Goal: Information Seeking & Learning: Learn about a topic

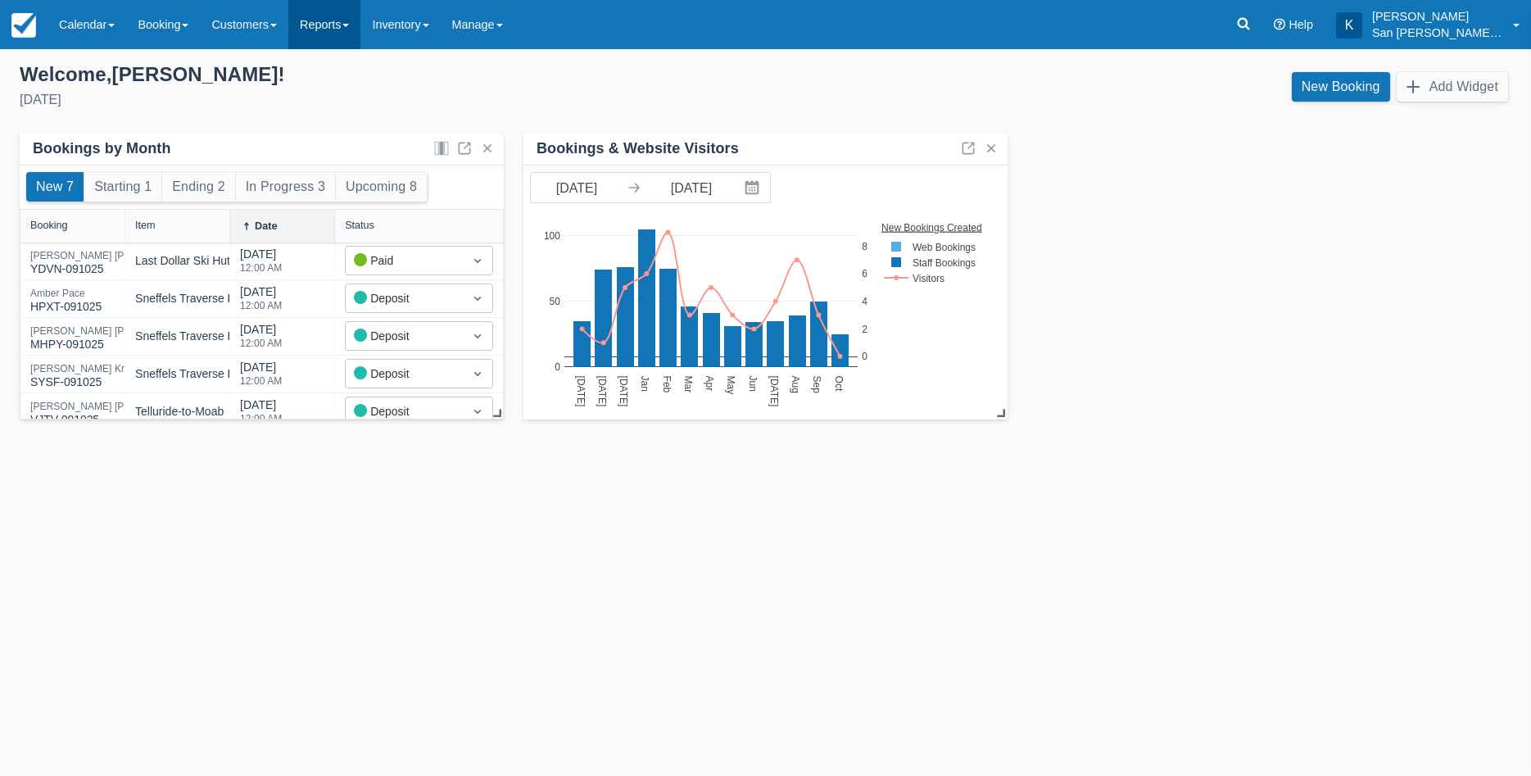
click at [326, 29] on link "Reports" at bounding box center [324, 24] width 72 height 49
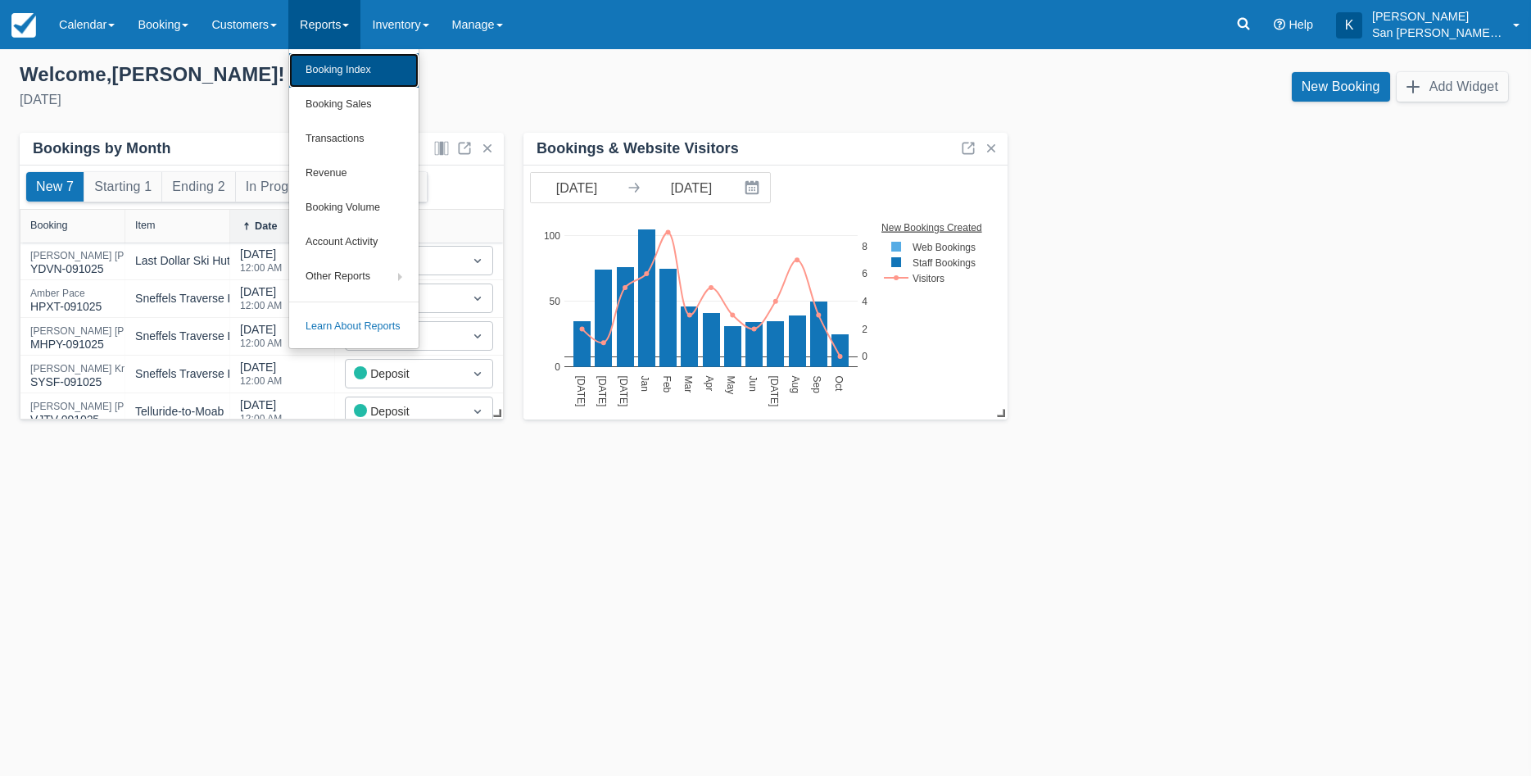
click at [328, 66] on link "Booking Index" at bounding box center [353, 70] width 129 height 34
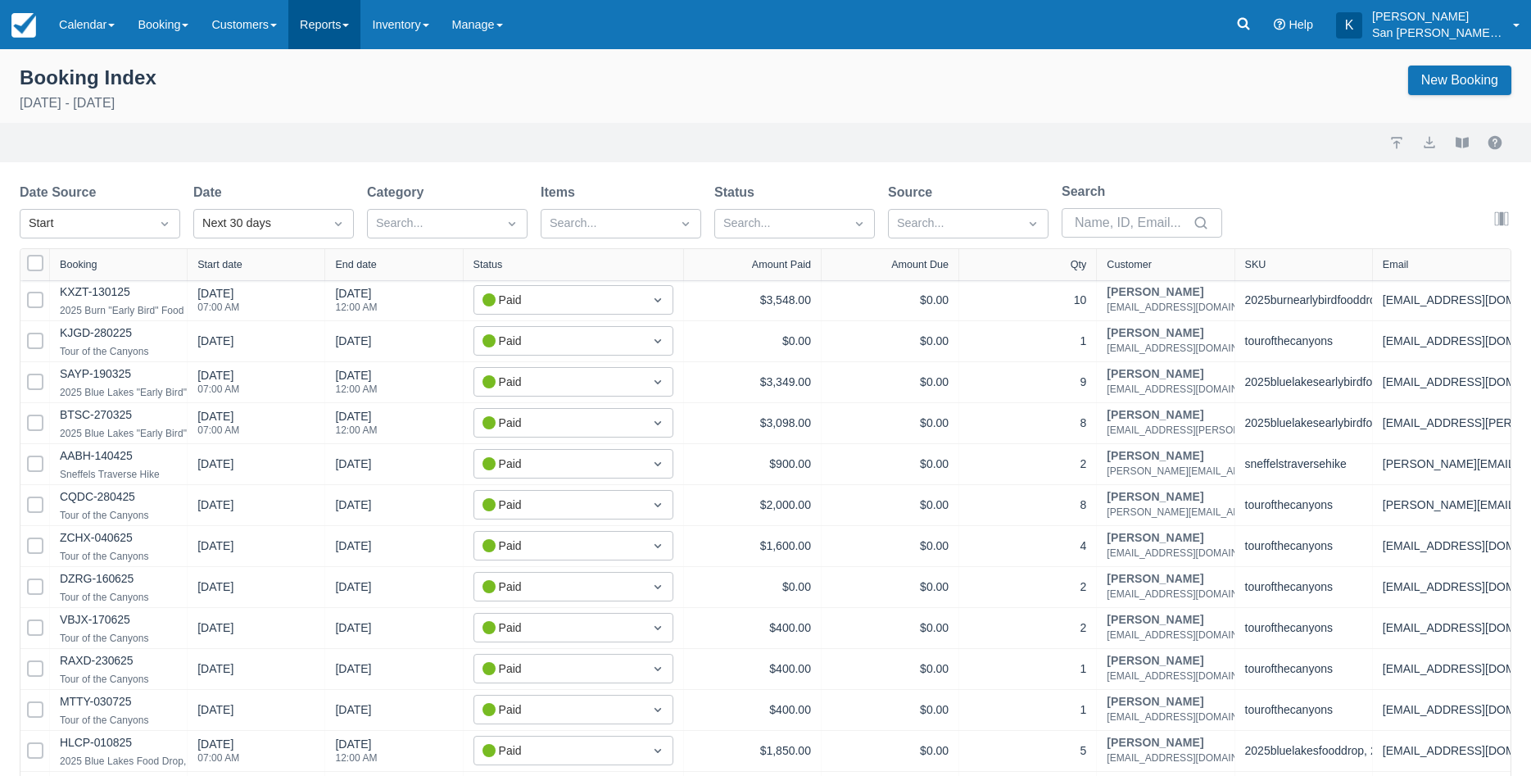
click at [306, 20] on link "Reports" at bounding box center [324, 24] width 72 height 49
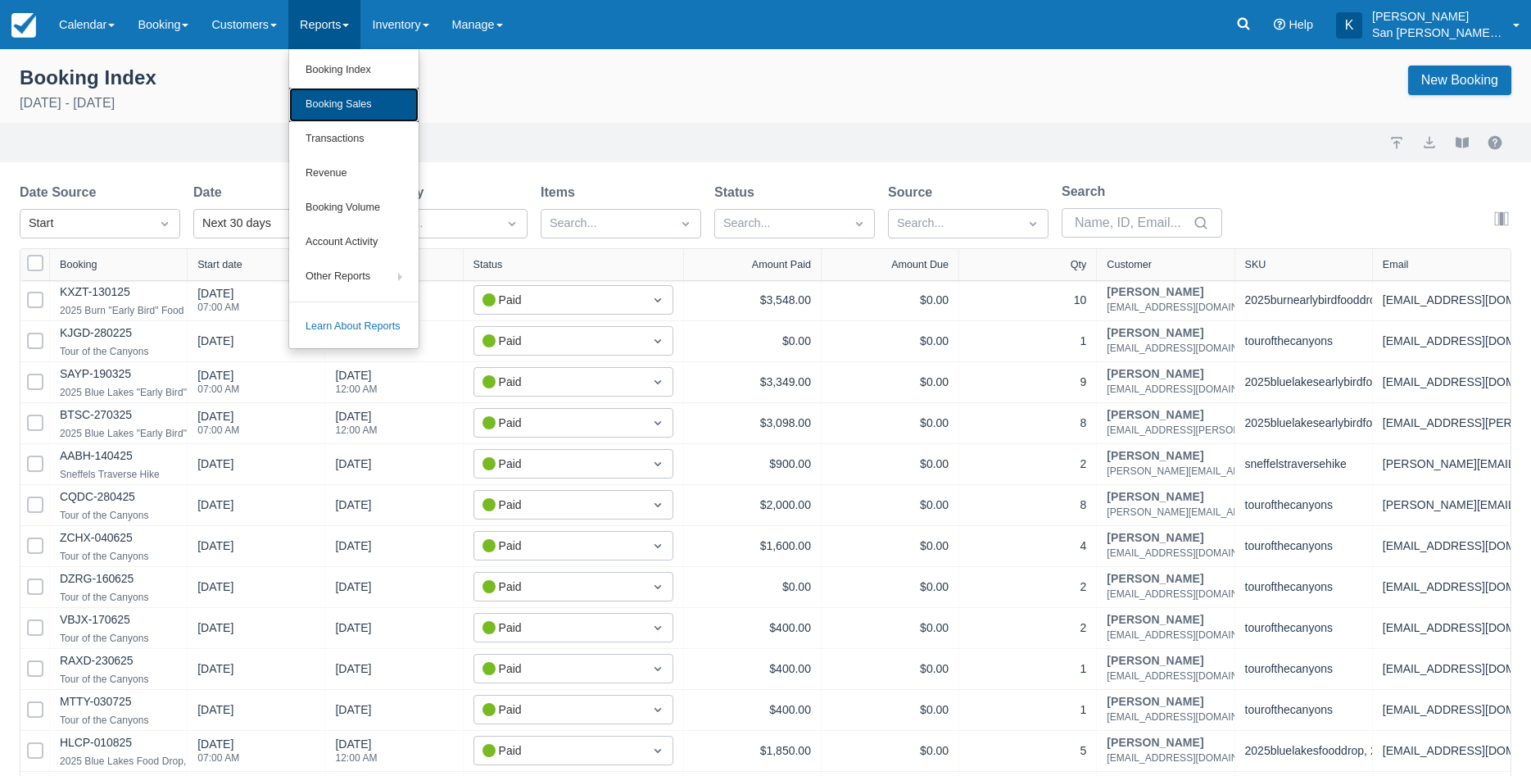
click at [340, 93] on link "Booking Sales" at bounding box center [353, 105] width 129 height 34
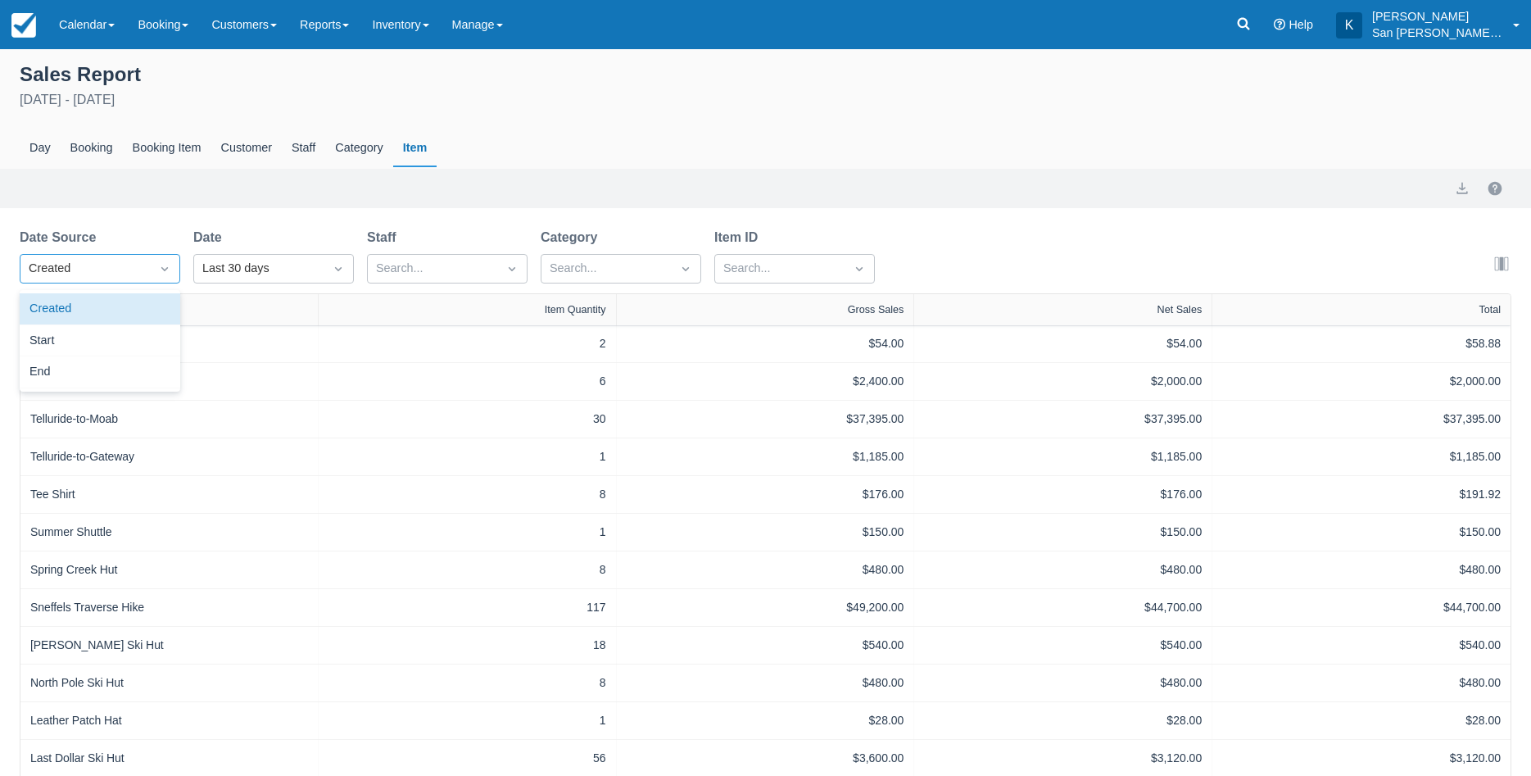
click at [112, 266] on div "Created" at bounding box center [85, 269] width 113 height 18
click at [61, 336] on div "Start" at bounding box center [100, 341] width 161 height 32
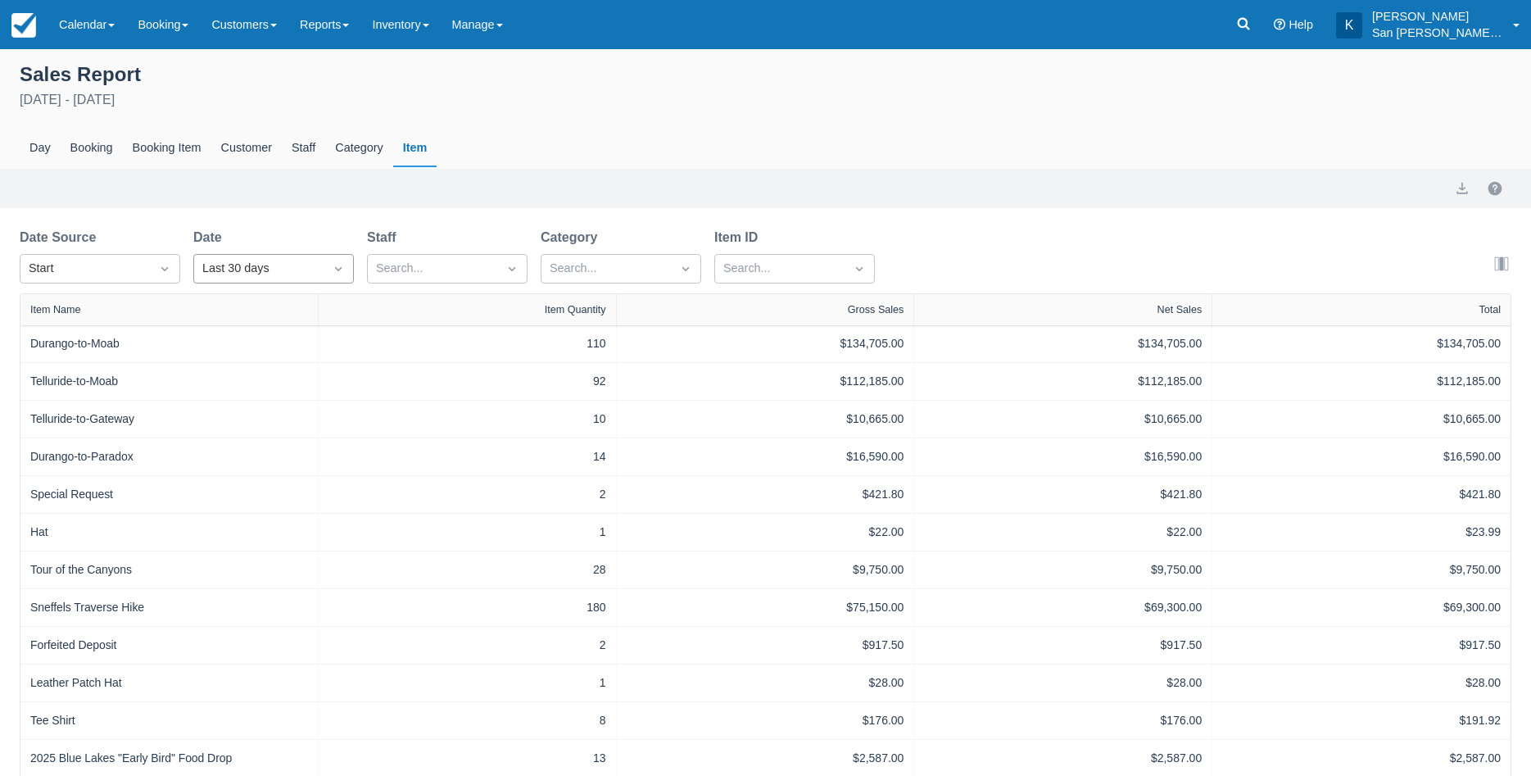
click at [271, 267] on div "Last 30 days" at bounding box center [258, 269] width 113 height 18
click at [266, 313] on div "Custom" at bounding box center [273, 309] width 161 height 32
click at [452, 269] on input "09/09/25" at bounding box center [414, 268] width 92 height 29
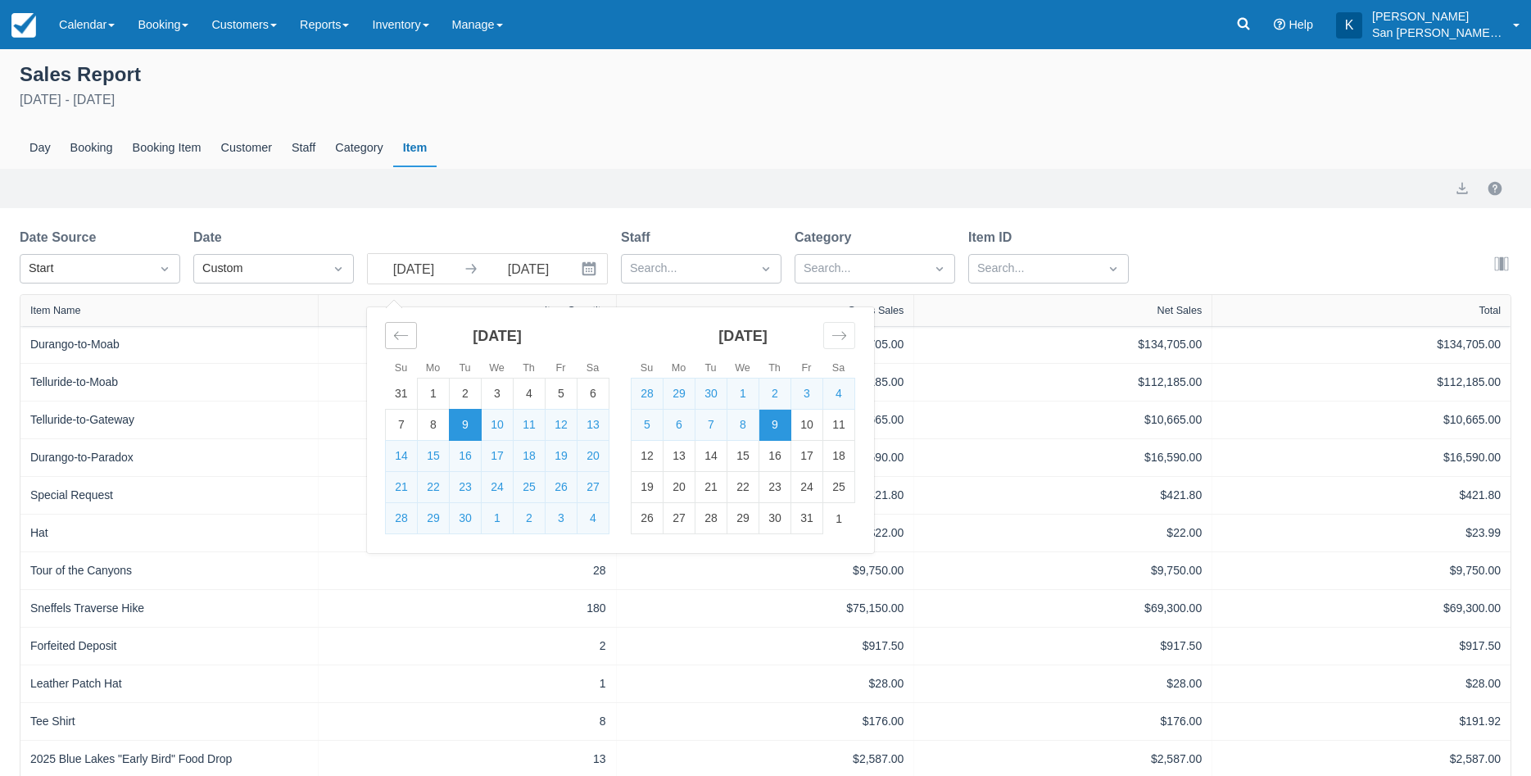
click at [402, 342] on icon "Move backward to switch to the previous month." at bounding box center [401, 336] width 16 height 16
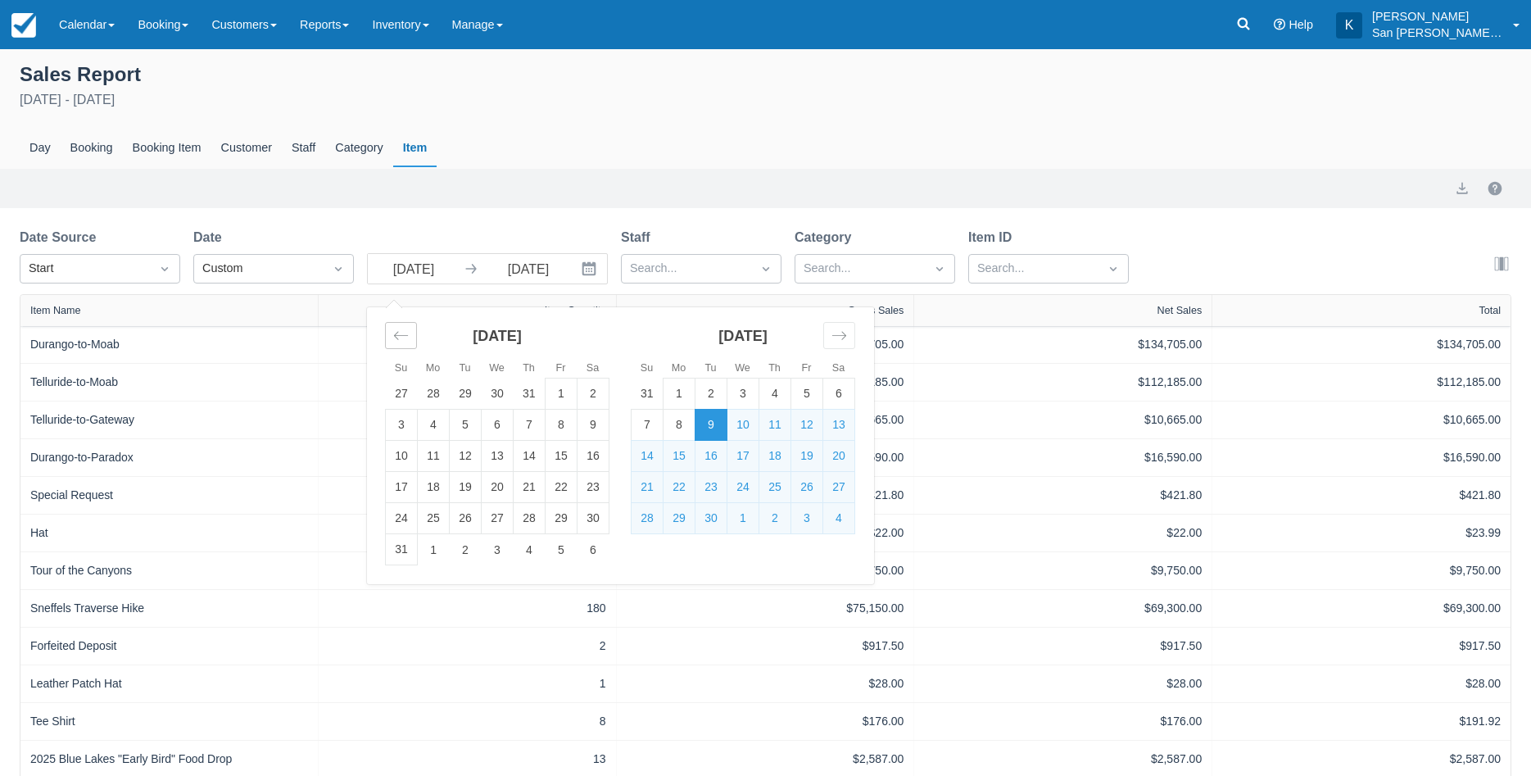
click at [402, 342] on icon "Move backward to switch to the previous month." at bounding box center [401, 336] width 16 height 16
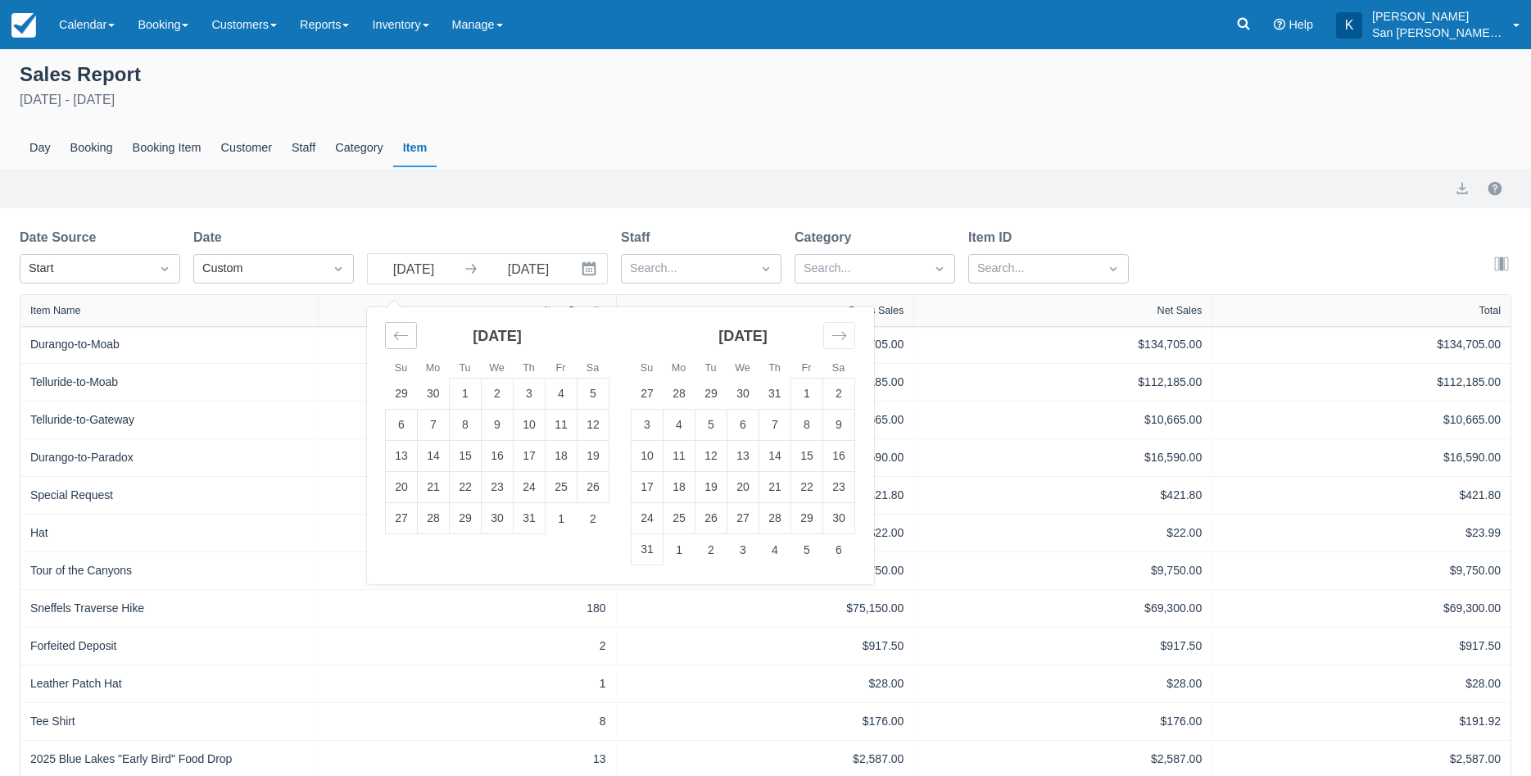
click at [402, 342] on icon "Move backward to switch to the previous month." at bounding box center [401, 336] width 16 height 16
click at [534, 394] on td "1" at bounding box center [530, 394] width 32 height 31
type input "[DATE]"
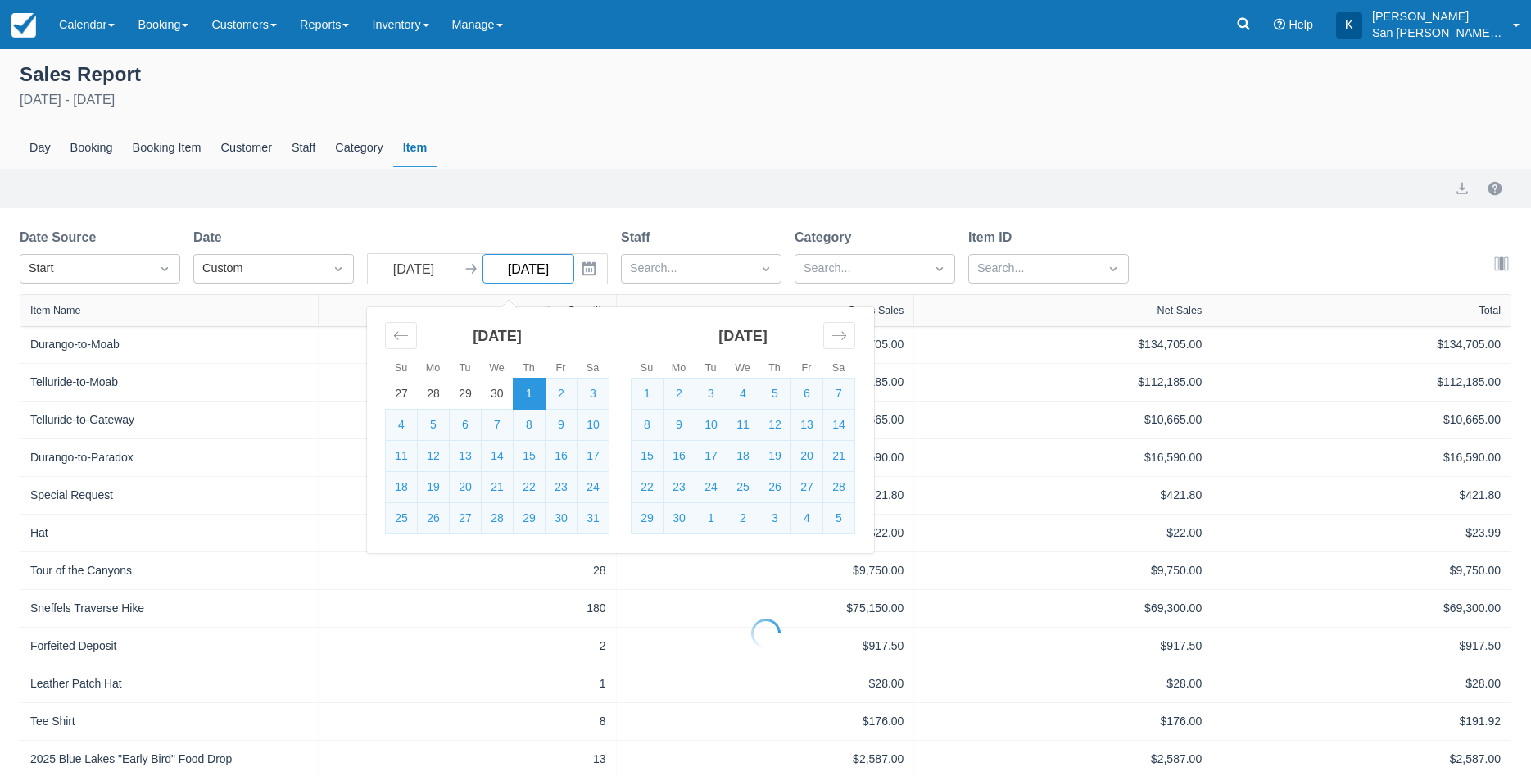
select select "20"
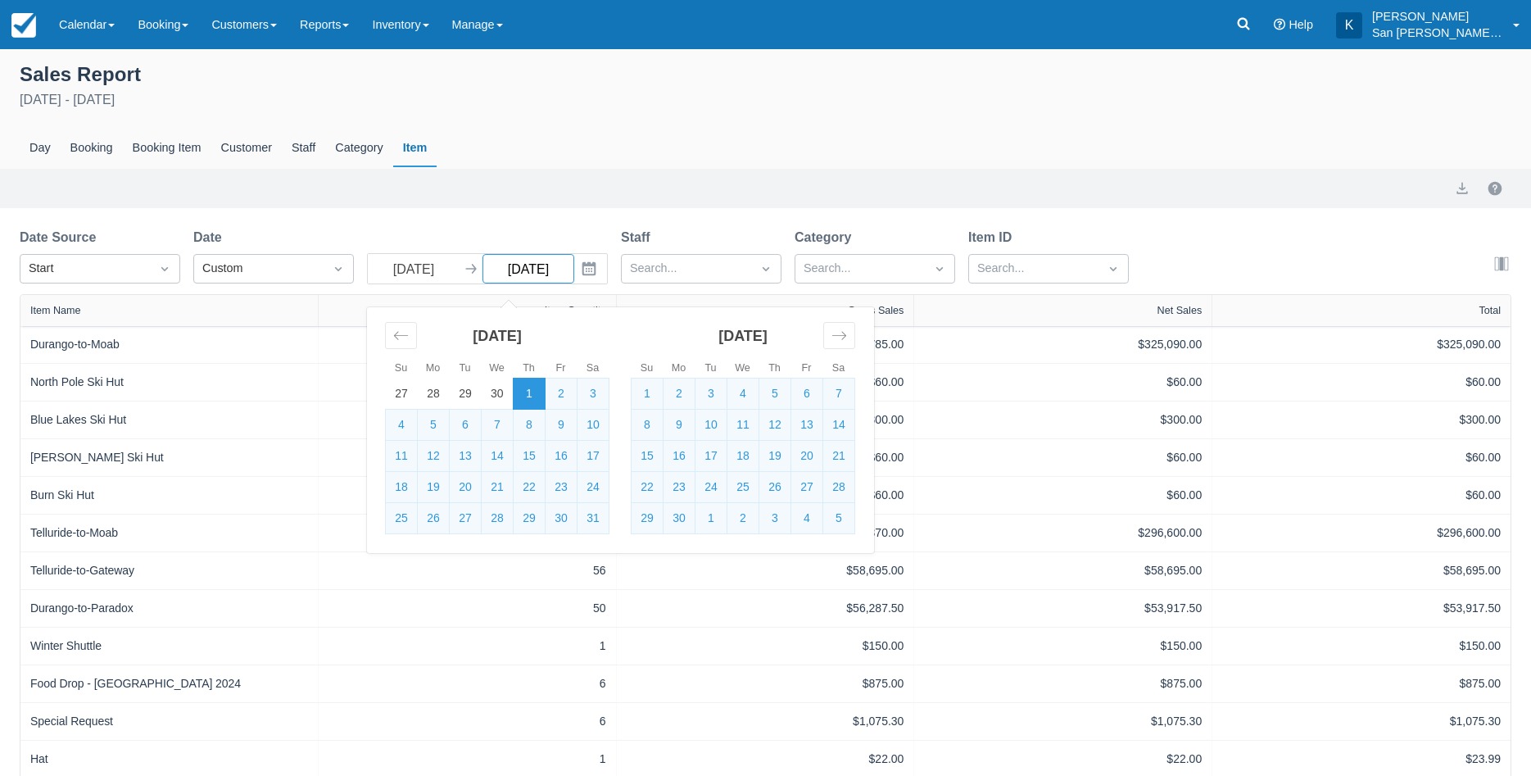
click at [560, 268] on input "[DATE]" at bounding box center [529, 268] width 92 height 29
click at [850, 337] on div "Move forward to switch to the next month." at bounding box center [839, 335] width 32 height 27
click at [848, 336] on div "Move forward to switch to the next month." at bounding box center [839, 335] width 32 height 27
click at [848, 337] on div "Move forward to switch to the next month." at bounding box center [839, 335] width 32 height 27
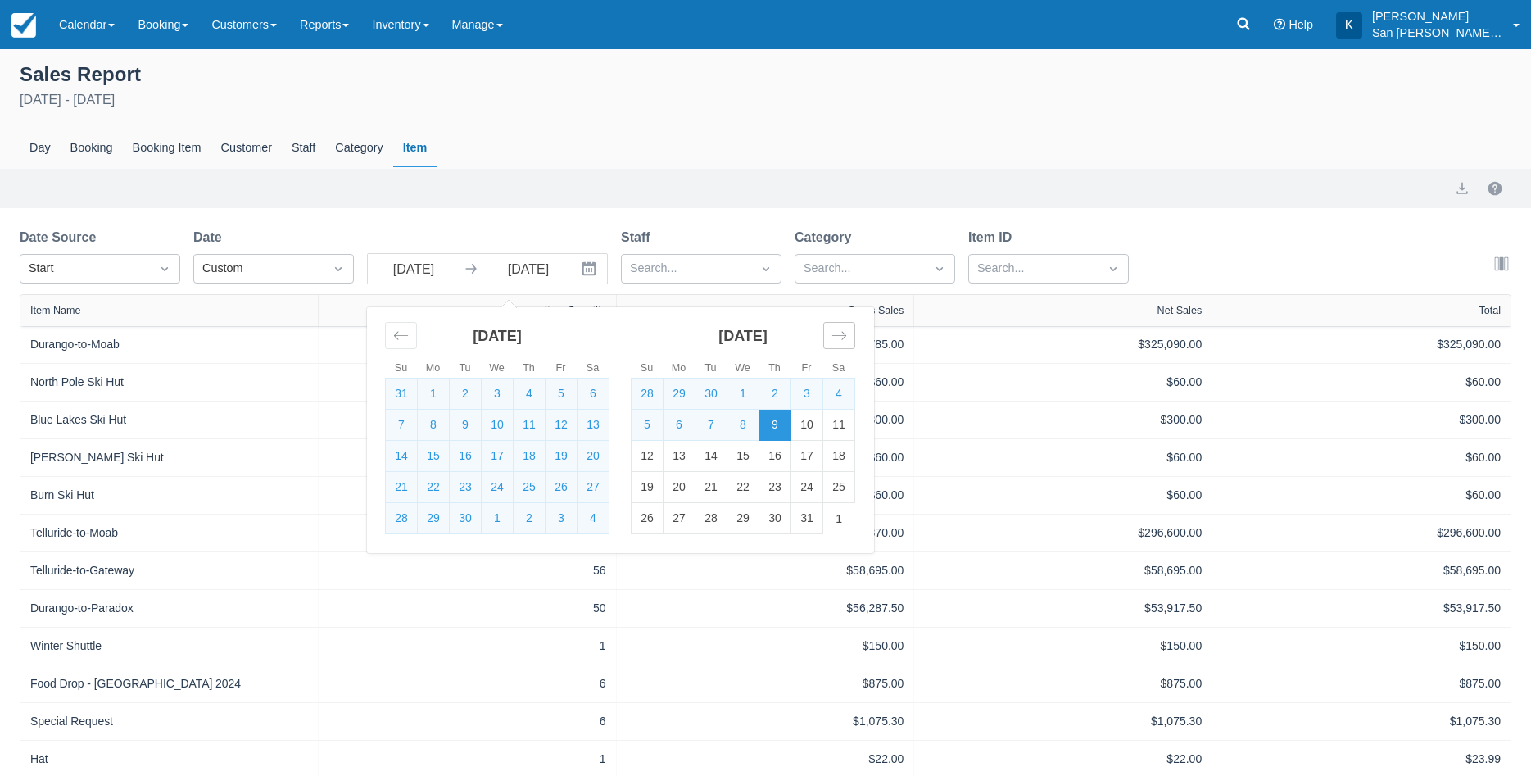
click at [848, 337] on div "Move forward to switch to the next month." at bounding box center [839, 335] width 32 height 27
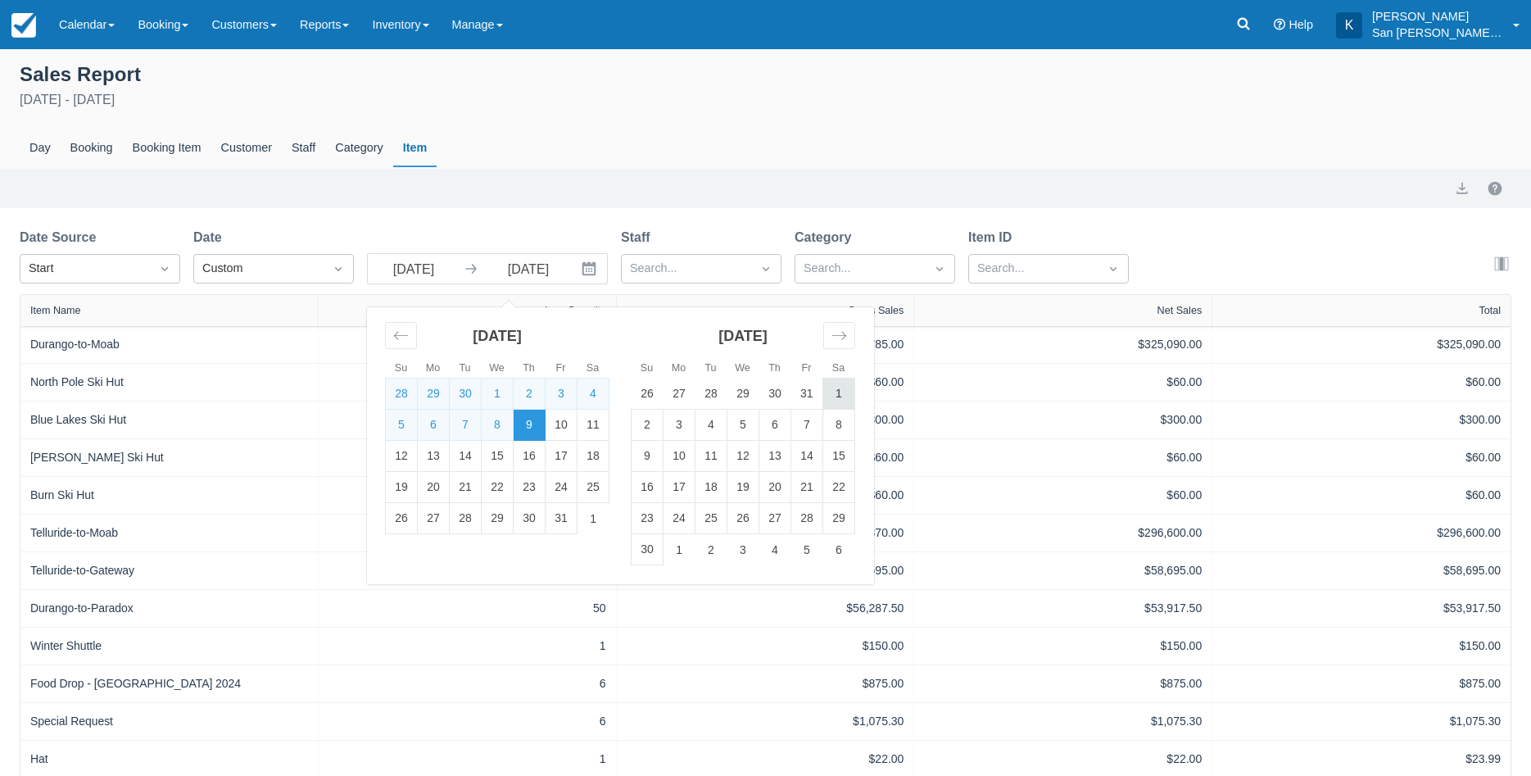
click at [836, 393] on td "1" at bounding box center [839, 394] width 32 height 31
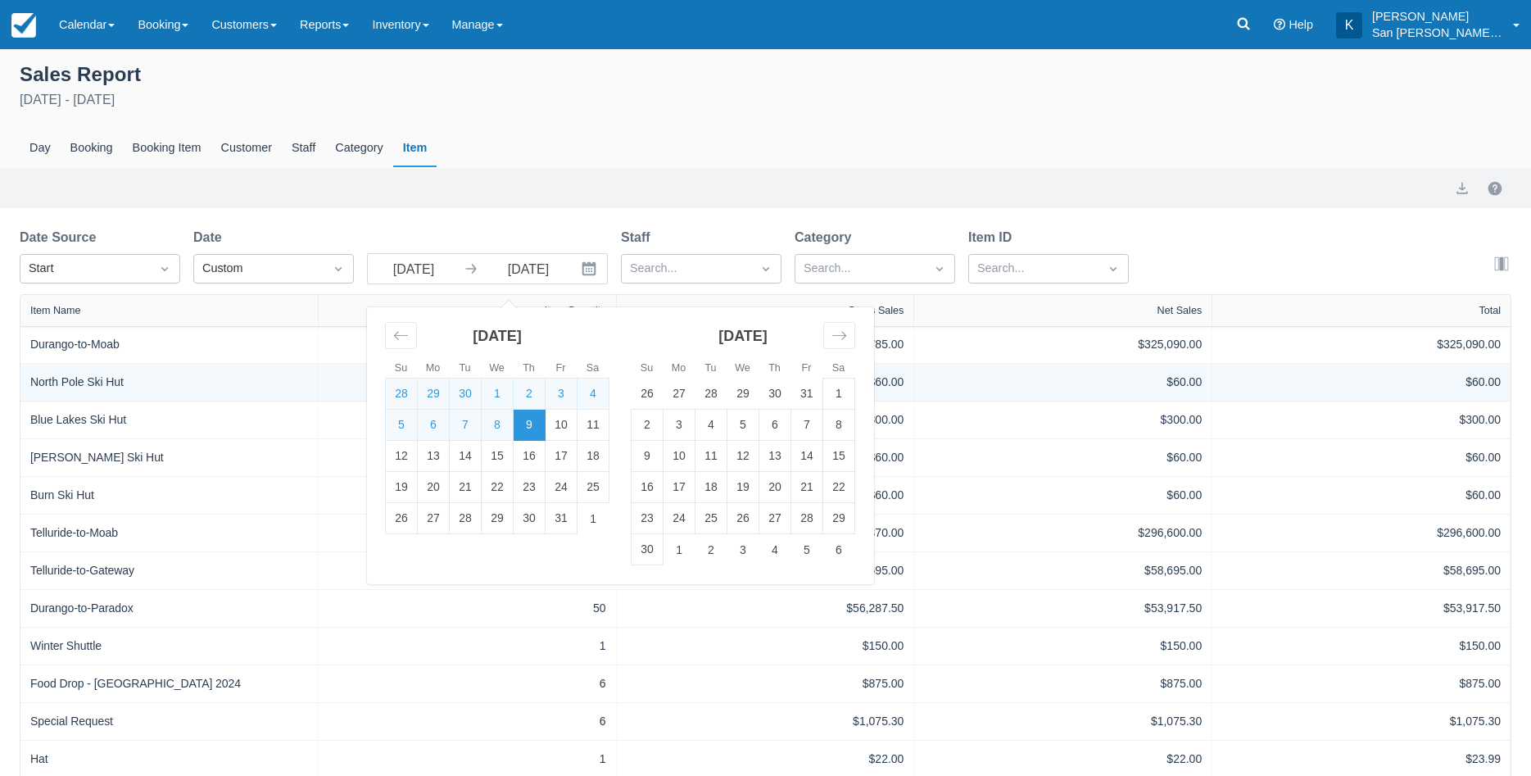
type input "11/01/25"
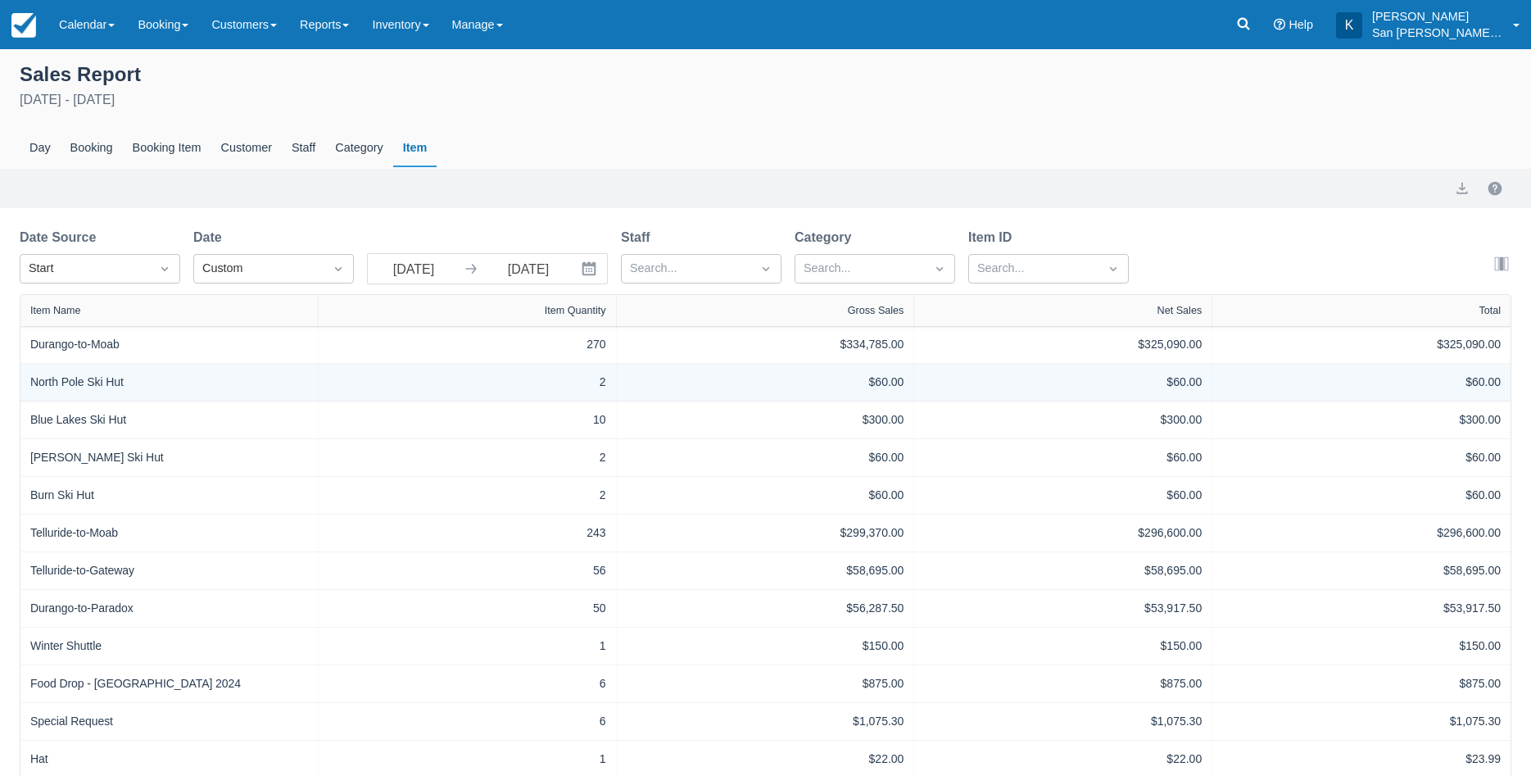
select select "20"
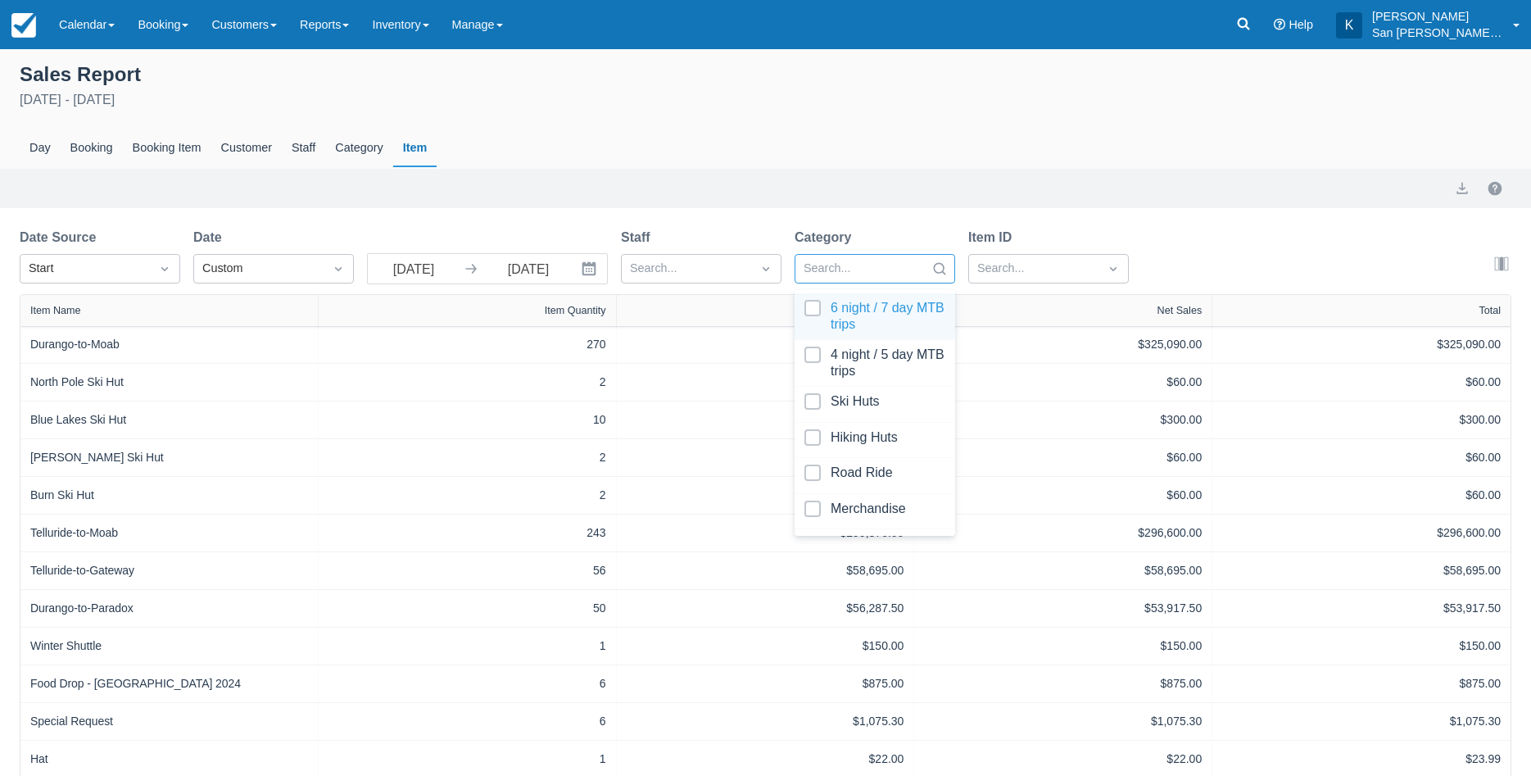
click at [811, 314] on div at bounding box center [875, 316] width 141 height 33
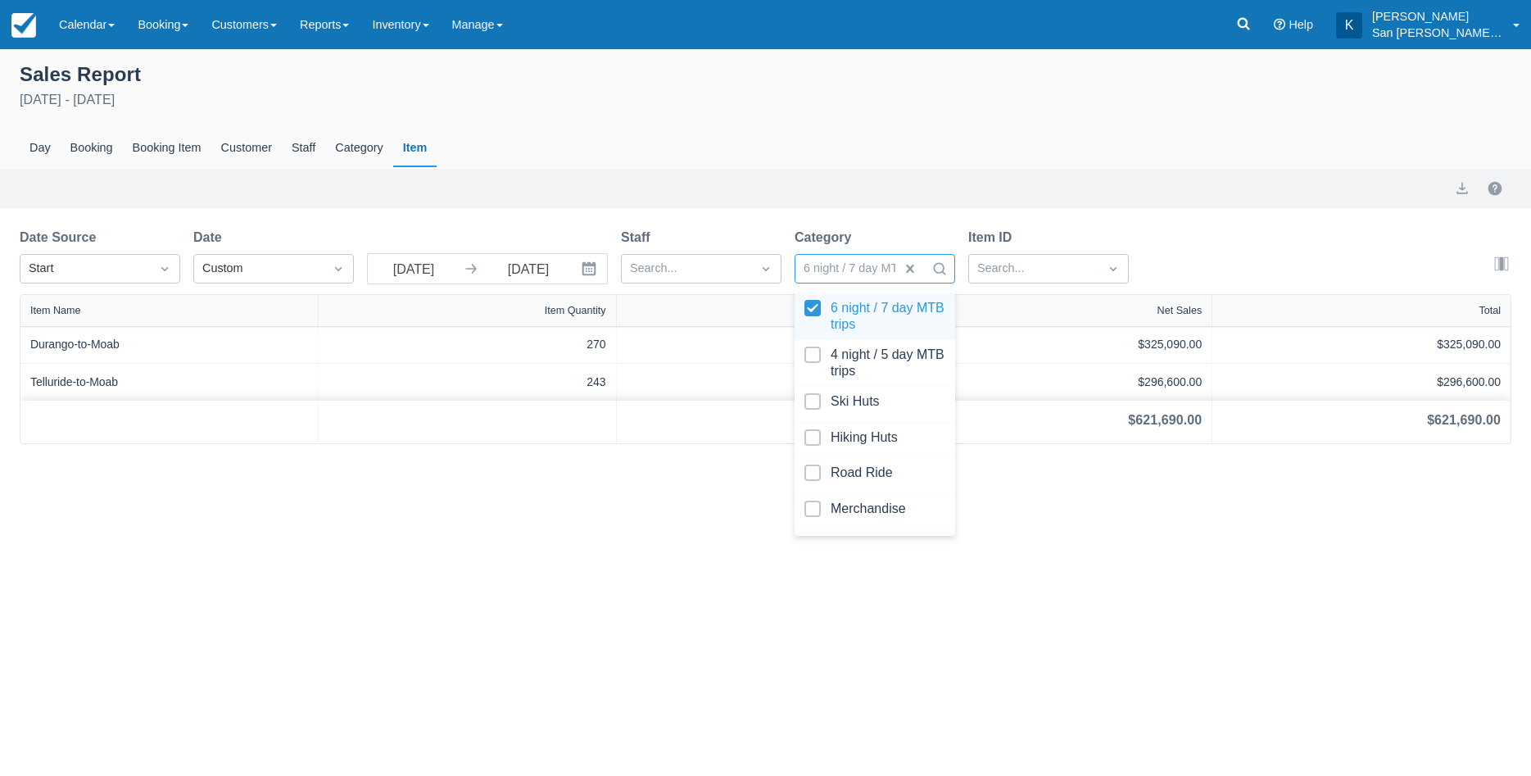
click at [811, 312] on div at bounding box center [875, 316] width 141 height 33
select select "20"
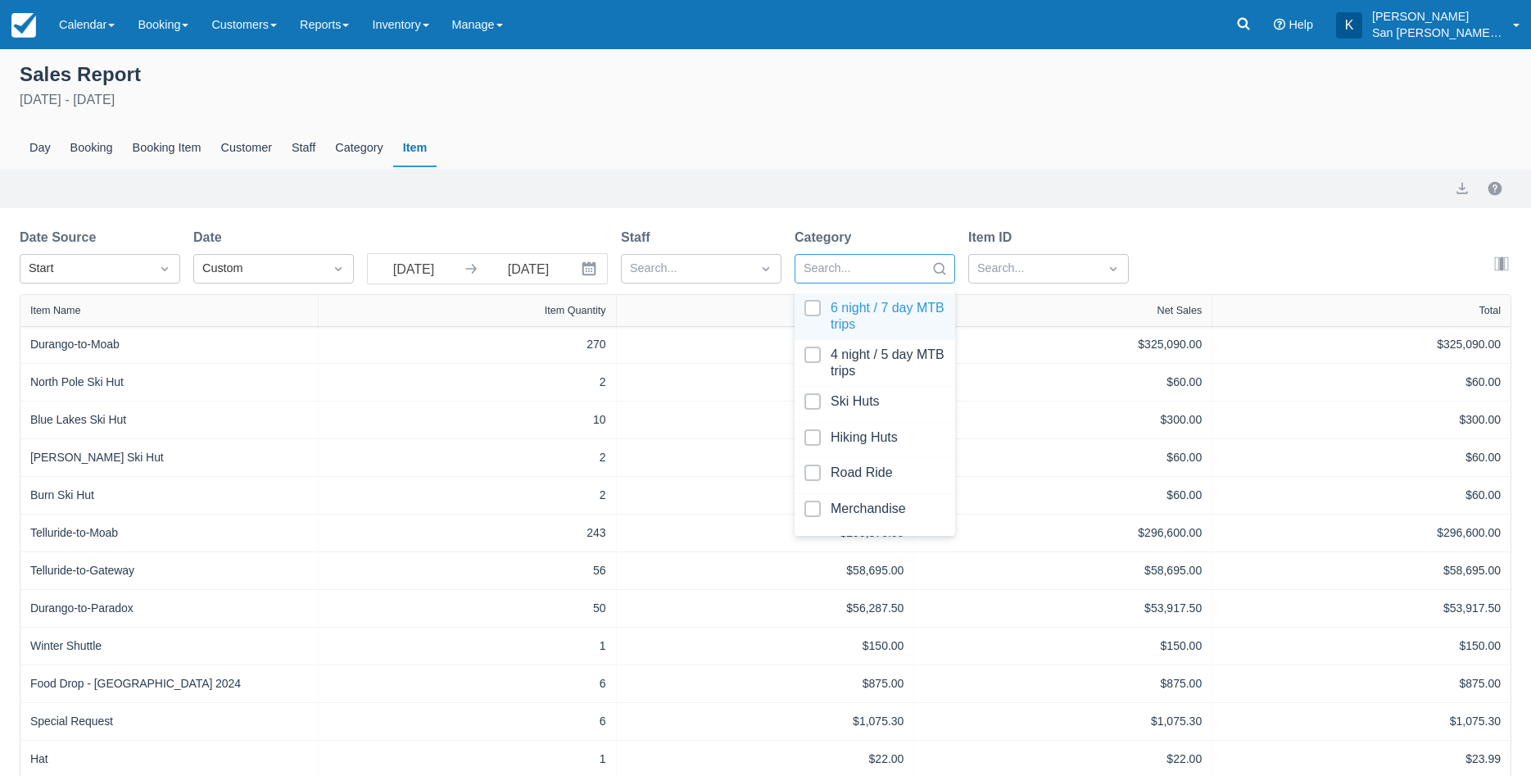
click at [813, 310] on div at bounding box center [875, 316] width 141 height 33
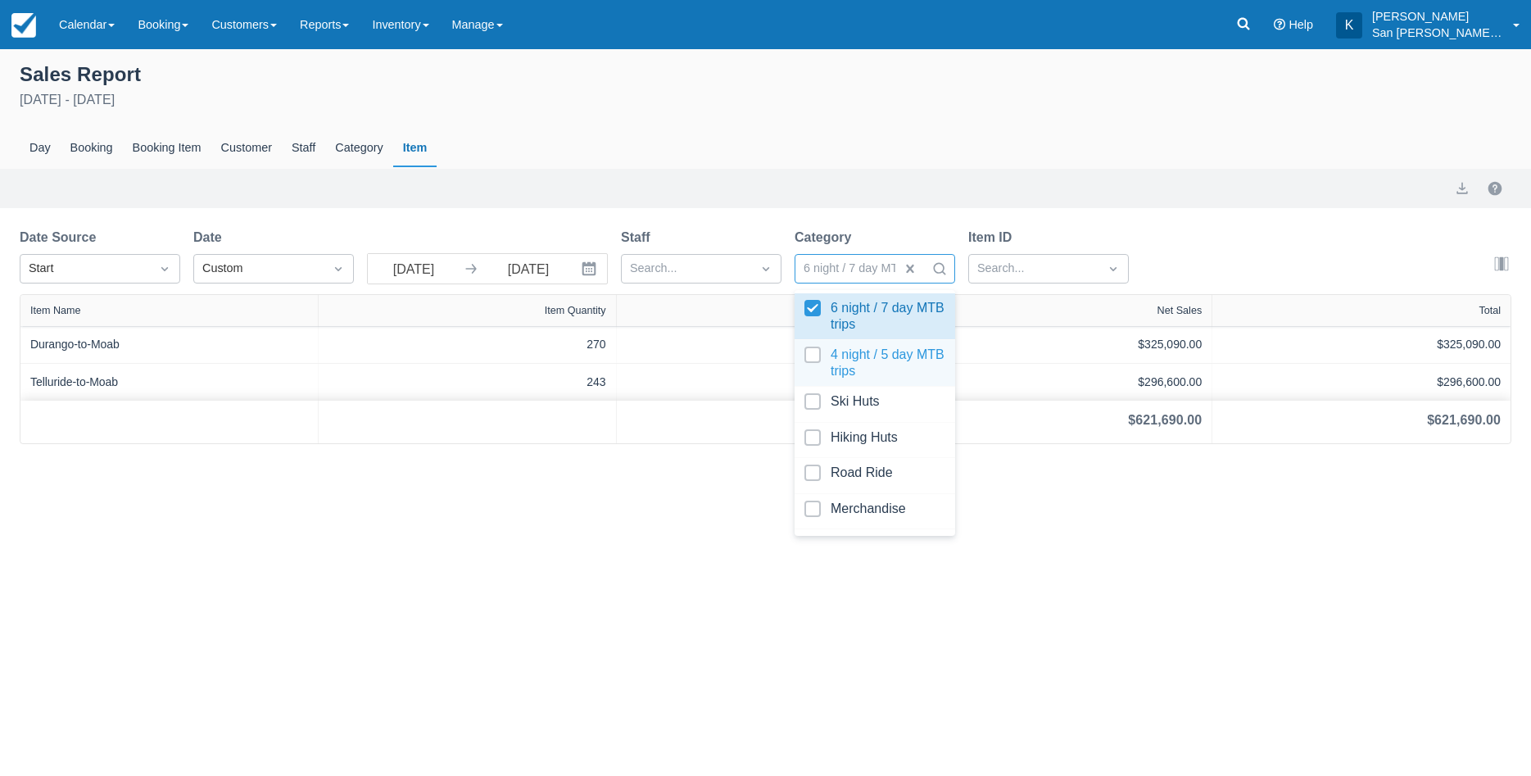
click at [814, 360] on div at bounding box center [875, 363] width 141 height 33
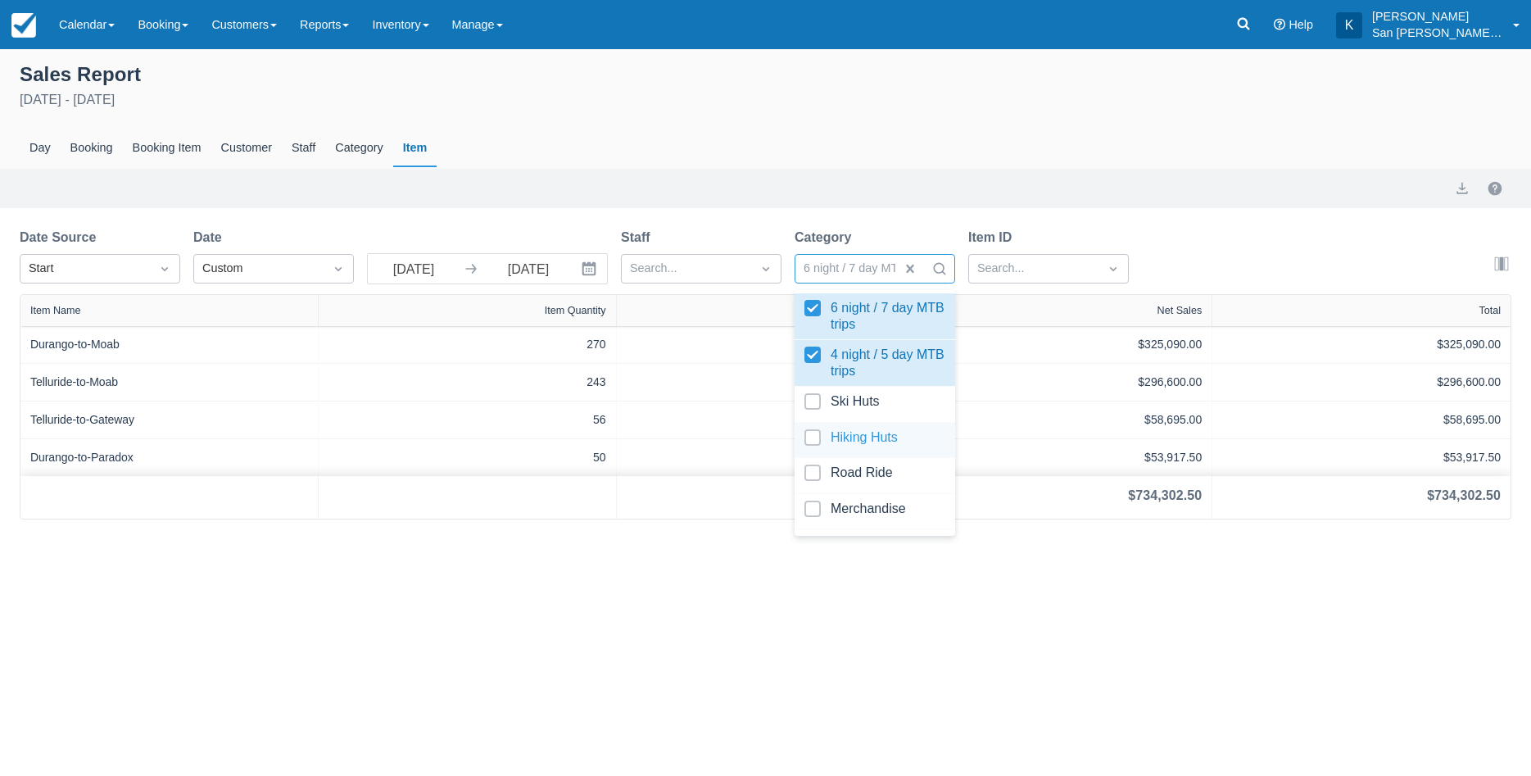
click at [815, 437] on div at bounding box center [875, 440] width 141 height 22
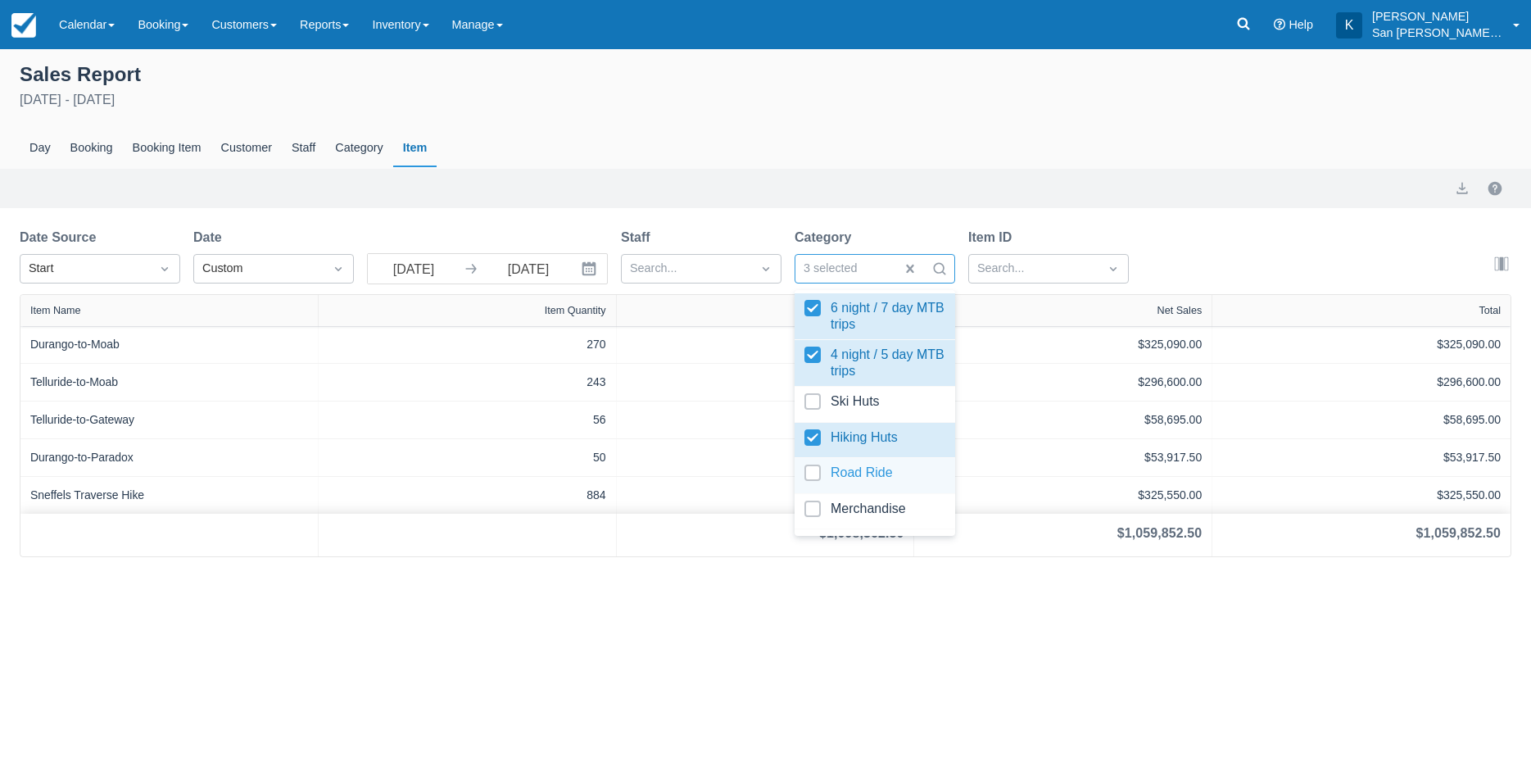
click at [811, 476] on div at bounding box center [875, 476] width 141 height 22
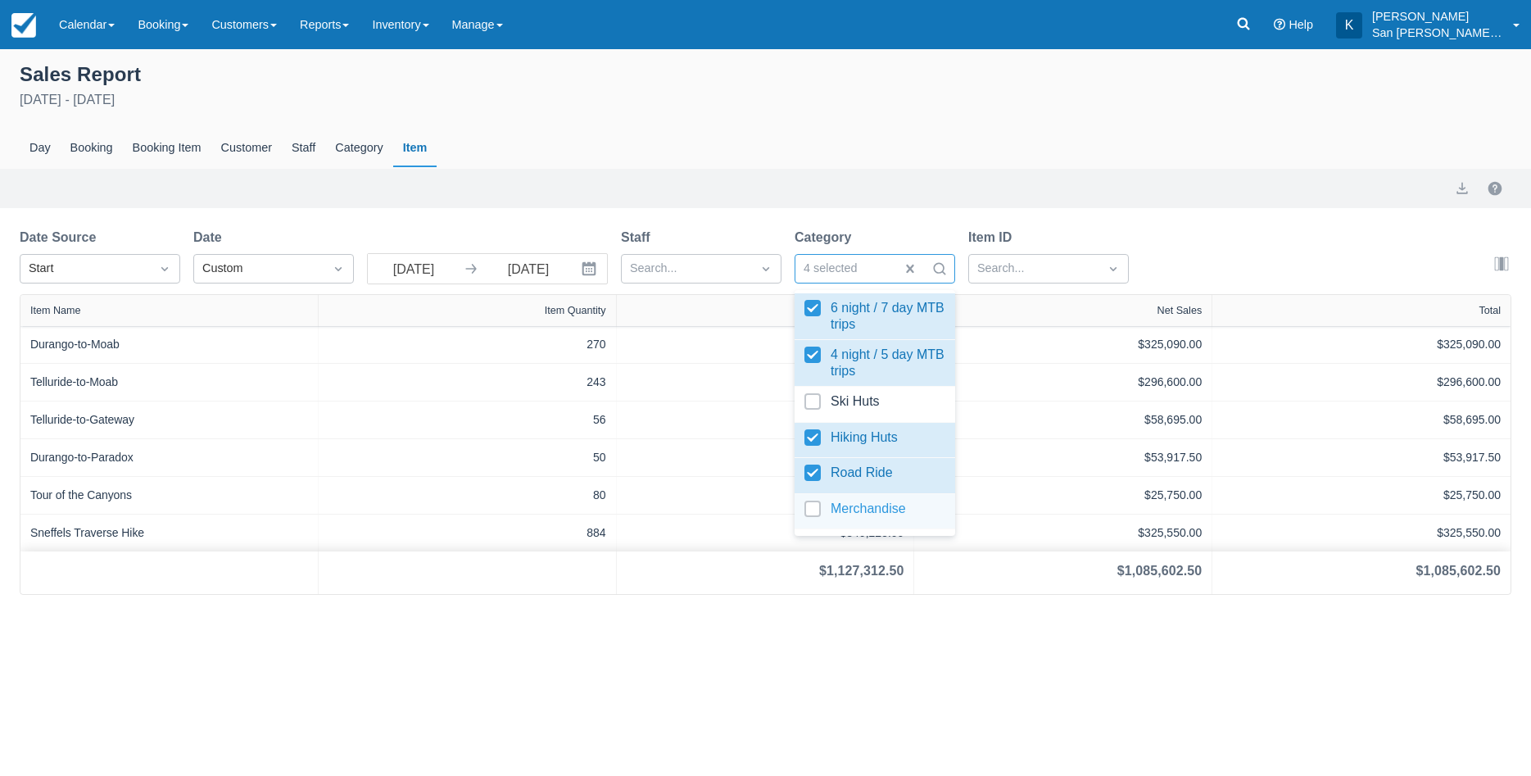
click at [817, 506] on div at bounding box center [875, 512] width 141 height 22
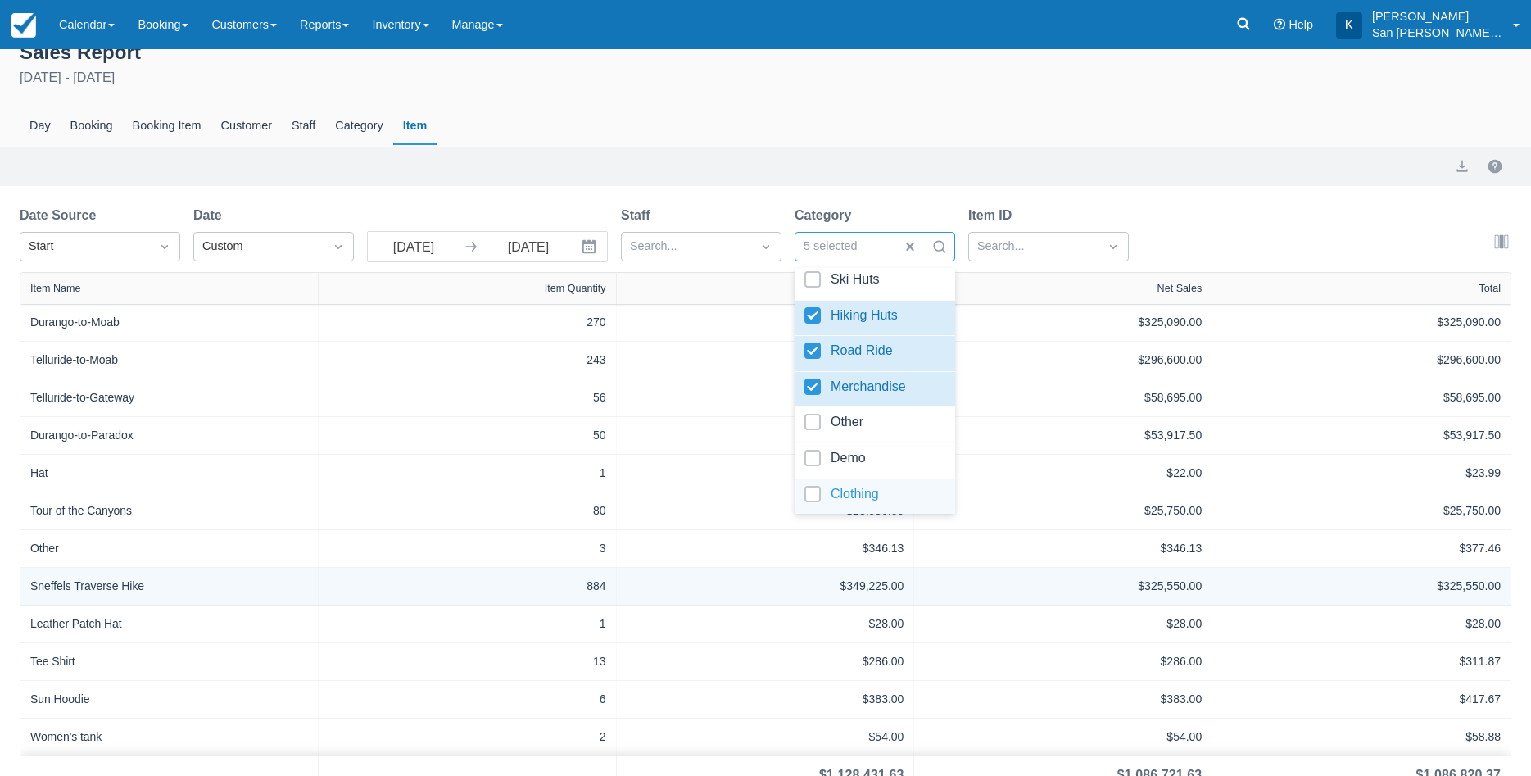
scroll to position [47, 0]
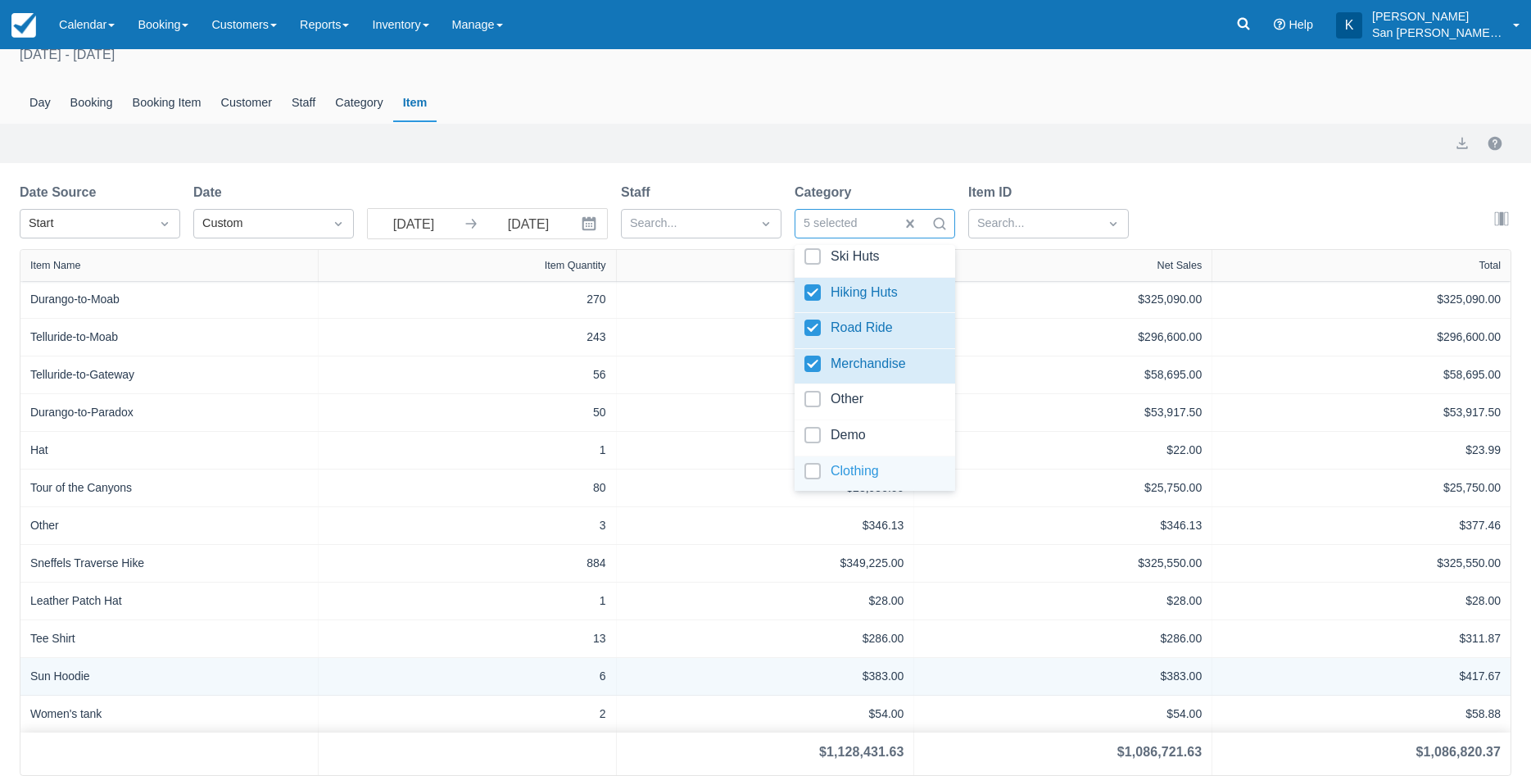
click at [991, 668] on div "$383.00" at bounding box center [1063, 676] width 298 height 37
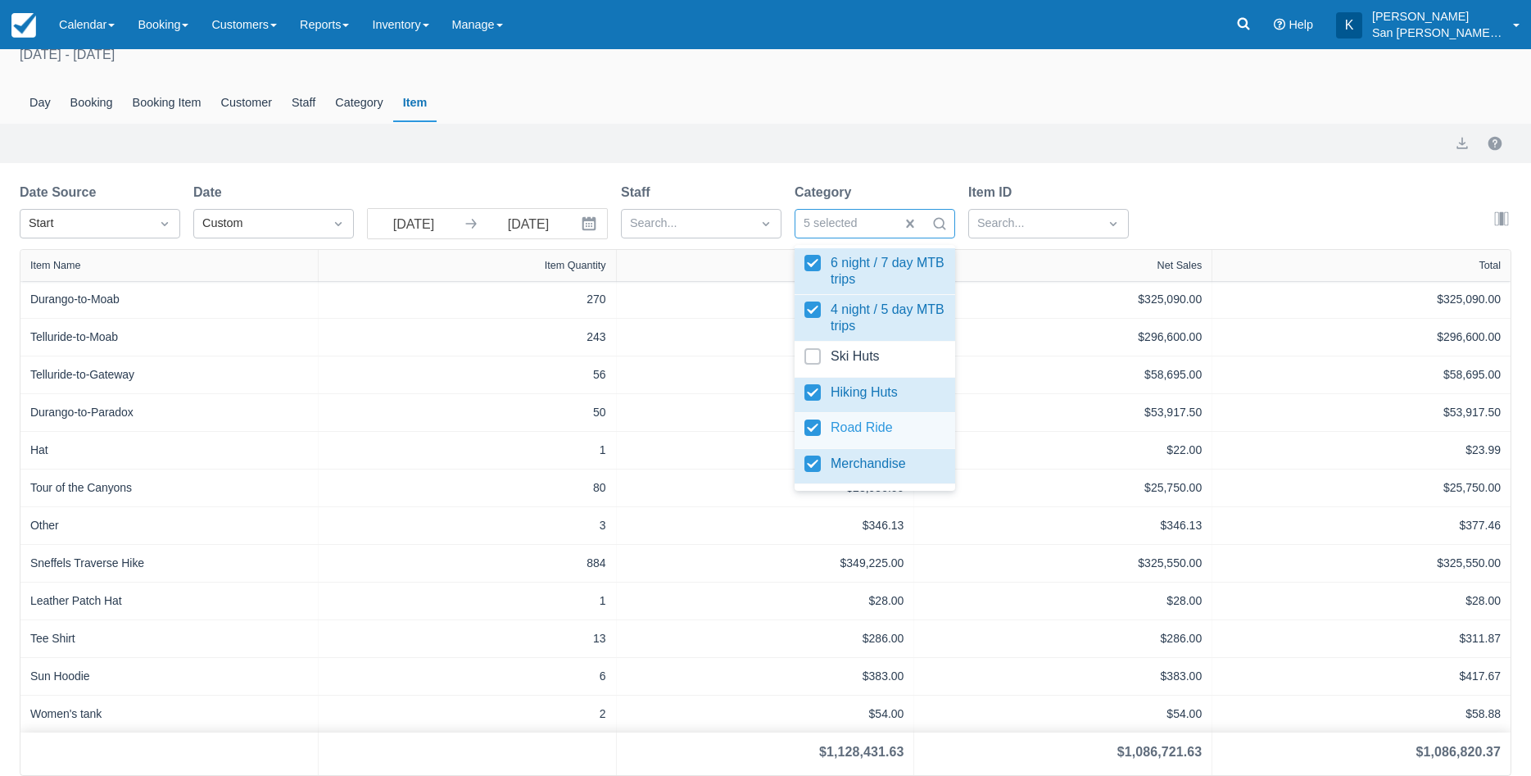
scroll to position [100, 0]
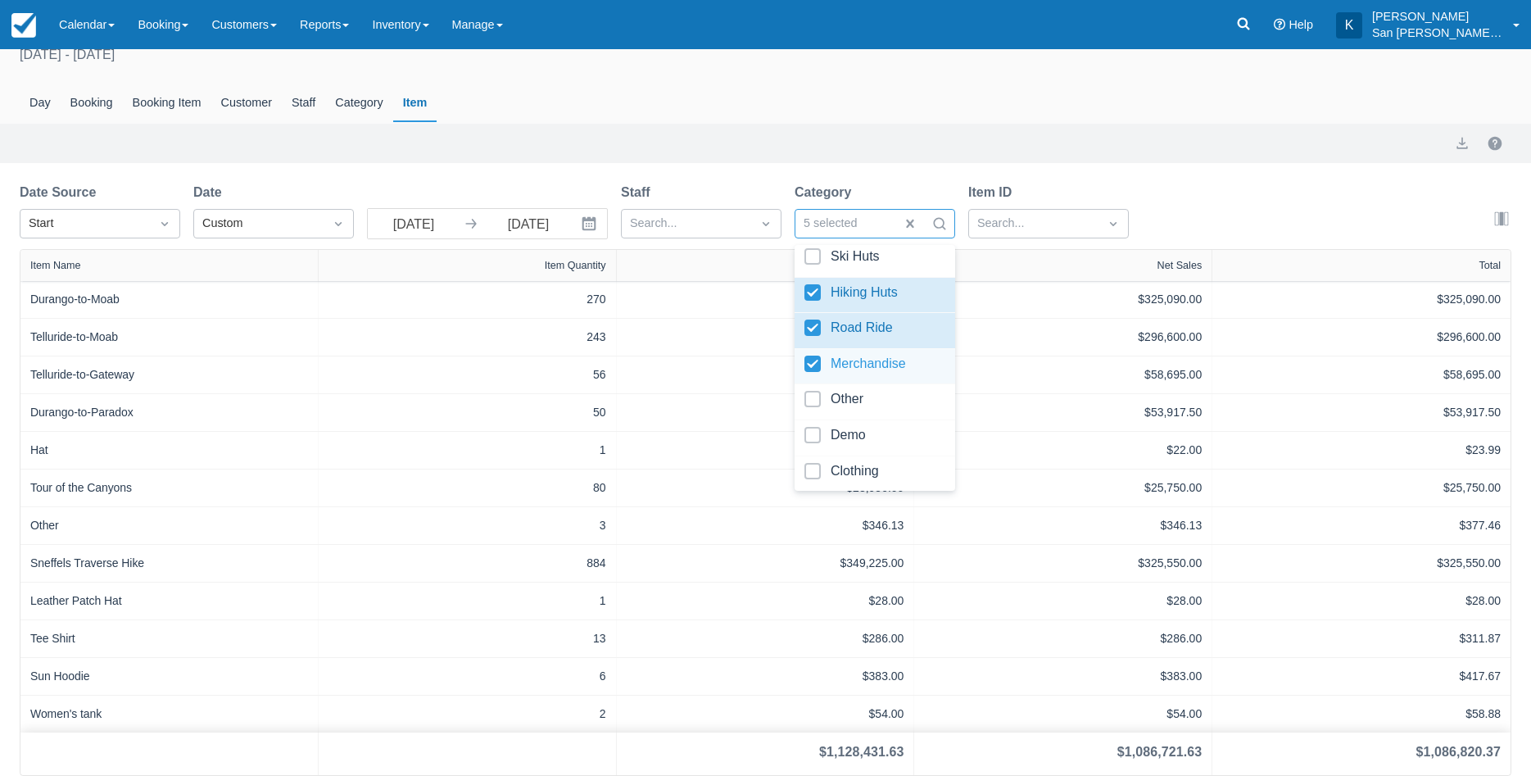
click at [812, 357] on div at bounding box center [875, 367] width 141 height 22
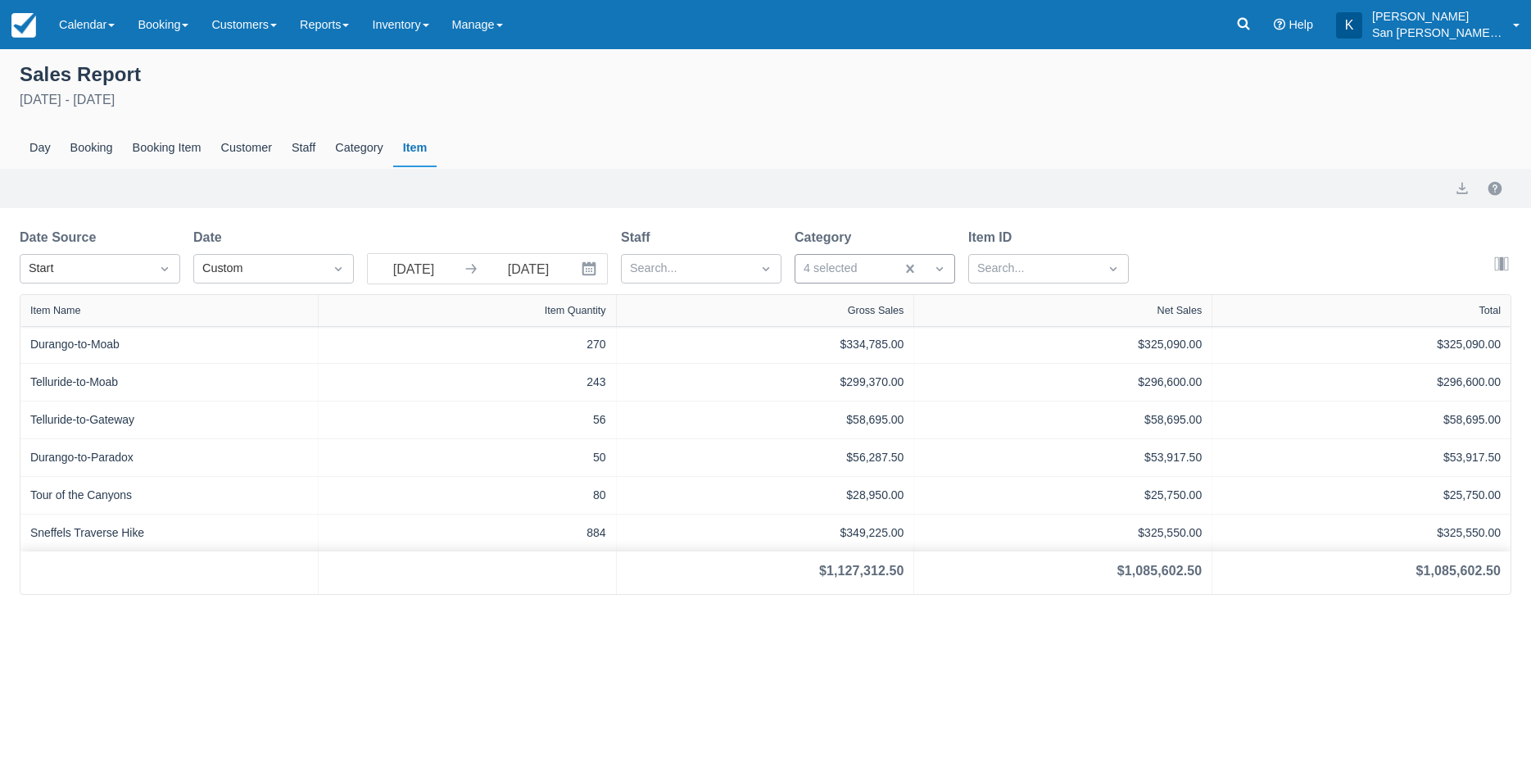
click at [907, 687] on div "Sales Report May 1st - November 1st 2025 Day Booking Booking Item Customer Staf…" at bounding box center [765, 412] width 1531 height 727
click at [168, 147] on div "Booking Item" at bounding box center [167, 148] width 88 height 38
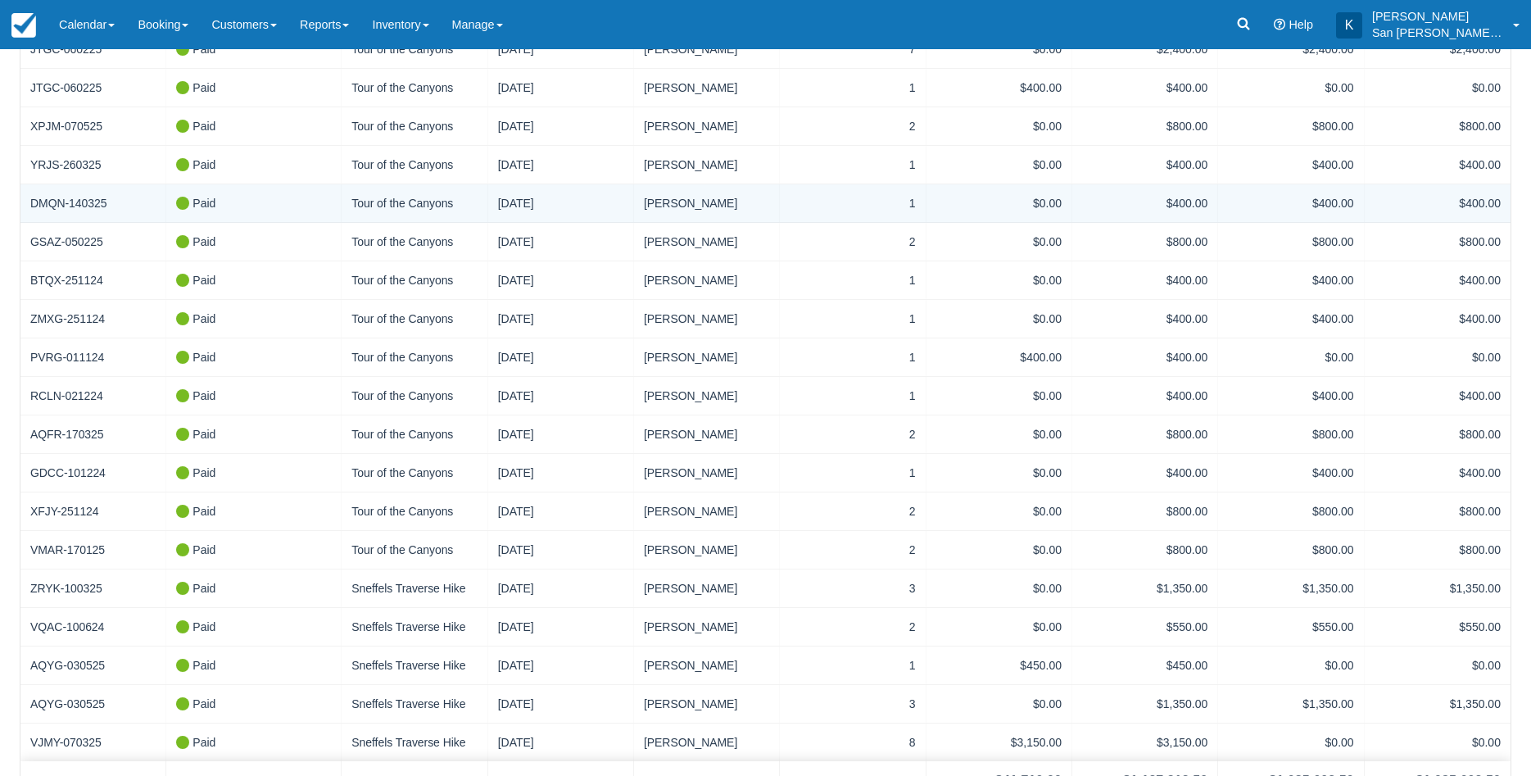
scroll to position [397, 0]
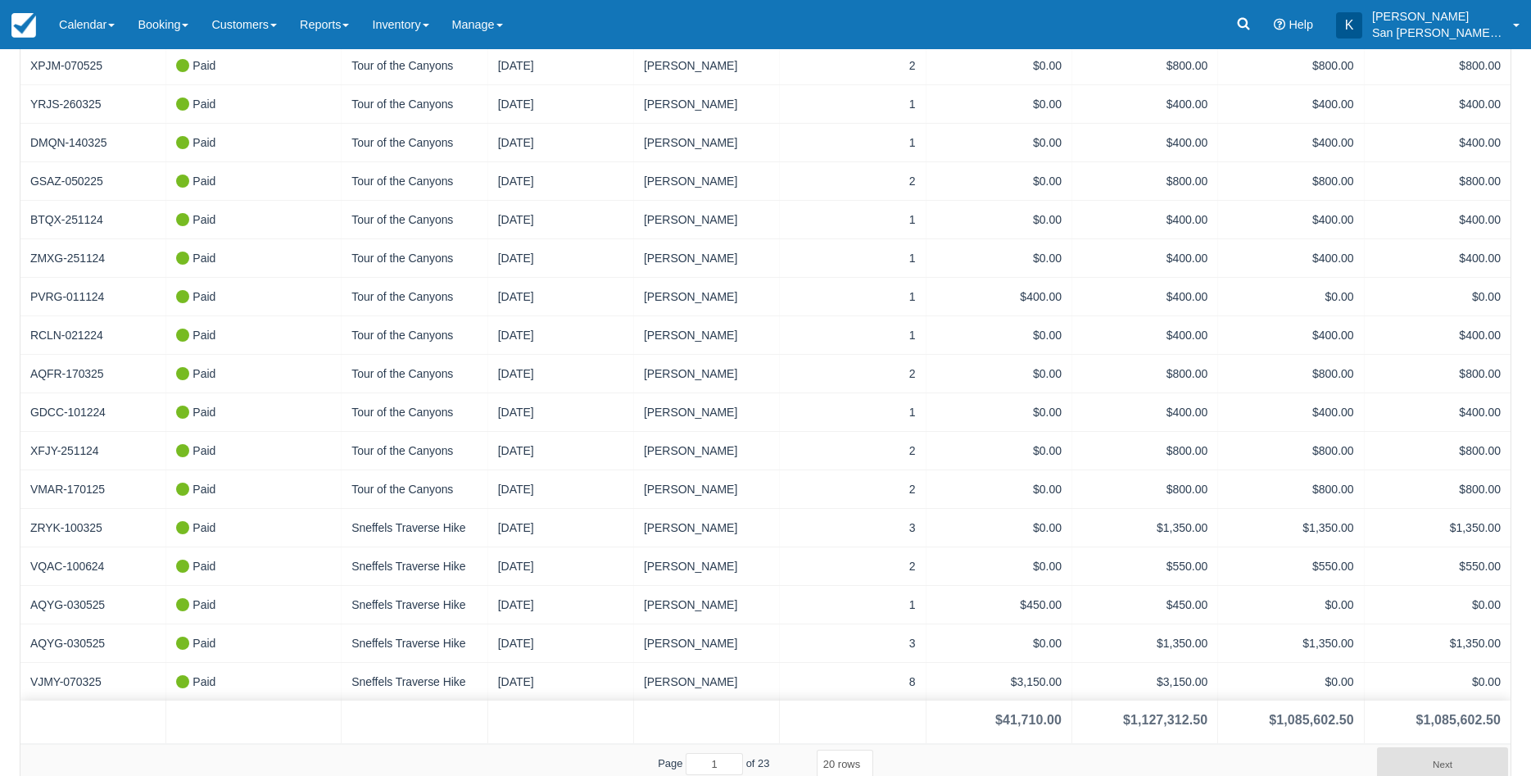
select select "100"
click option "100 rows" at bounding box center [0, 0] width 0 height 0
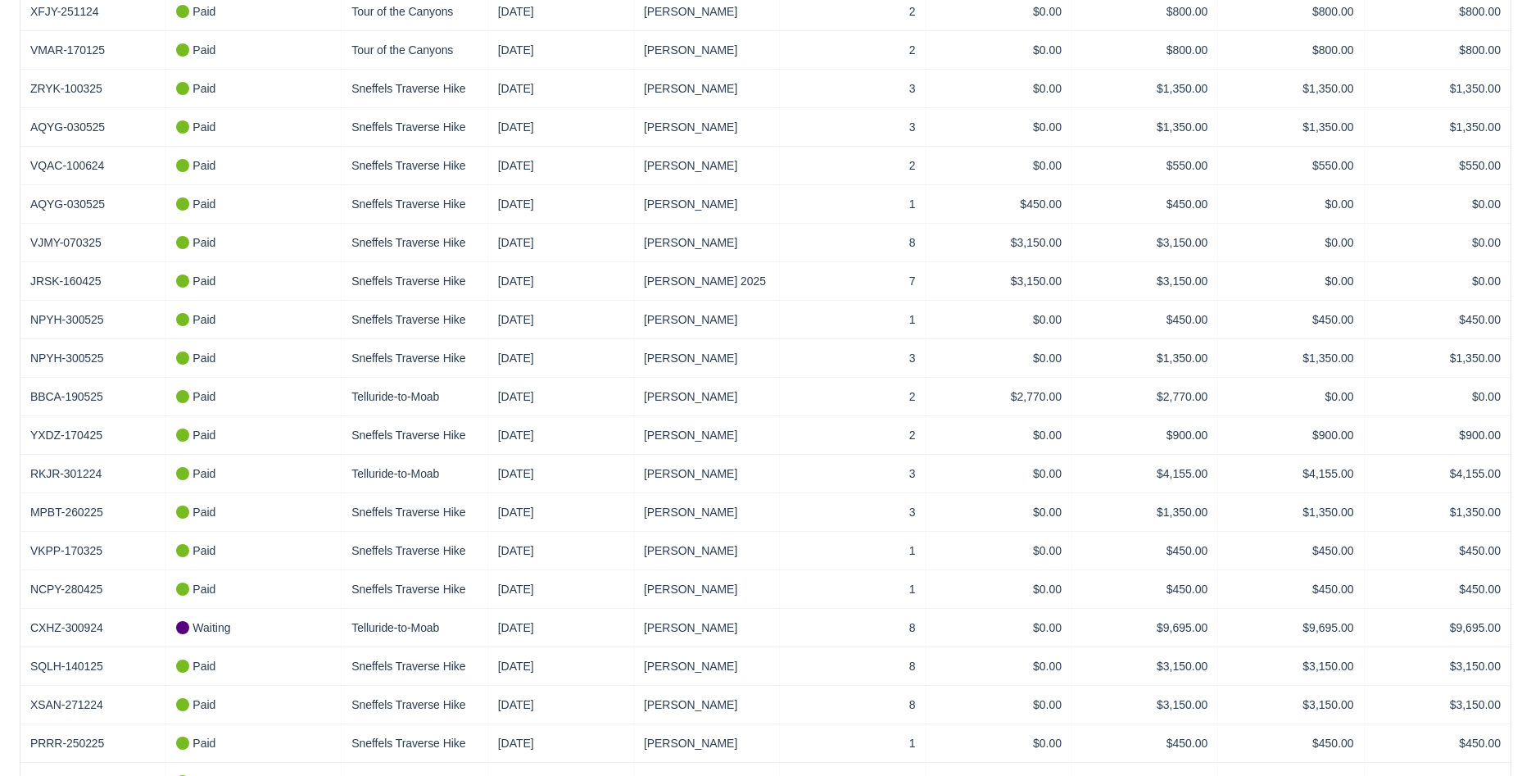
scroll to position [1254, 0]
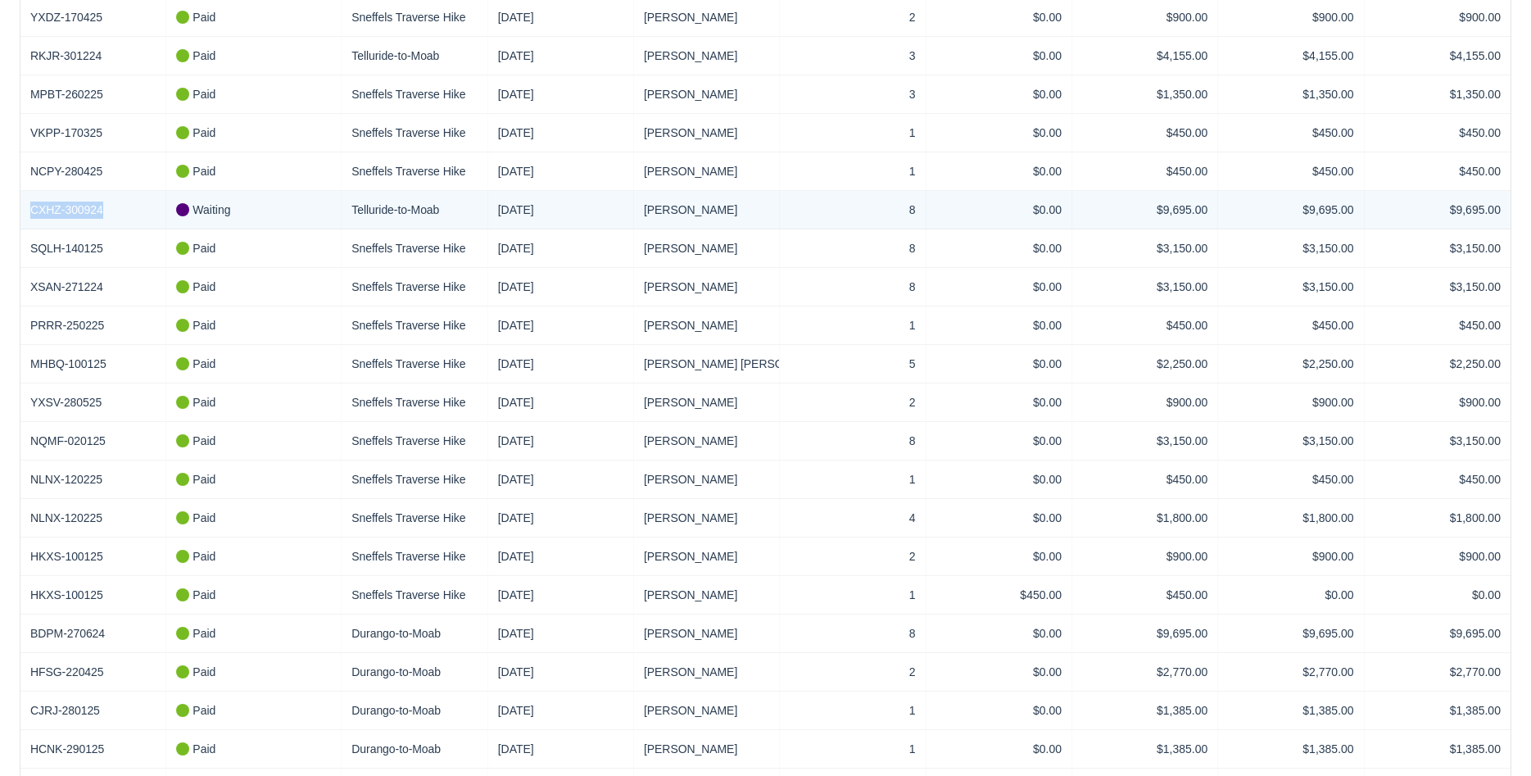
drag, startPoint x: 114, startPoint y: 199, endPoint x: -31, endPoint y: 206, distance: 145.2
click at [20, 206] on div "CXHZ-300924" at bounding box center [93, 210] width 146 height 38
copy link "CXHZ-300924"
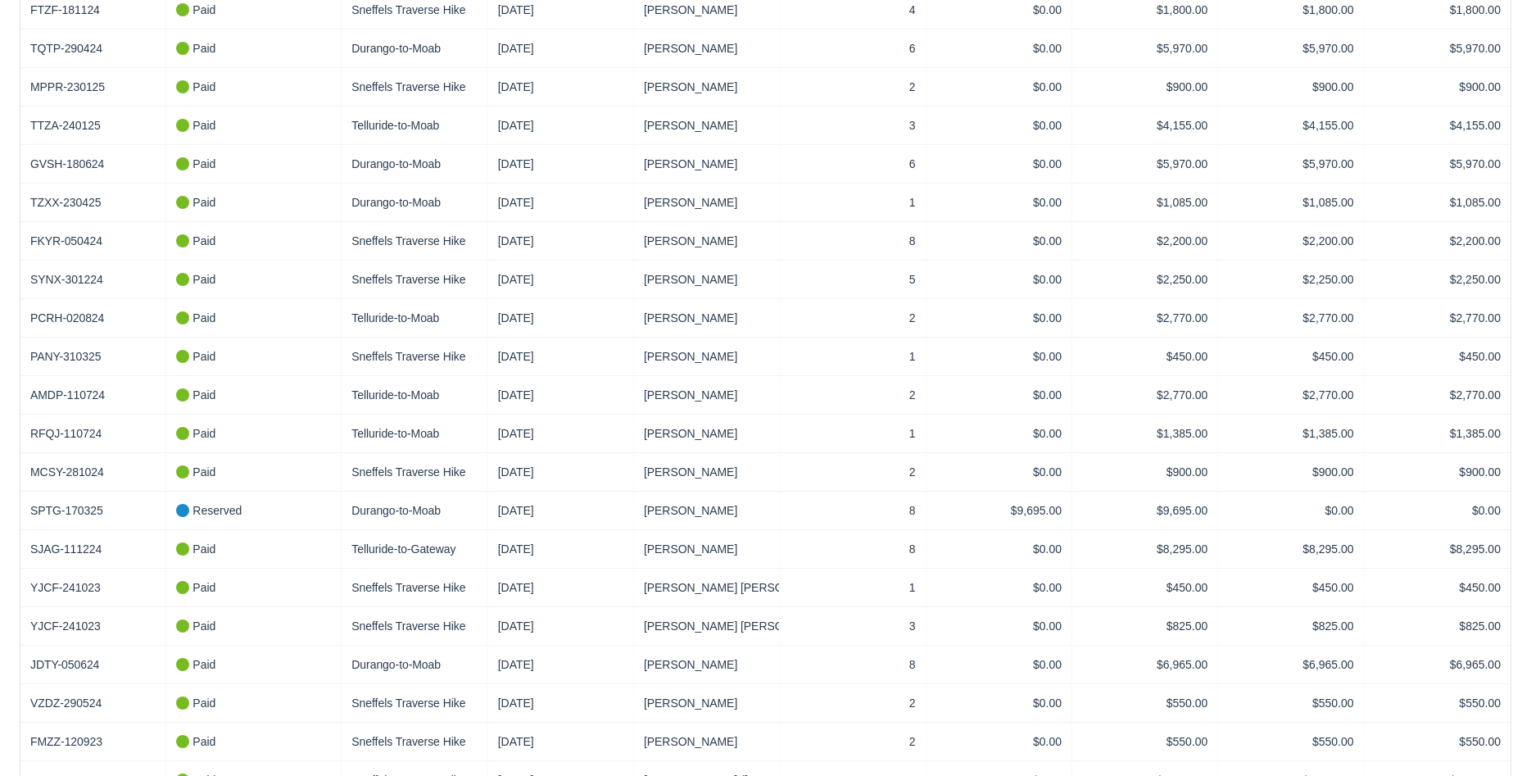
scroll to position [2925, 0]
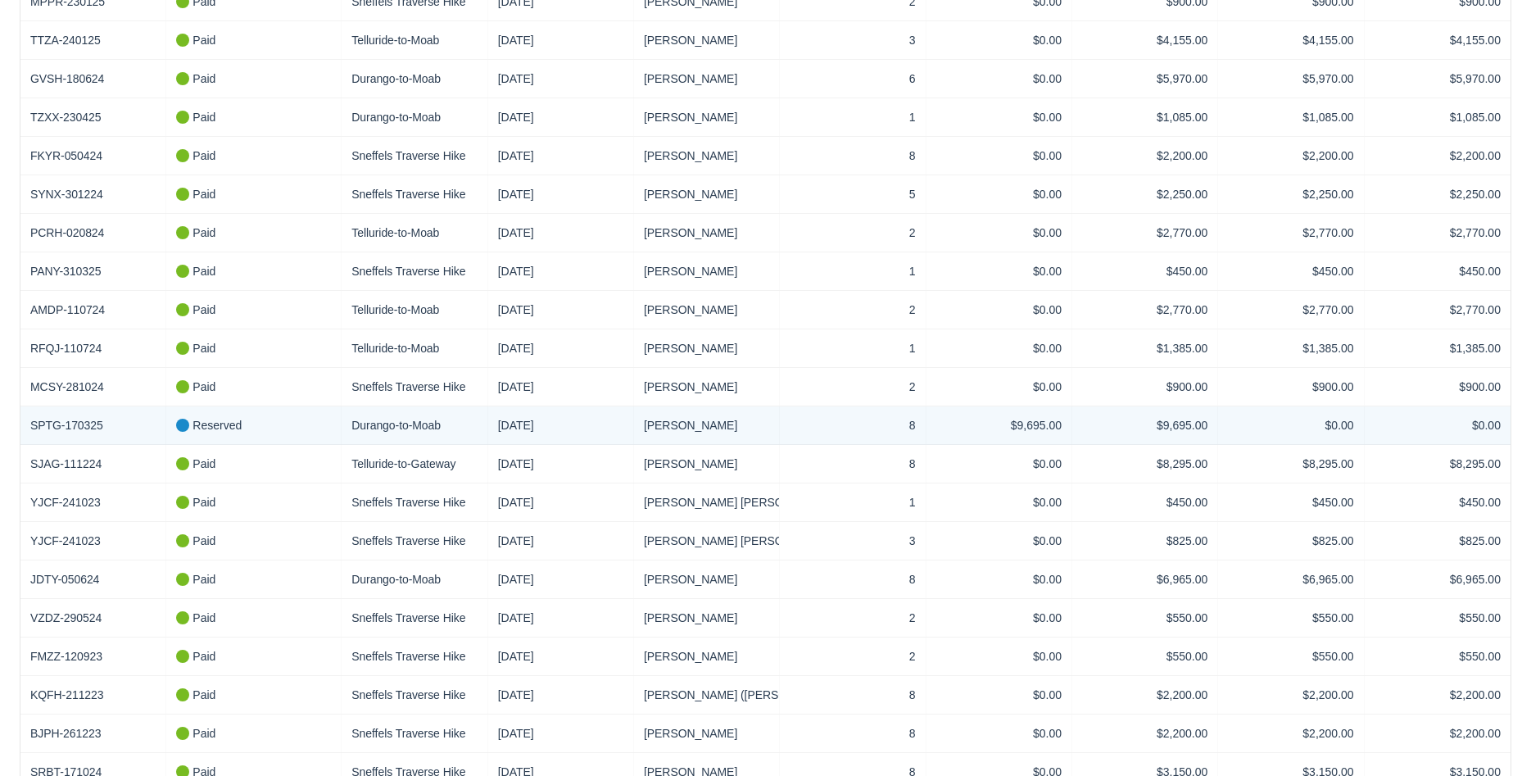
drag, startPoint x: 116, startPoint y: 396, endPoint x: 127, endPoint y: 393, distance: 11.7
click at [127, 416] on div "SPTG-170325" at bounding box center [92, 425] width 125 height 18
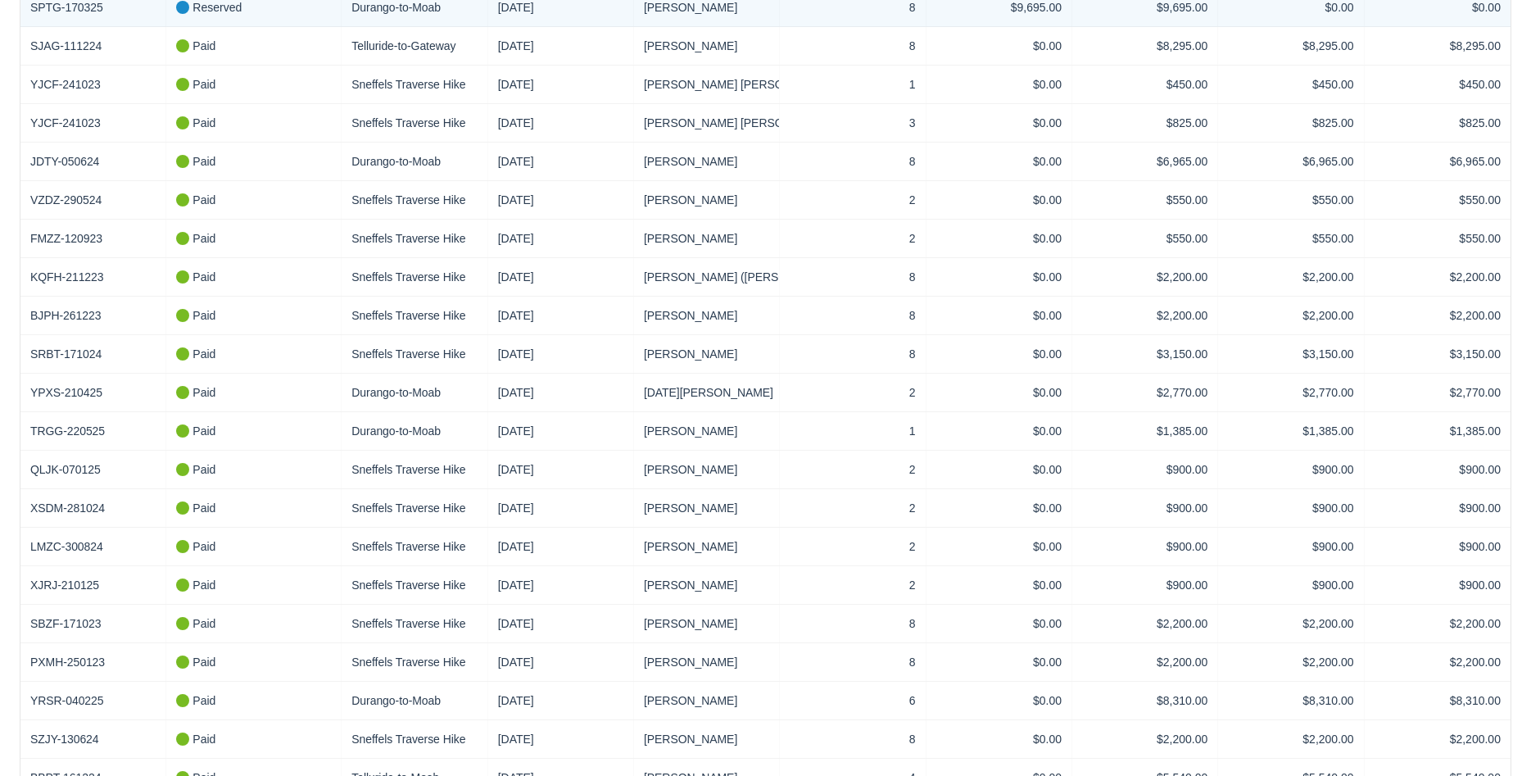
scroll to position [3445, 0]
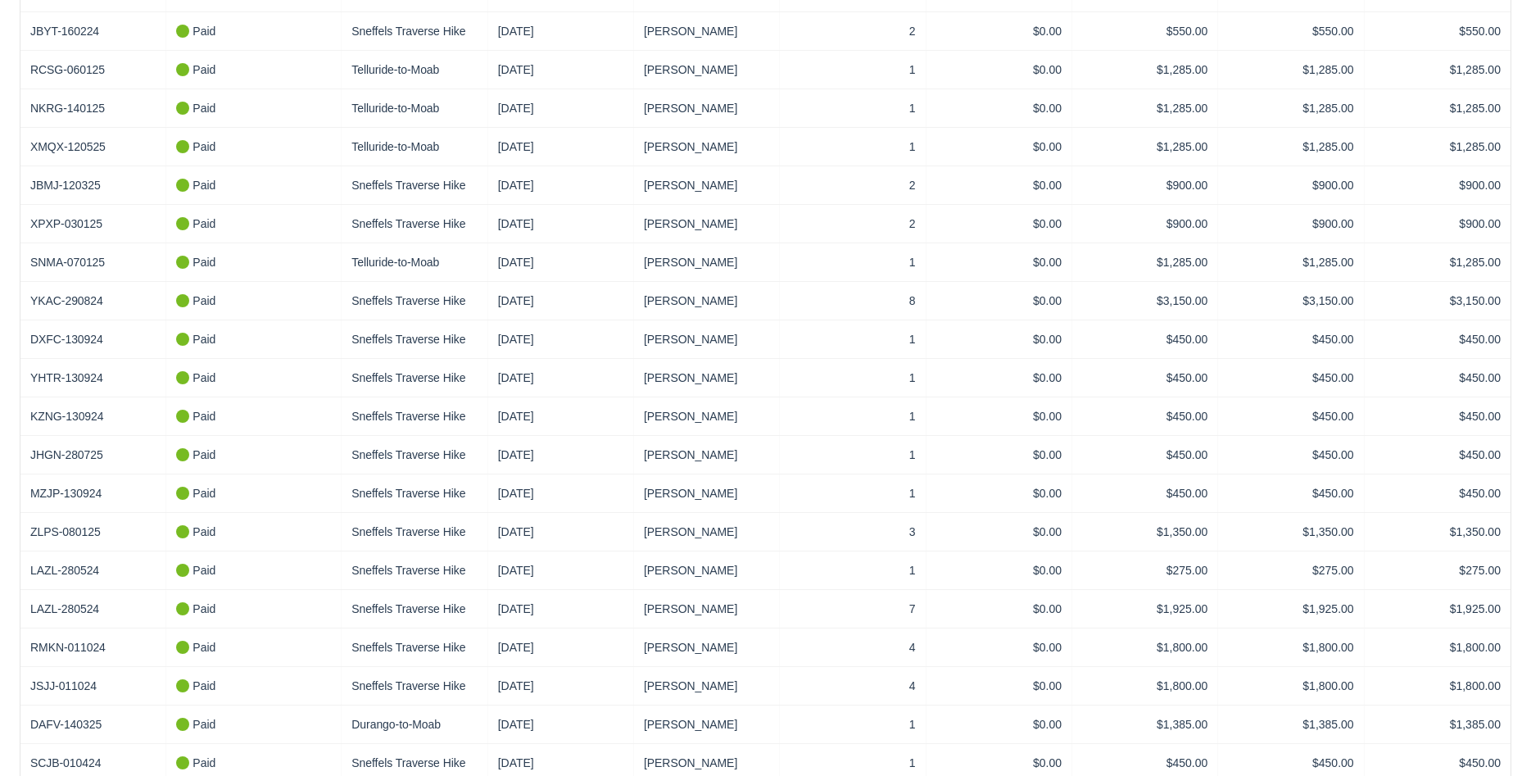
scroll to position [3402, 0]
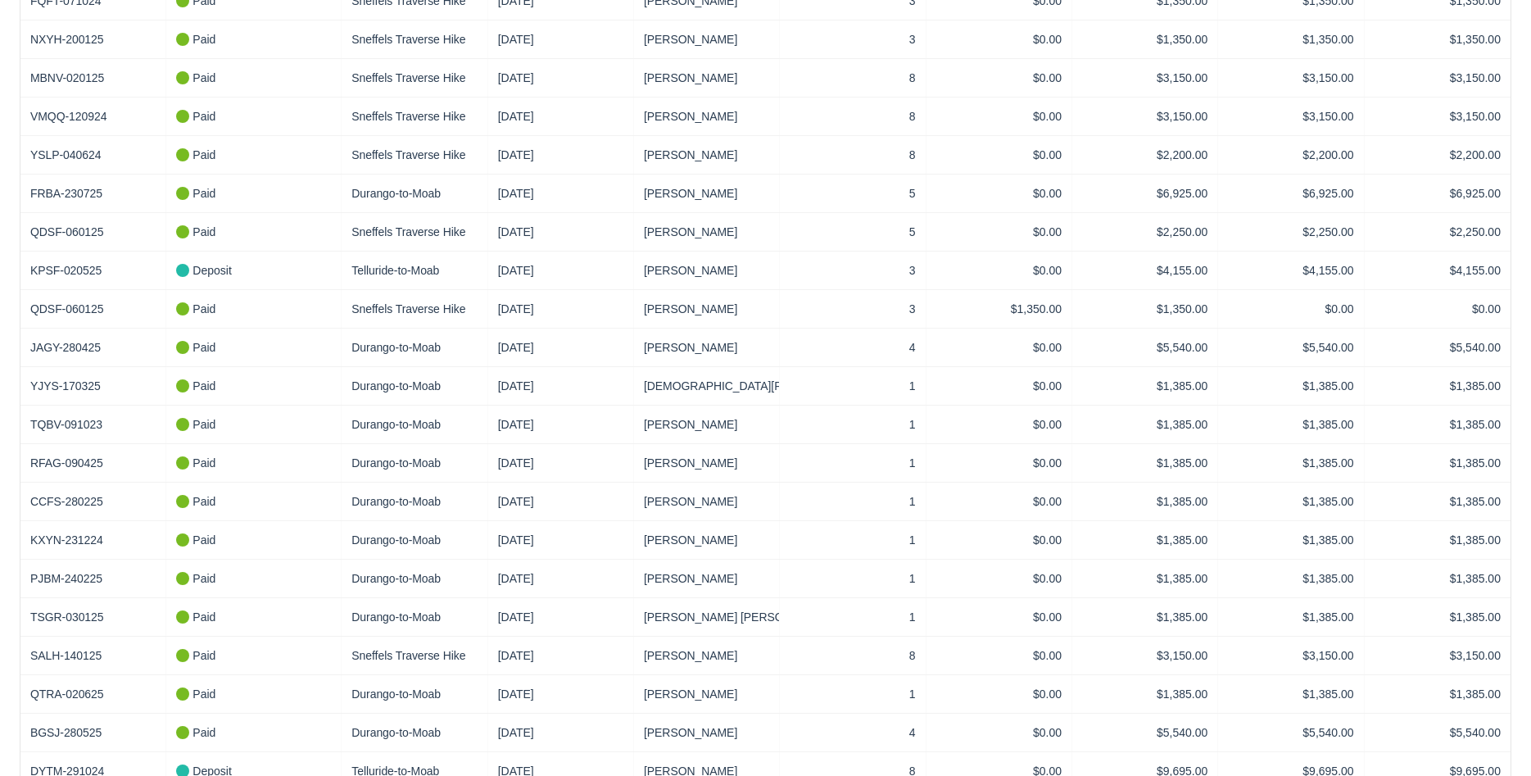
scroll to position [1034, 0]
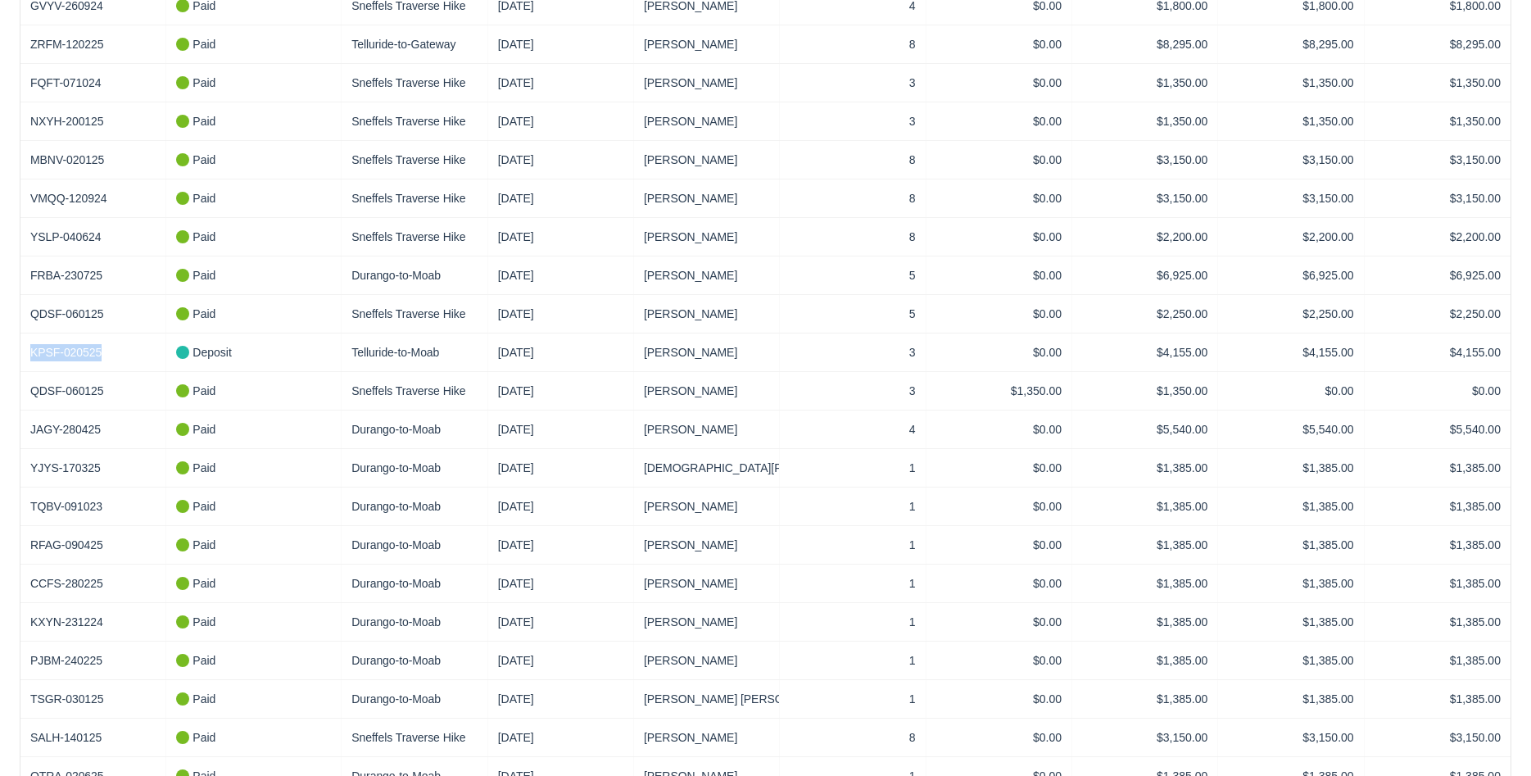
drag, startPoint x: 111, startPoint y: 349, endPoint x: 6, endPoint y: 359, distance: 106.2
click at [20, 353] on div "KPSF-020525" at bounding box center [93, 352] width 146 height 38
copy link "KPSF-020525"
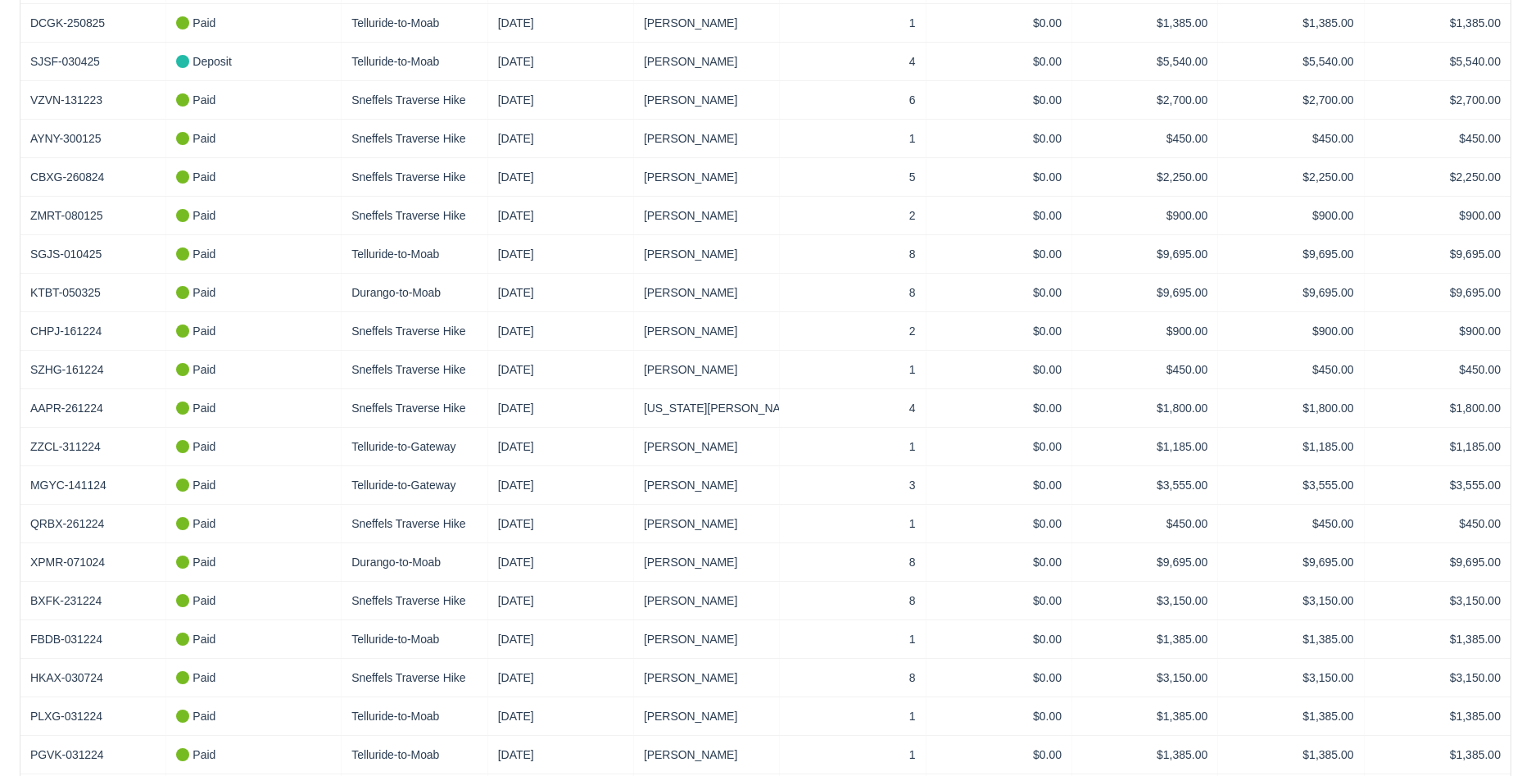
scroll to position [2089, 0]
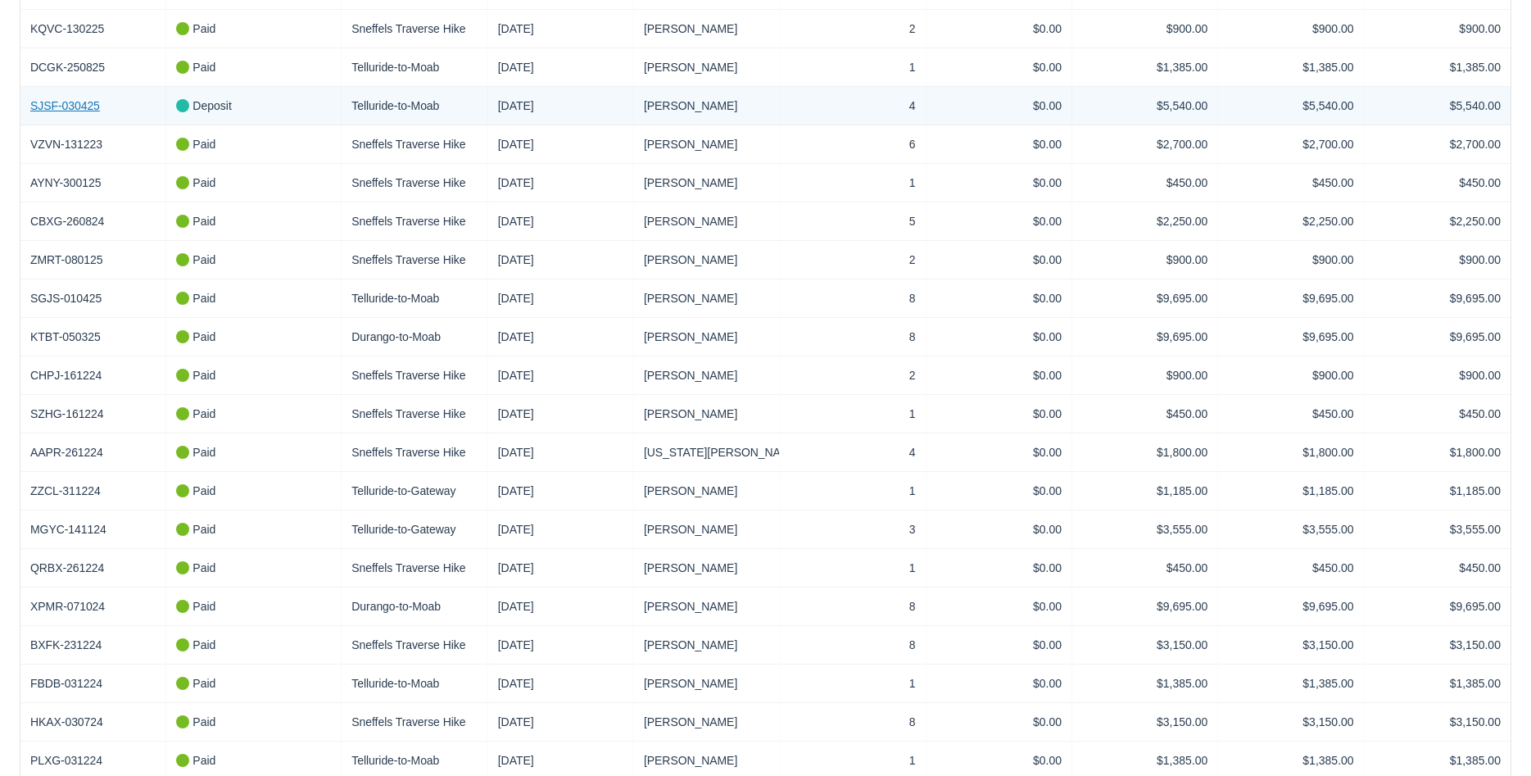
click at [47, 98] on link "SJSF-030425" at bounding box center [65, 106] width 70 height 17
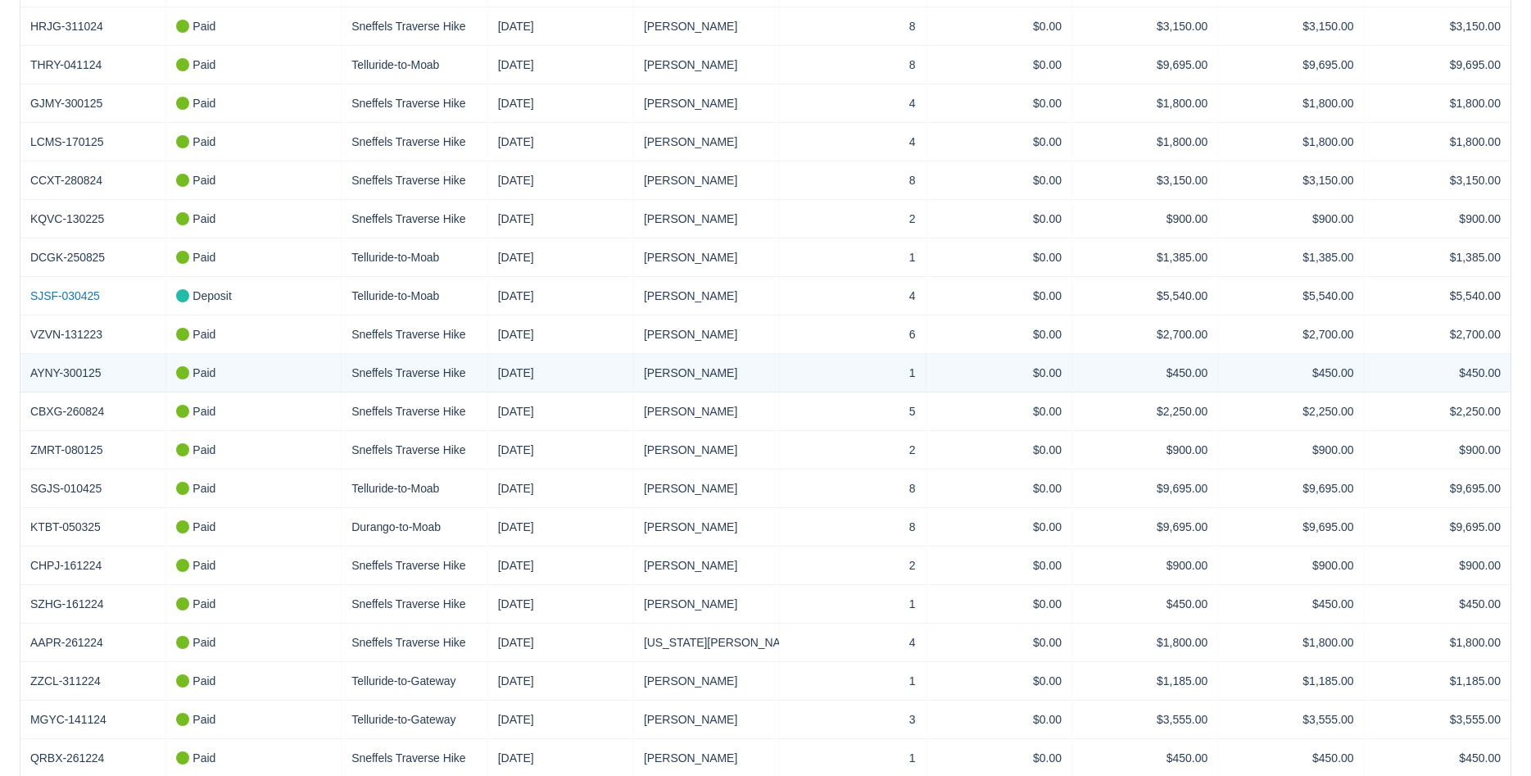
scroll to position [1730, 0]
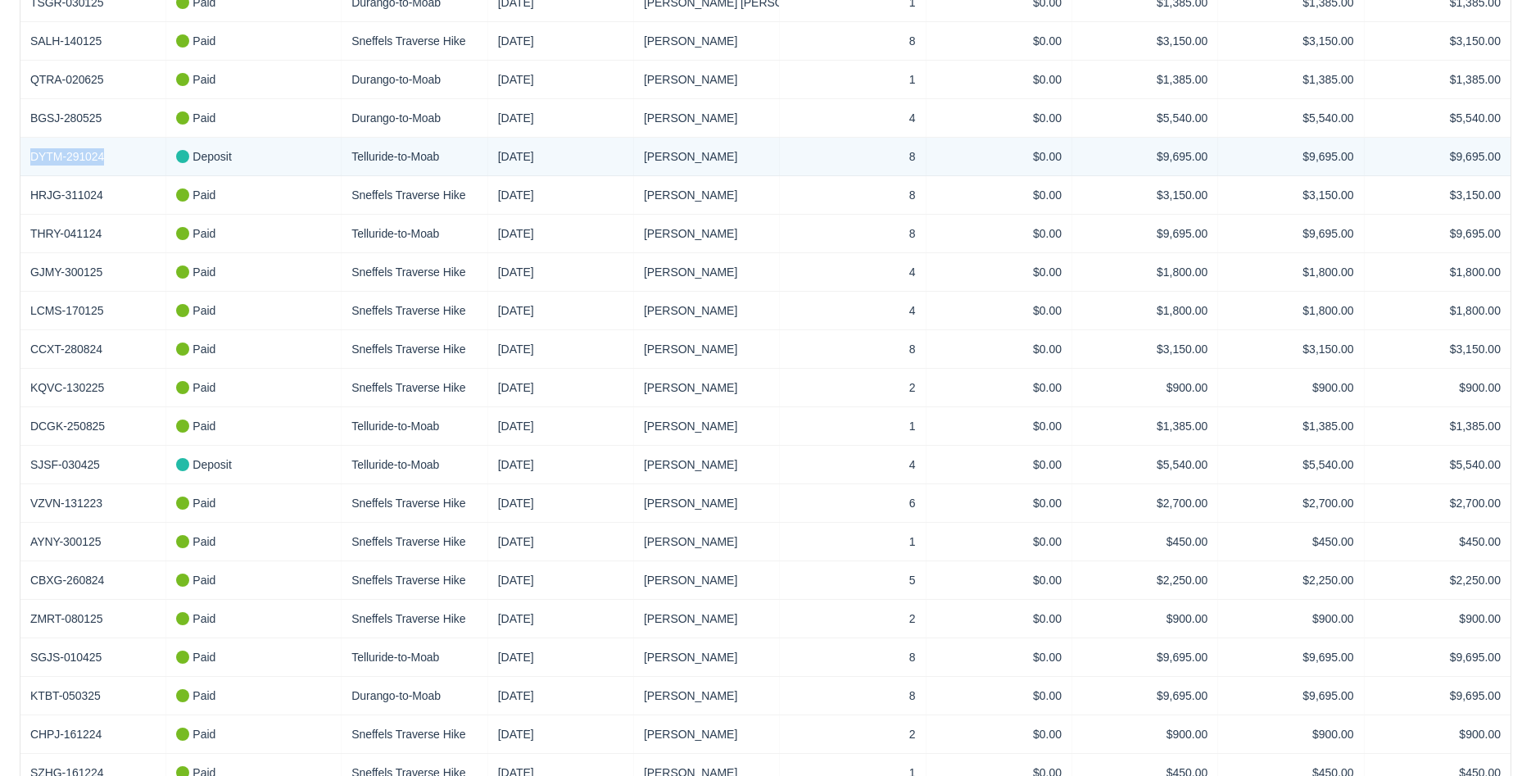
drag, startPoint x: 119, startPoint y: 143, endPoint x: 5, endPoint y: 149, distance: 114.1
click at [20, 149] on div "DYTM-291024" at bounding box center [93, 157] width 146 height 38
copy link "DYTM-291024"
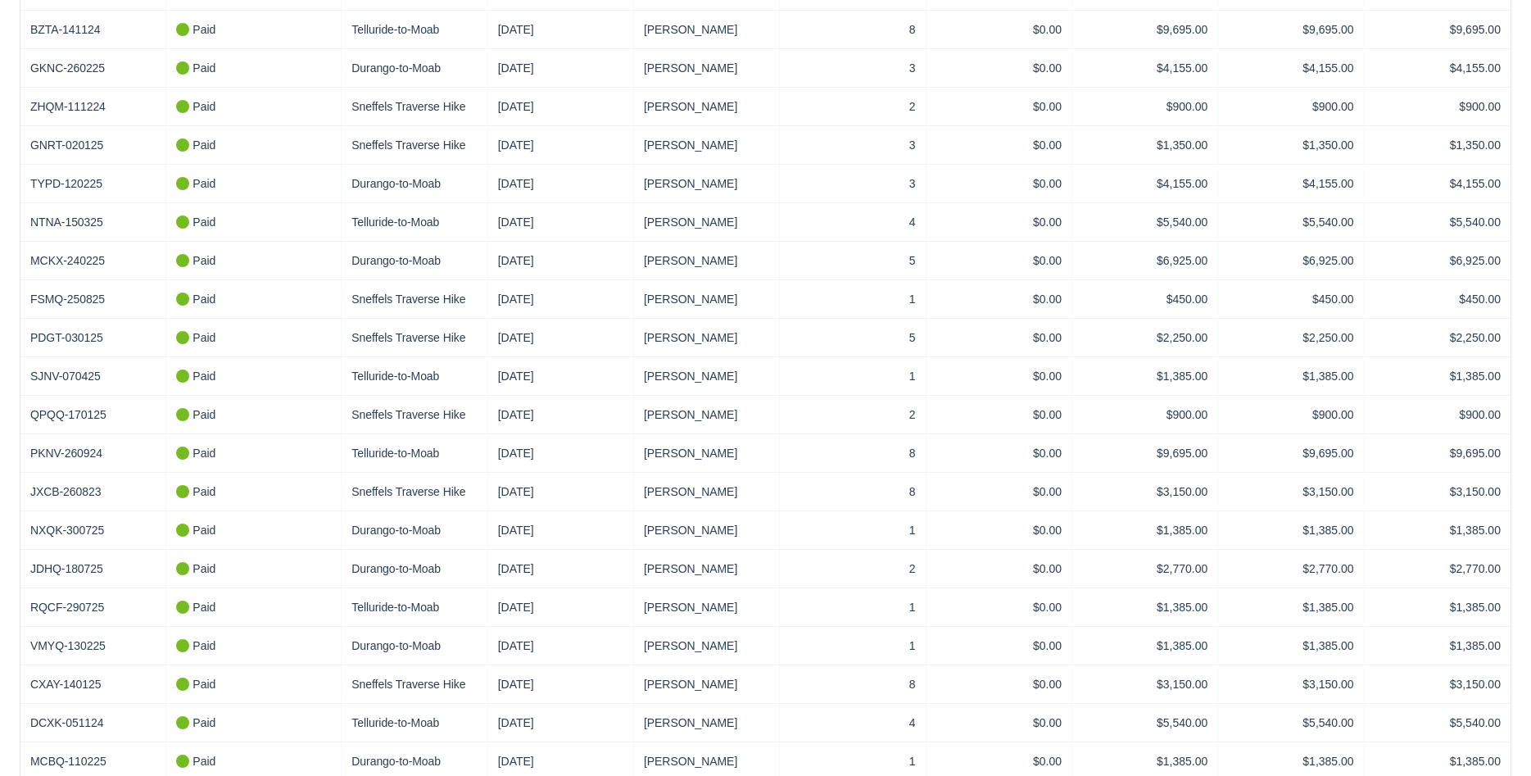
scroll to position [3402, 0]
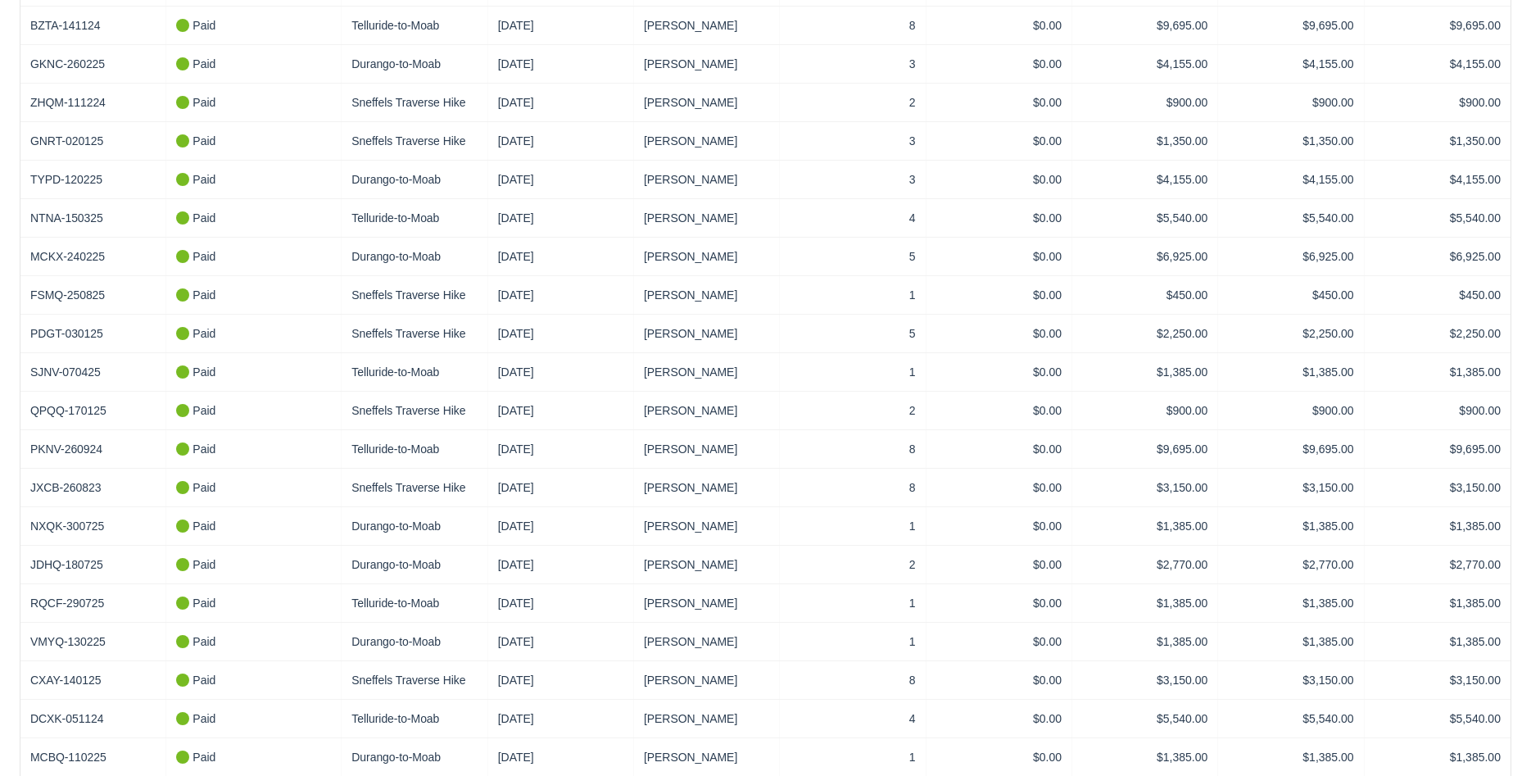
type input "5"
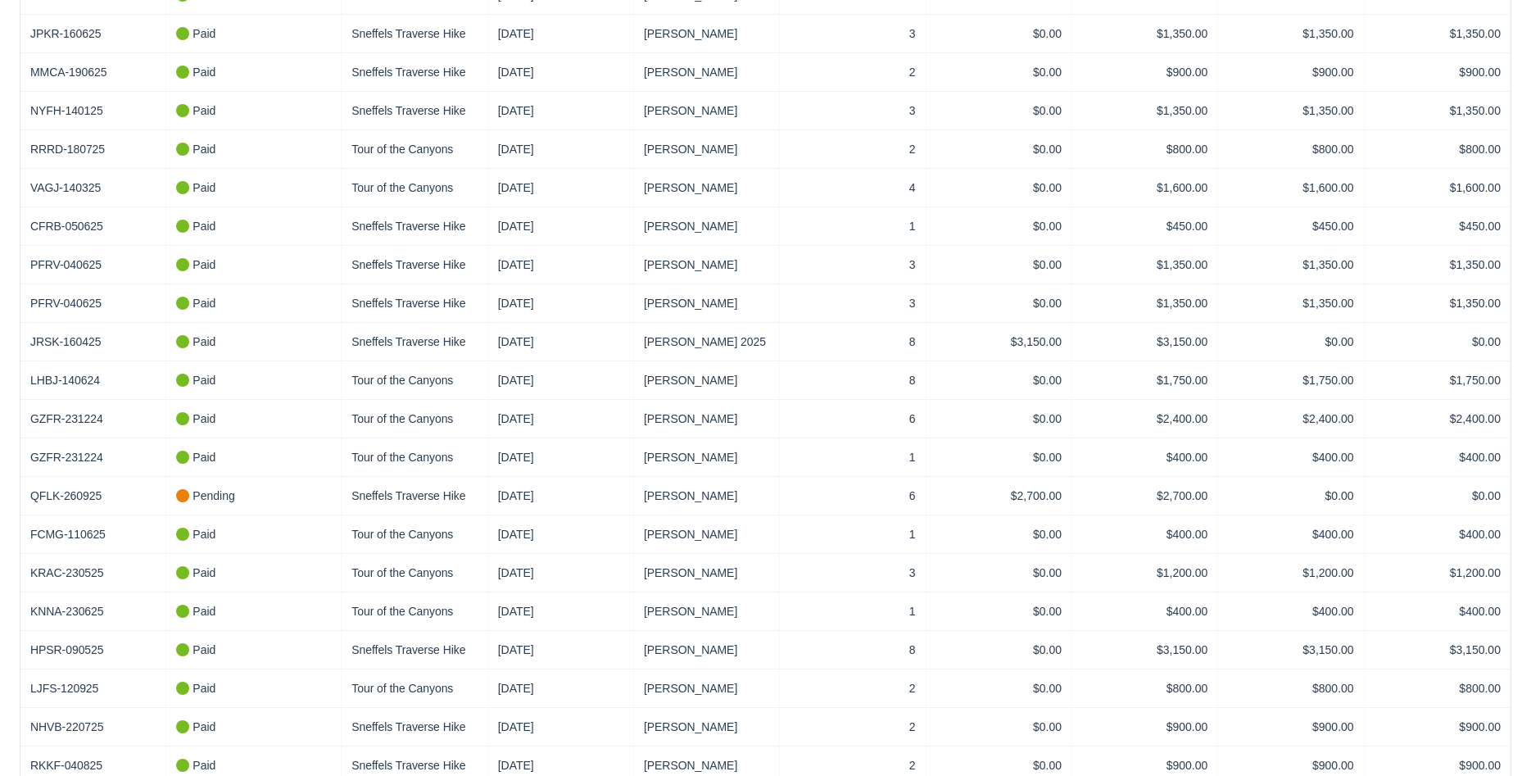
scroll to position [991, 0]
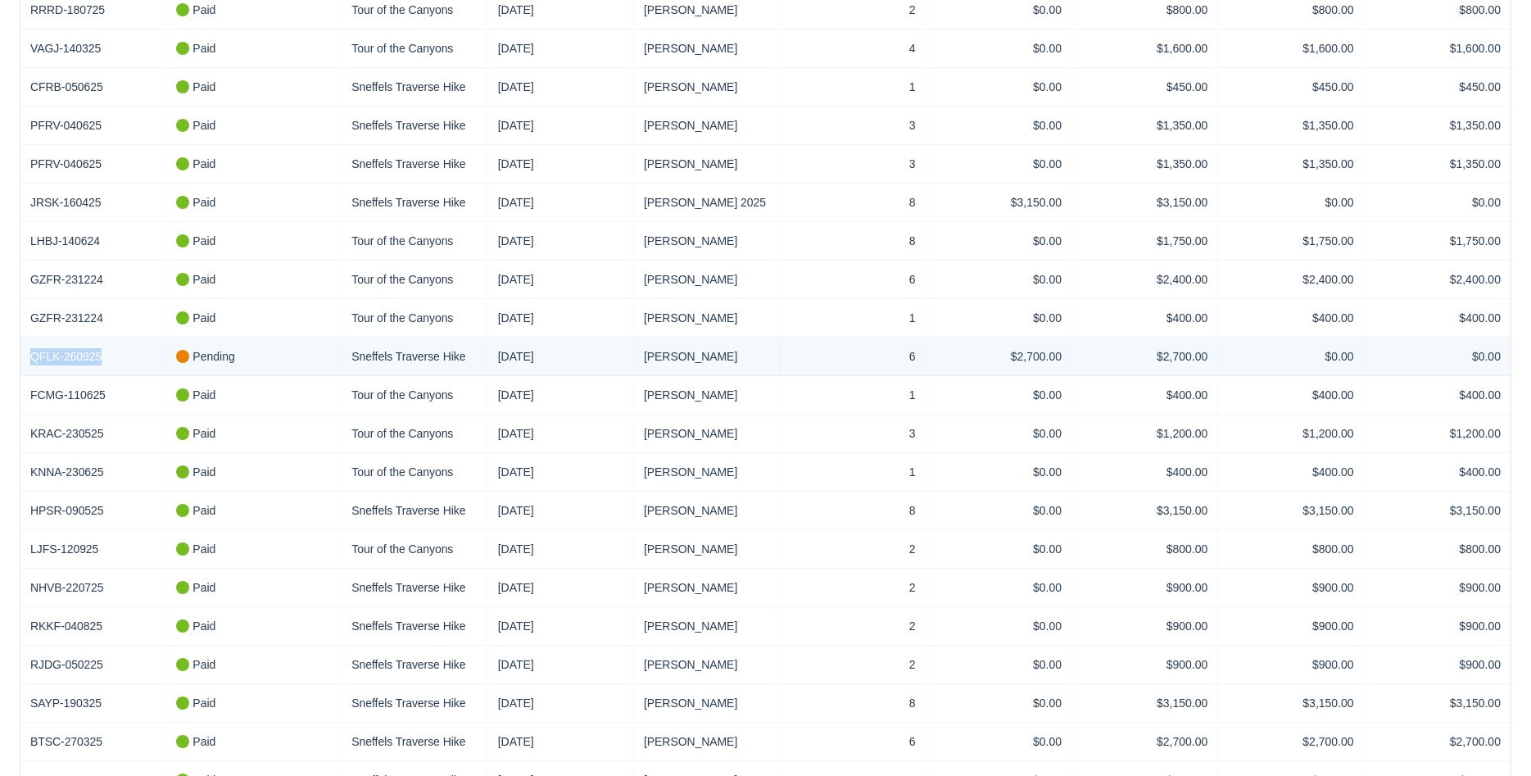
drag, startPoint x: 113, startPoint y: 352, endPoint x: -35, endPoint y: 347, distance: 148.4
click at [20, 347] on div "QFLK-260925" at bounding box center [93, 357] width 146 height 38
copy link "QFLK-260925"
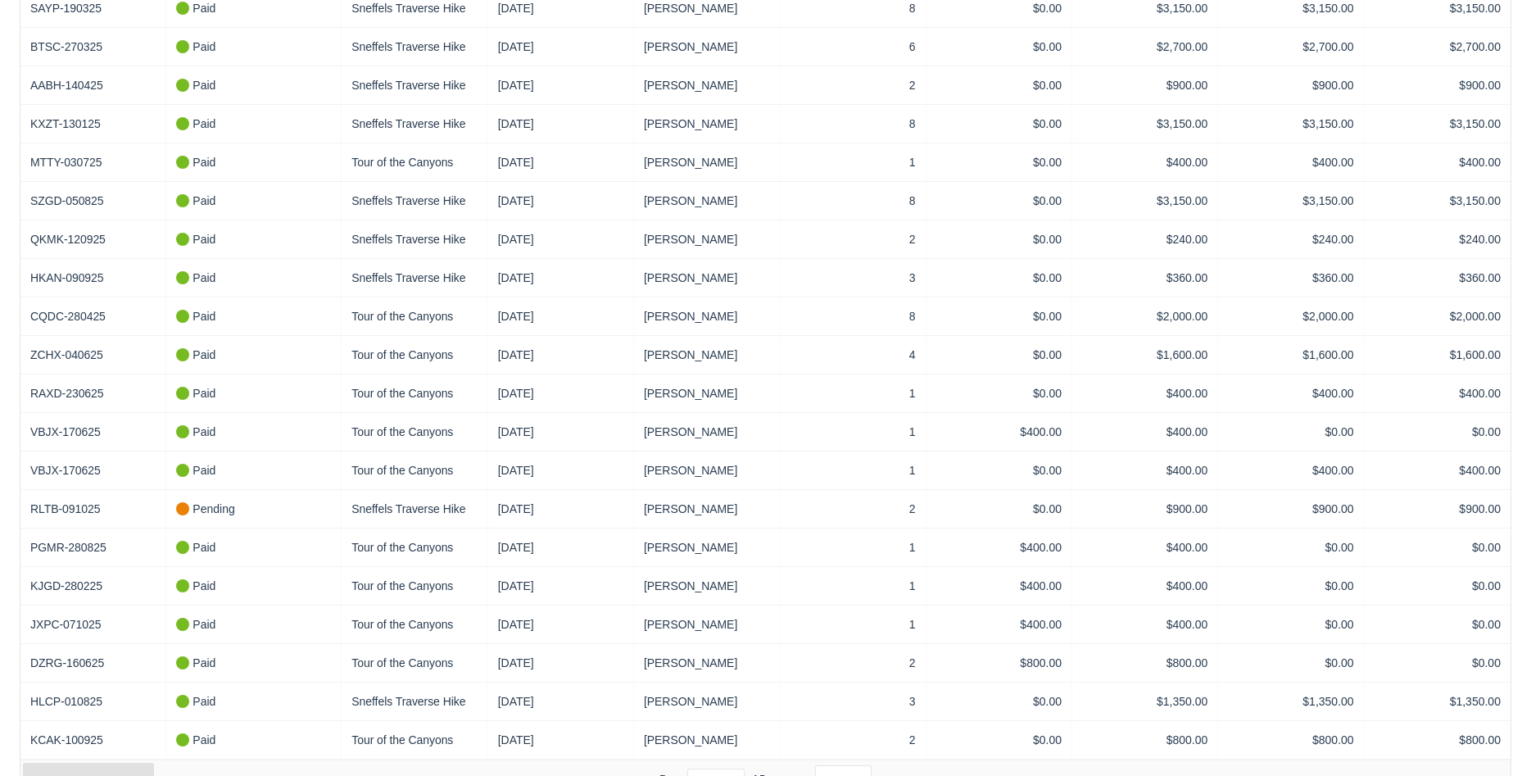
scroll to position [1688, 0]
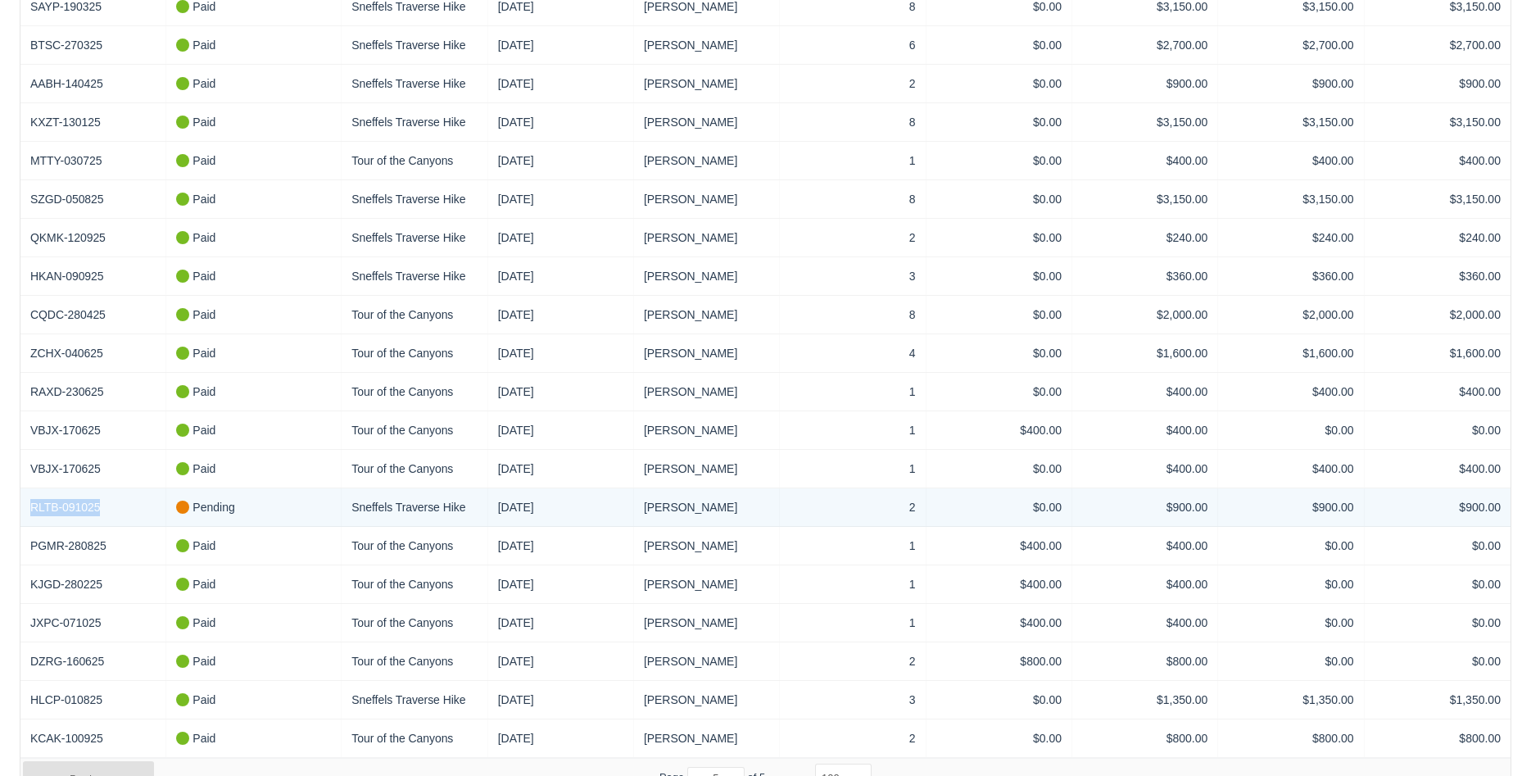
drag, startPoint x: 116, startPoint y: 492, endPoint x: -17, endPoint y: 492, distance: 132.7
click at [20, 492] on div "RLTB-091025" at bounding box center [93, 507] width 146 height 38
copy link "RLTB-091025"
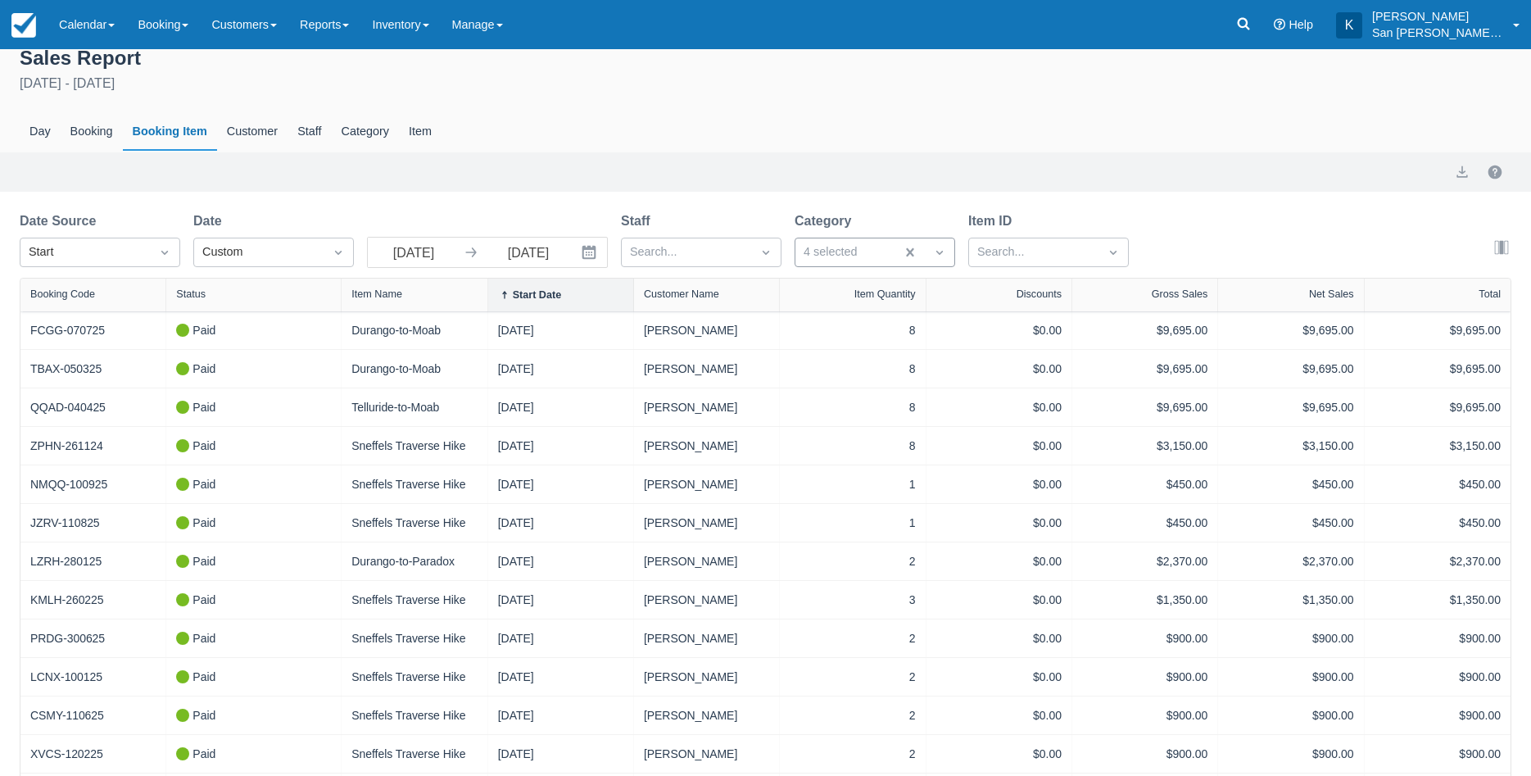
scroll to position [0, 0]
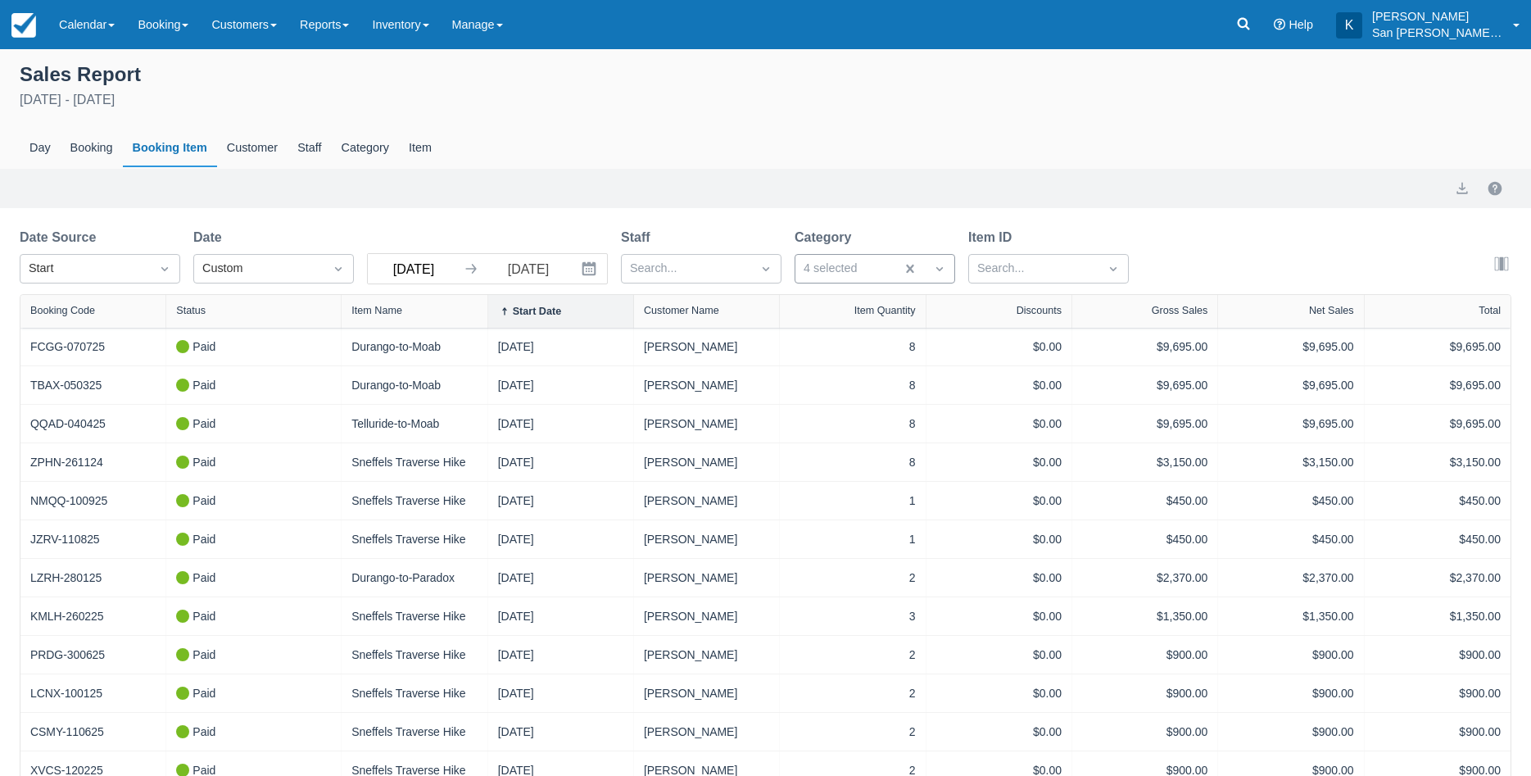
click at [441, 271] on input "[DATE]" at bounding box center [414, 268] width 92 height 29
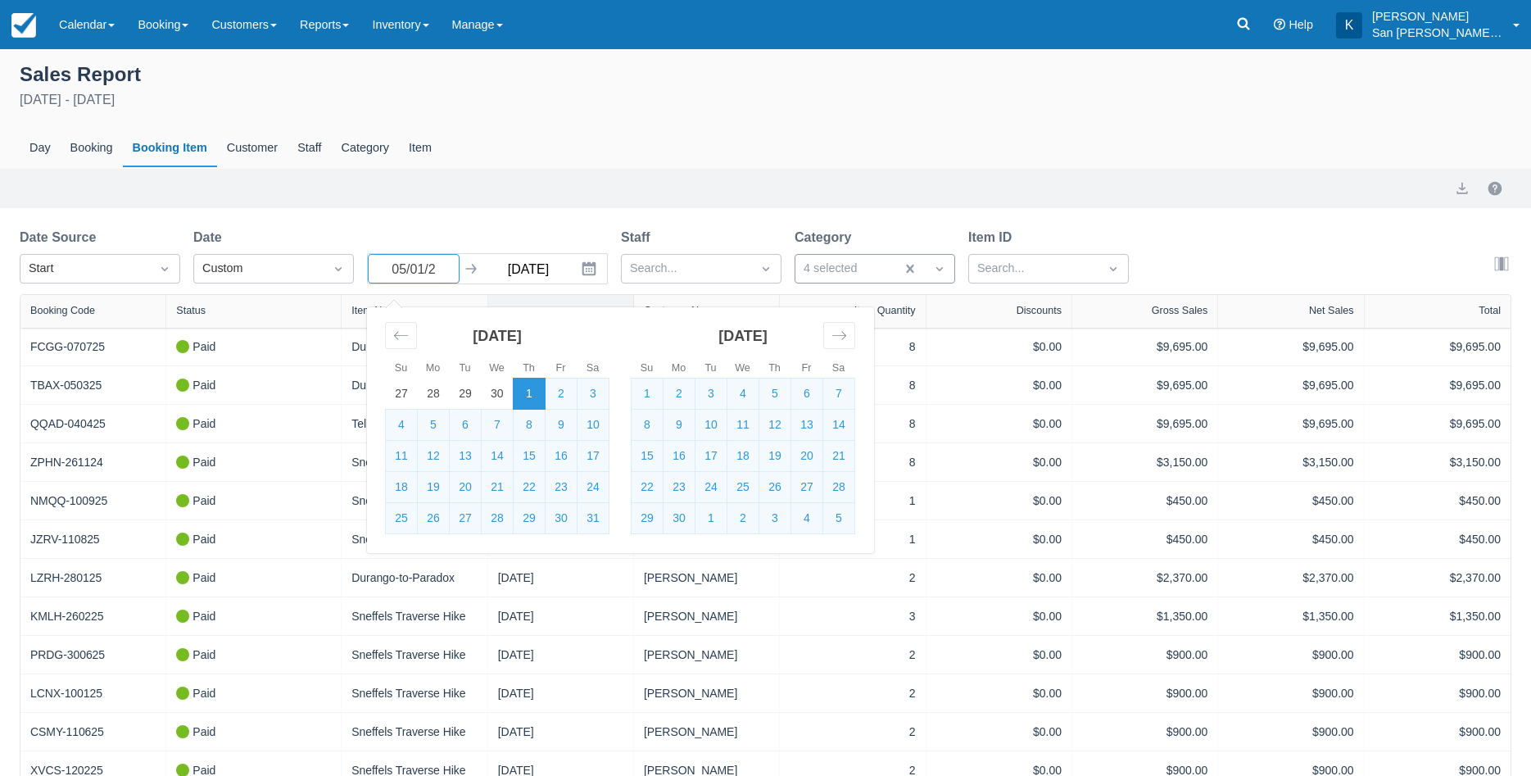
type input "[DATE]"
type input "11/01/26"
select select "100"
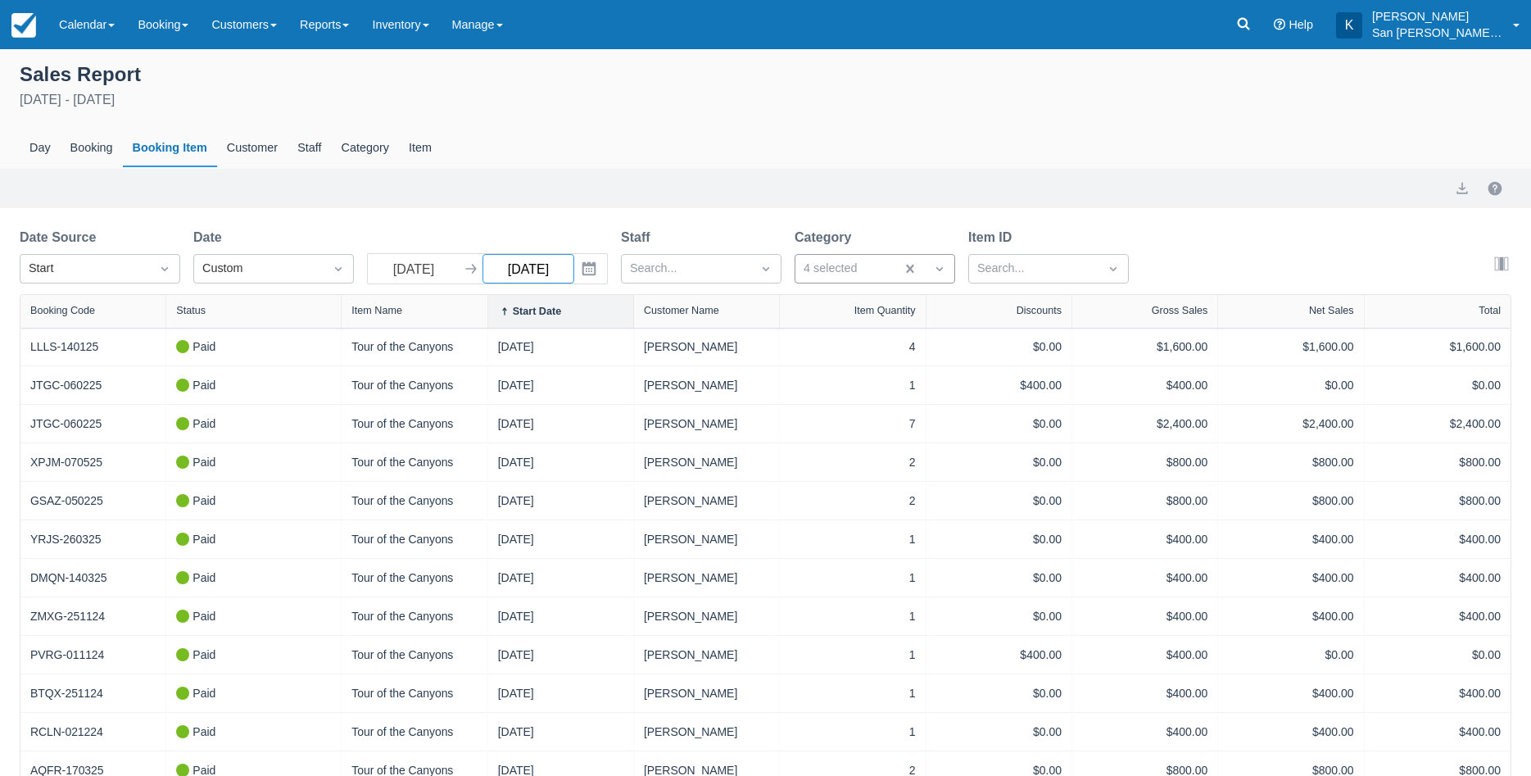
type input "11/01/26"
click at [102, 149] on div "Booking" at bounding box center [92, 148] width 62 height 38
select select "100"
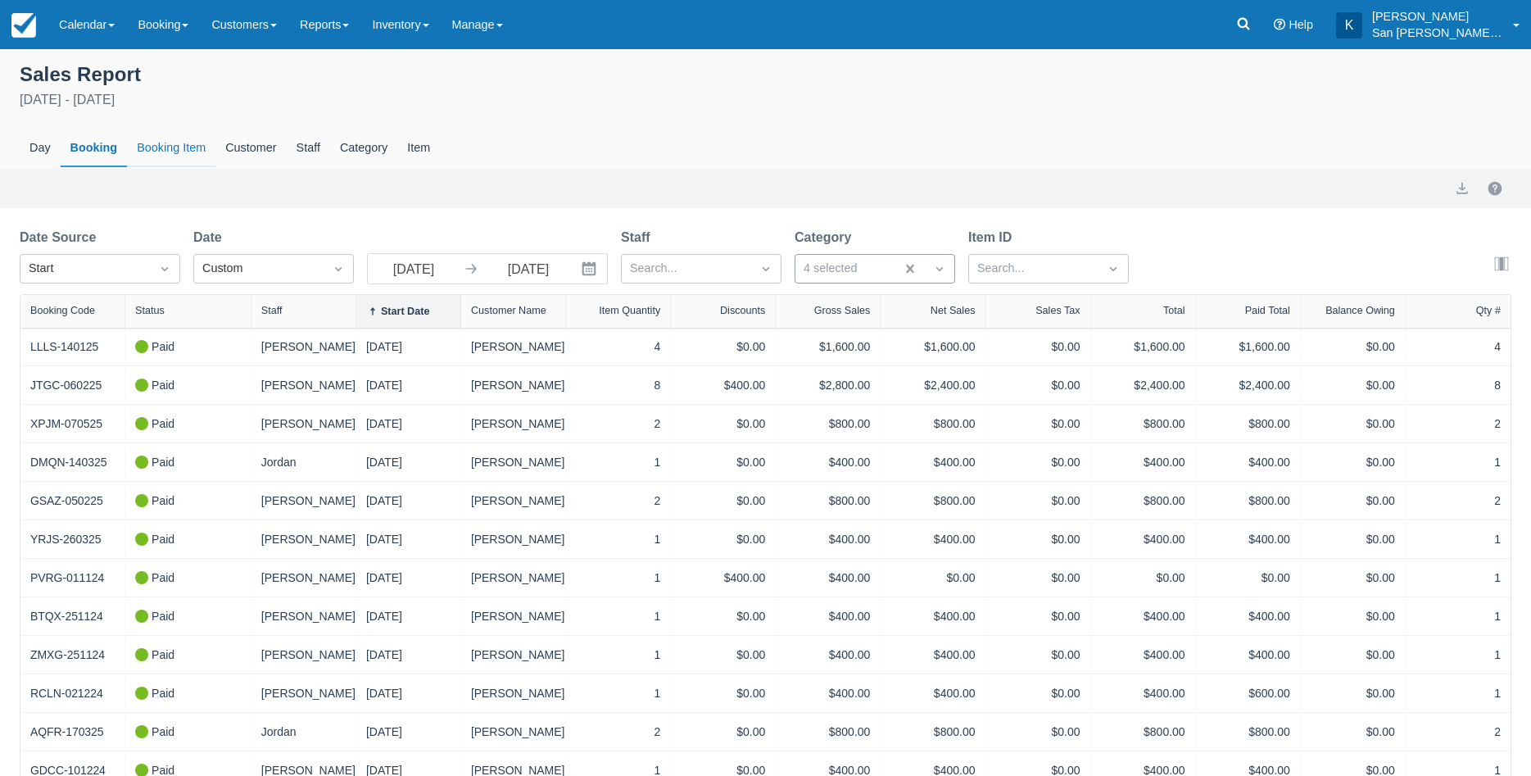
click at [193, 147] on div "Booking Item" at bounding box center [171, 148] width 88 height 38
select select "100"
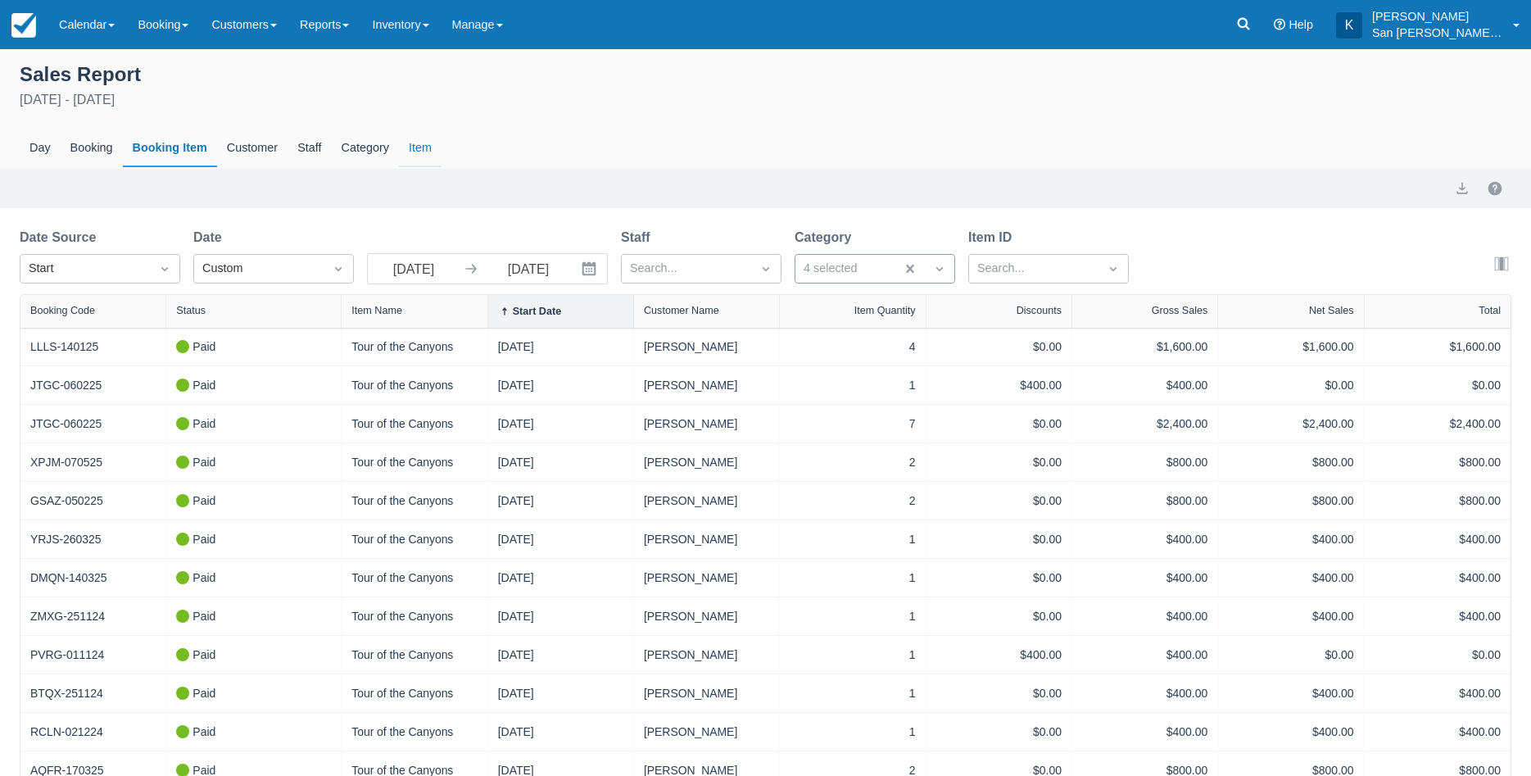
click at [418, 149] on div "Item" at bounding box center [420, 148] width 43 height 38
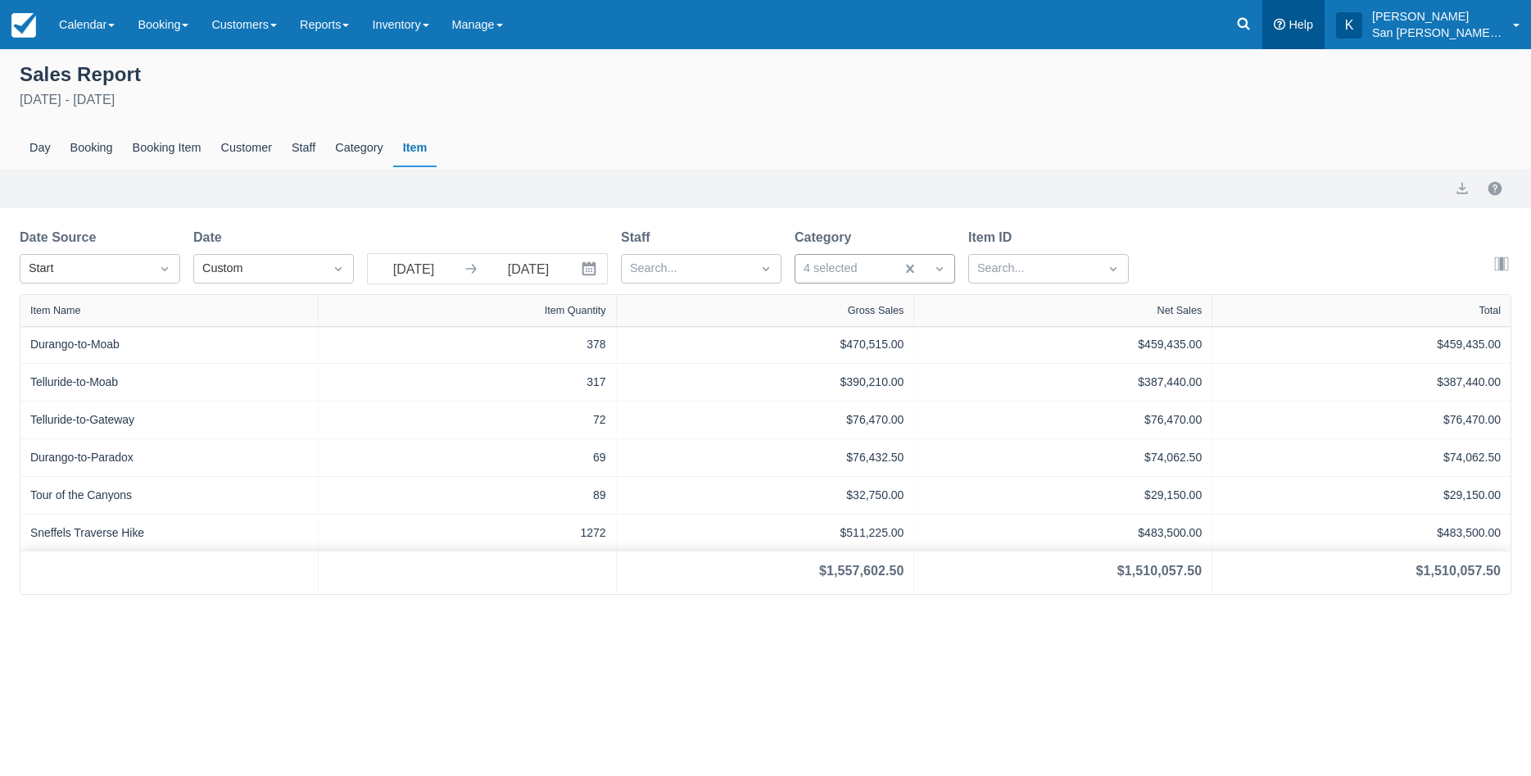
click at [1289, 35] on link "Help" at bounding box center [1294, 24] width 62 height 49
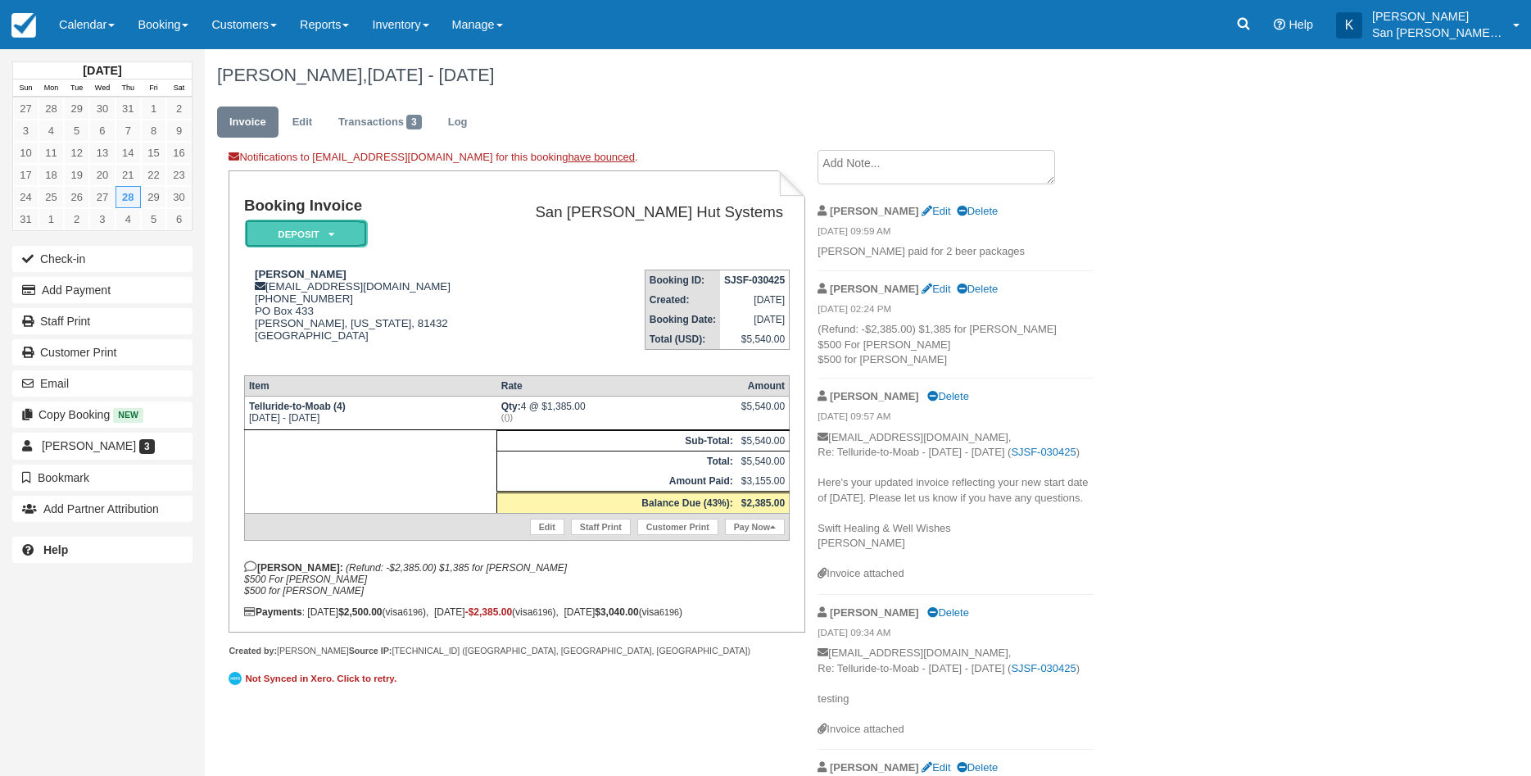
click at [339, 236] on em "Deposit" at bounding box center [306, 234] width 123 height 29
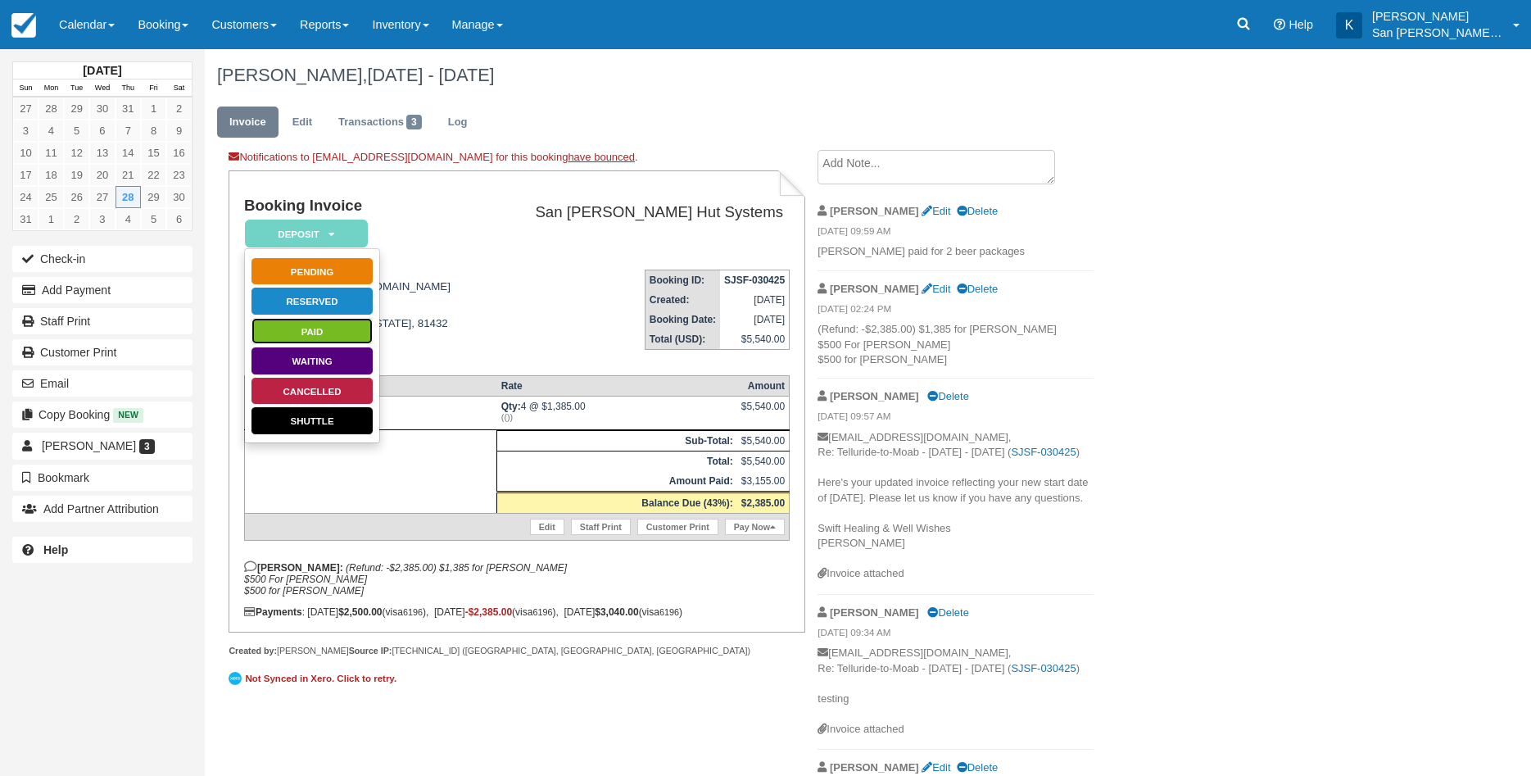
click at [332, 333] on link "Paid" at bounding box center [312, 331] width 123 height 29
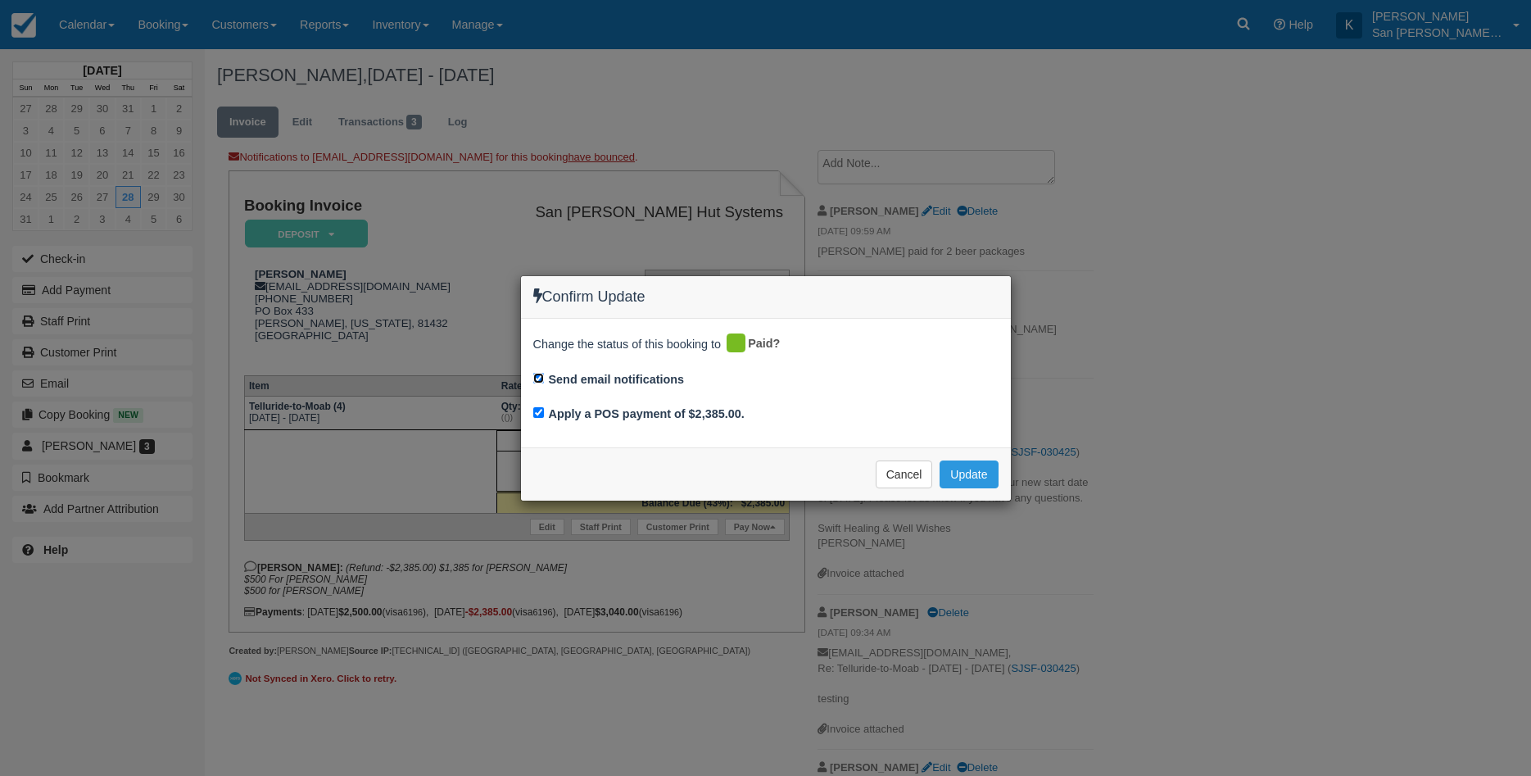
drag, startPoint x: 537, startPoint y: 379, endPoint x: 535, endPoint y: 392, distance: 12.4
click at [538, 379] on input "Send email notifications" at bounding box center [538, 378] width 11 height 11
checkbox input "false"
click at [542, 413] on input "Apply a POS payment of $2,385.00." at bounding box center [538, 412] width 11 height 11
checkbox input "false"
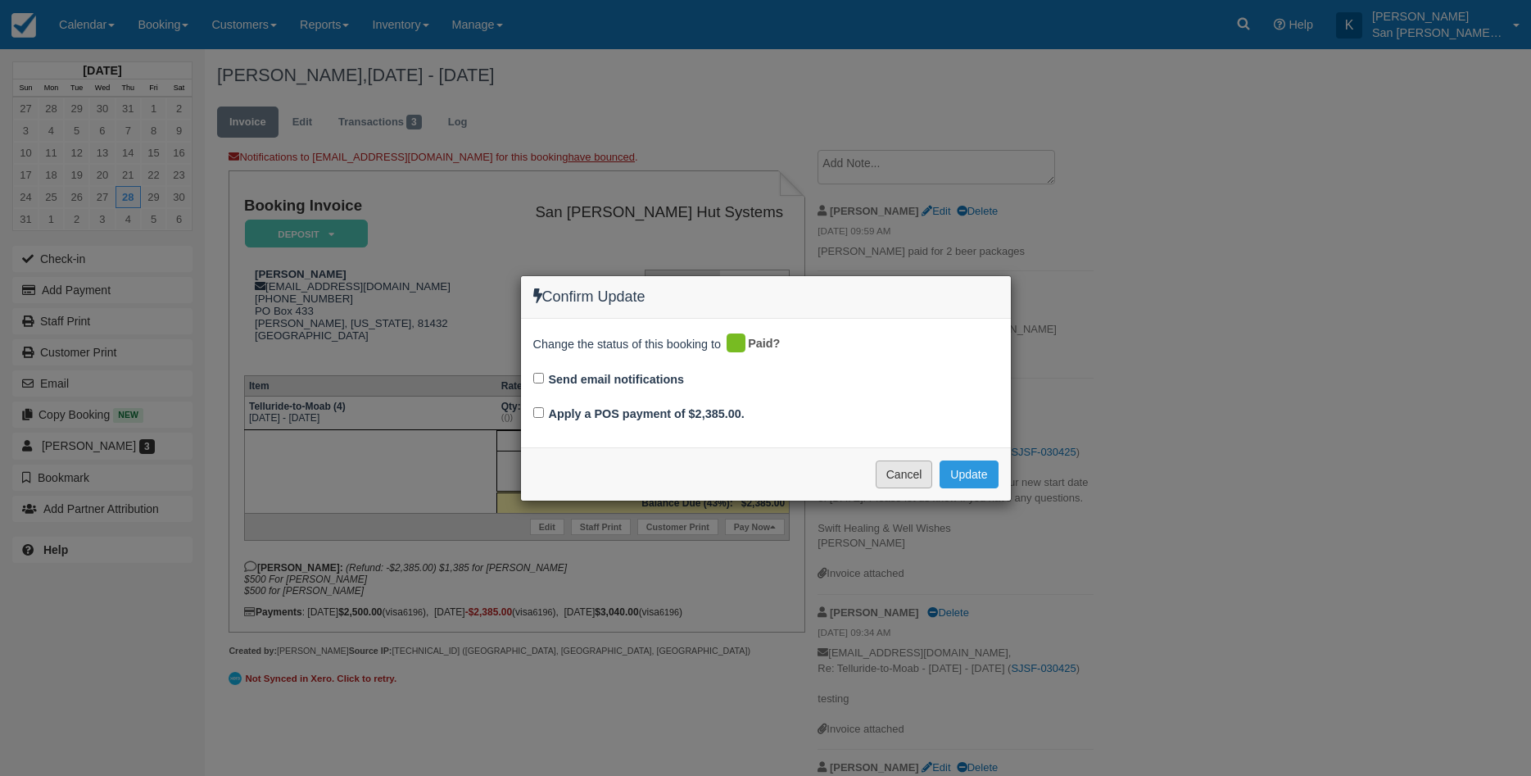
click at [887, 468] on button "Cancel" at bounding box center [904, 474] width 57 height 28
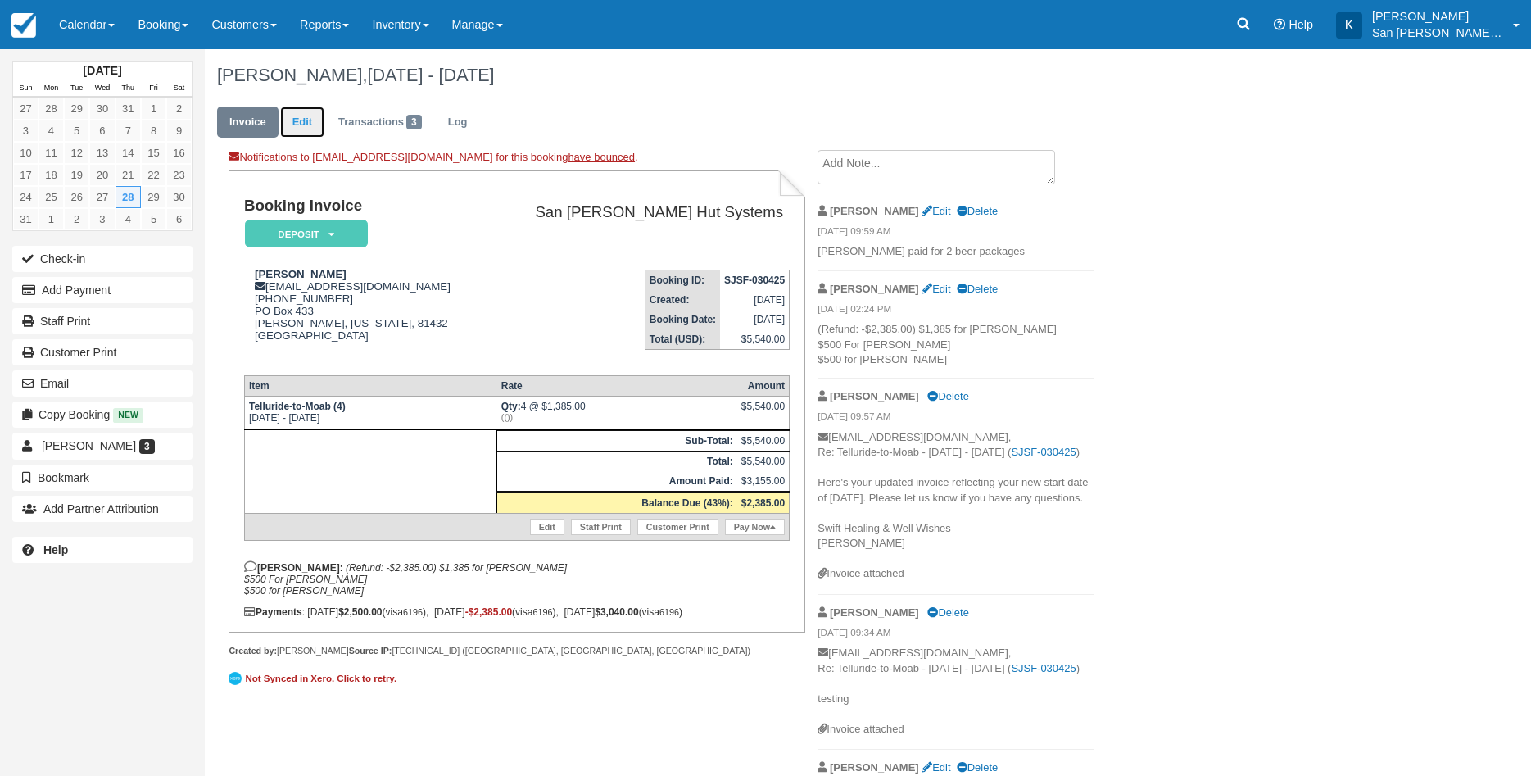
click at [308, 128] on link "Edit" at bounding box center [302, 123] width 44 height 32
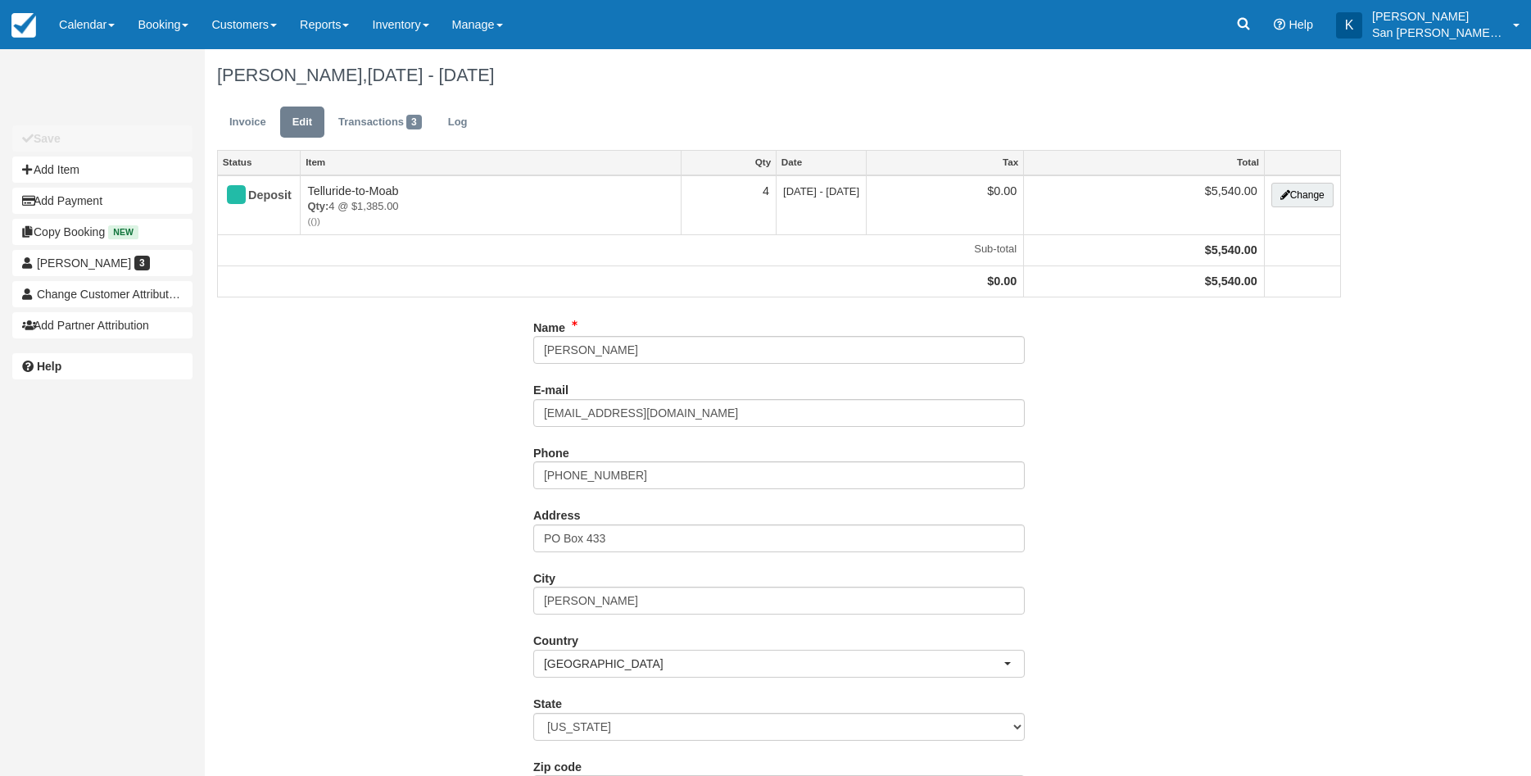
type input "[PHONE_NUMBER]"
click at [246, 134] on link "Invoice" at bounding box center [247, 123] width 61 height 32
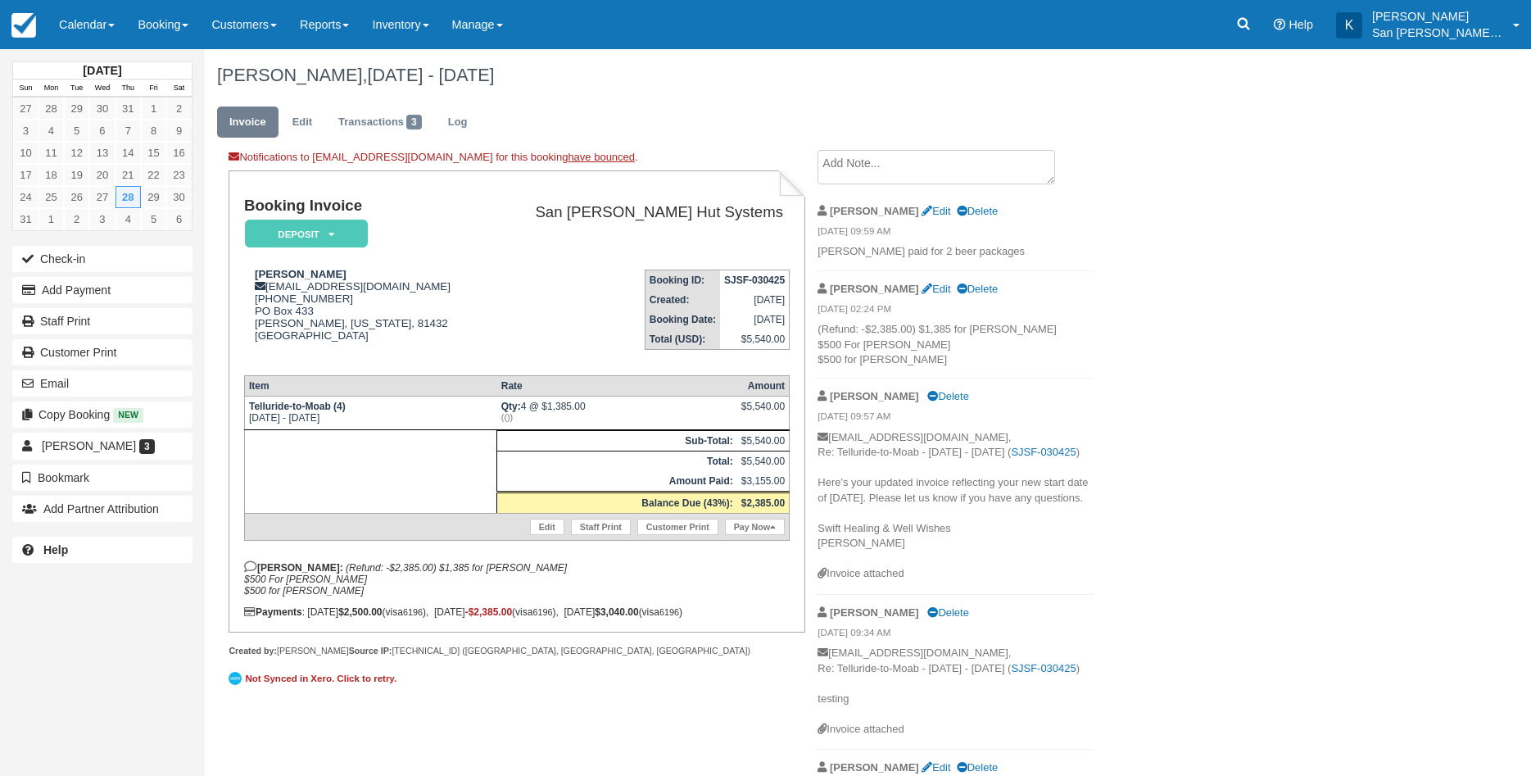
click at [371, 408] on td "Telluride-to-Moab (4) [DATE] - [DATE]" at bounding box center [370, 413] width 252 height 34
click at [372, 415] on td "Telluride-to-Moab (4) [DATE] - [DATE]" at bounding box center [370, 413] width 252 height 34
click at [298, 120] on link "Edit" at bounding box center [302, 123] width 44 height 32
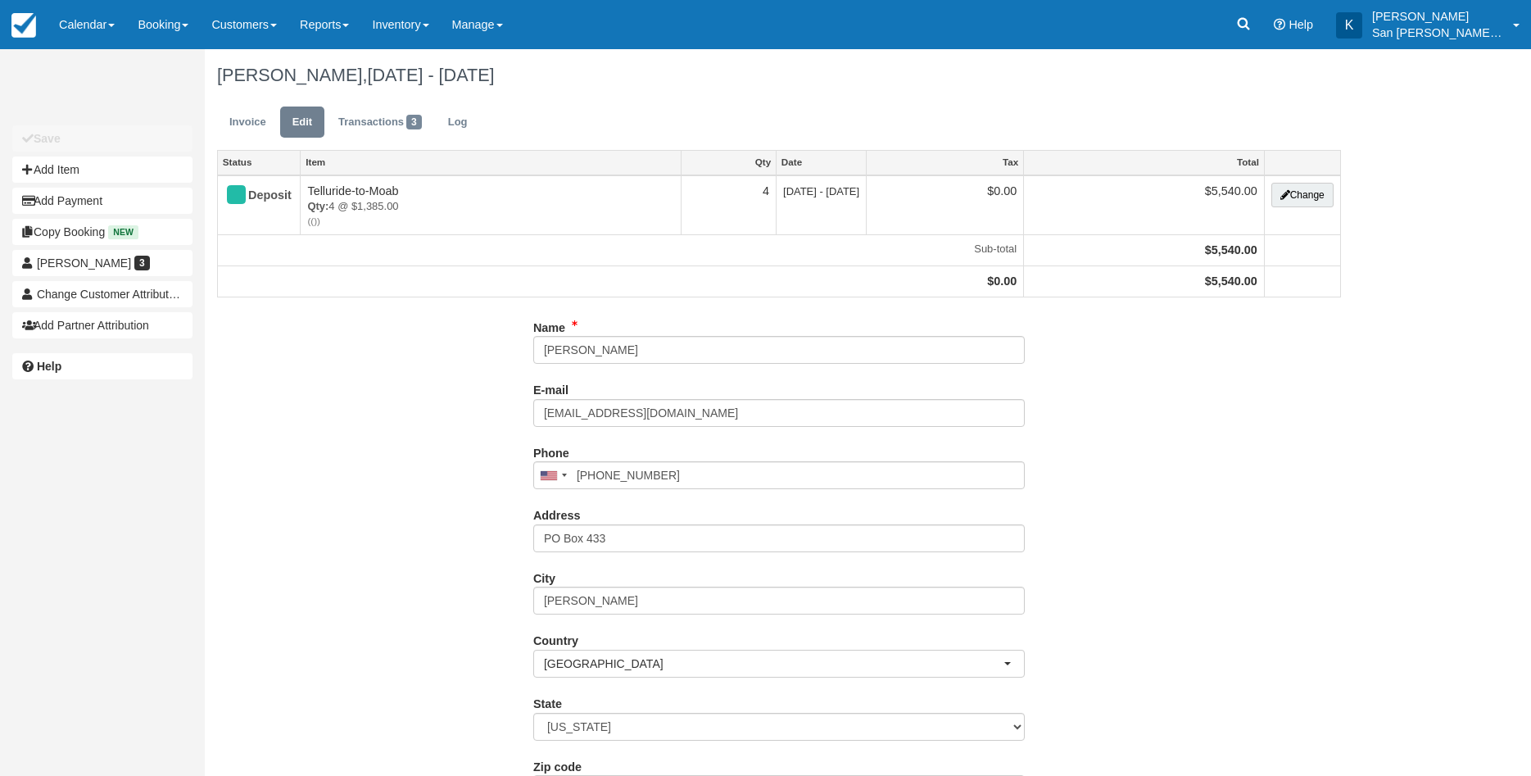
type input "[PHONE_NUMBER]"
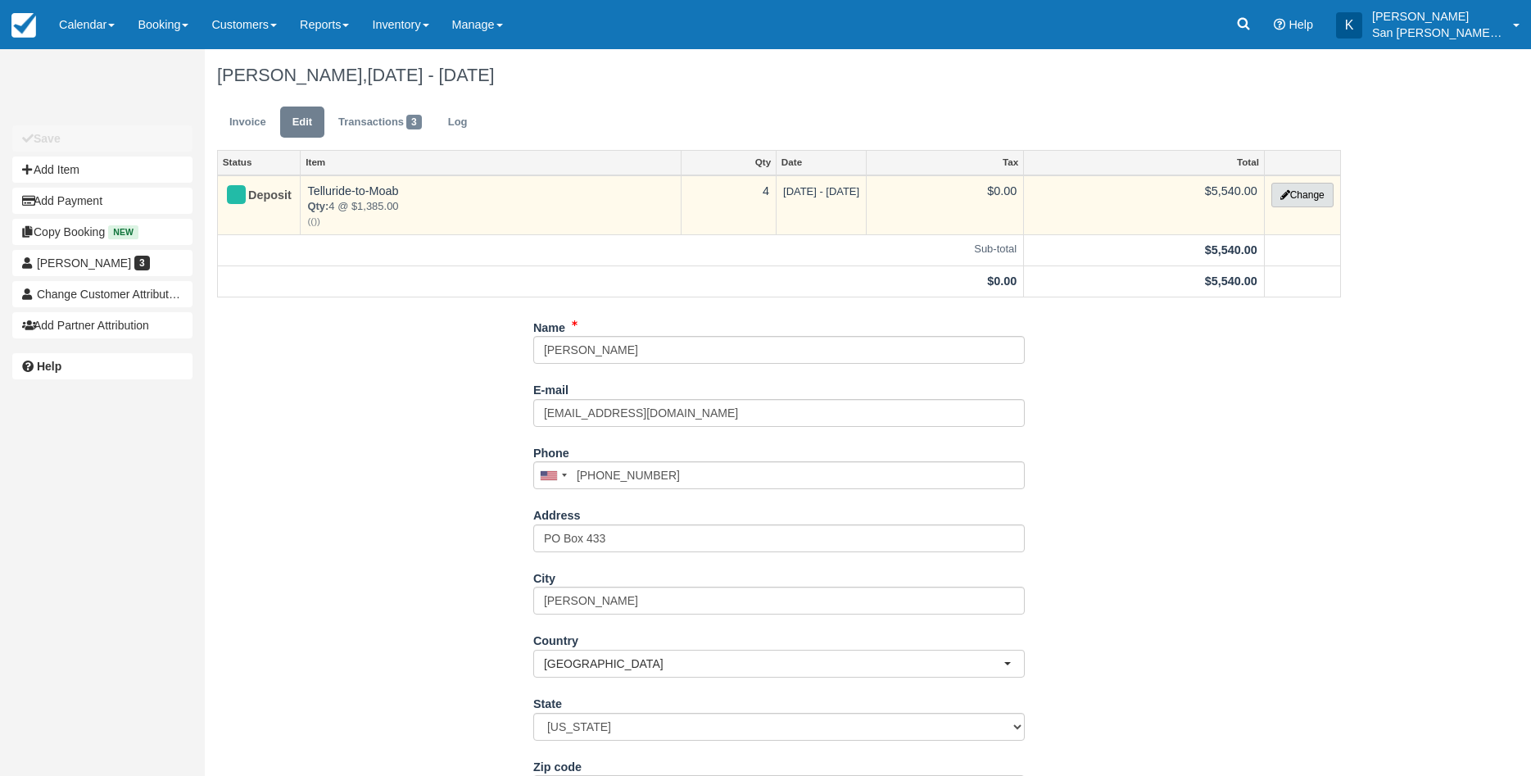
click at [1286, 197] on icon "button" at bounding box center [1286, 195] width 10 height 10
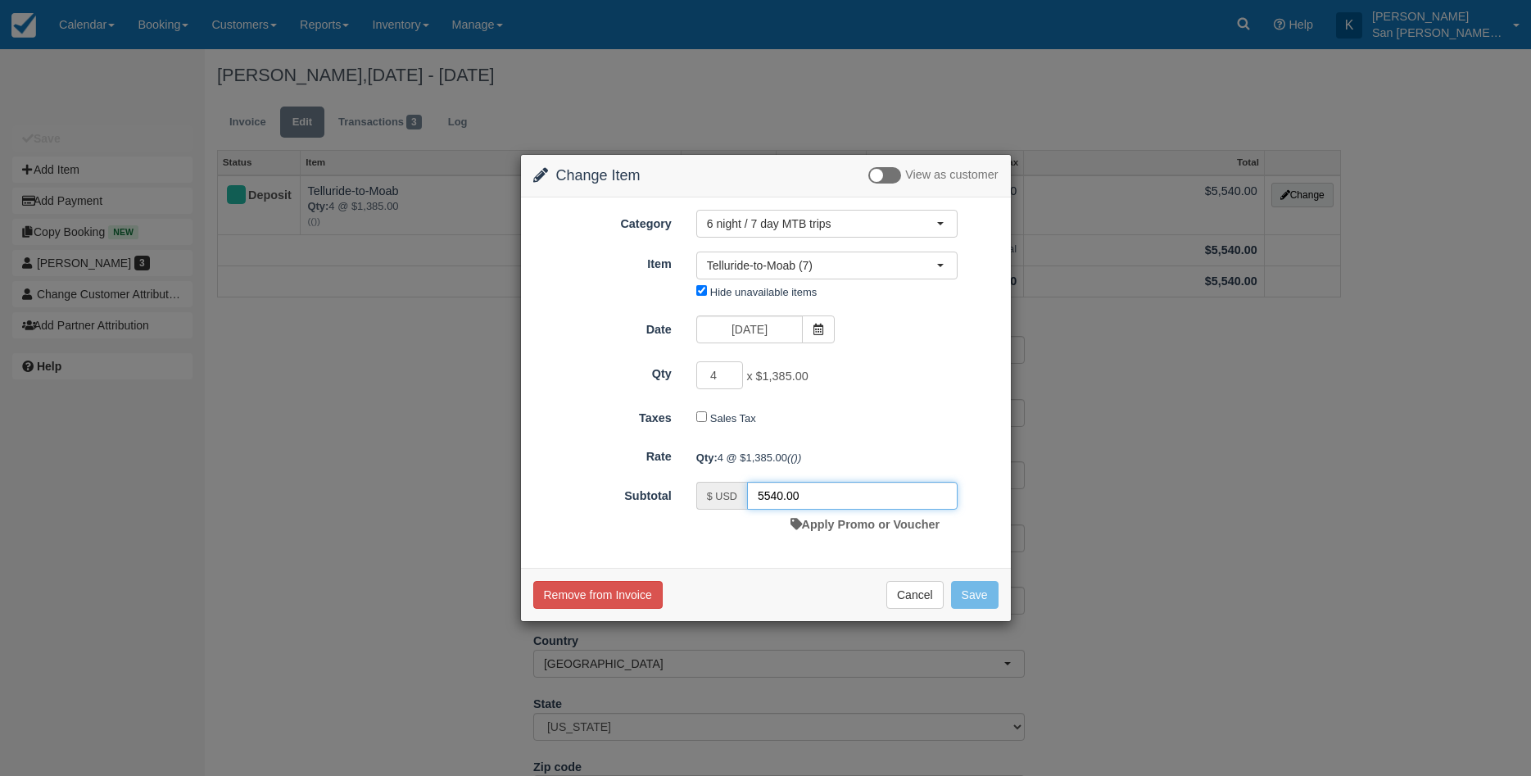
click at [760, 490] on input "5540.00" at bounding box center [852, 496] width 211 height 28
type input "4540.00"
click at [979, 589] on button "Save" at bounding box center [975, 595] width 48 height 28
checkbox input "false"
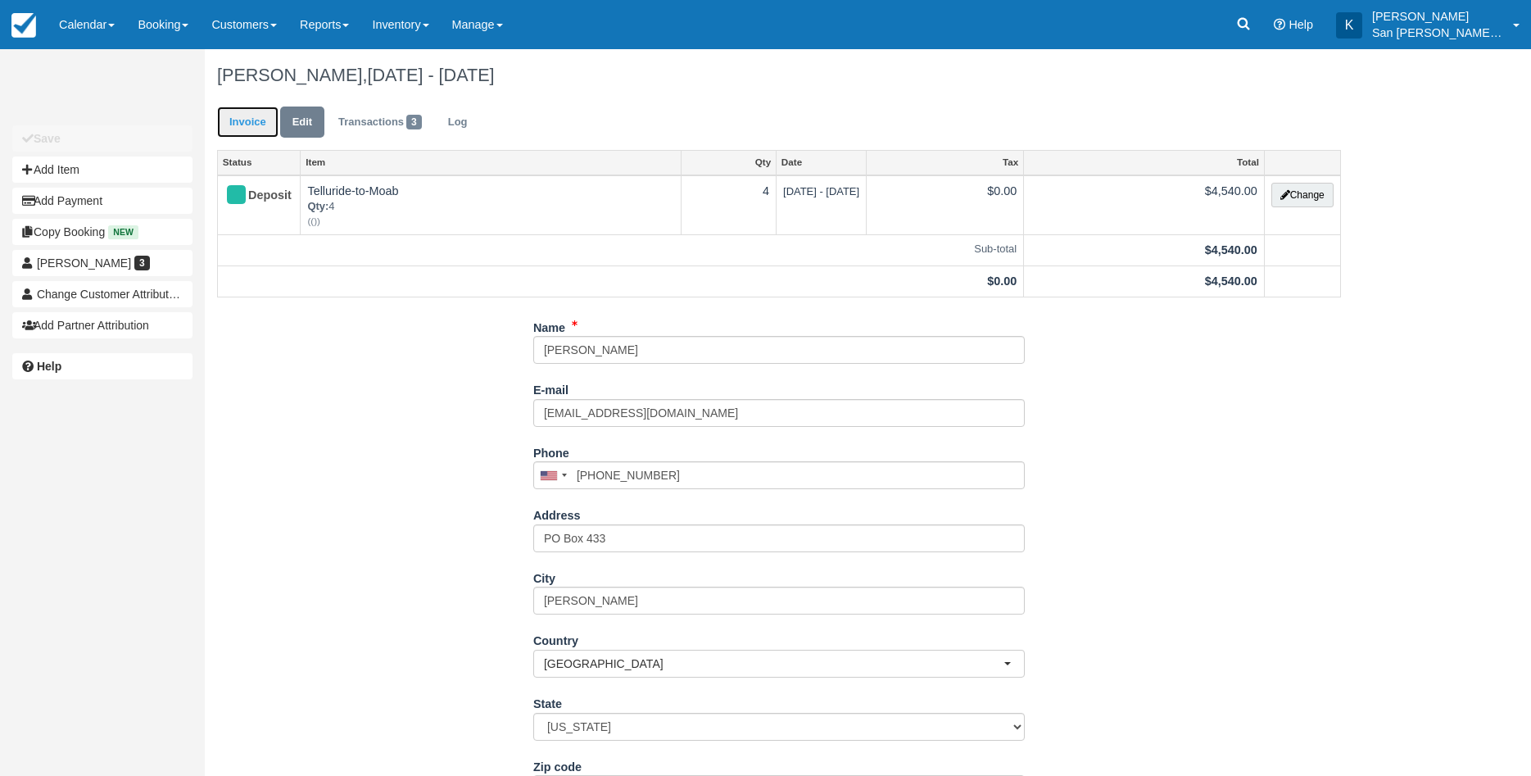
click at [246, 124] on link "Invoice" at bounding box center [247, 123] width 61 height 32
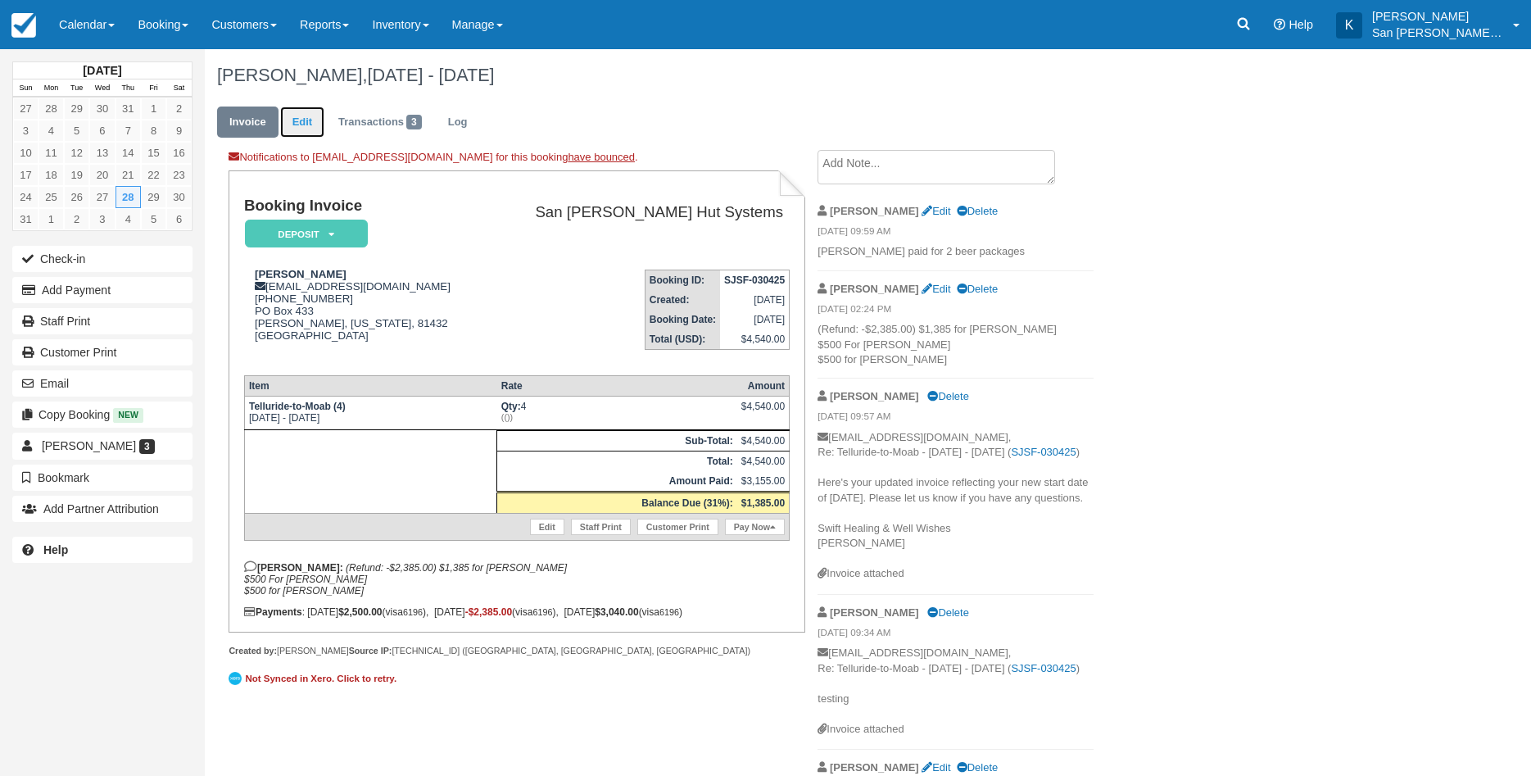
click at [313, 125] on link "Edit" at bounding box center [302, 123] width 44 height 32
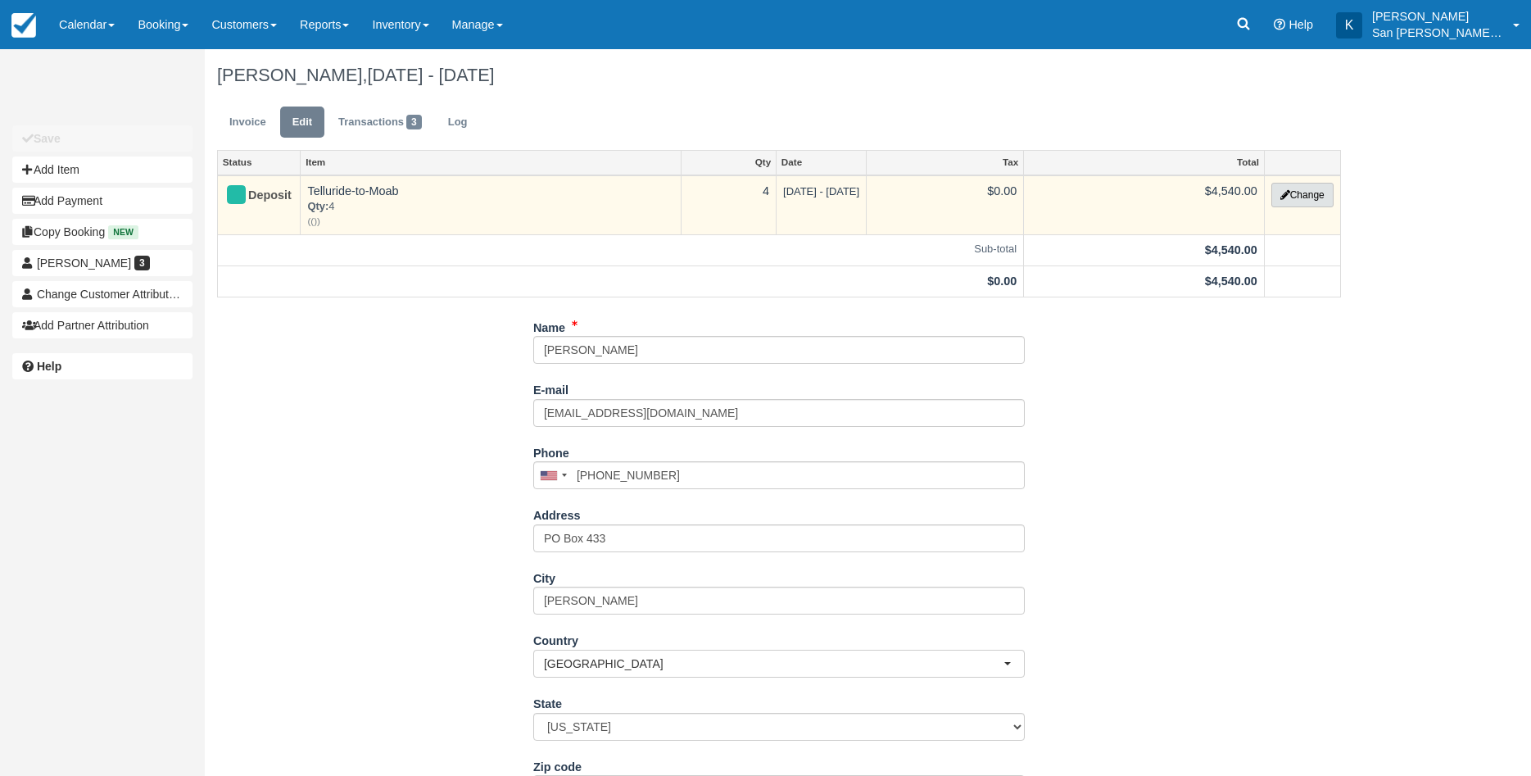
click at [1288, 199] on button "Change" at bounding box center [1303, 195] width 62 height 25
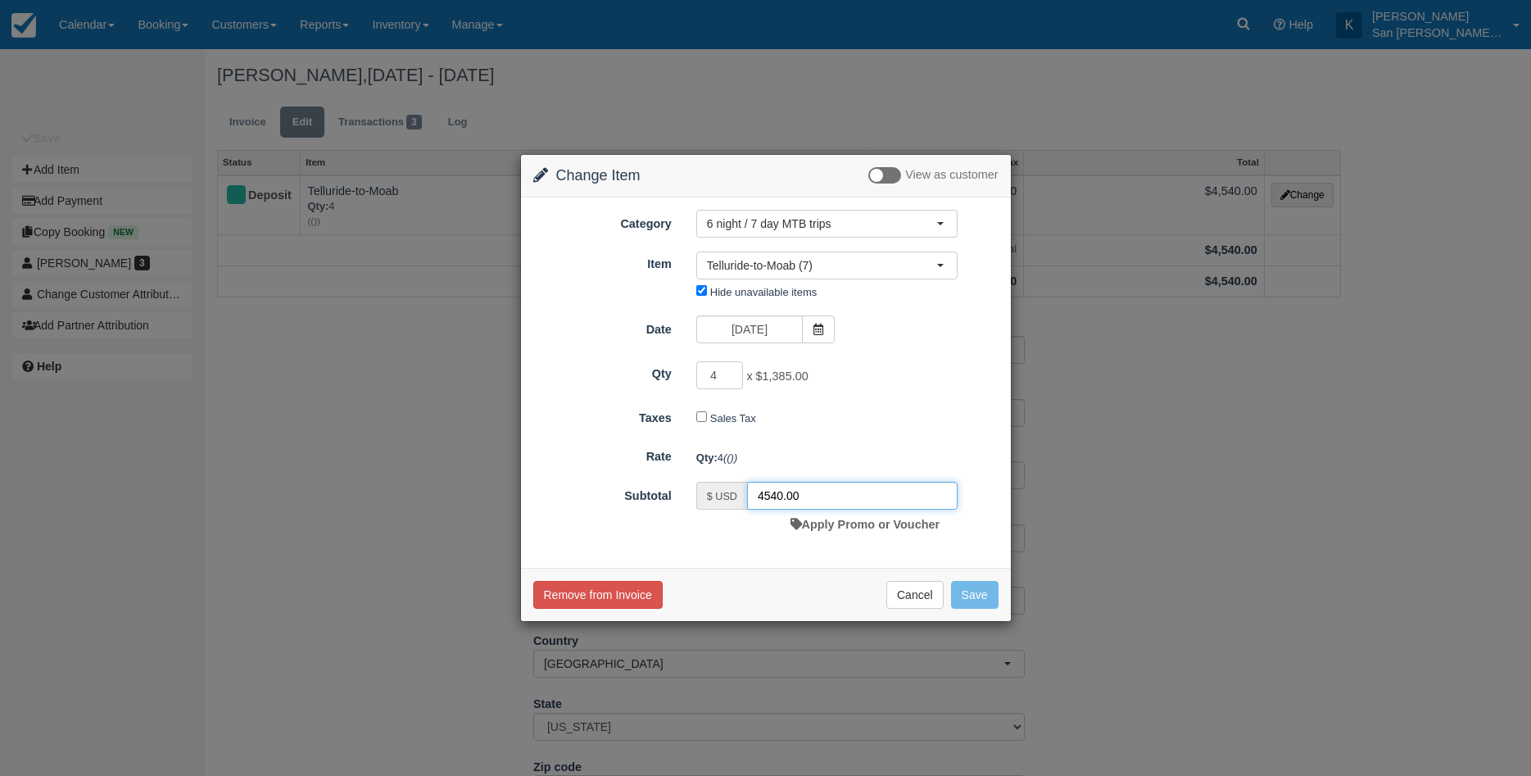
drag, startPoint x: 759, startPoint y: 499, endPoint x: 782, endPoint y: 492, distance: 23.9
click at [782, 492] on input "4540.00" at bounding box center [852, 496] width 211 height 28
type input "3150.00"
click at [975, 594] on button "Save" at bounding box center [975, 595] width 48 height 28
checkbox input "false"
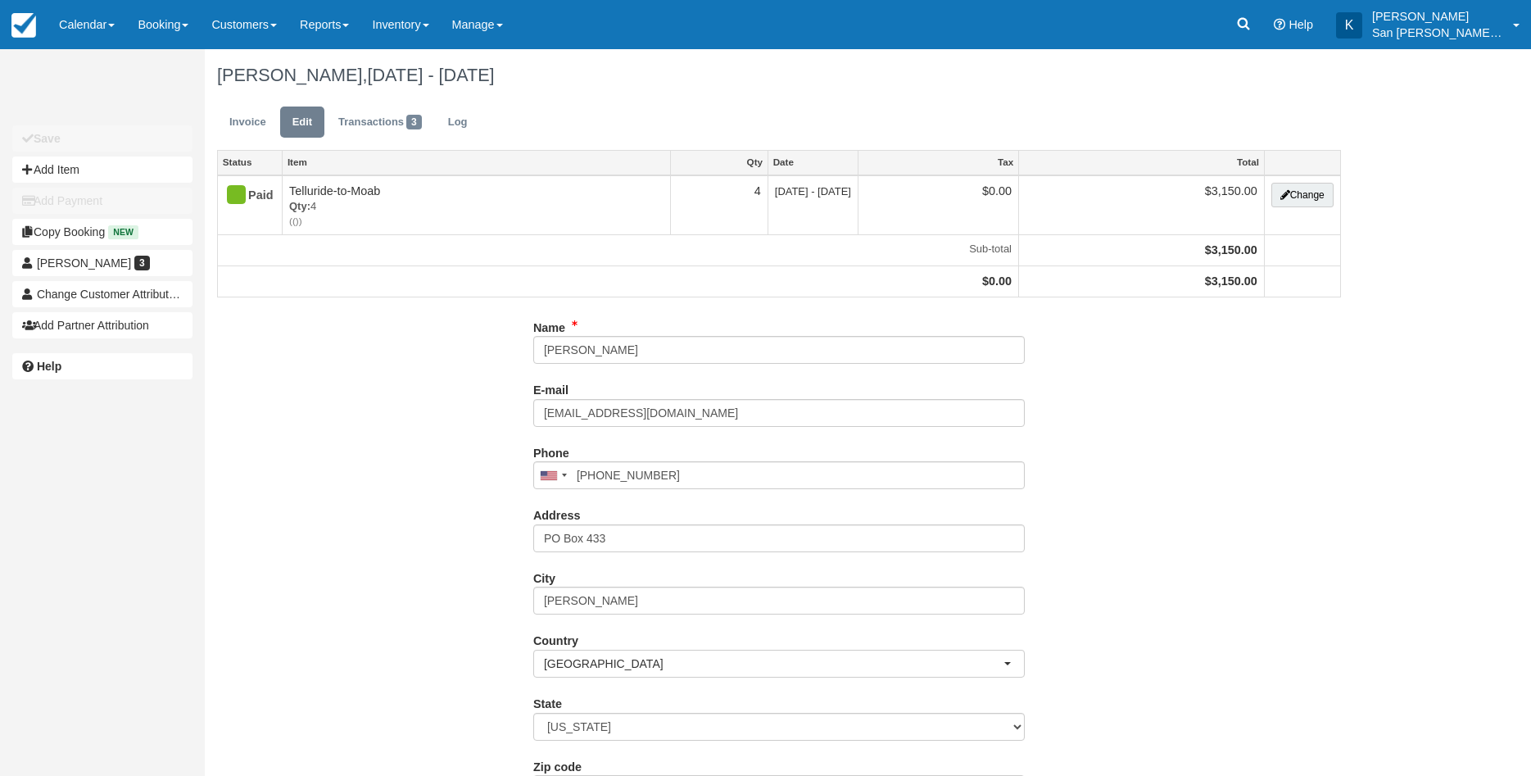
type input "(303) 618-9356"
click at [245, 122] on link "Invoice" at bounding box center [247, 123] width 61 height 32
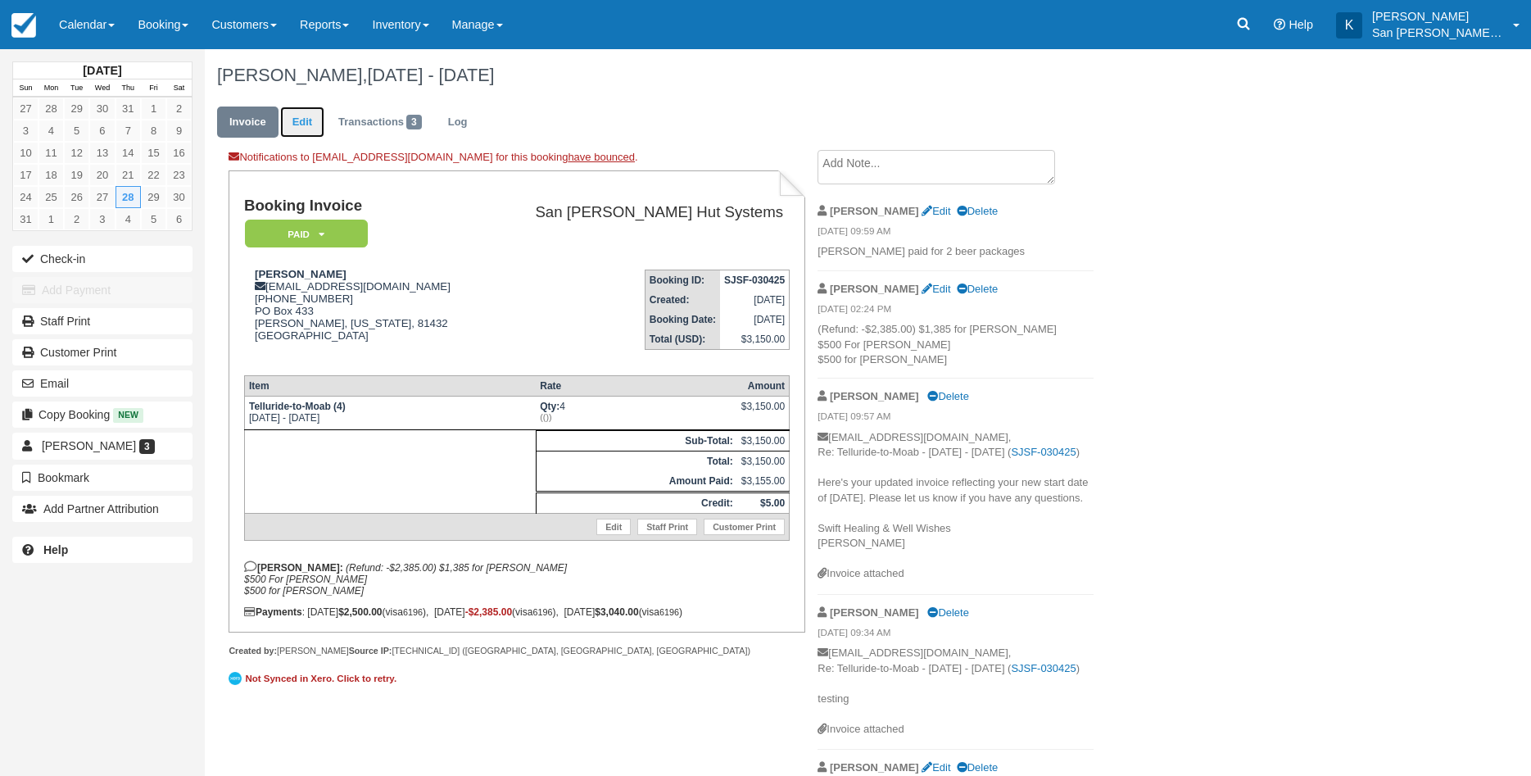
click at [308, 125] on link "Edit" at bounding box center [302, 123] width 44 height 32
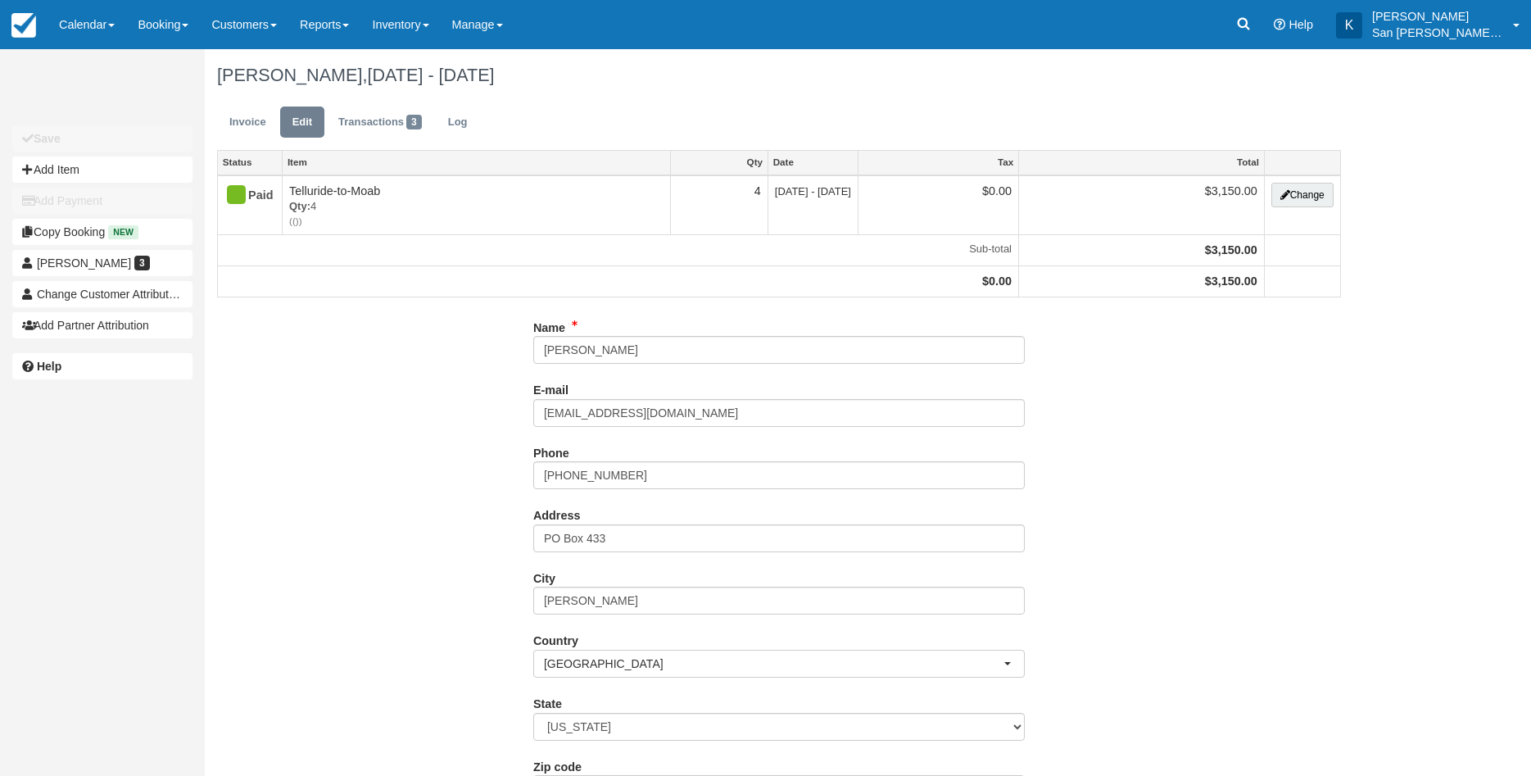
type input "[PHONE_NUMBER]"
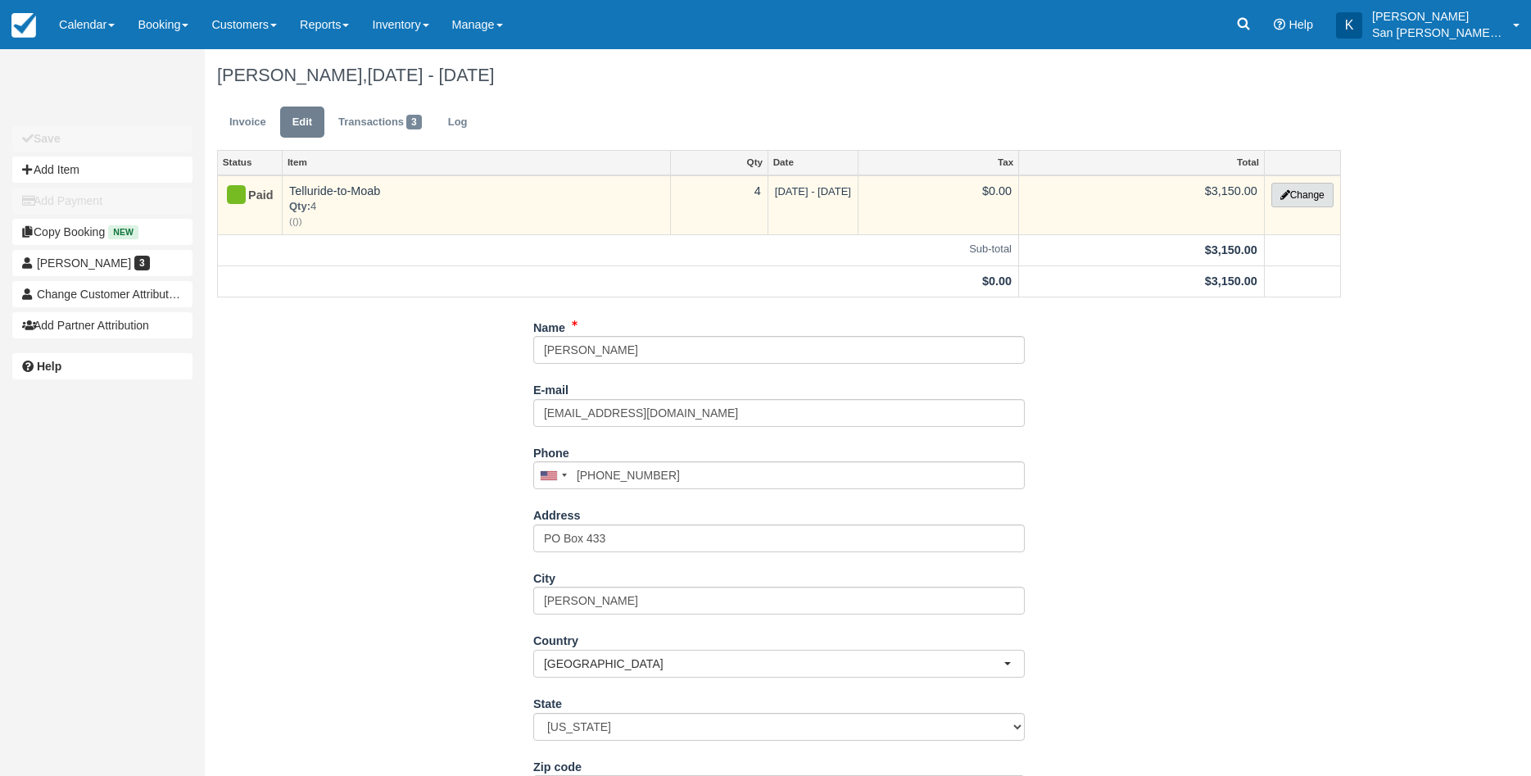
click at [1316, 199] on button "Change" at bounding box center [1303, 195] width 62 height 25
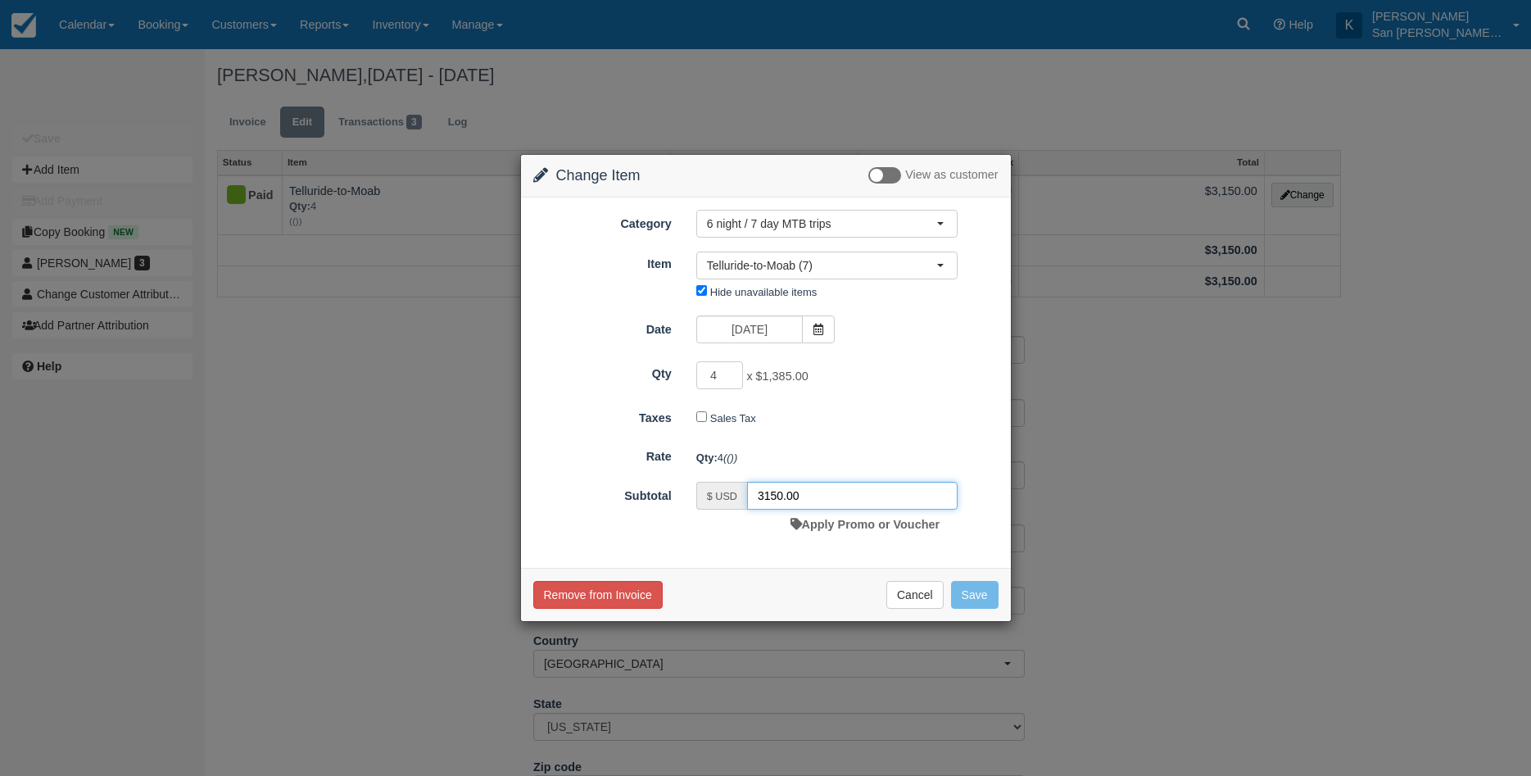
click at [777, 500] on input "3150.00" at bounding box center [852, 496] width 211 height 28
type input "3155.00"
click at [981, 596] on button "Save" at bounding box center [975, 595] width 48 height 28
checkbox input "false"
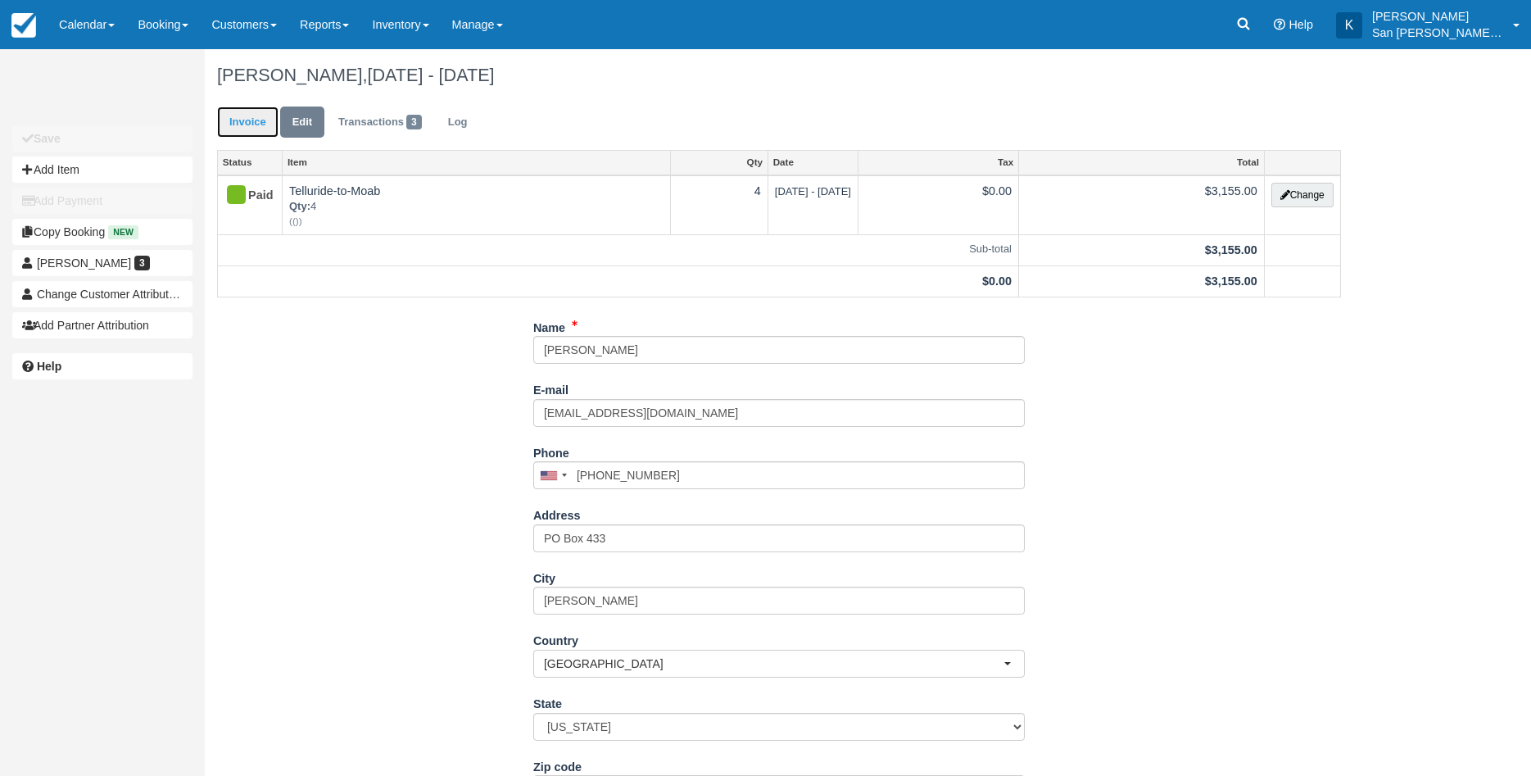
click at [238, 134] on link "Invoice" at bounding box center [247, 123] width 61 height 32
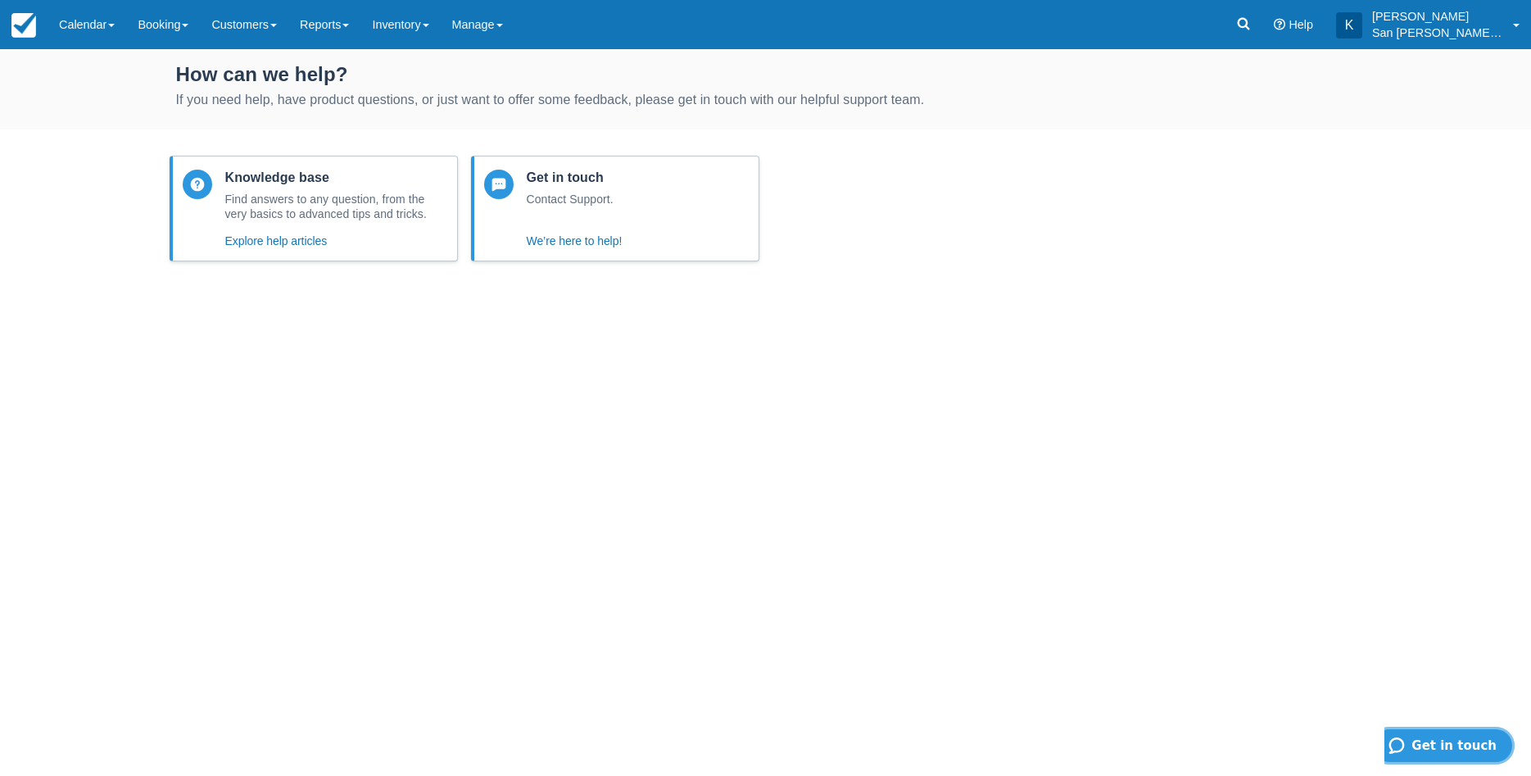
click at [1439, 741] on span "Get in touch" at bounding box center [1454, 745] width 85 height 15
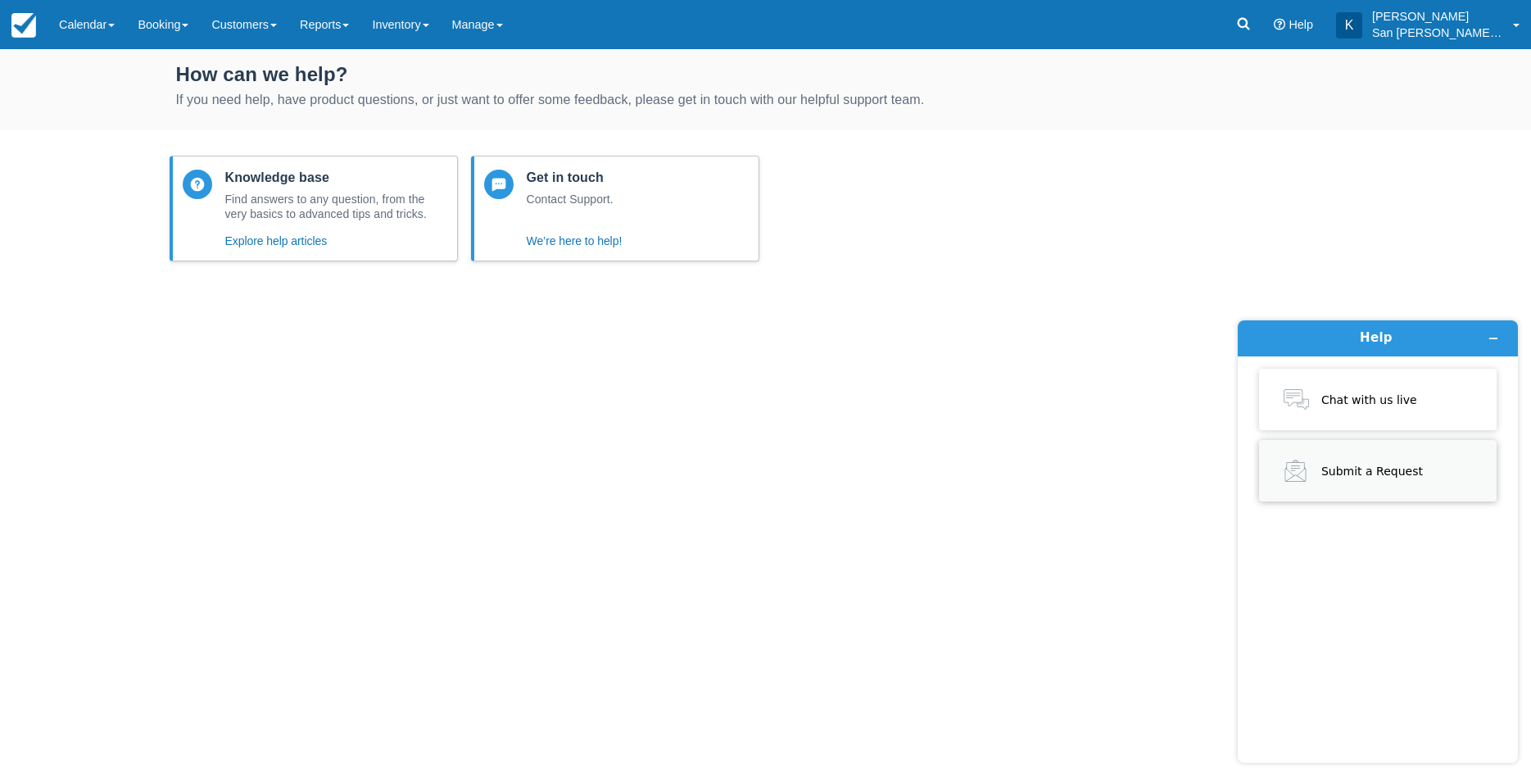
click at [1331, 472] on span "Submit a Request" at bounding box center [1373, 471] width 102 height 14
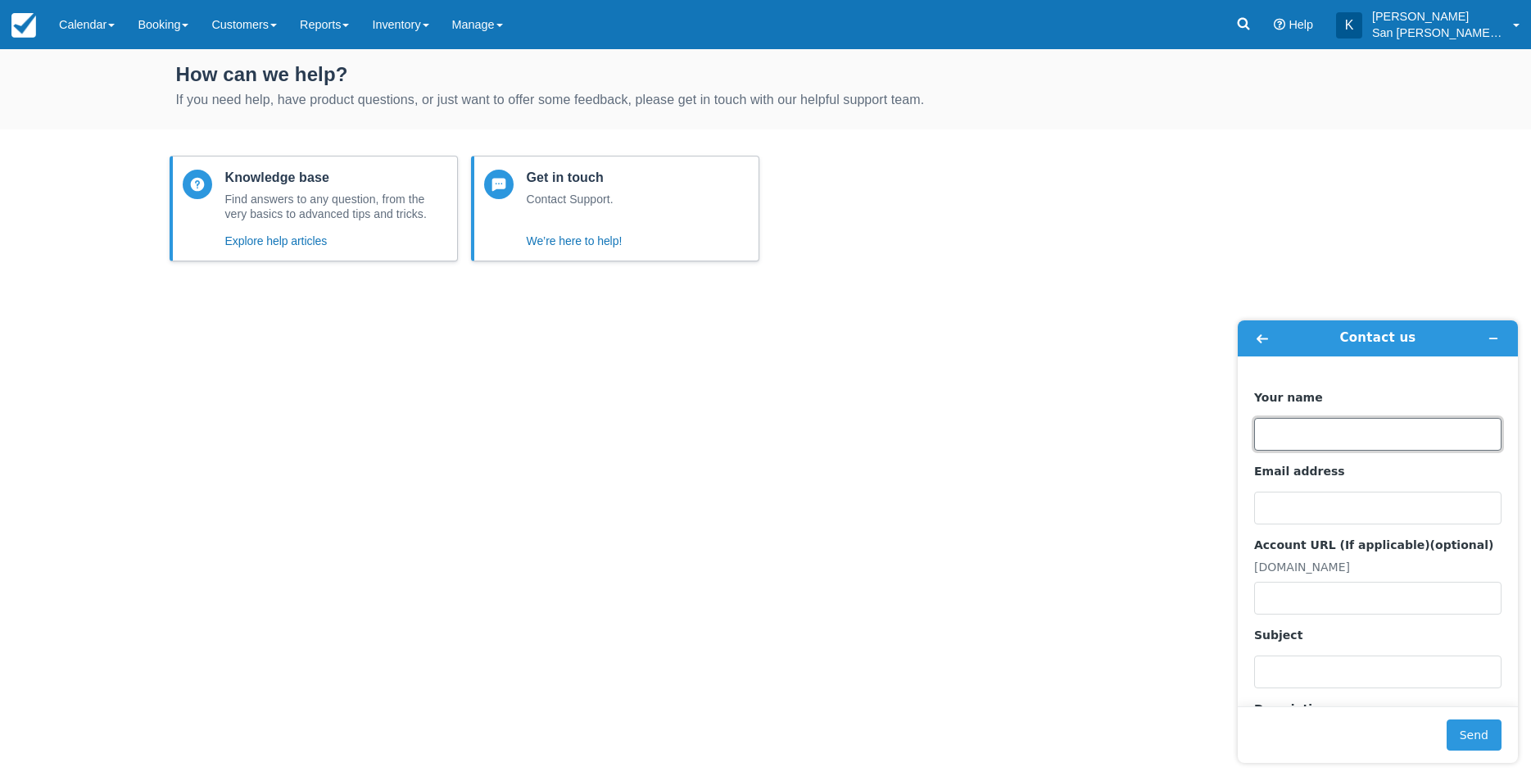
click at [1296, 447] on input "Your name" at bounding box center [1377, 434] width 247 height 33
type input "[PERSON_NAME]"
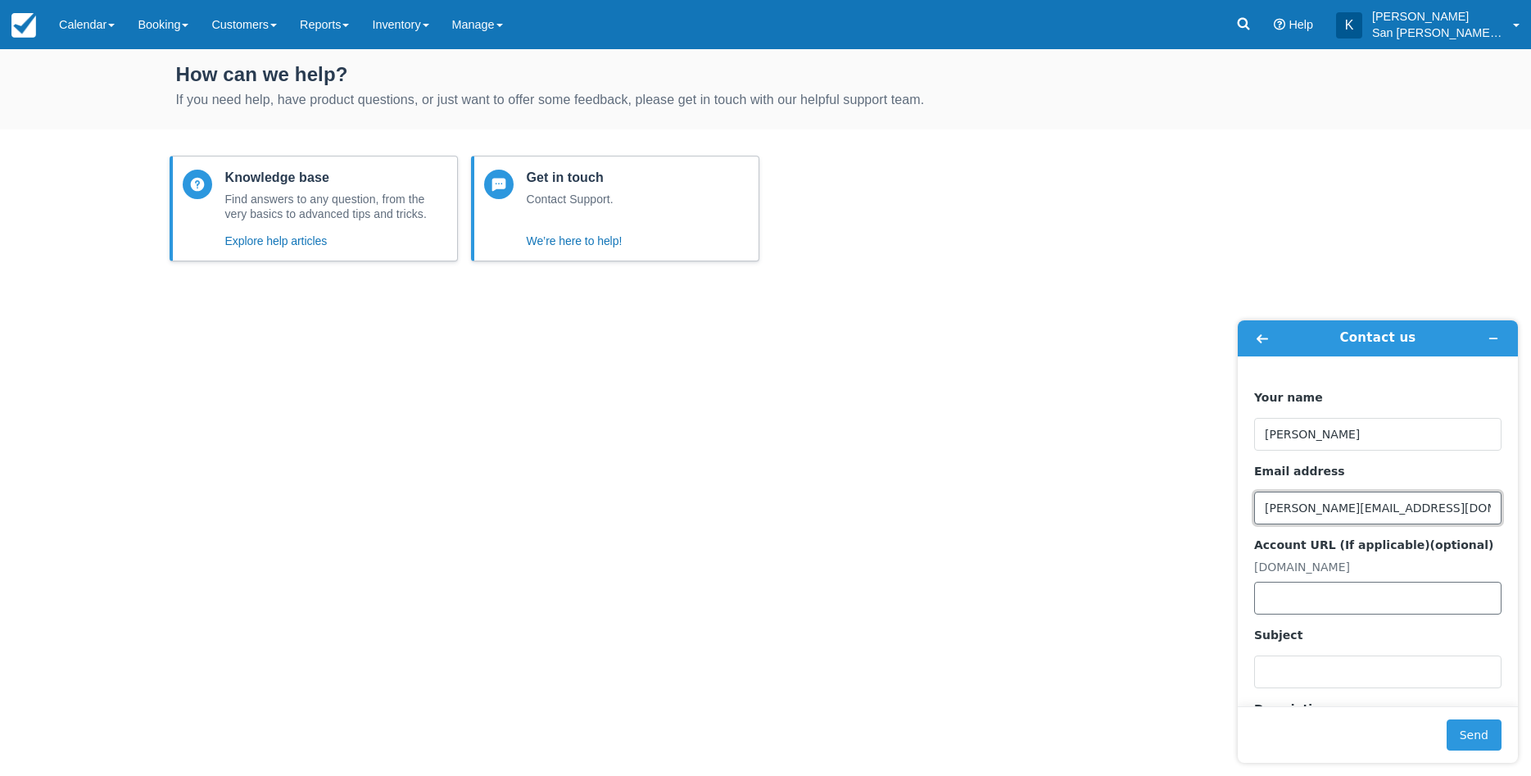
type input "kelly@sanjuanhuts.com"
click at [1320, 609] on input "Account URL (If applicable) (optional)" at bounding box center [1377, 598] width 247 height 33
type input "sa.checkfront.com"
click at [1276, 679] on input "Subject" at bounding box center [1377, 671] width 247 height 33
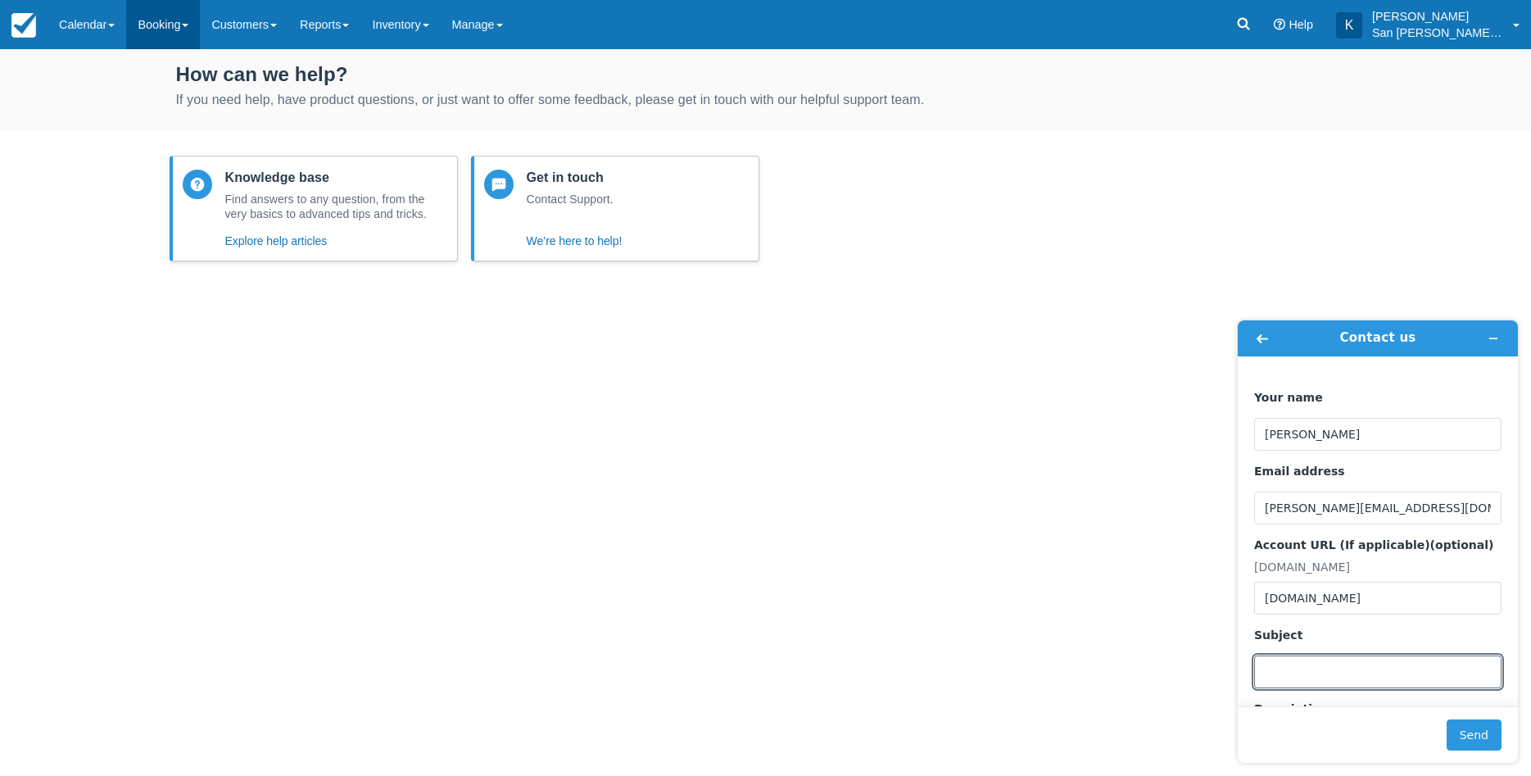
click at [176, 23] on link "Booking" at bounding box center [163, 24] width 74 height 49
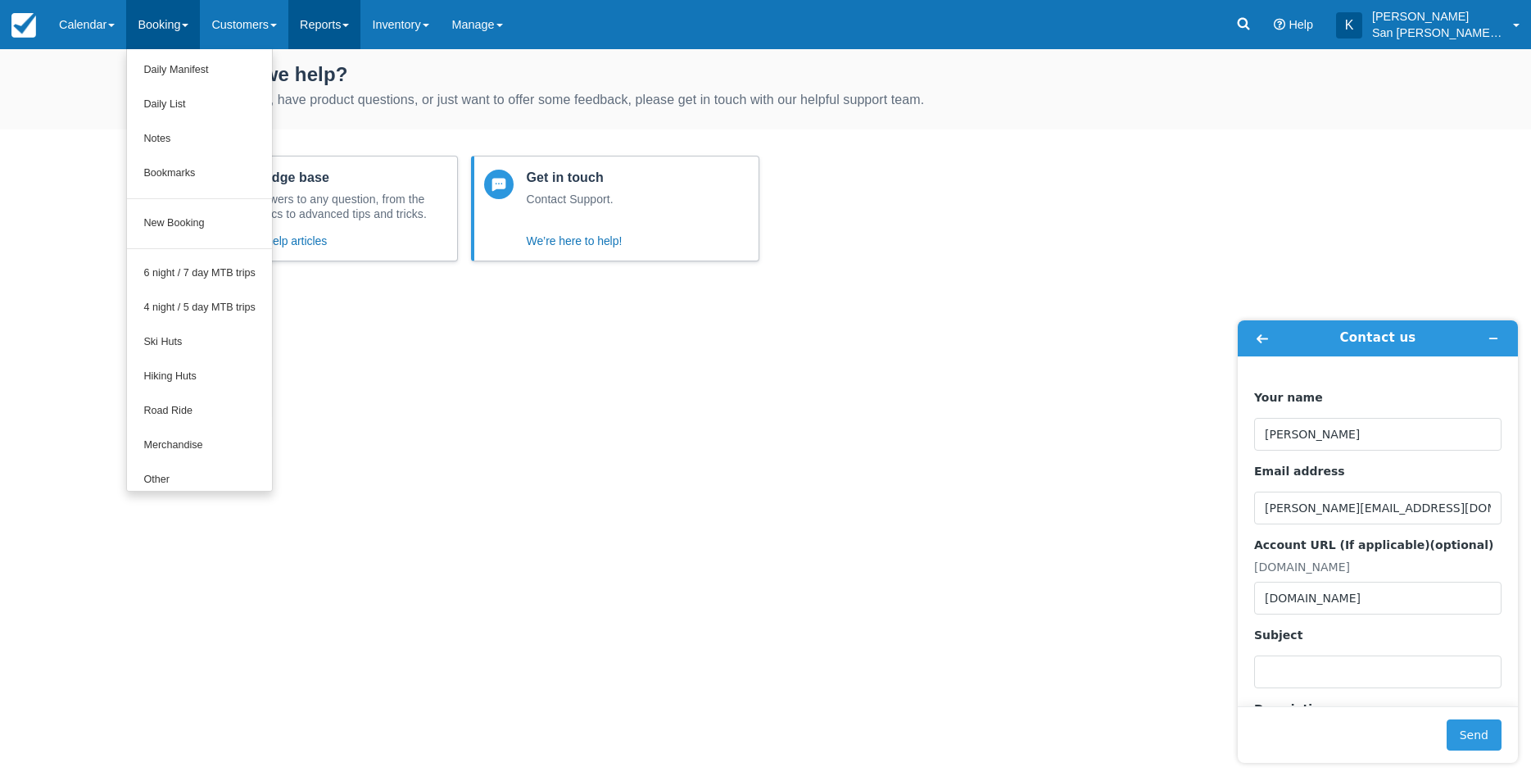
click at [306, 22] on link "Reports" at bounding box center [324, 24] width 72 height 49
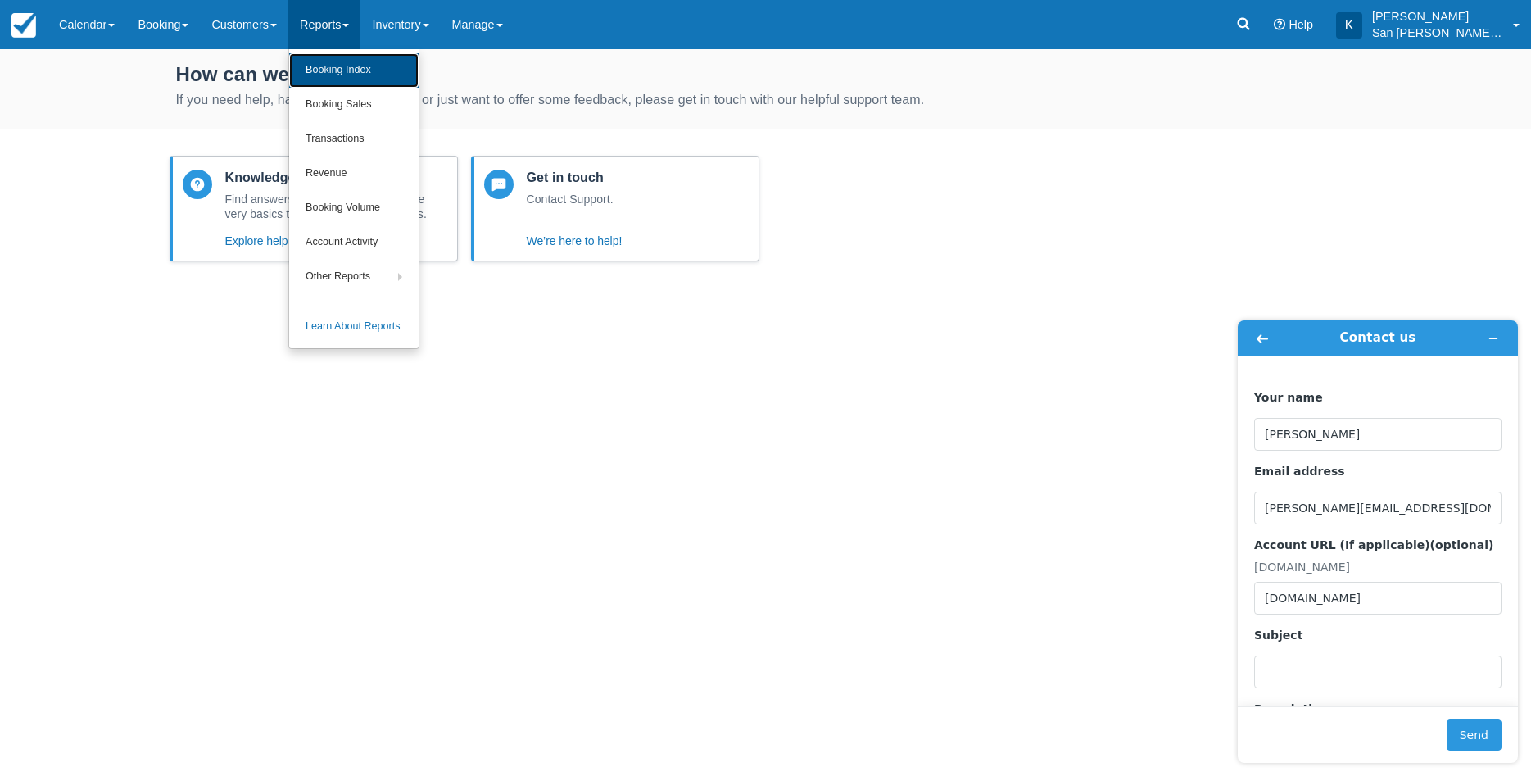
click at [355, 75] on link "Booking Index" at bounding box center [353, 70] width 129 height 34
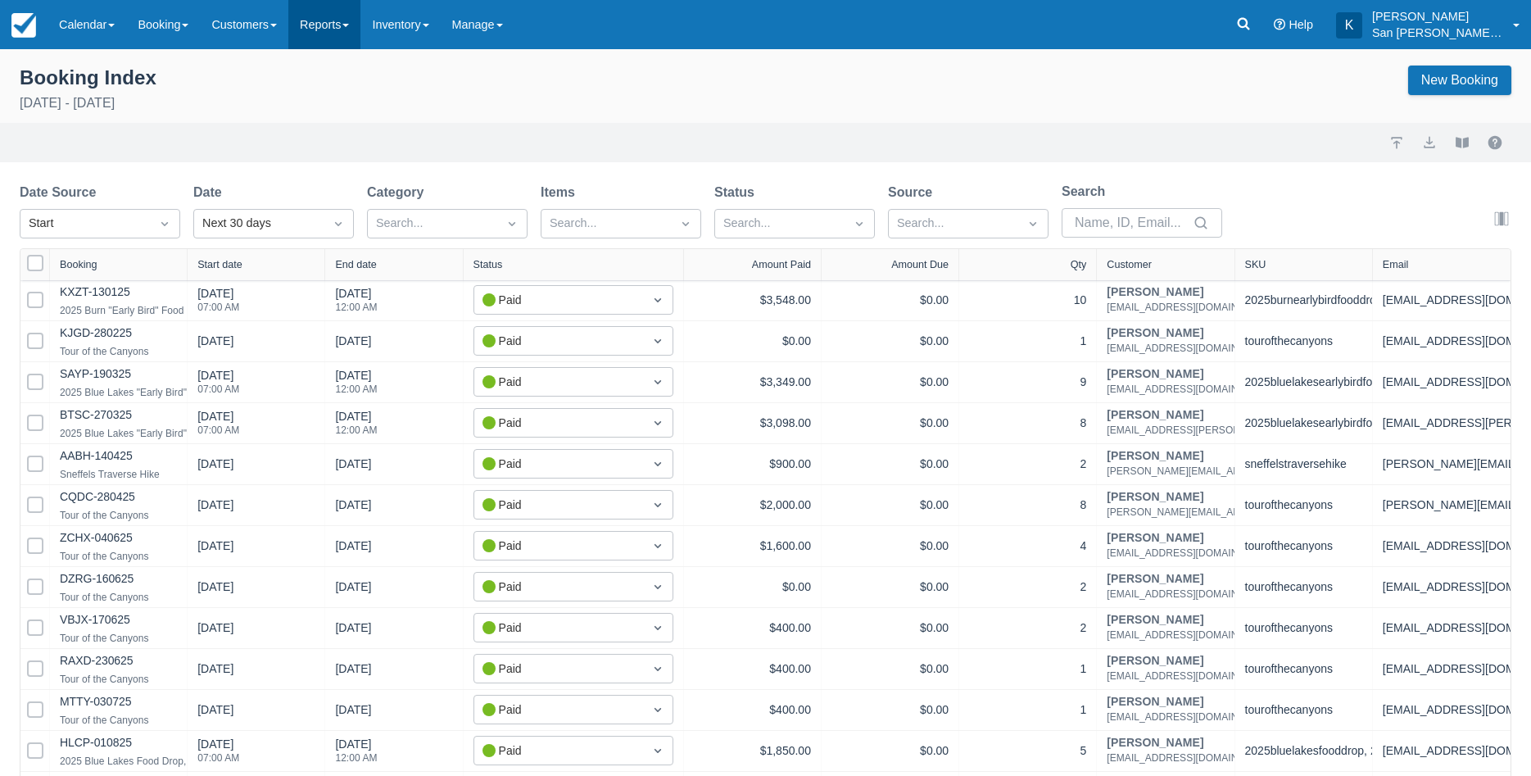
click at [341, 16] on link "Reports" at bounding box center [324, 24] width 72 height 49
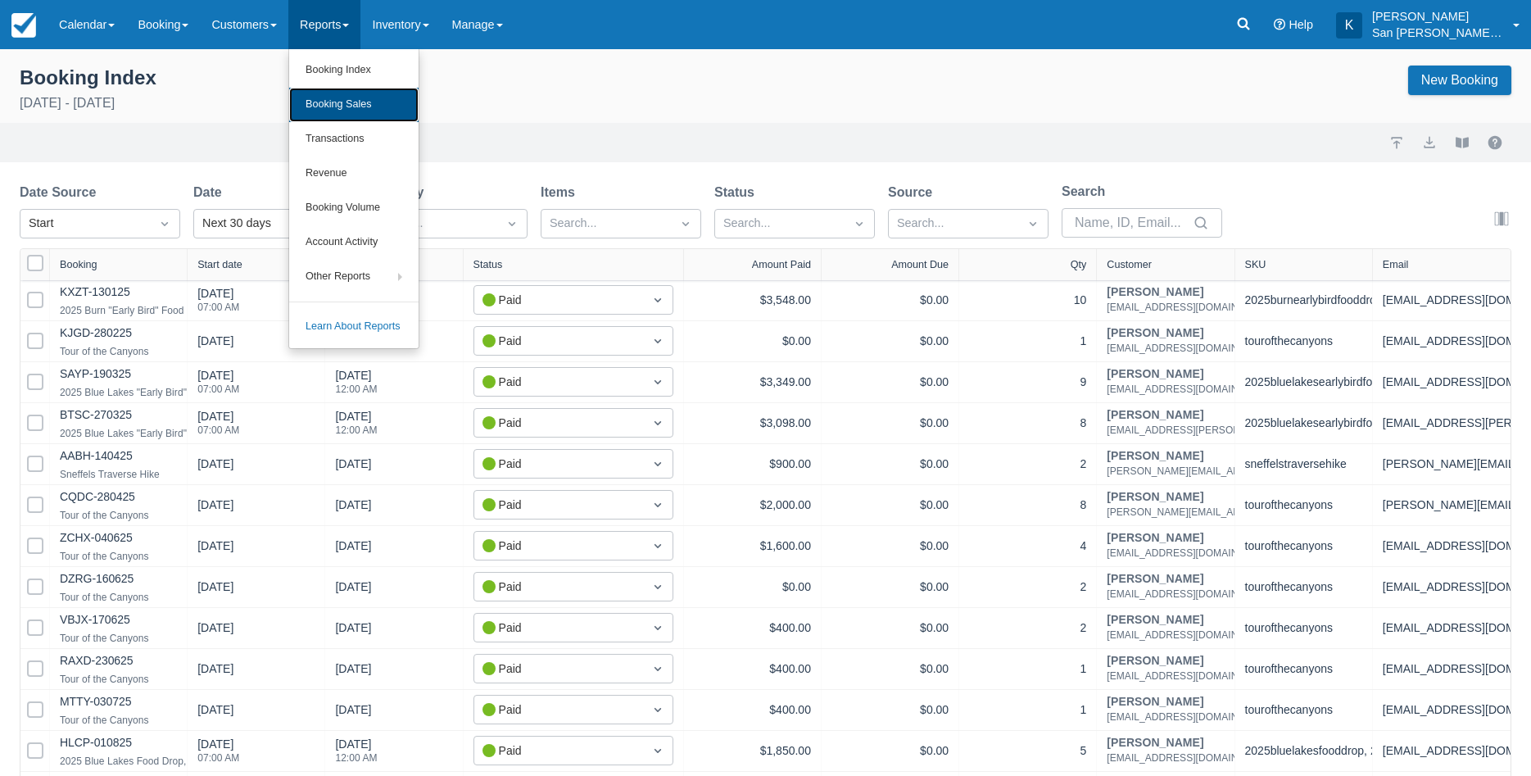
click at [356, 110] on link "Booking Sales" at bounding box center [353, 105] width 129 height 34
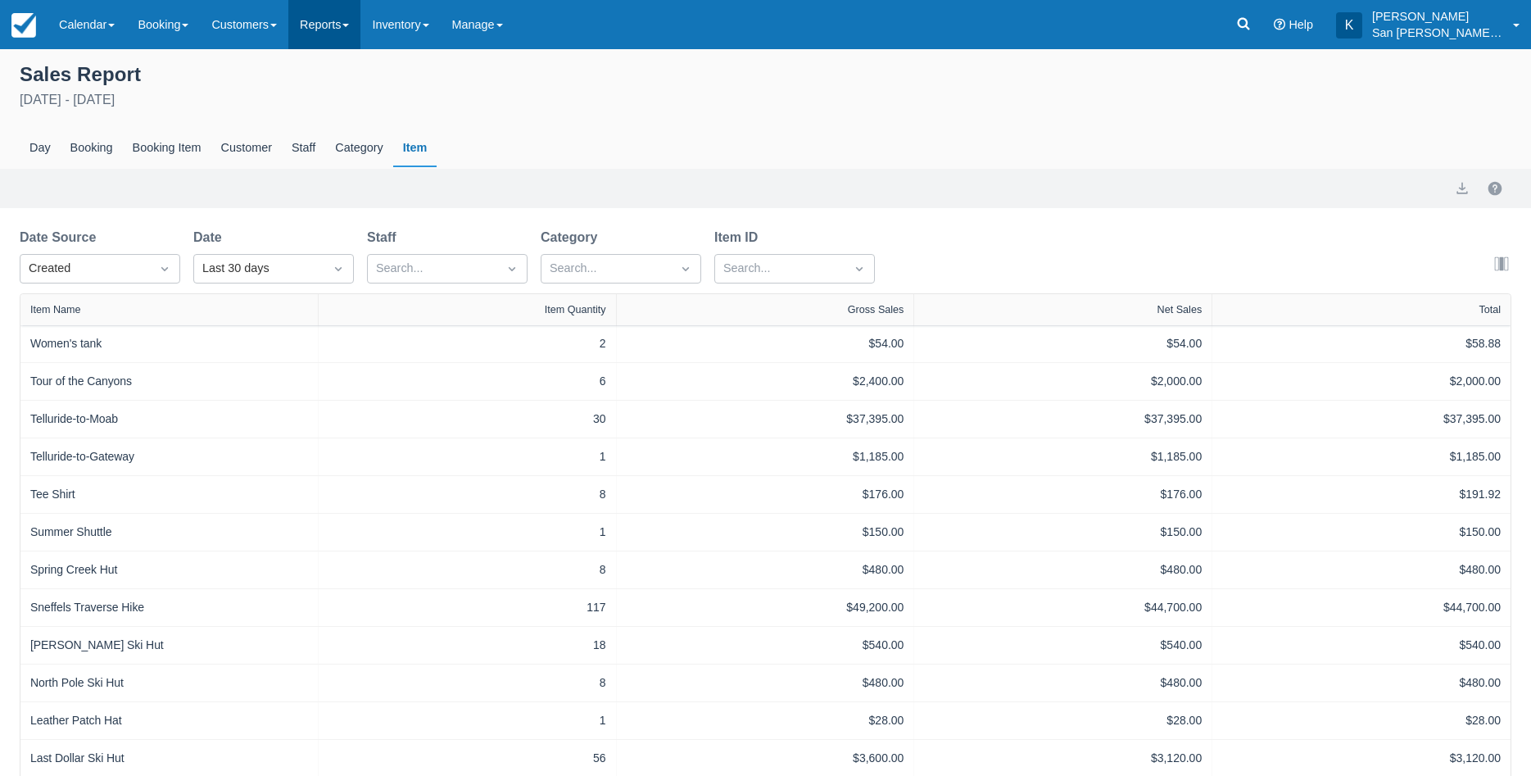
click at [349, 29] on link "Reports" at bounding box center [324, 24] width 72 height 49
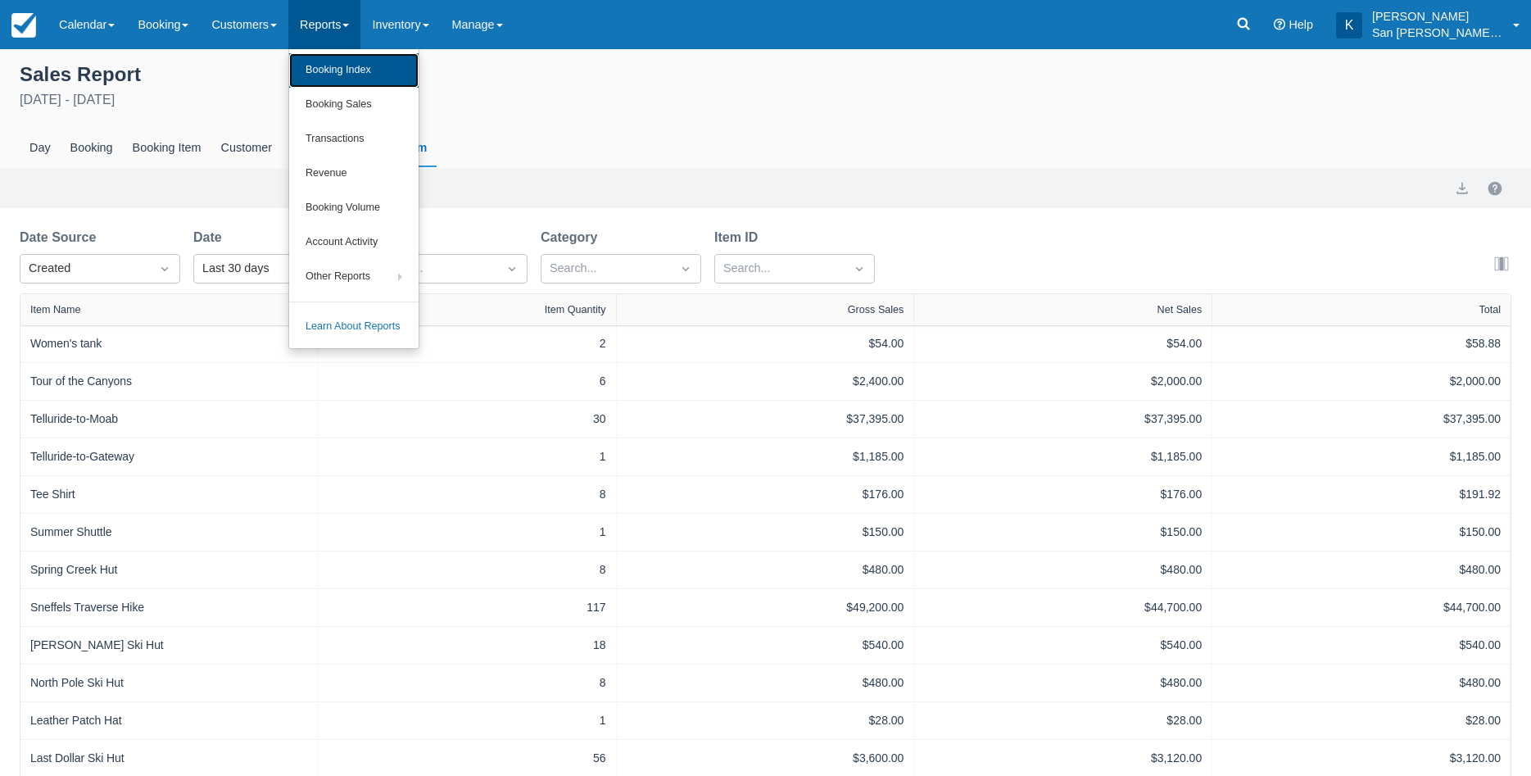
click at [347, 61] on link "Booking Index" at bounding box center [353, 70] width 129 height 34
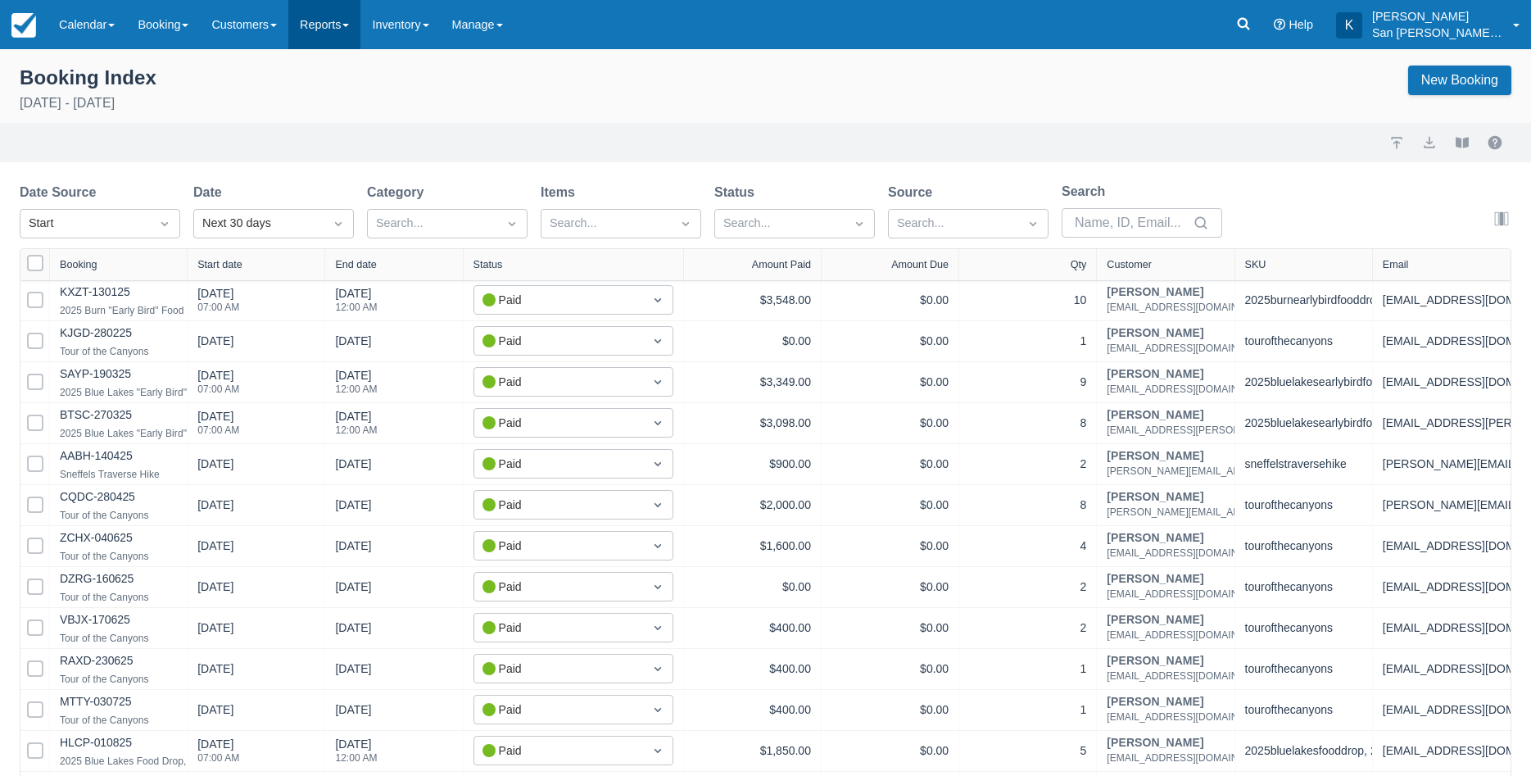
click at [349, 25] on link "Reports" at bounding box center [324, 24] width 72 height 49
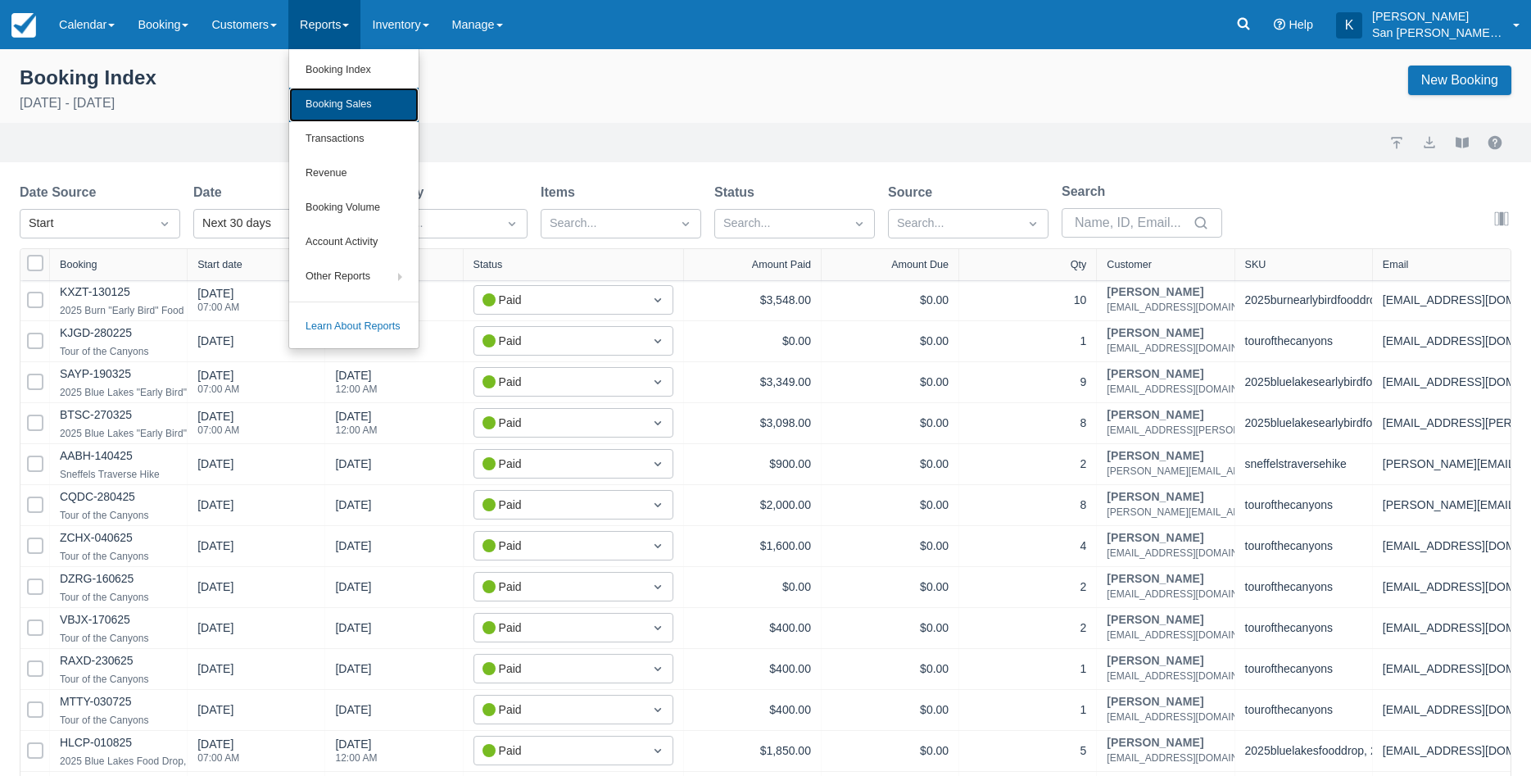
click at [354, 95] on link "Booking Sales" at bounding box center [353, 105] width 129 height 34
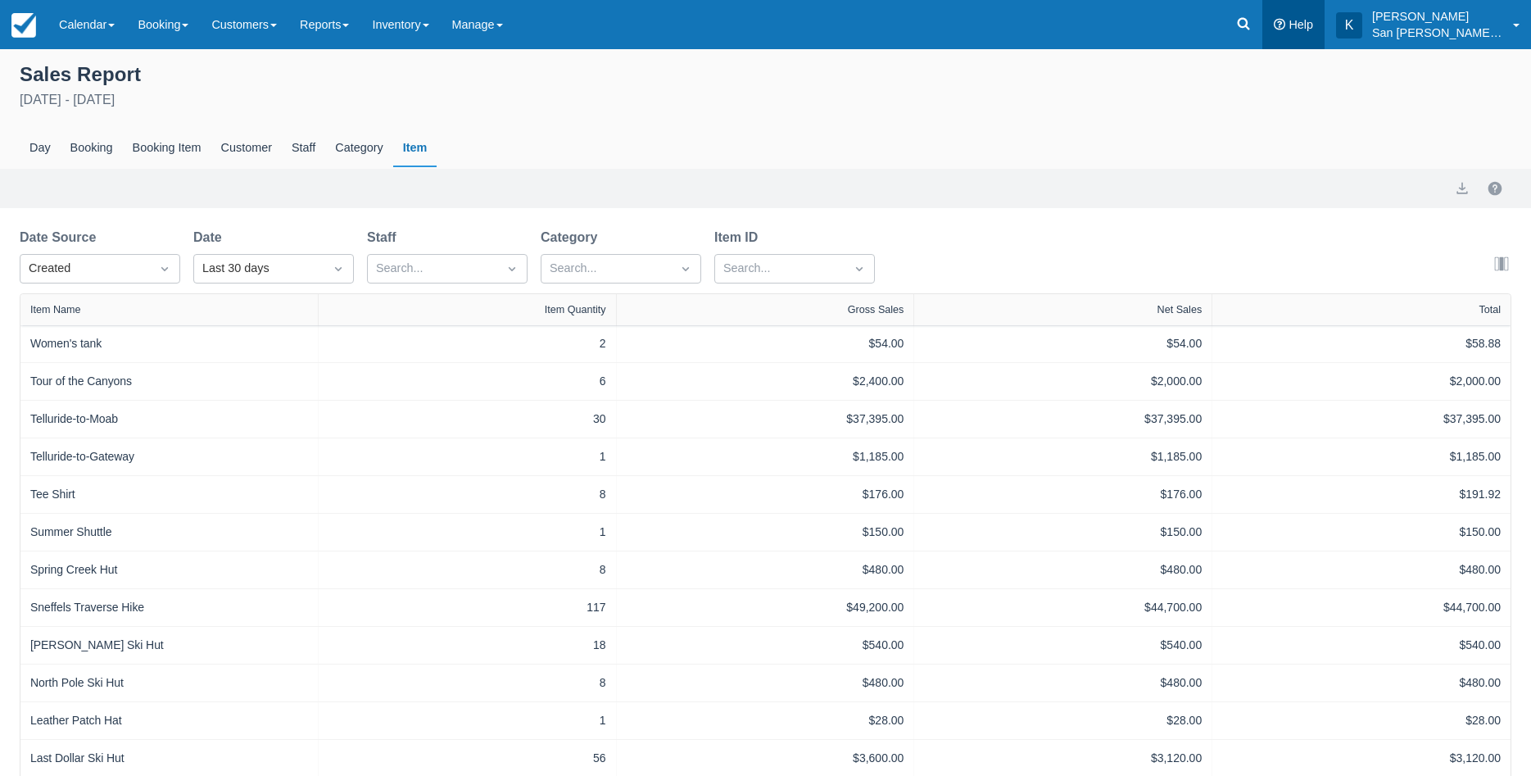
click at [1304, 33] on link "Help" at bounding box center [1294, 24] width 62 height 49
click at [1308, 29] on span "Help" at bounding box center [1301, 24] width 25 height 13
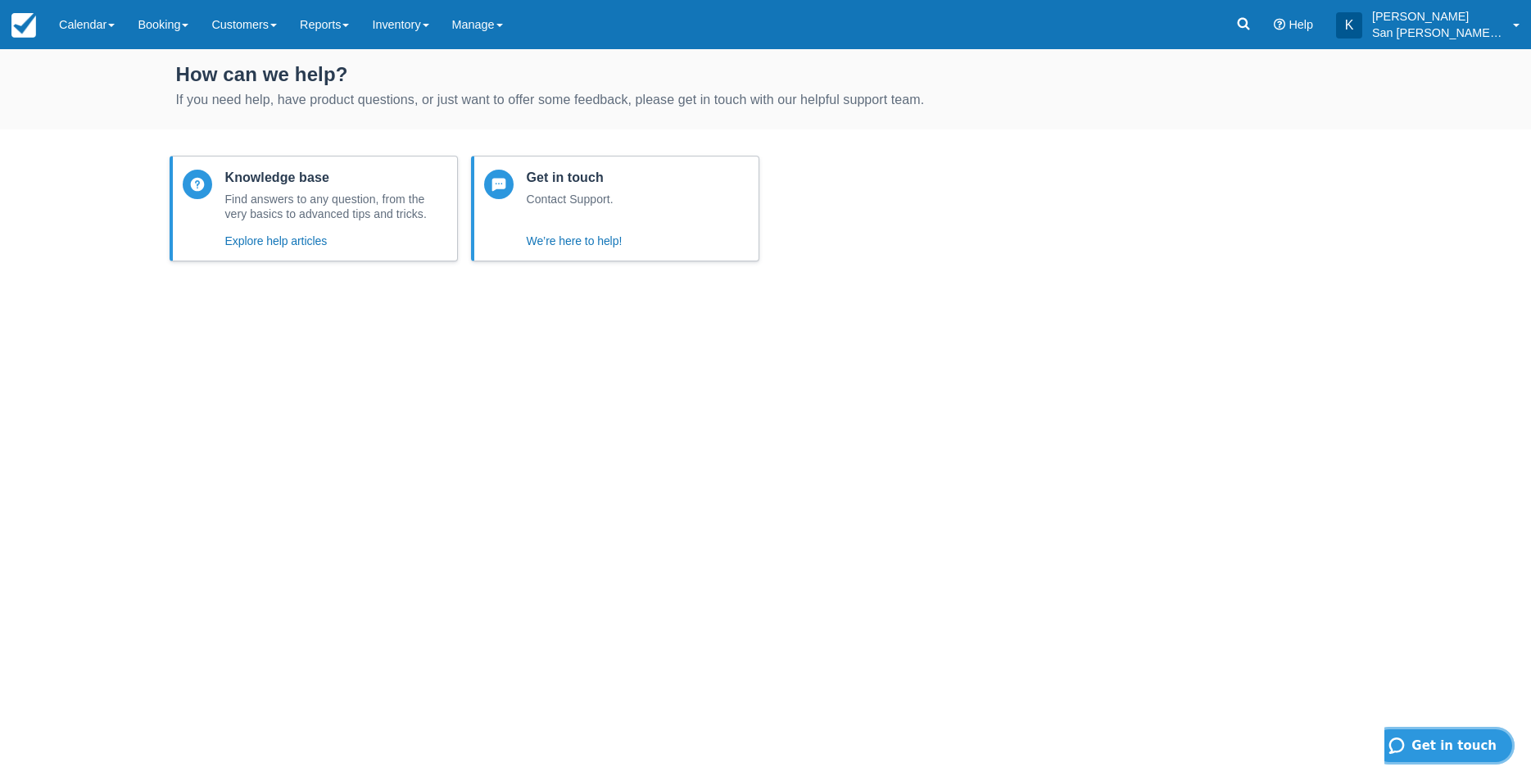
click at [1454, 747] on span "Get in touch" at bounding box center [1454, 745] width 85 height 15
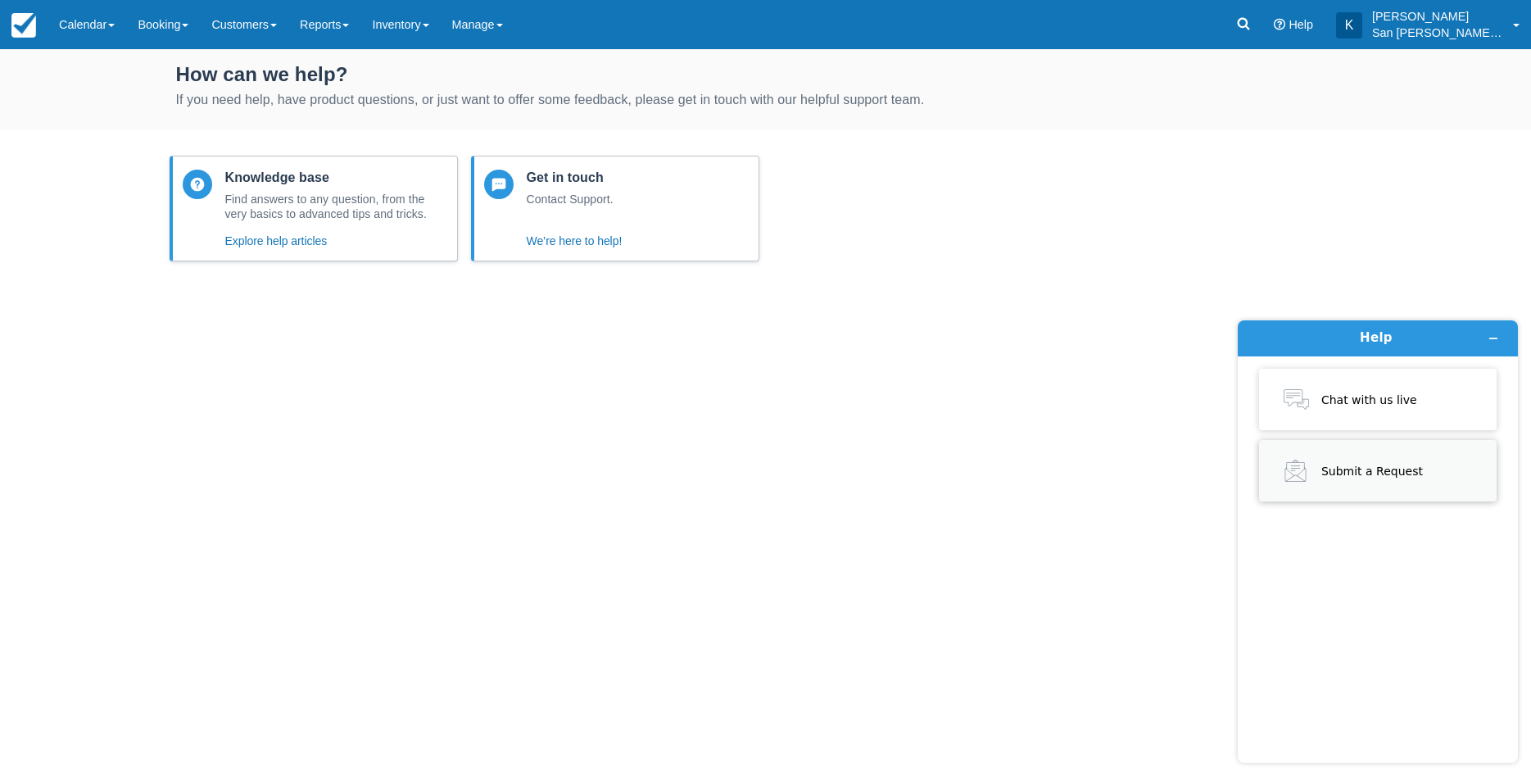
click at [1352, 453] on button "Submit a Request" at bounding box center [1378, 470] width 238 height 61
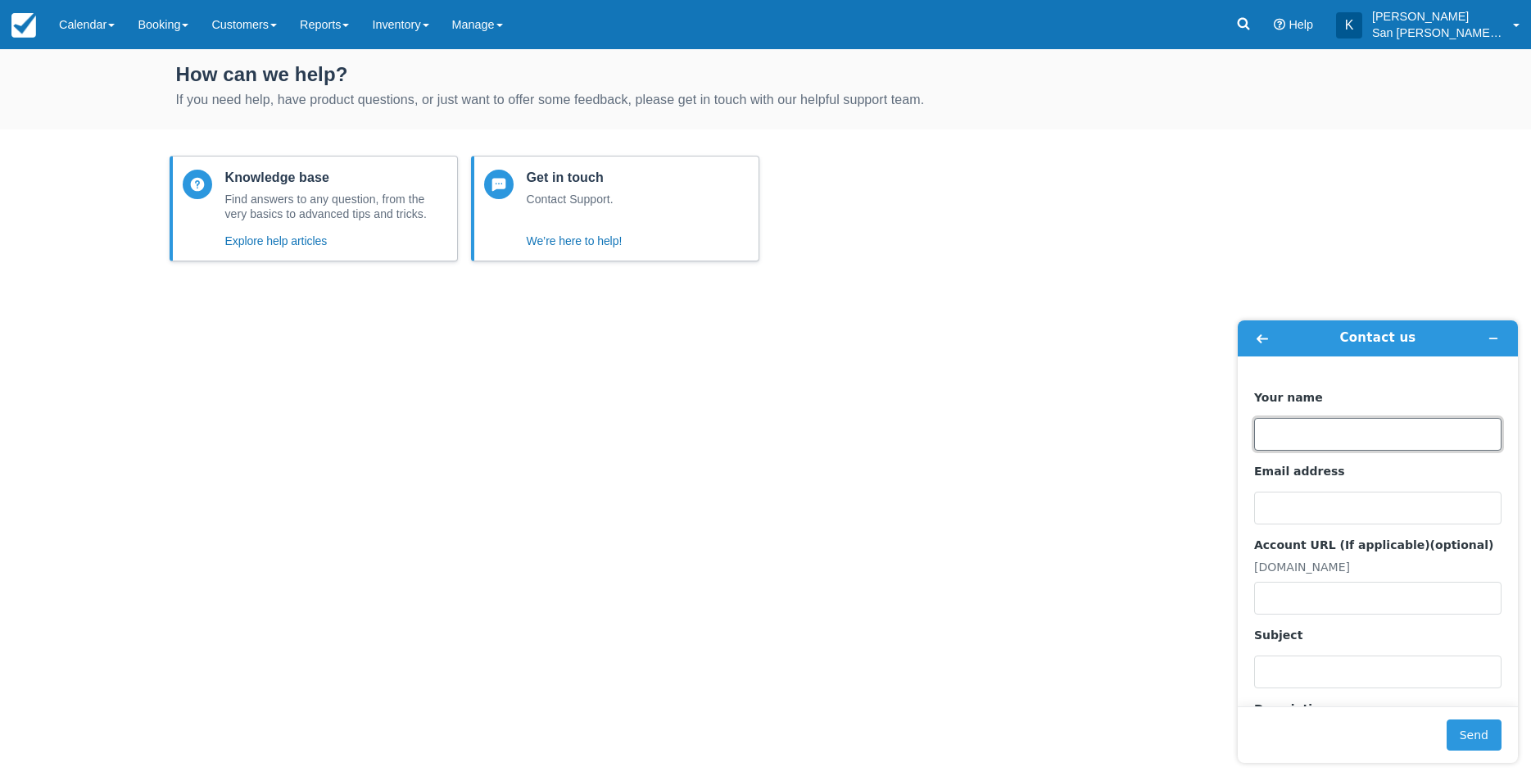
click at [1289, 443] on input "Your name" at bounding box center [1377, 434] width 247 height 33
type input "Kelly Ryan"
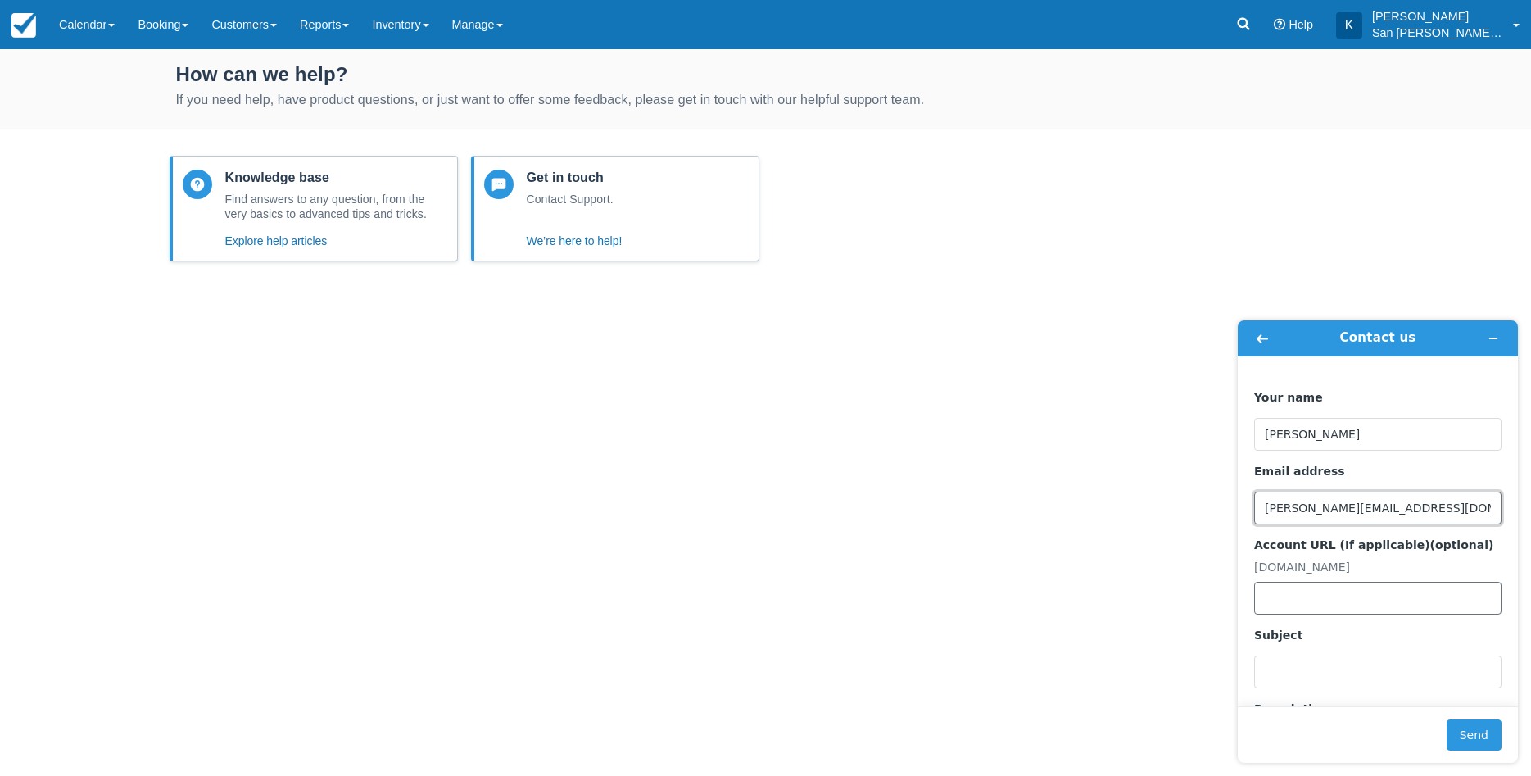
type input "kelly@sanjuanhuts.com"
click at [1348, 608] on input "Account URL (If applicable) (optional)" at bounding box center [1377, 598] width 247 height 33
type input "sa.checkfront.com"
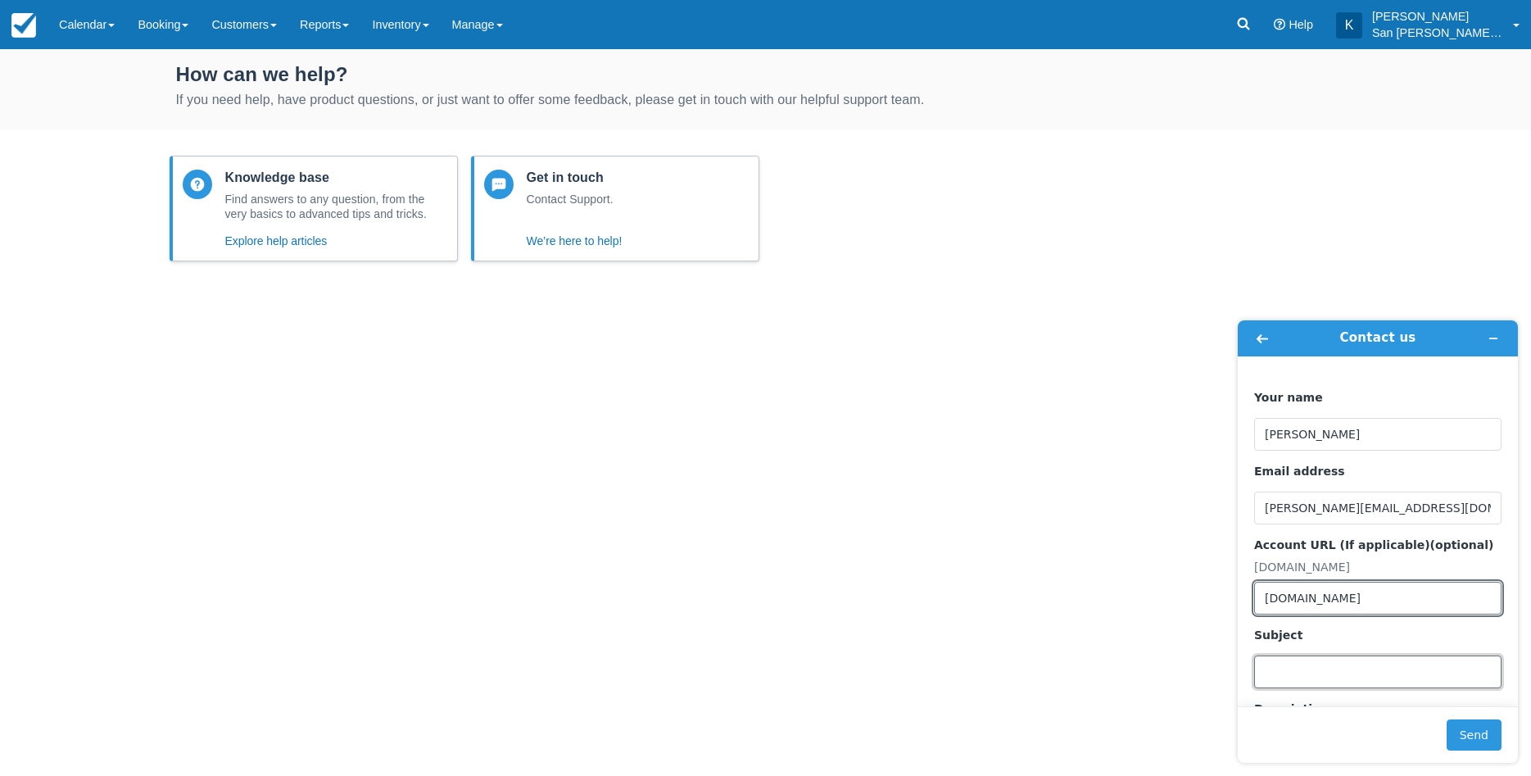
click at [1332, 675] on input "Subject" at bounding box center [1377, 671] width 247 height 33
type input "B"
type input "Item Quanity report"
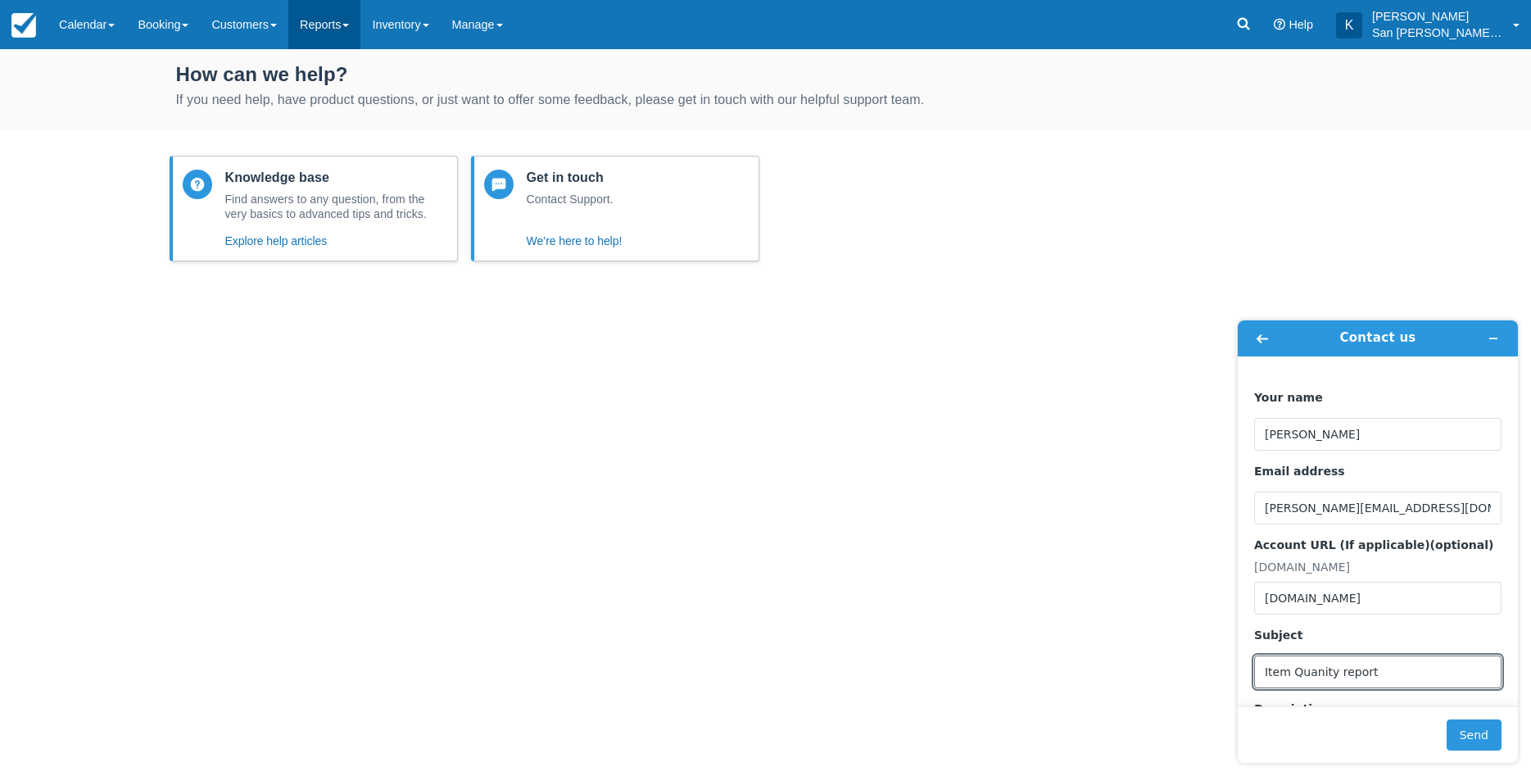
click at [332, 29] on link "Reports" at bounding box center [324, 24] width 72 height 49
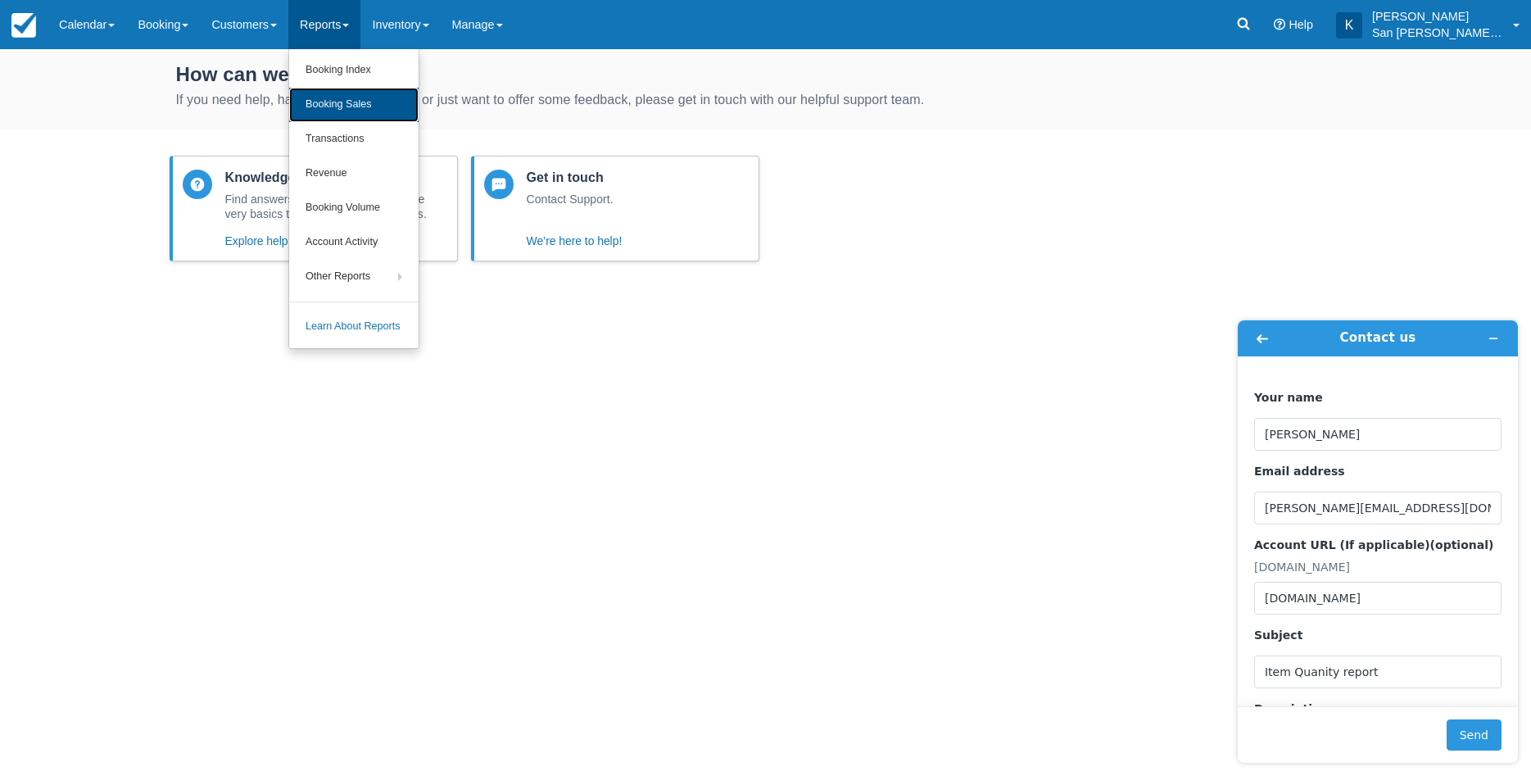
click at [335, 103] on link "Booking Sales" at bounding box center [353, 105] width 129 height 34
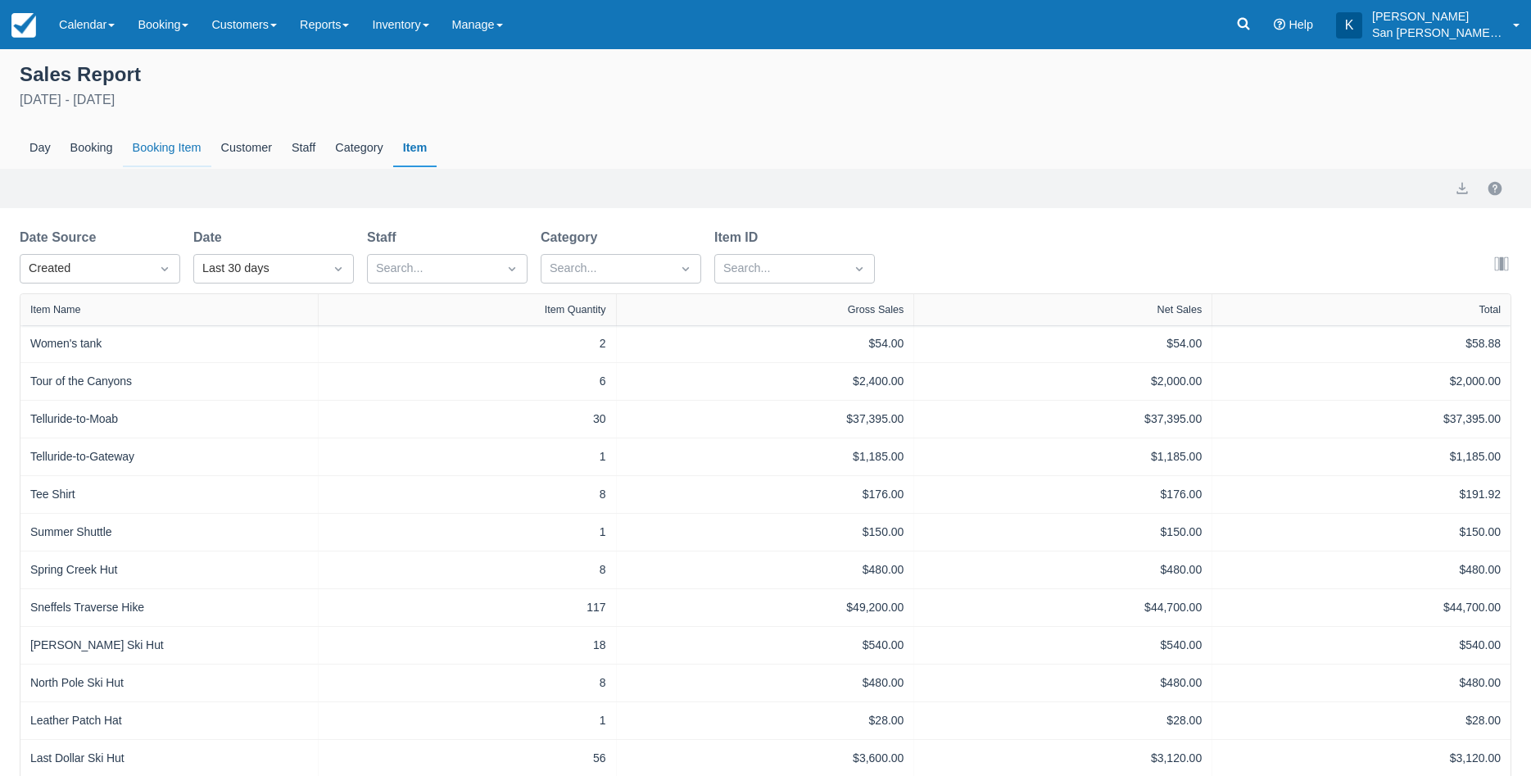
click at [175, 141] on div "Booking Item" at bounding box center [167, 148] width 88 height 38
select select "20"
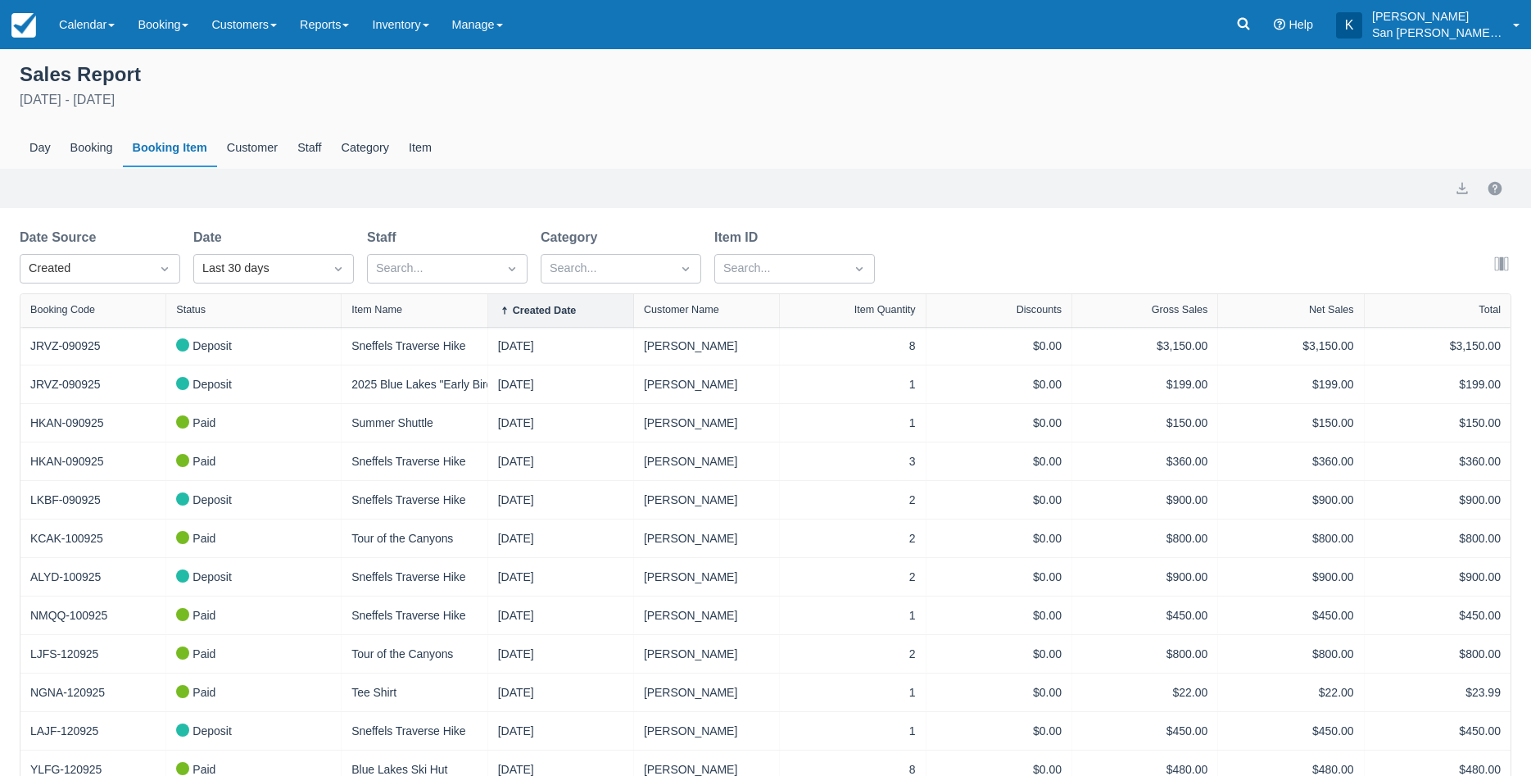
click at [284, 191] on div "Export" at bounding box center [766, 189] width 1492 height 20
click at [117, 265] on div "Created" at bounding box center [85, 269] width 113 height 18
click at [128, 340] on div "Start" at bounding box center [100, 341] width 161 height 32
select select "20"
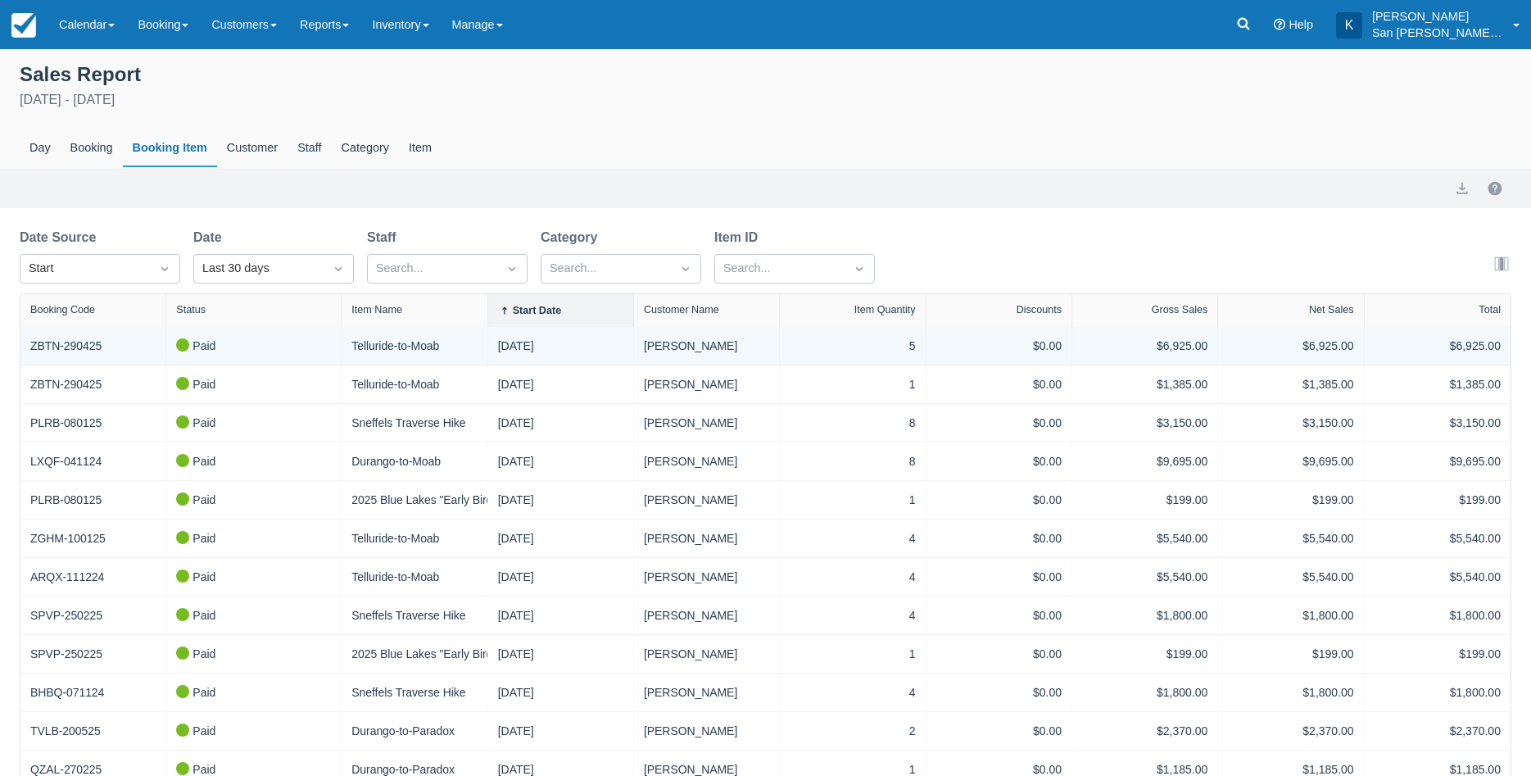
select select "20"
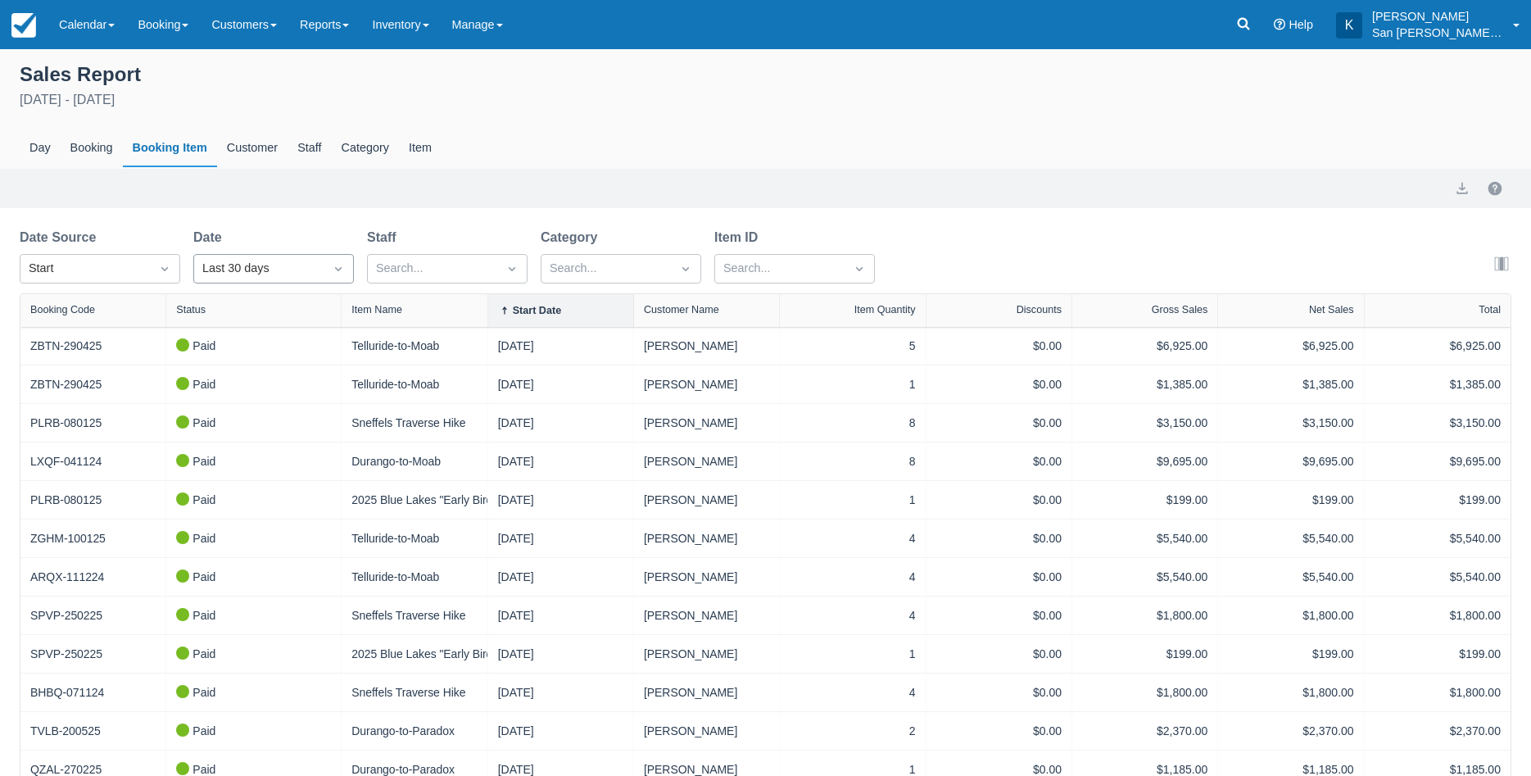
click at [321, 270] on div "Last 30 days" at bounding box center [258, 269] width 129 height 26
click at [269, 308] on div "Custom" at bounding box center [273, 309] width 161 height 32
select select "20"
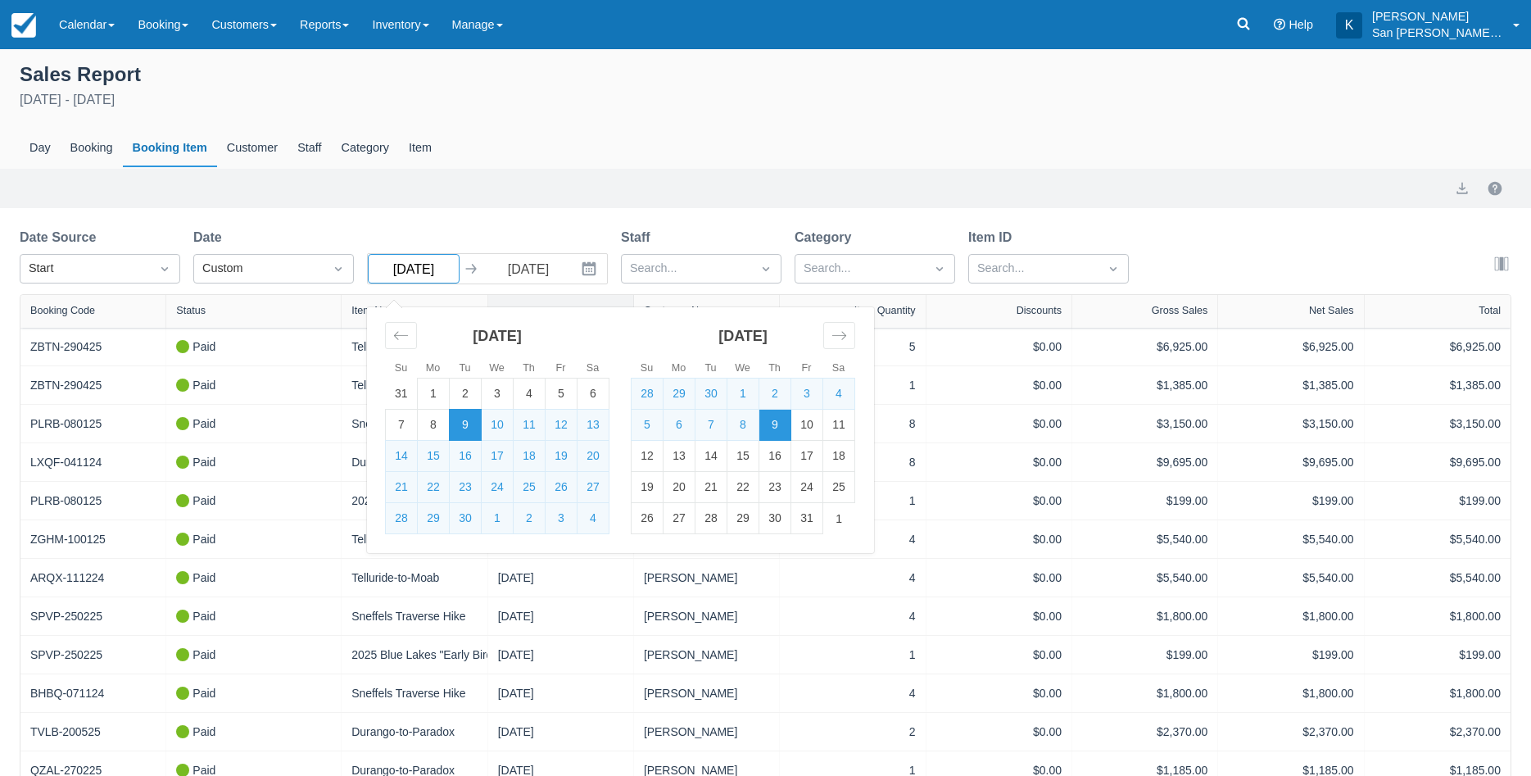
drag, startPoint x: 442, startPoint y: 272, endPoint x: 385, endPoint y: 277, distance: 57.6
click at [385, 277] on input "[DATE]" at bounding box center [414, 268] width 92 height 29
click at [398, 336] on icon "Move backward to switch to the previous month." at bounding box center [401, 336] width 16 height 16
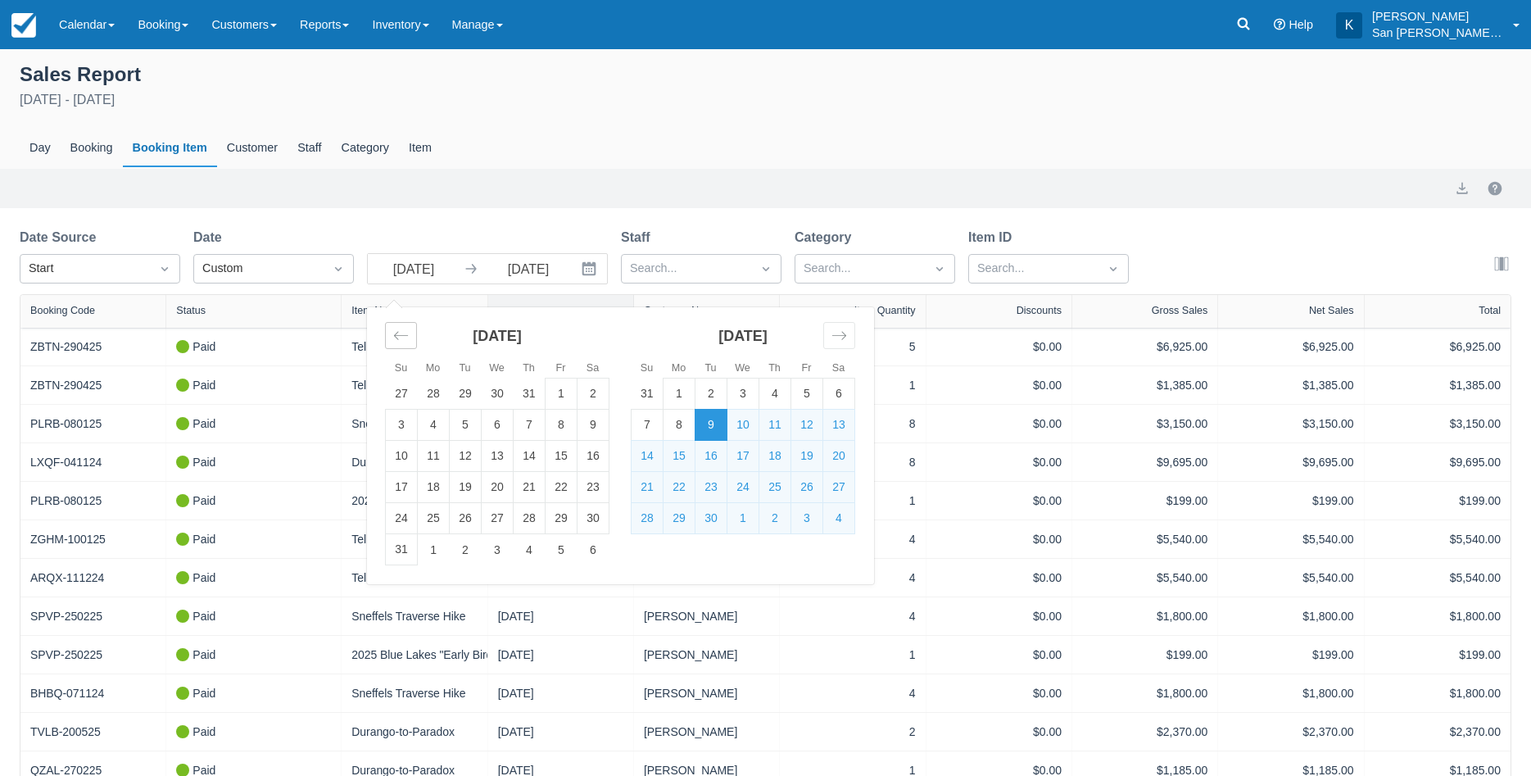
click at [398, 336] on icon "Move backward to switch to the previous month." at bounding box center [401, 336] width 16 height 16
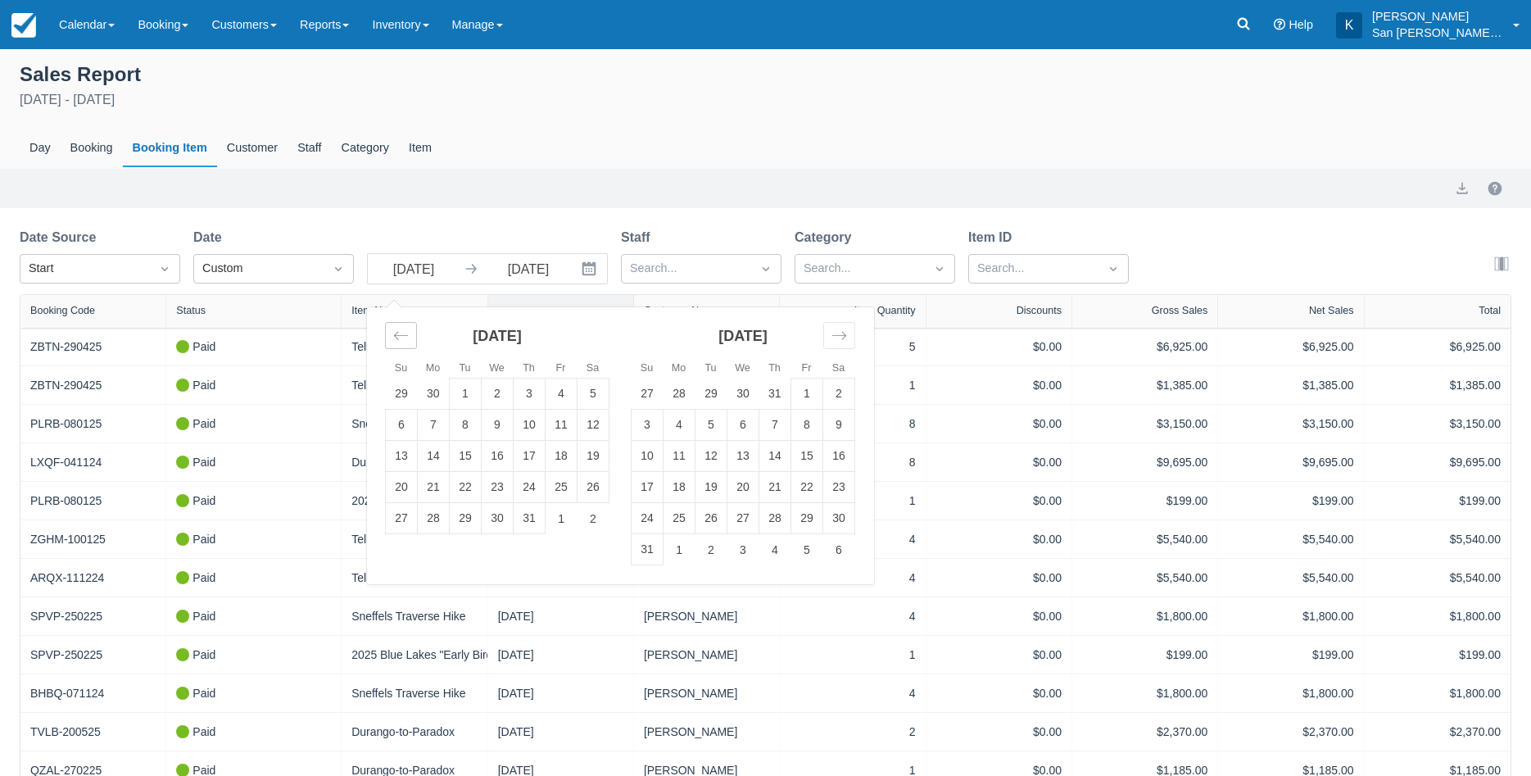
click at [398, 336] on icon "Move backward to switch to the previous month." at bounding box center [401, 336] width 16 height 16
click at [524, 397] on td "1" at bounding box center [530, 394] width 32 height 31
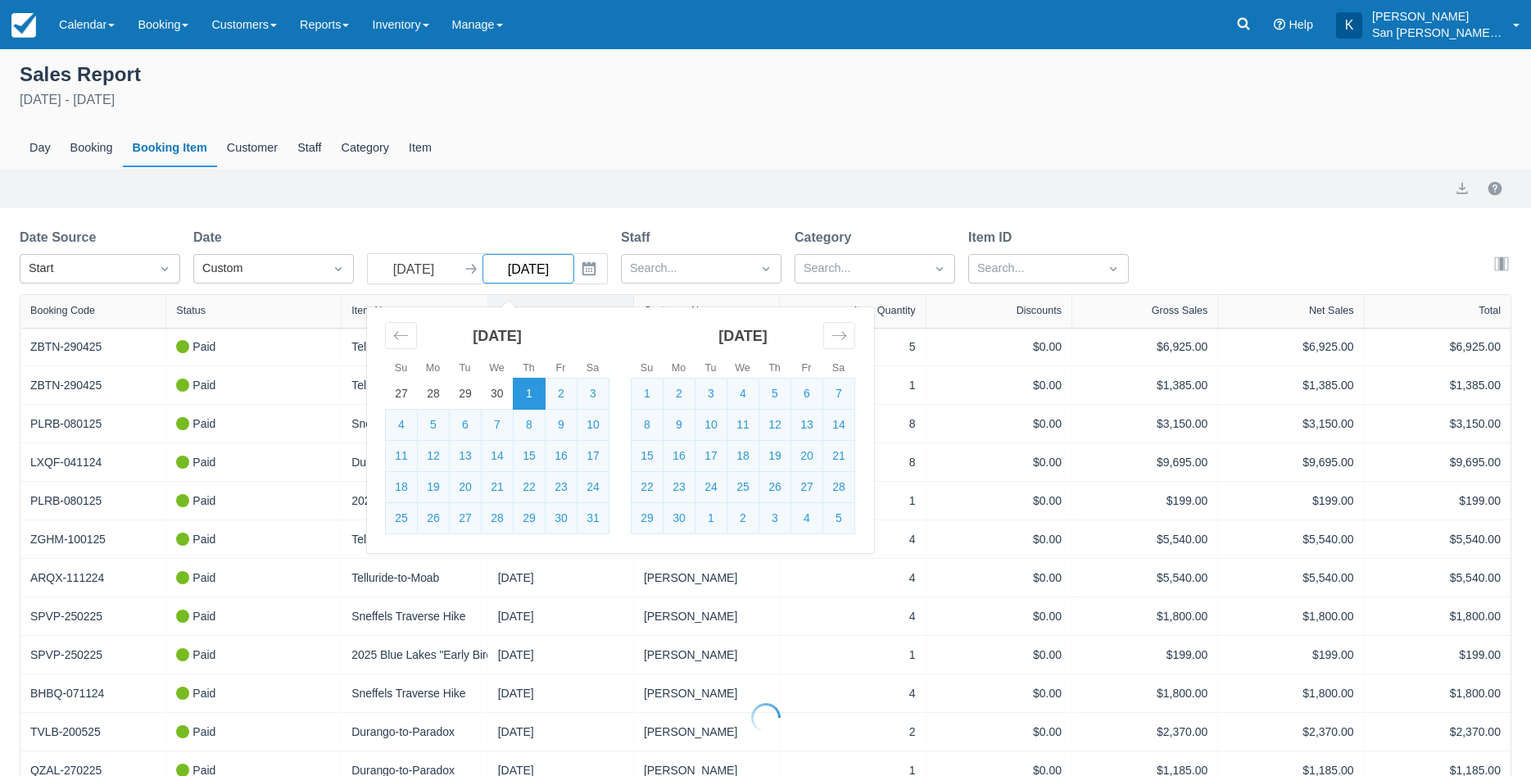
type input "[DATE]"
select select "20"
click at [704, 218] on div "Sales Report May 1st - October 9th 2025 Day Booking Booking Item Customer Staff…" at bounding box center [765, 614] width 1531 height 1131
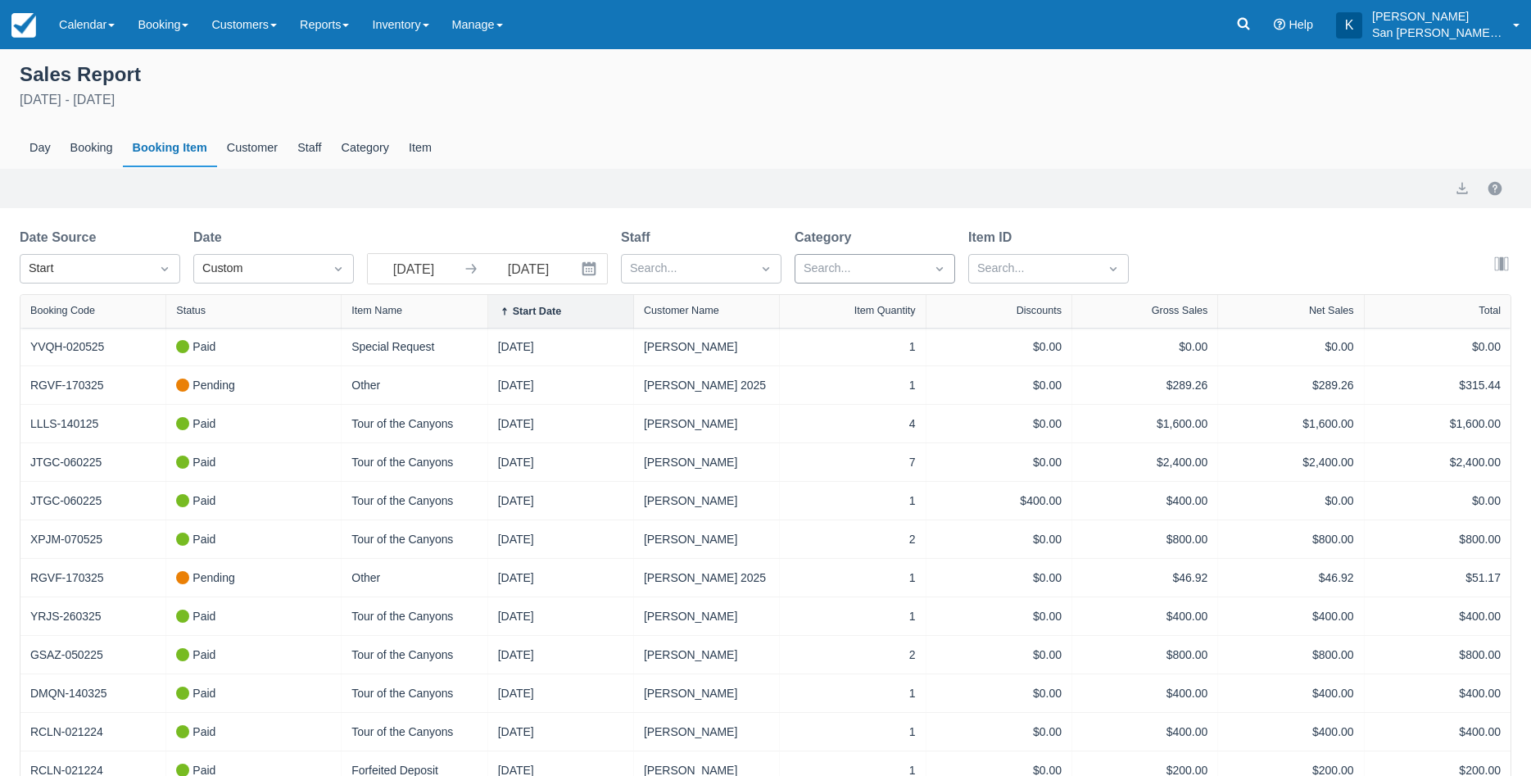
click at [846, 269] on div at bounding box center [860, 268] width 113 height 21
click at [814, 314] on div at bounding box center [875, 316] width 141 height 33
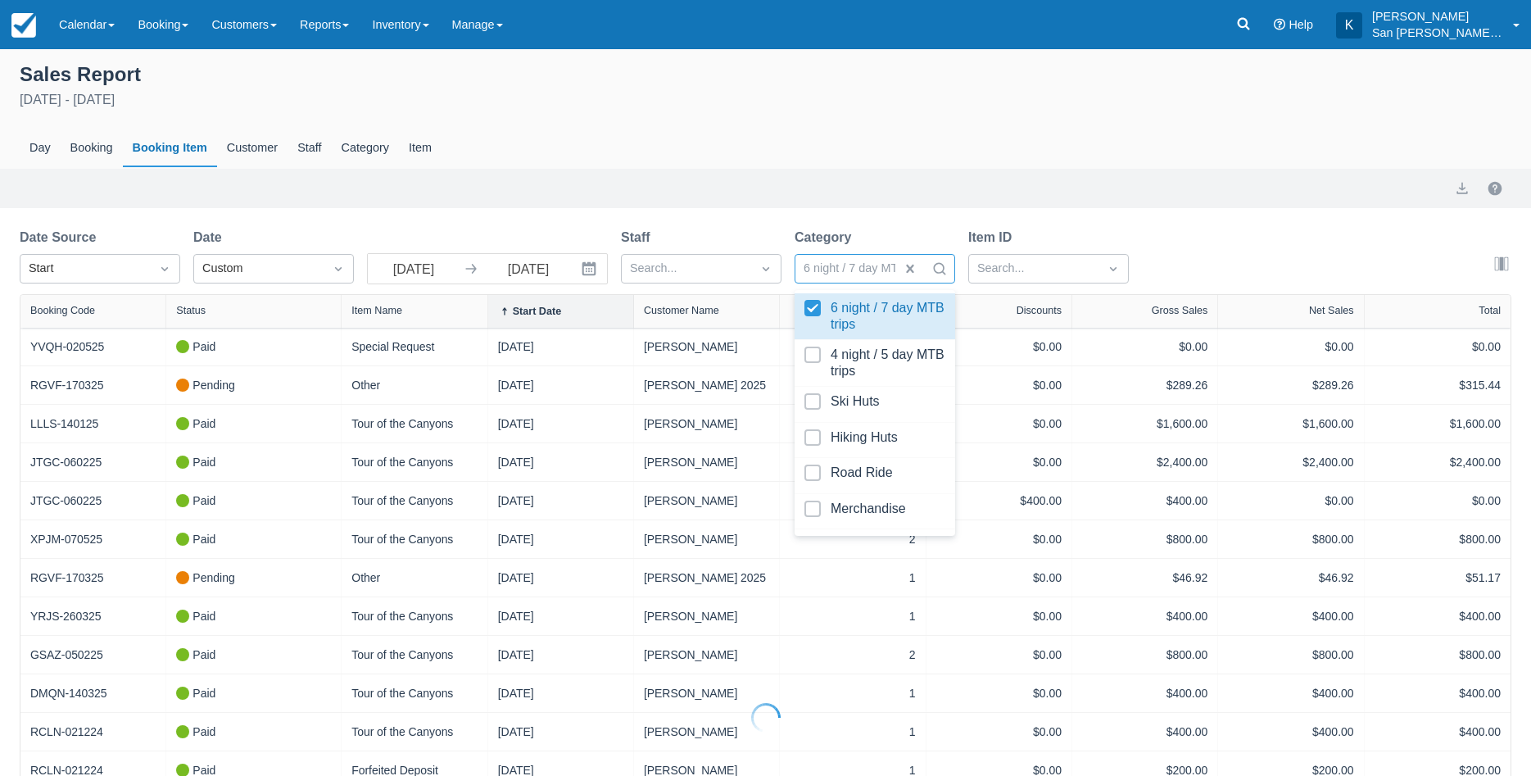
select select "20"
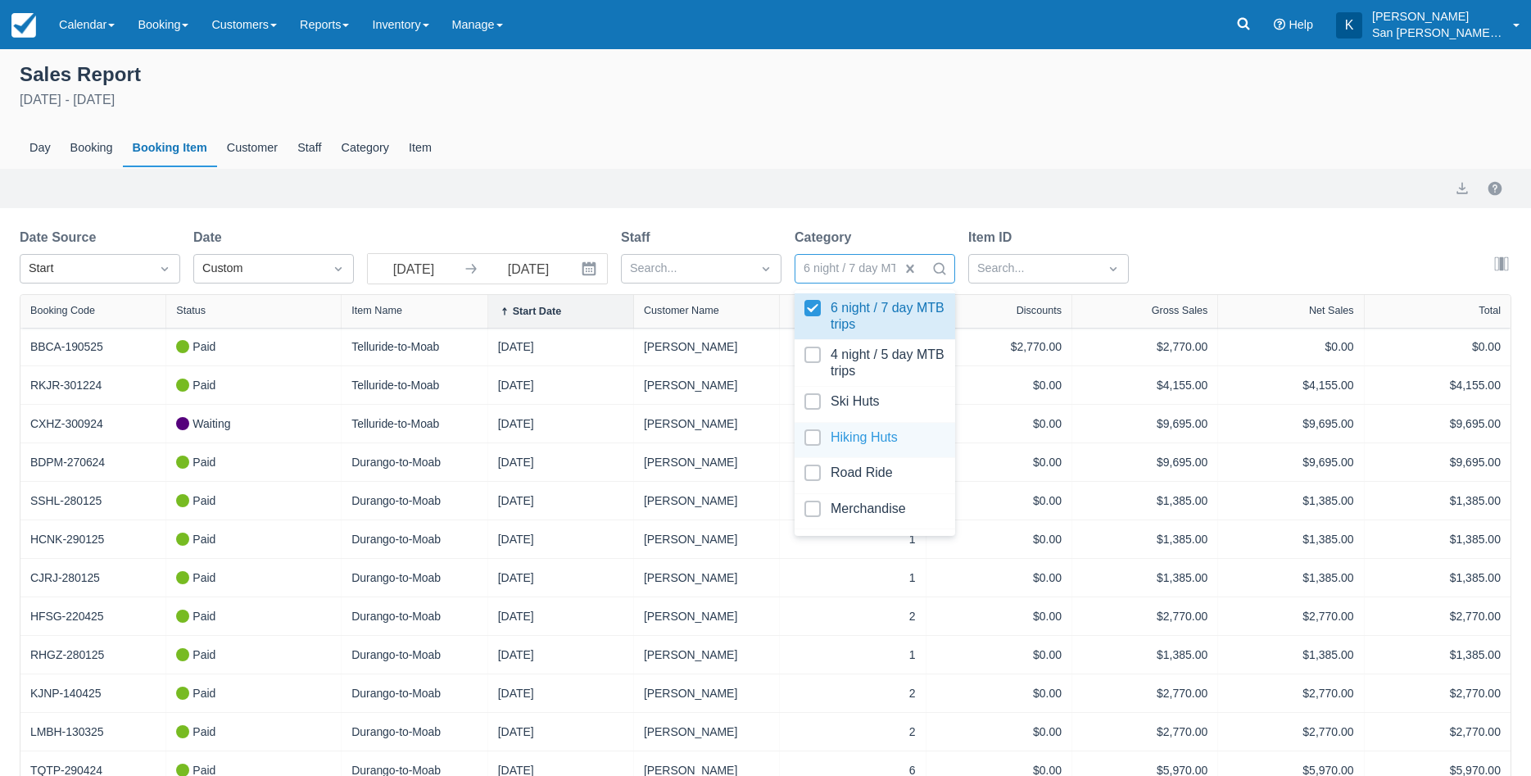
scroll to position [100, 0]
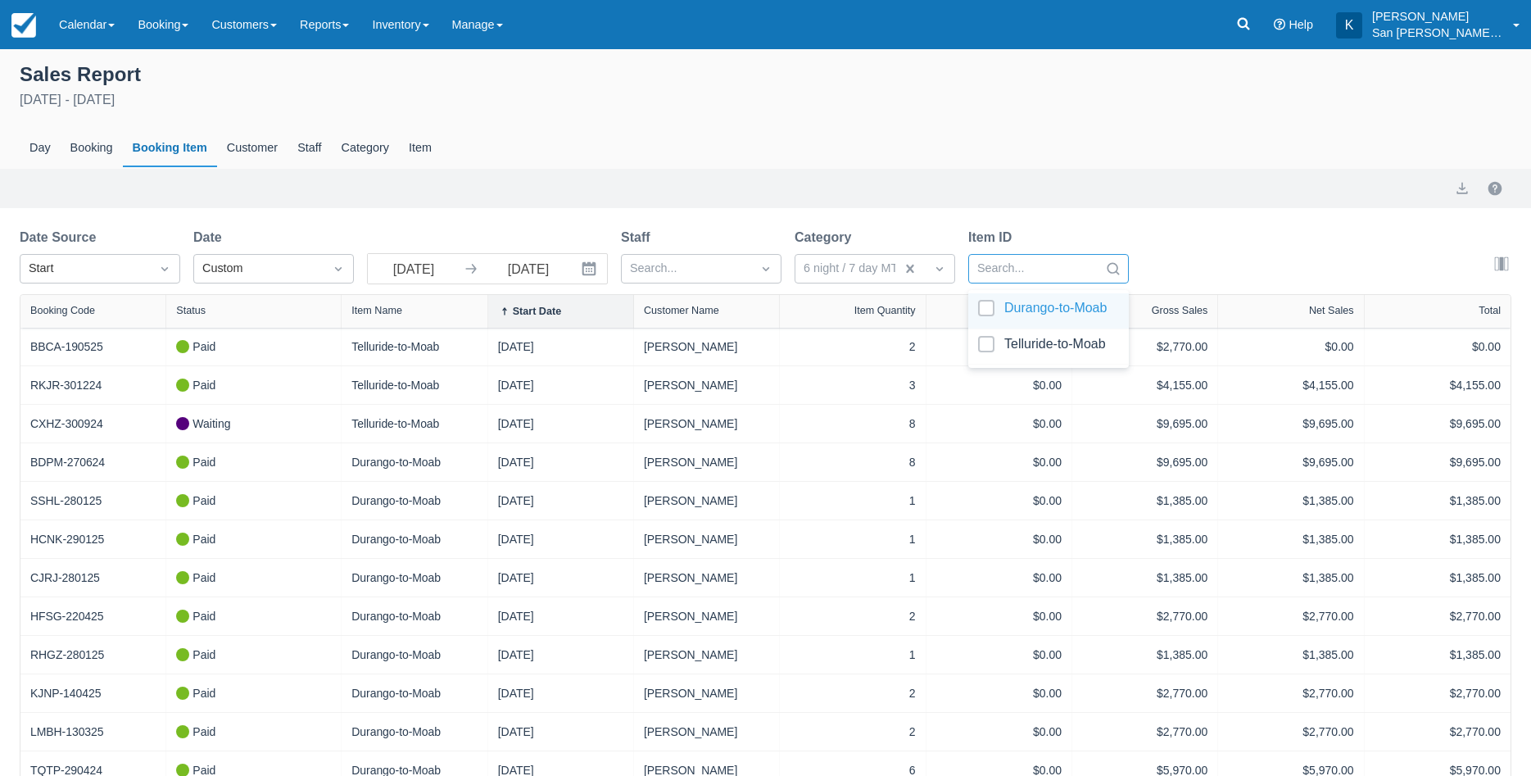
click at [1012, 269] on div at bounding box center [1034, 268] width 113 height 21
click at [983, 346] on div at bounding box center [1048, 347] width 141 height 22
select select "20"
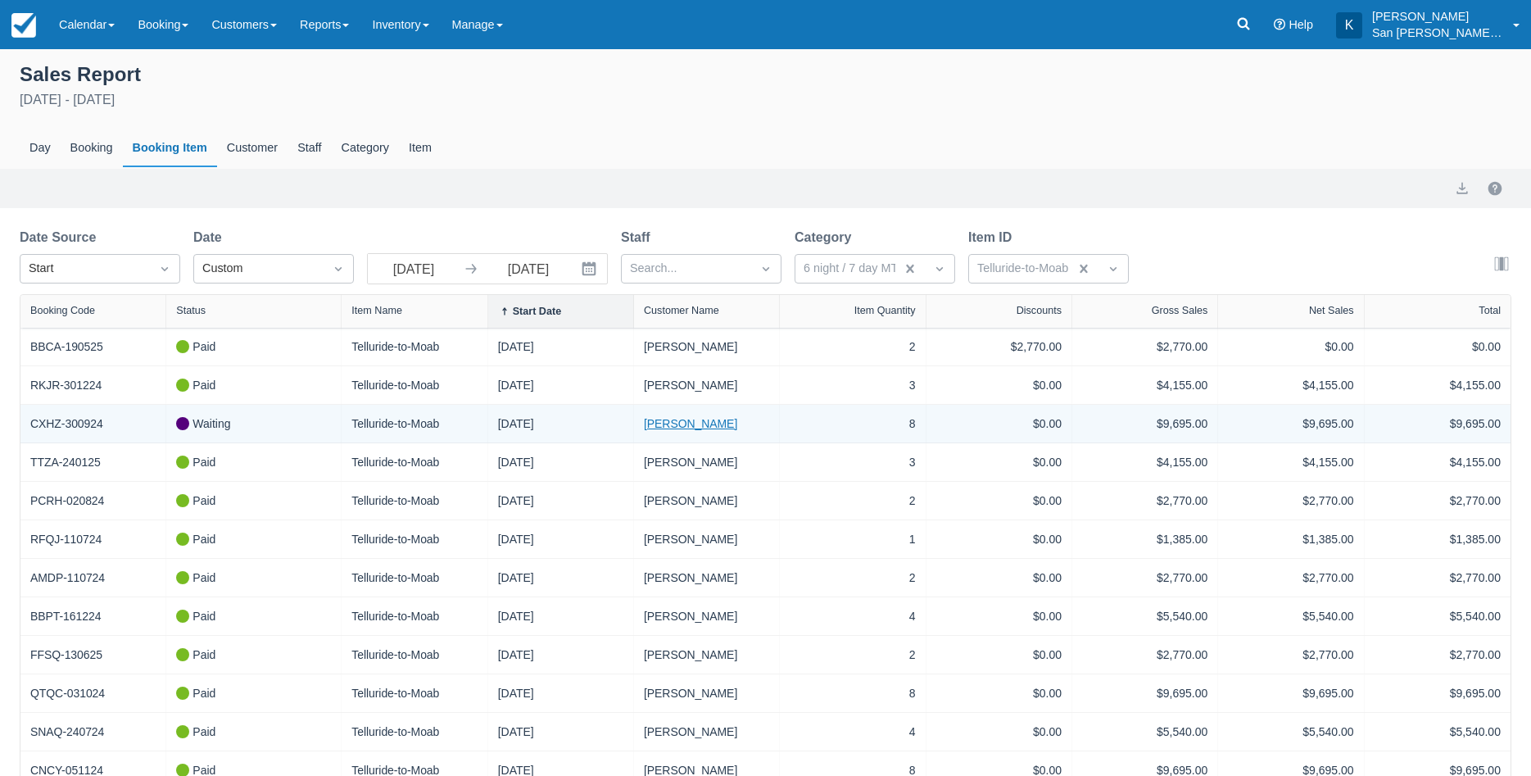
click at [668, 429] on link "[PERSON_NAME]" at bounding box center [690, 423] width 93 height 17
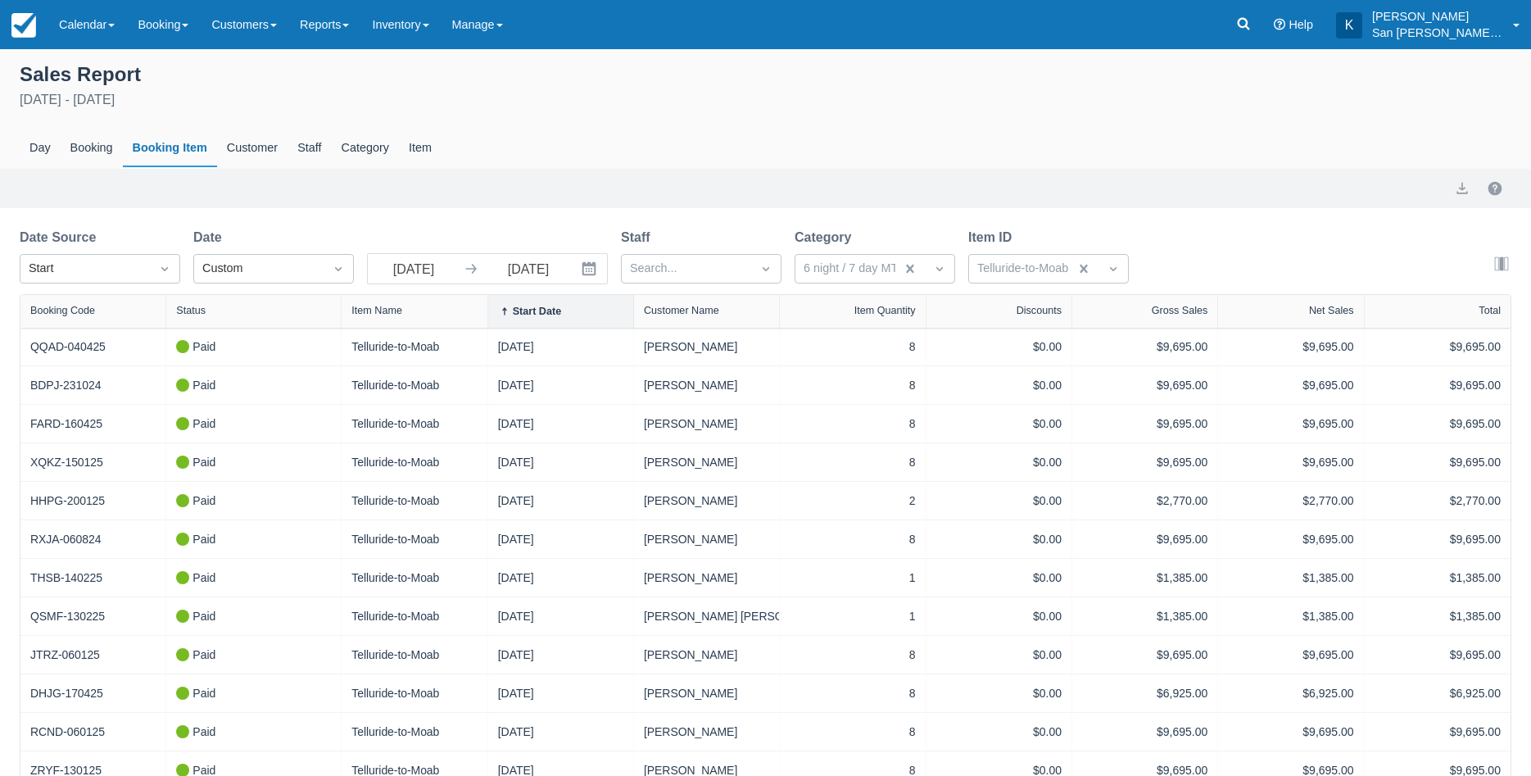
select select "20"
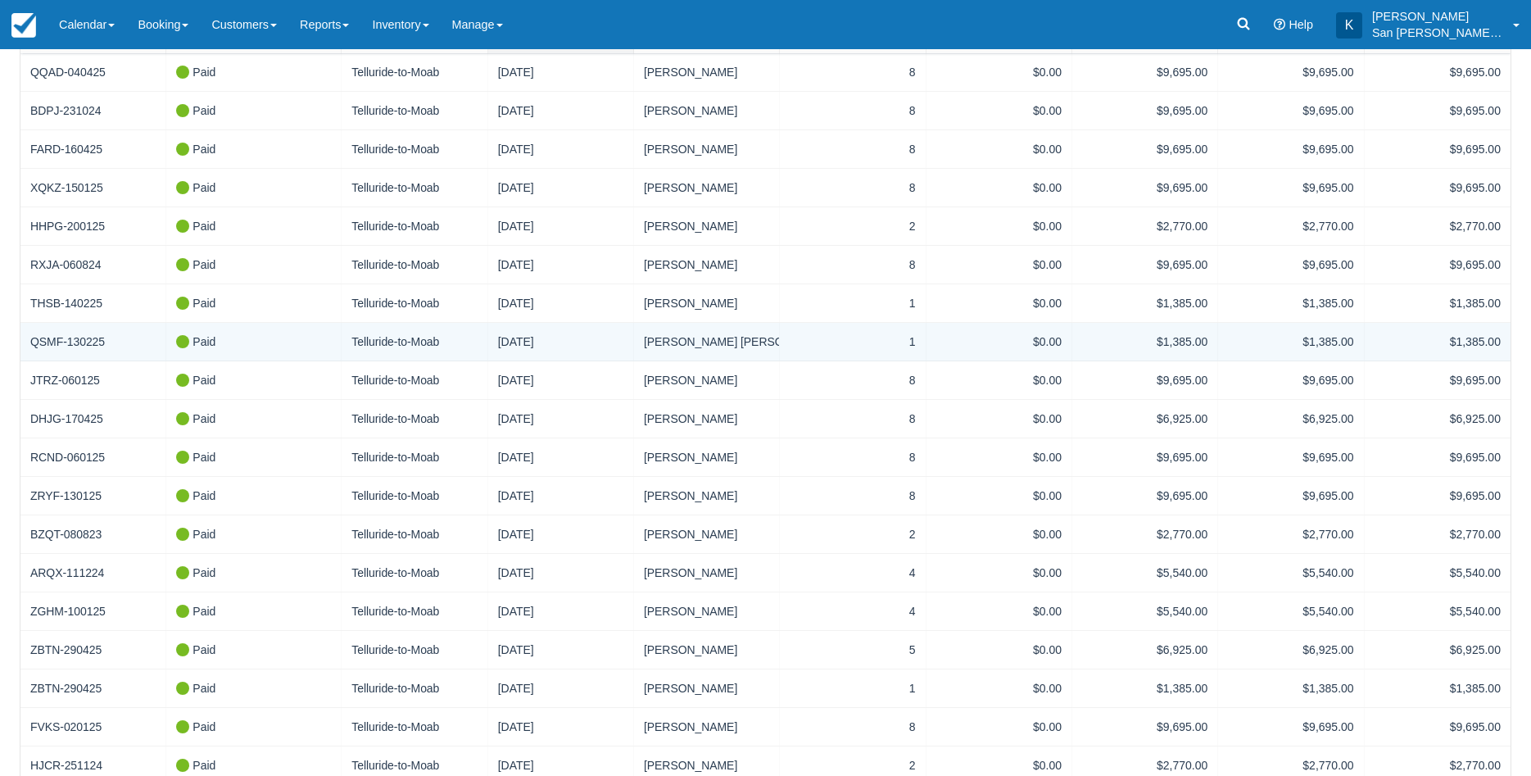
scroll to position [397, 0]
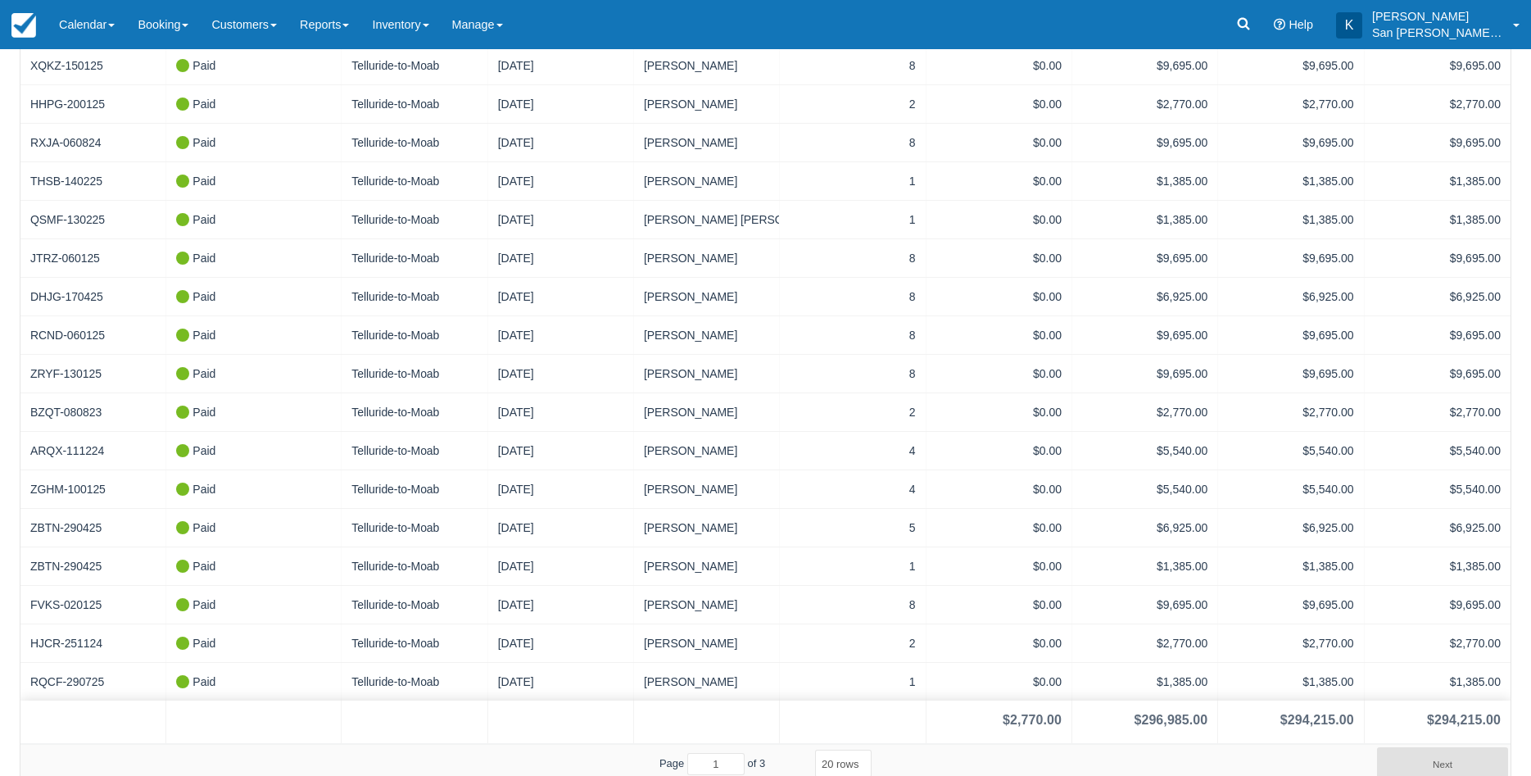
click at [815, 750] on select "5 rows 10 rows 20 rows 25 rows 50 rows 100 rows" at bounding box center [843, 764] width 57 height 28
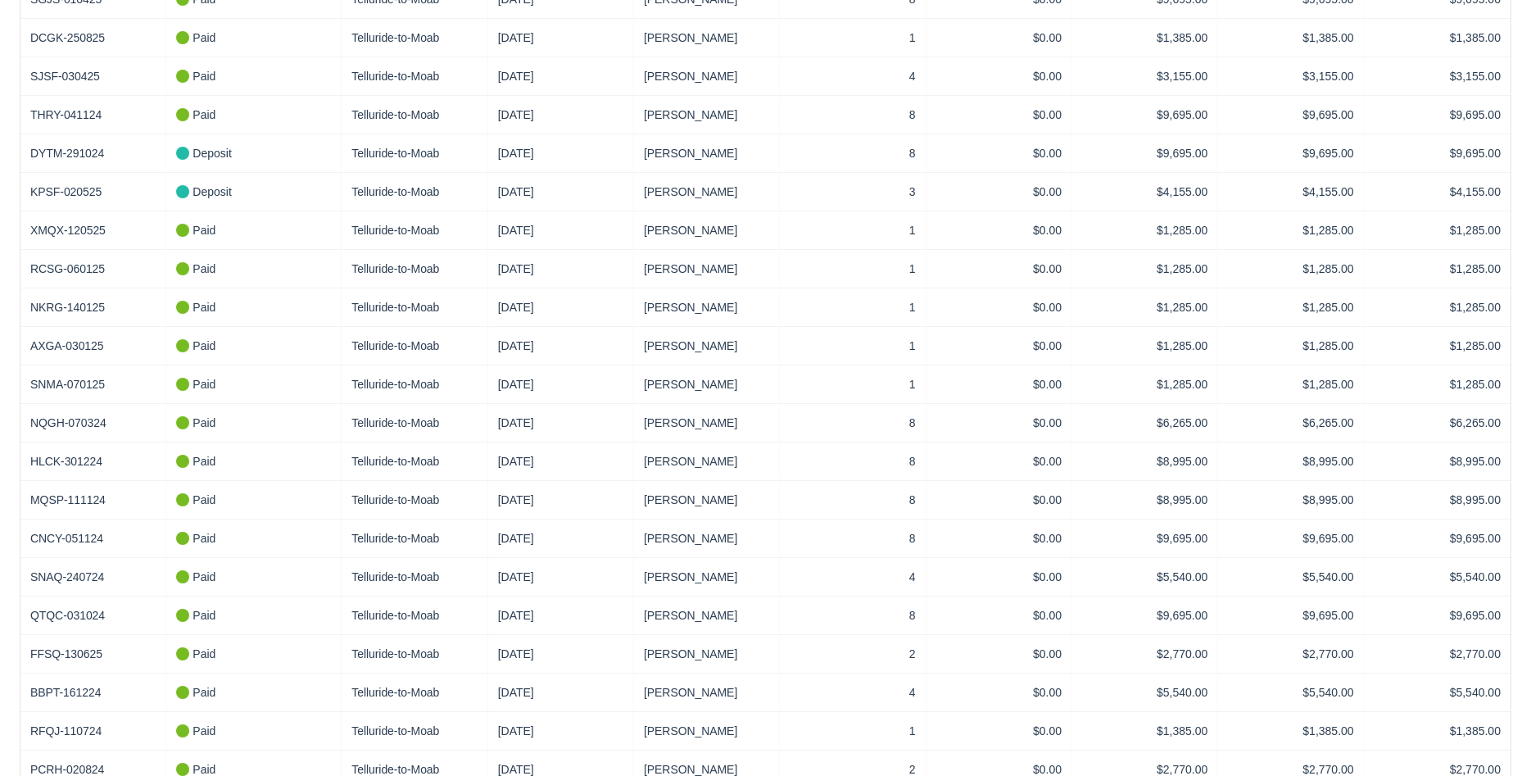
scroll to position [1767, 0]
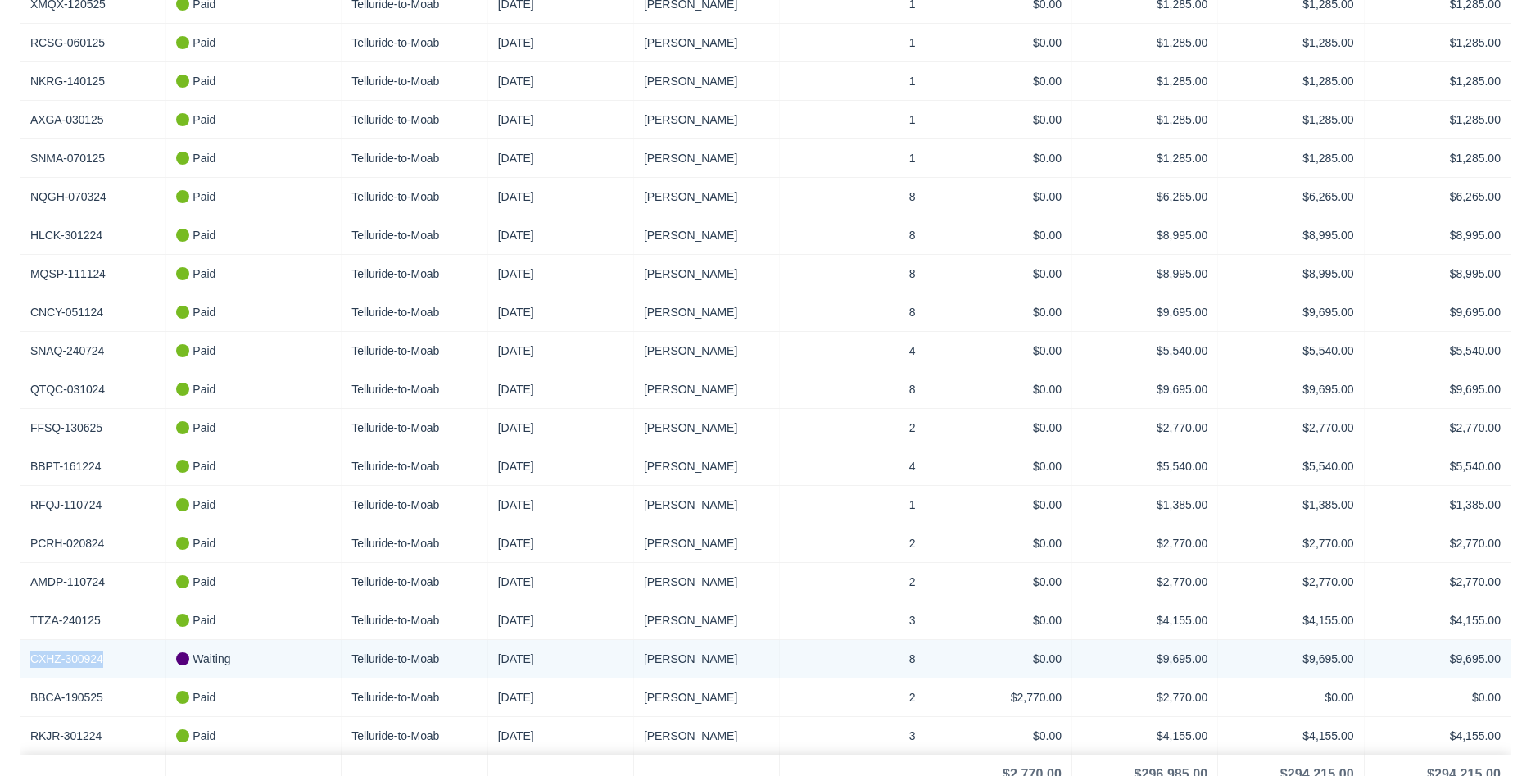
drag, startPoint x: 111, startPoint y: 636, endPoint x: -7, endPoint y: 640, distance: 117.2
click at [20, 640] on div "CXHZ-300924" at bounding box center [93, 659] width 146 height 38
copy link "CXHZ-300924"
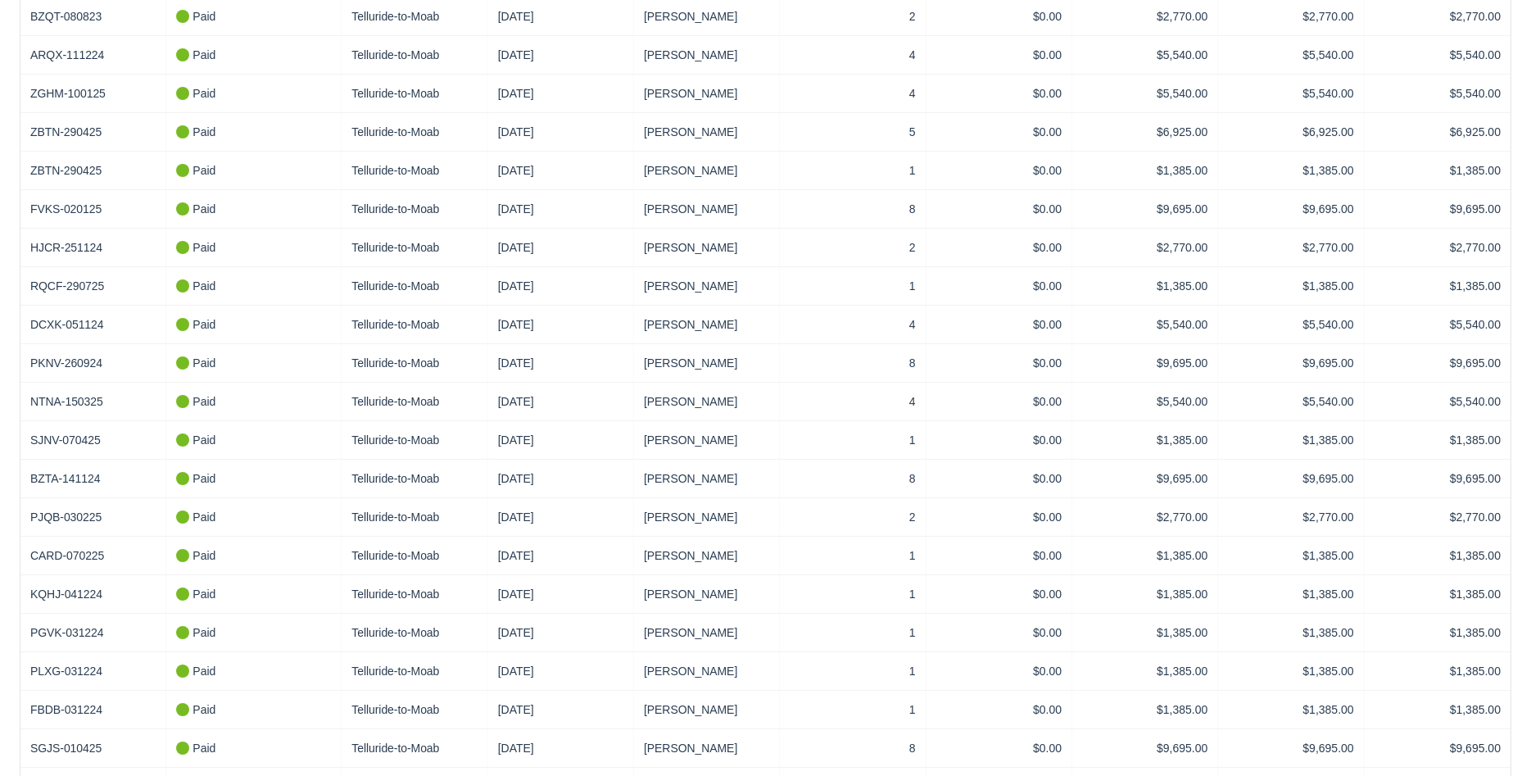
scroll to position [0, 0]
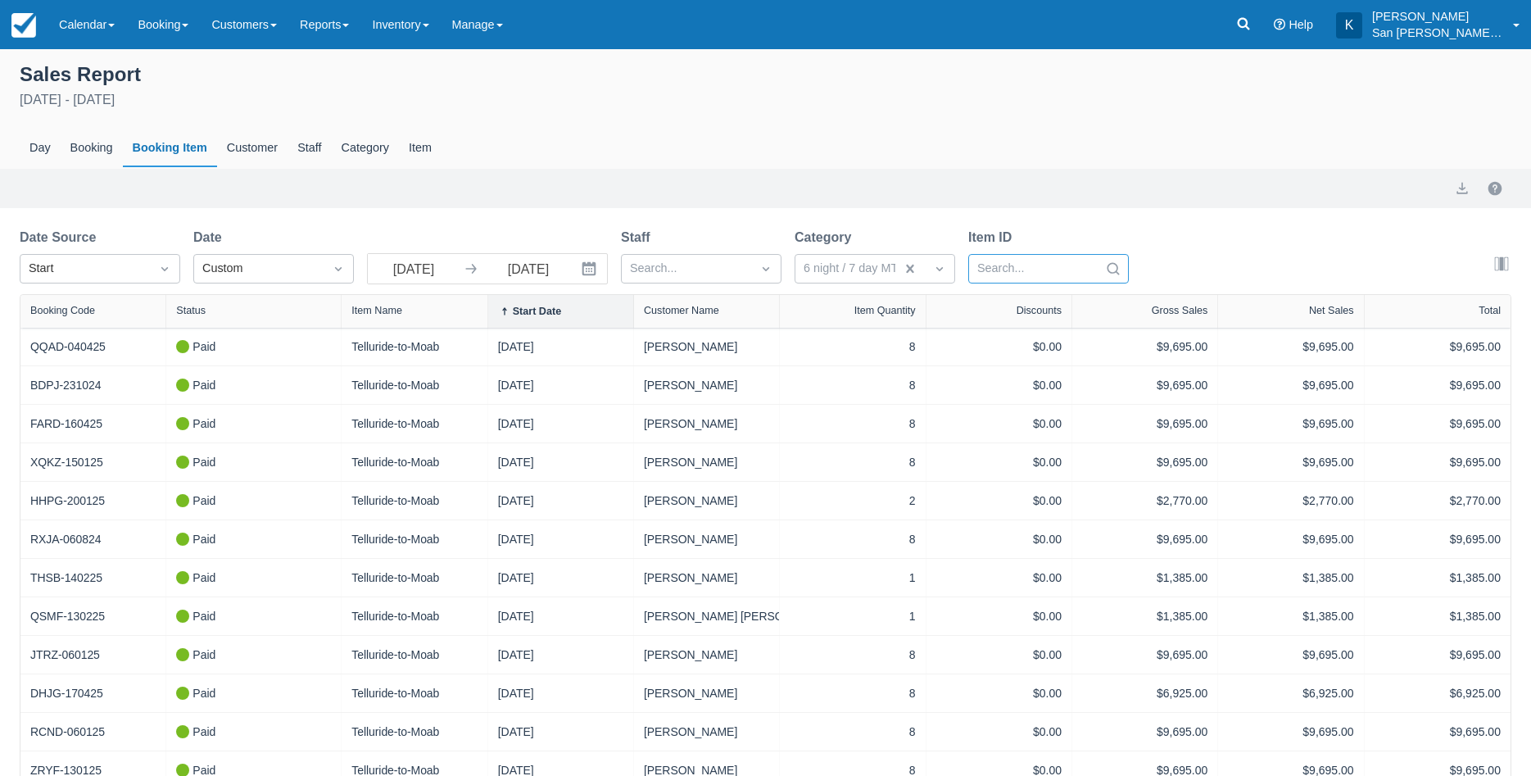
select select "100"
click at [1064, 272] on div at bounding box center [1034, 268] width 113 height 21
click at [987, 310] on div at bounding box center [1048, 311] width 141 height 22
click at [987, 306] on div at bounding box center [1048, 311] width 141 height 22
select select "100"
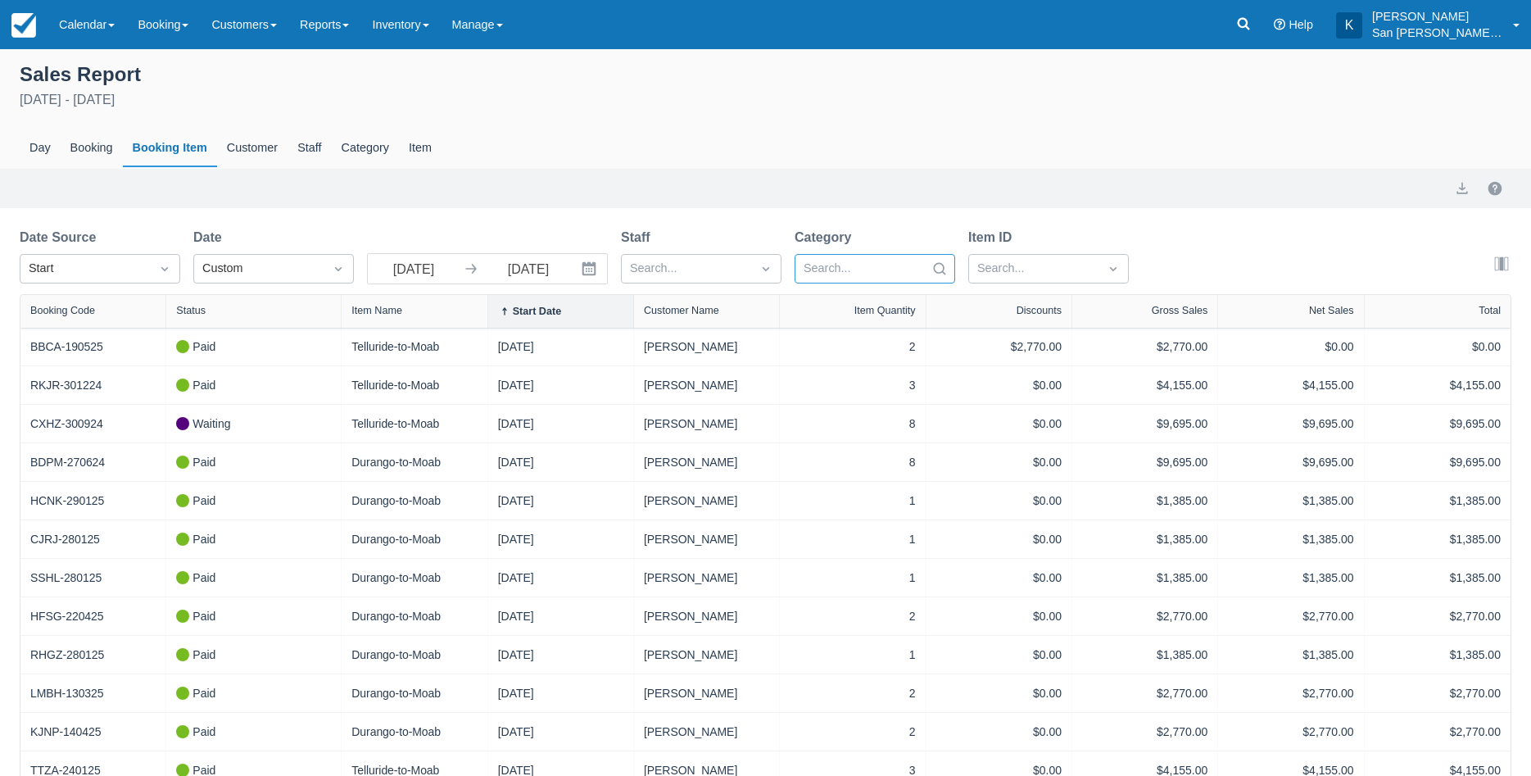
select select "100"
click at [884, 270] on div at bounding box center [860, 268] width 113 height 21
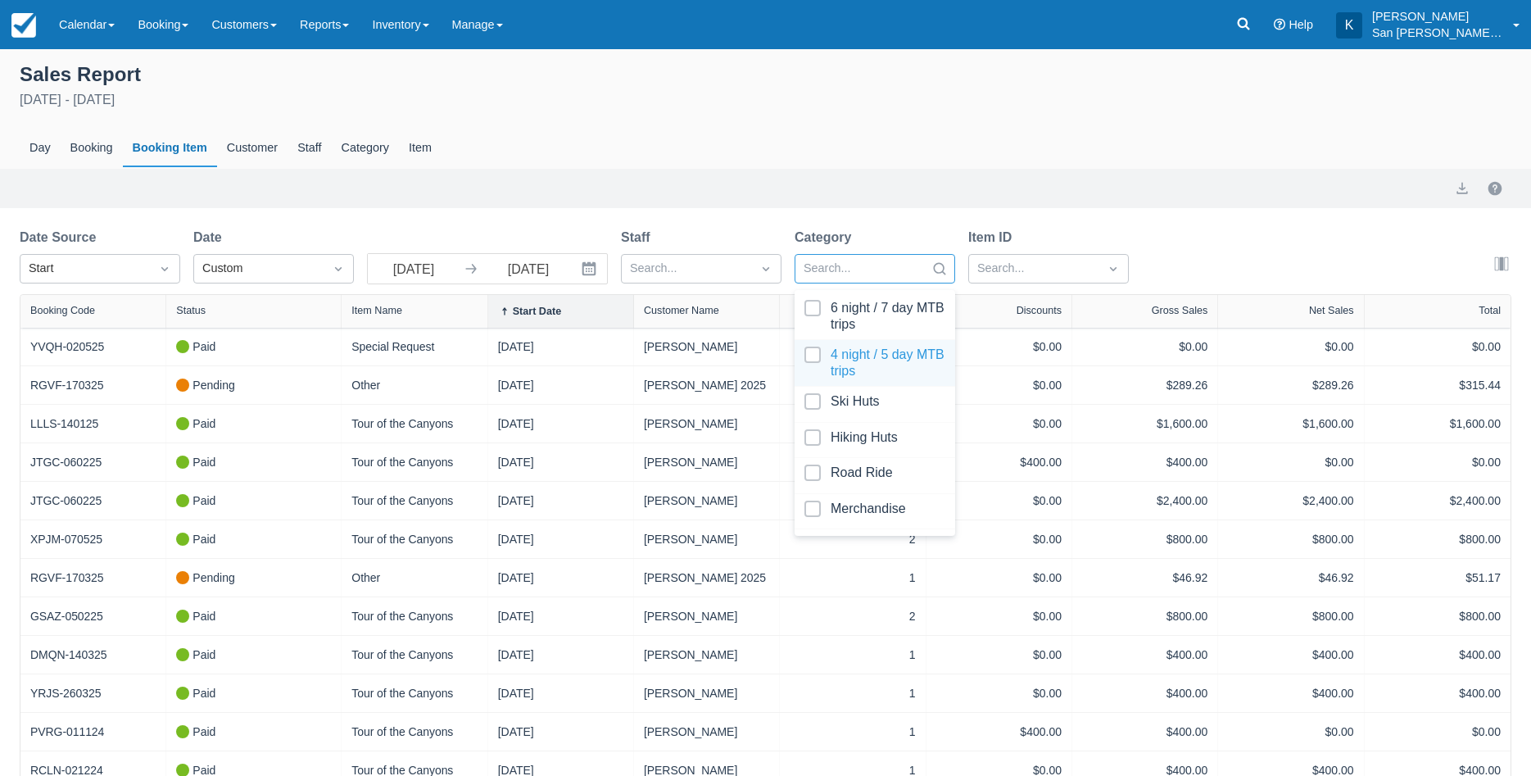
click at [814, 355] on div at bounding box center [875, 363] width 141 height 33
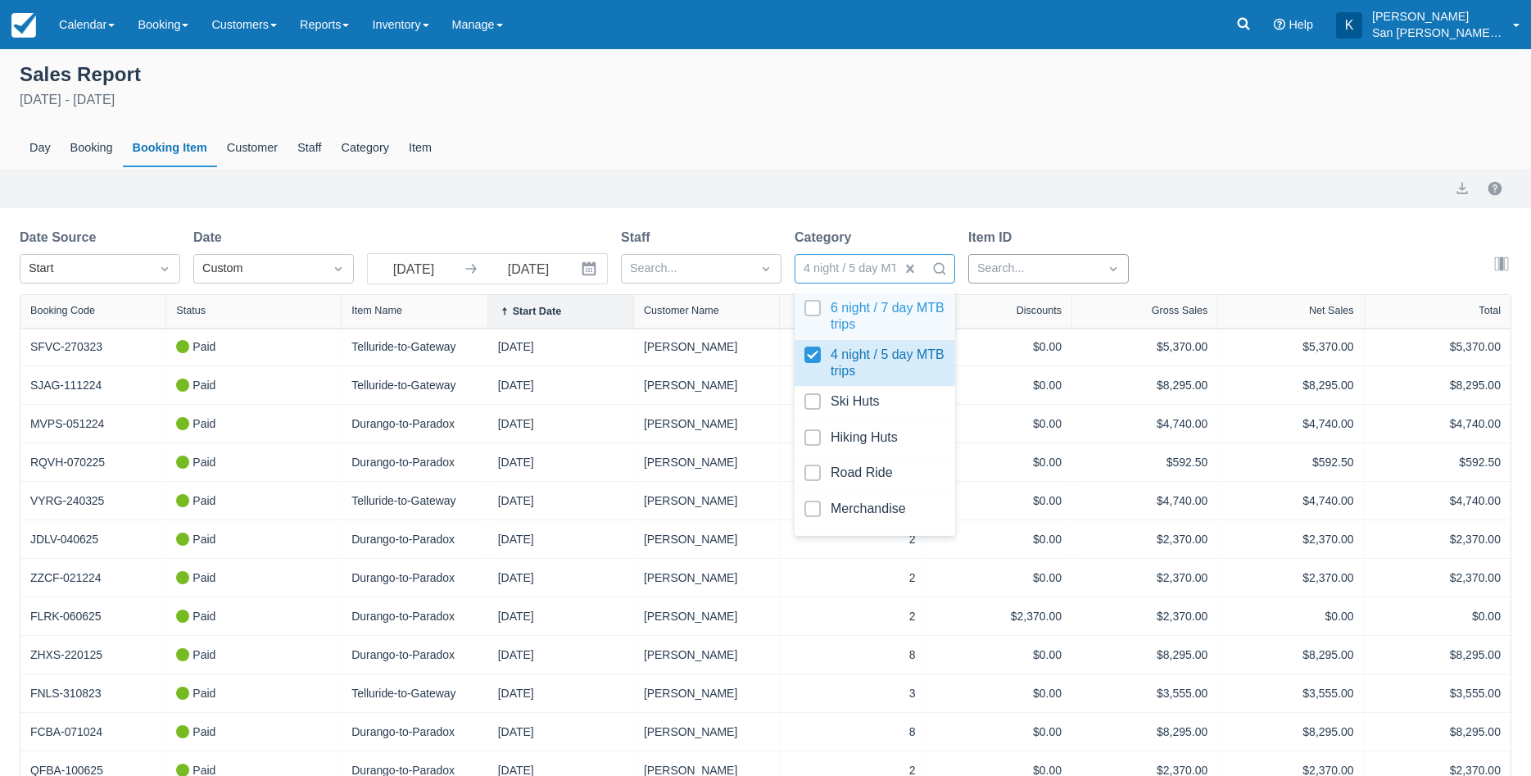
click at [991, 271] on div at bounding box center [1034, 268] width 113 height 21
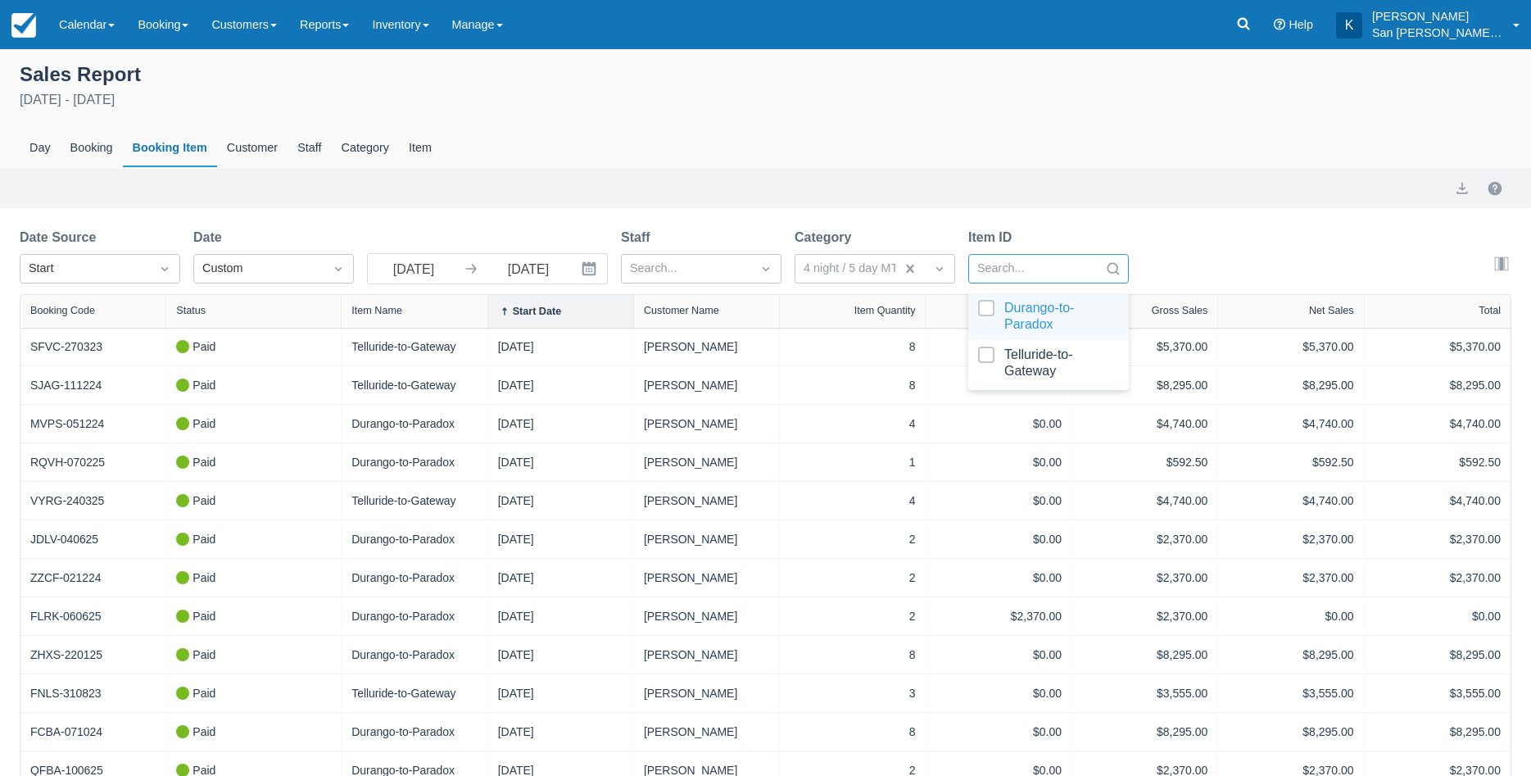
click at [985, 306] on div at bounding box center [1048, 316] width 141 height 33
click at [985, 311] on div at bounding box center [1048, 316] width 141 height 33
click at [981, 355] on div at bounding box center [1048, 363] width 141 height 33
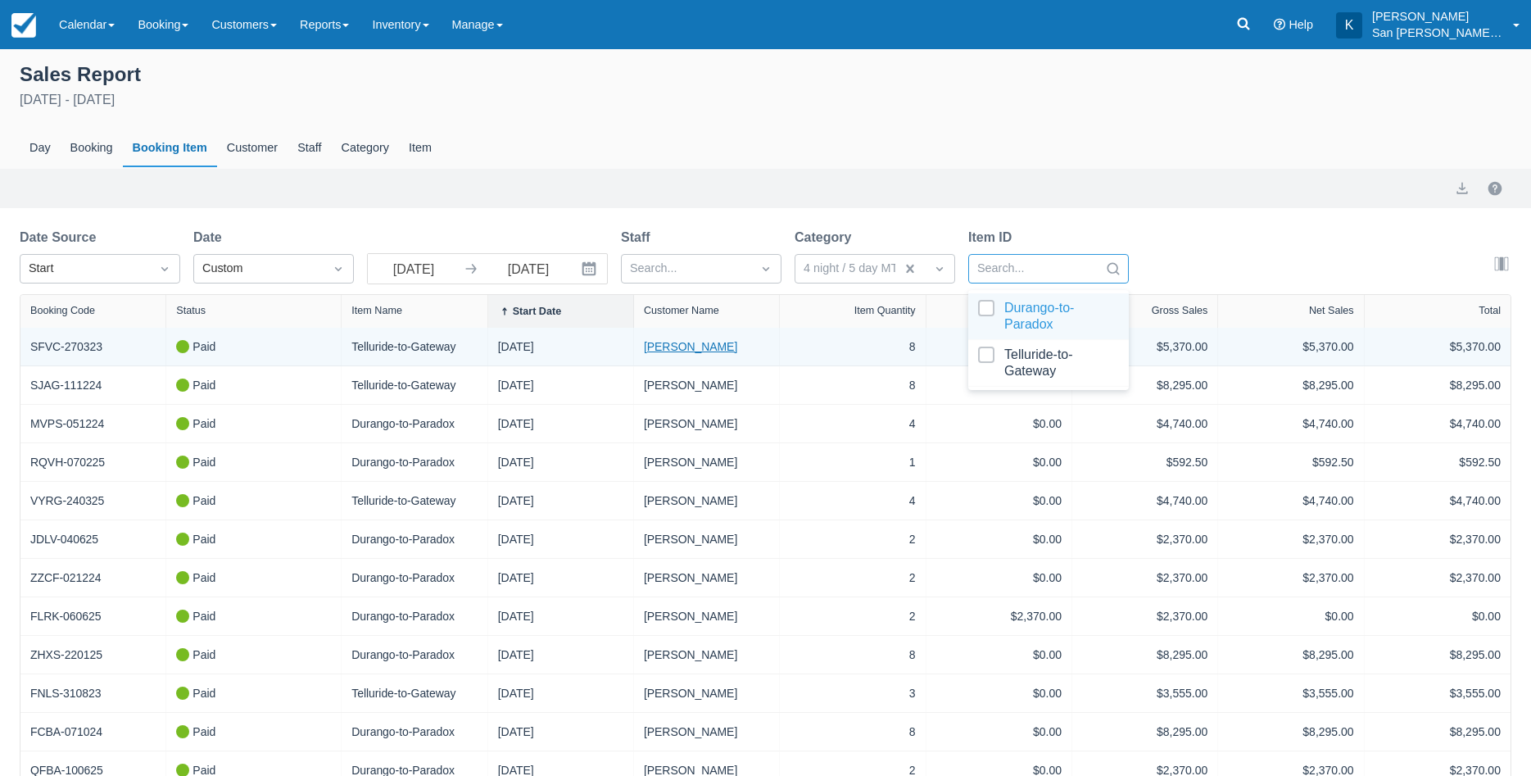
click at [658, 347] on link "[PERSON_NAME]" at bounding box center [690, 346] width 93 height 17
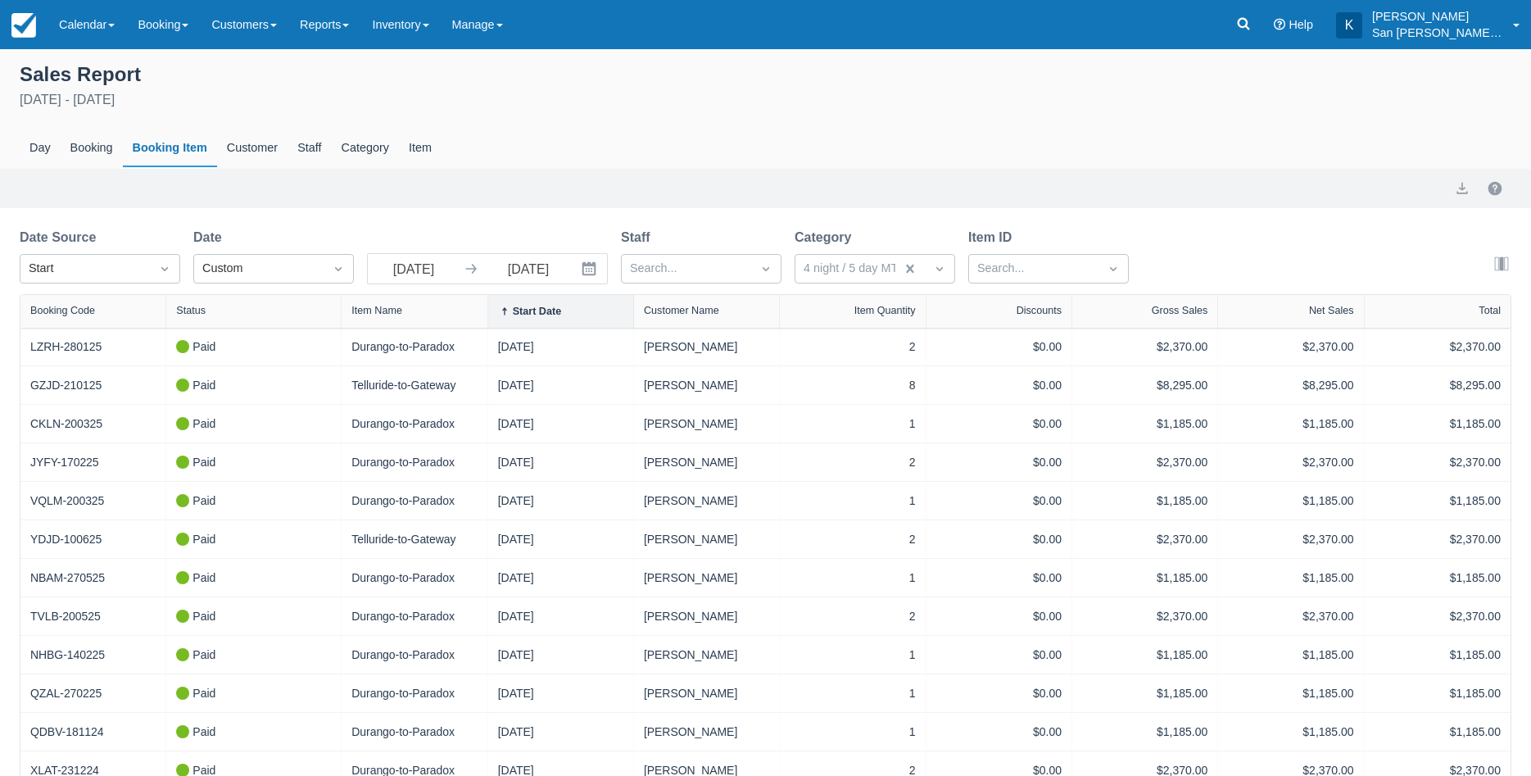
select select "20"
click at [909, 270] on div at bounding box center [860, 268] width 113 height 21
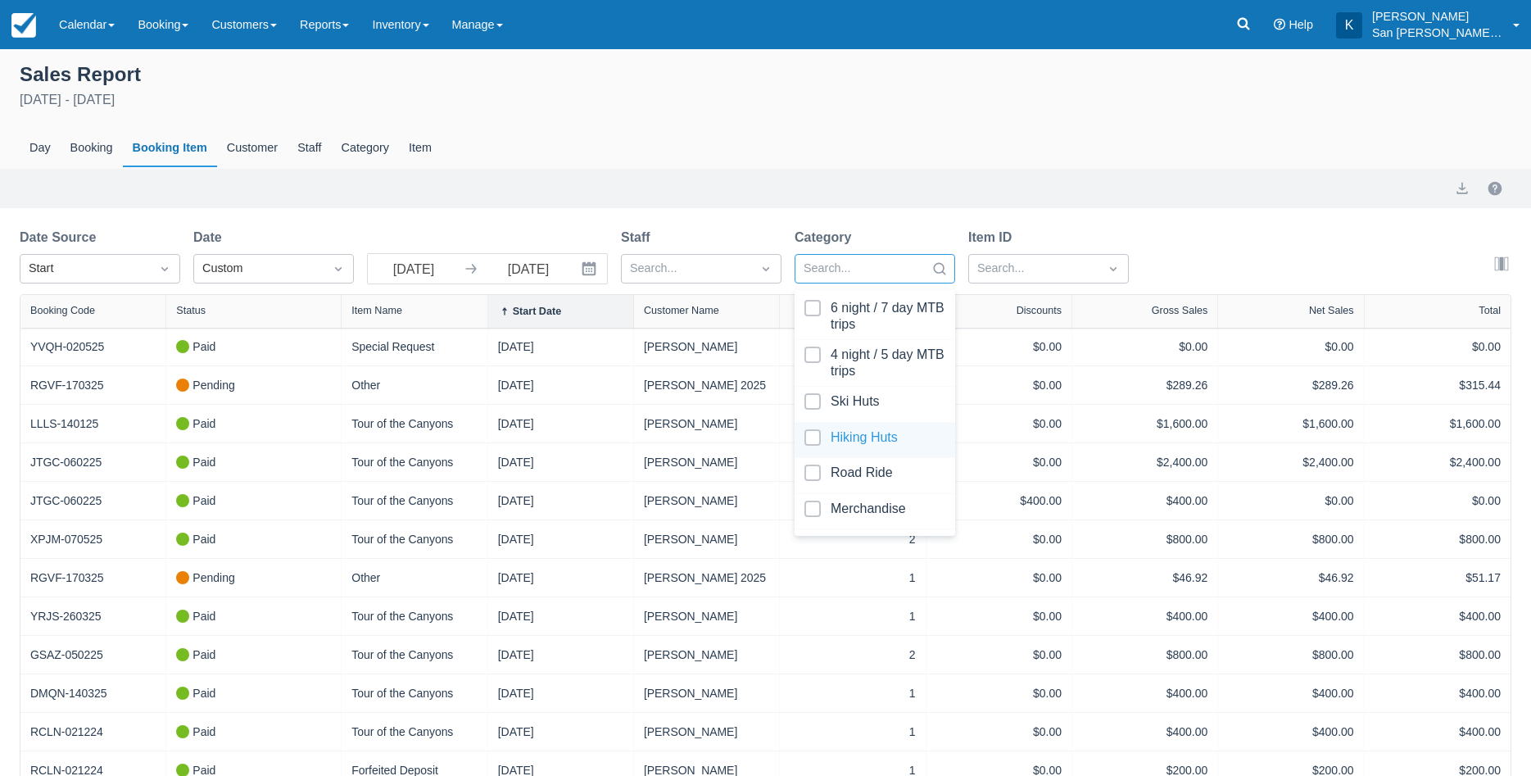
click at [810, 441] on div at bounding box center [875, 440] width 141 height 22
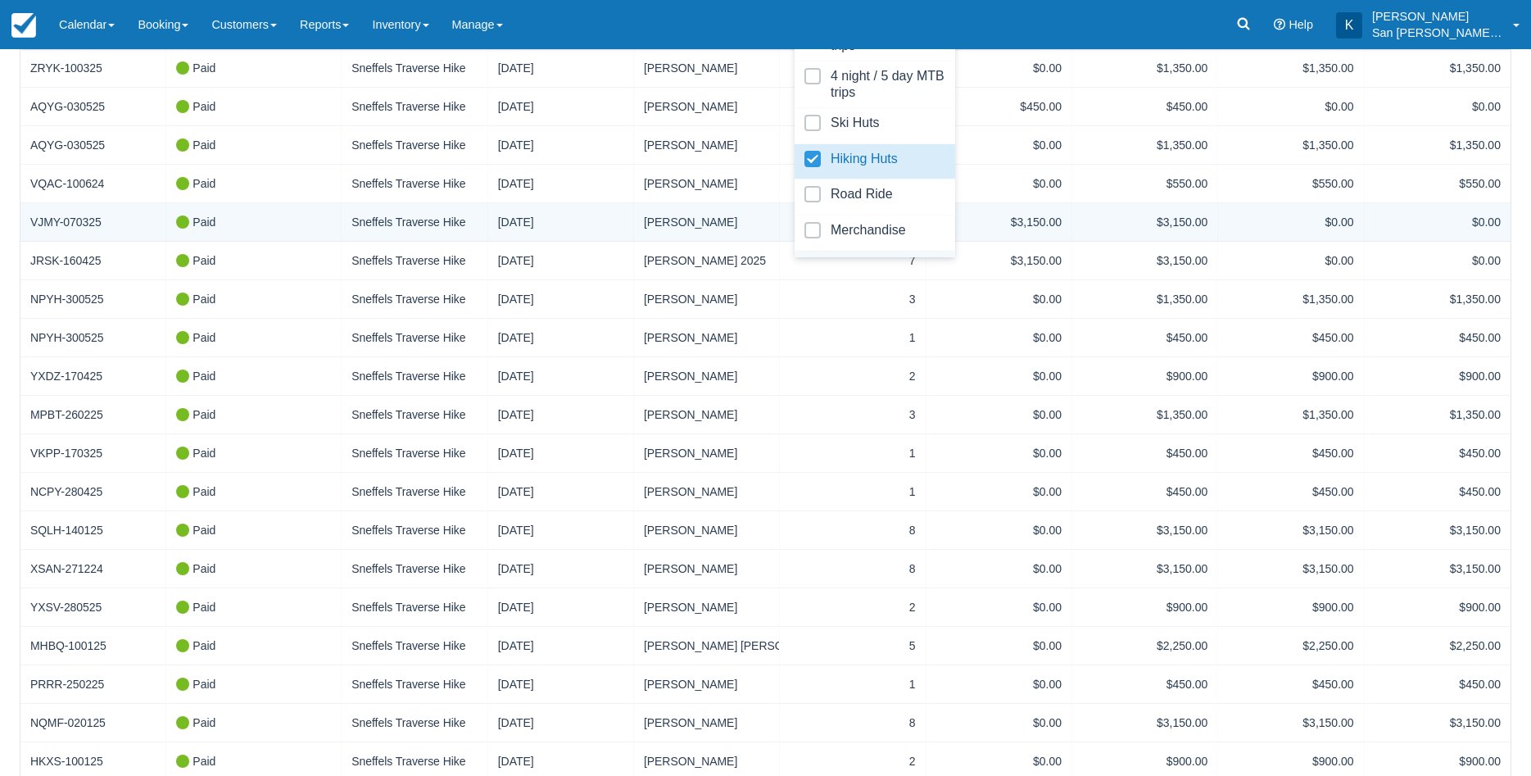
scroll to position [397, 0]
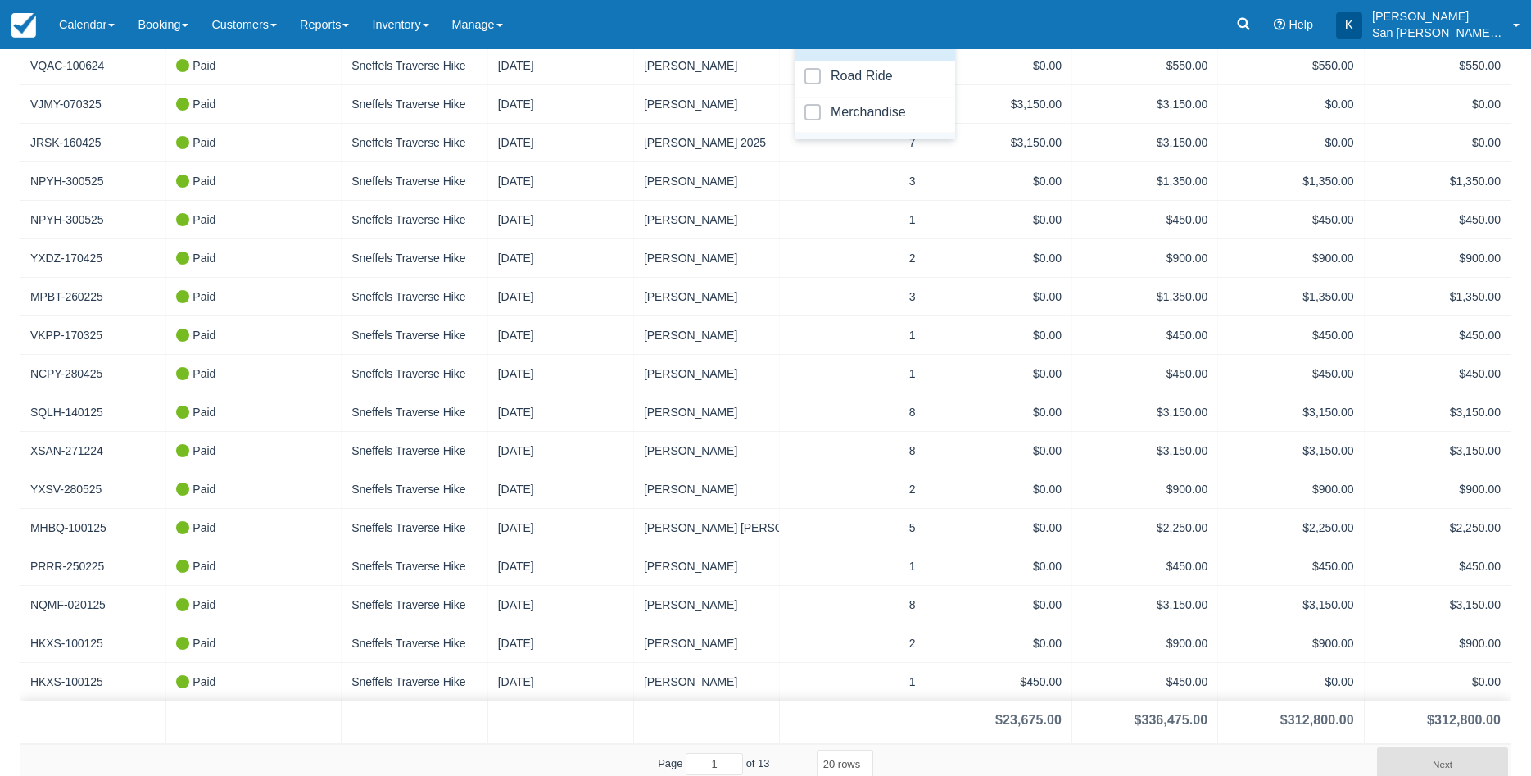
click at [817, 750] on select "5 rows 10 rows 20 rows 25 rows 50 rows 100 rows" at bounding box center [845, 764] width 57 height 28
select select "100"
click option "100 rows" at bounding box center [0, 0] width 0 height 0
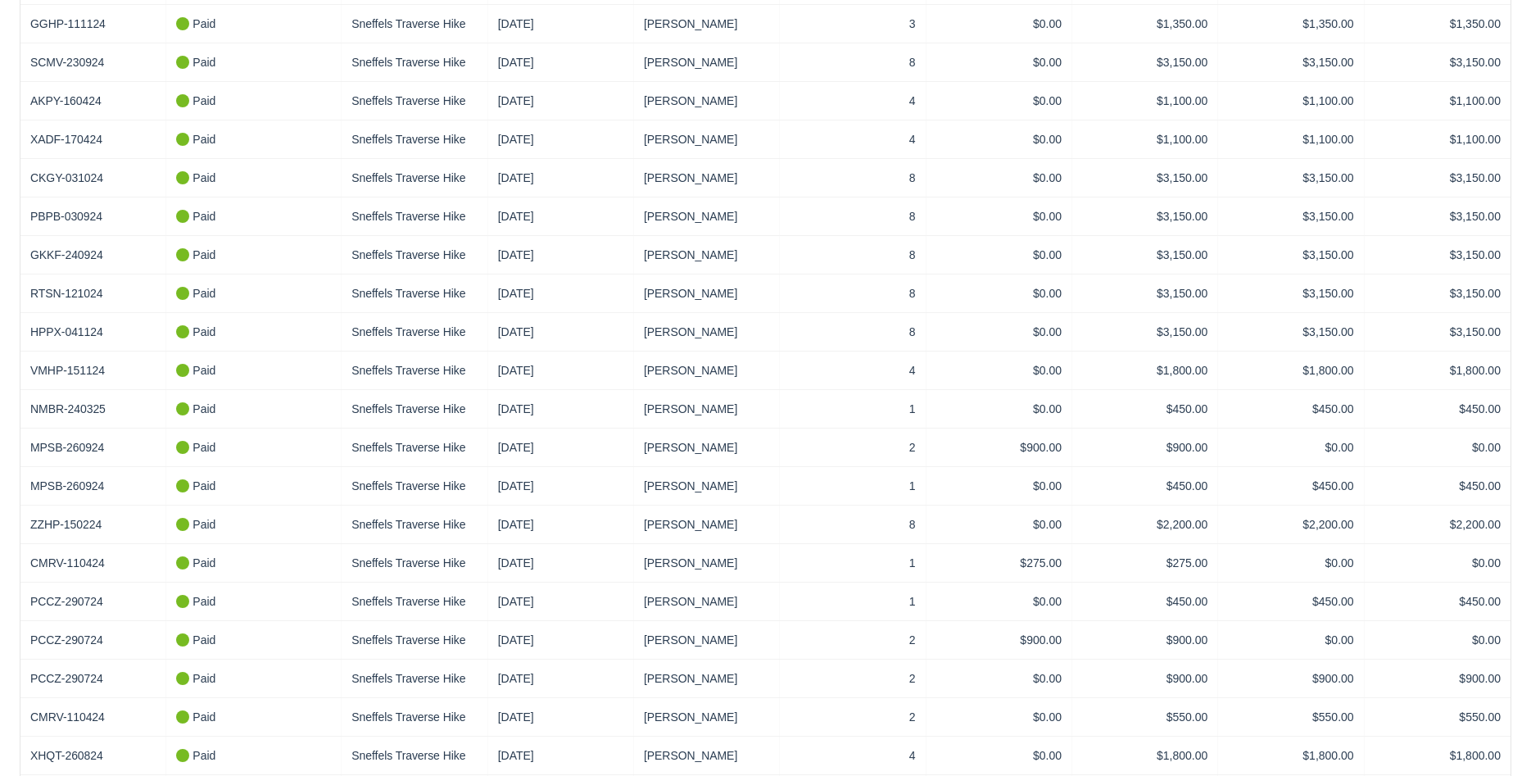
scroll to position [3445, 0]
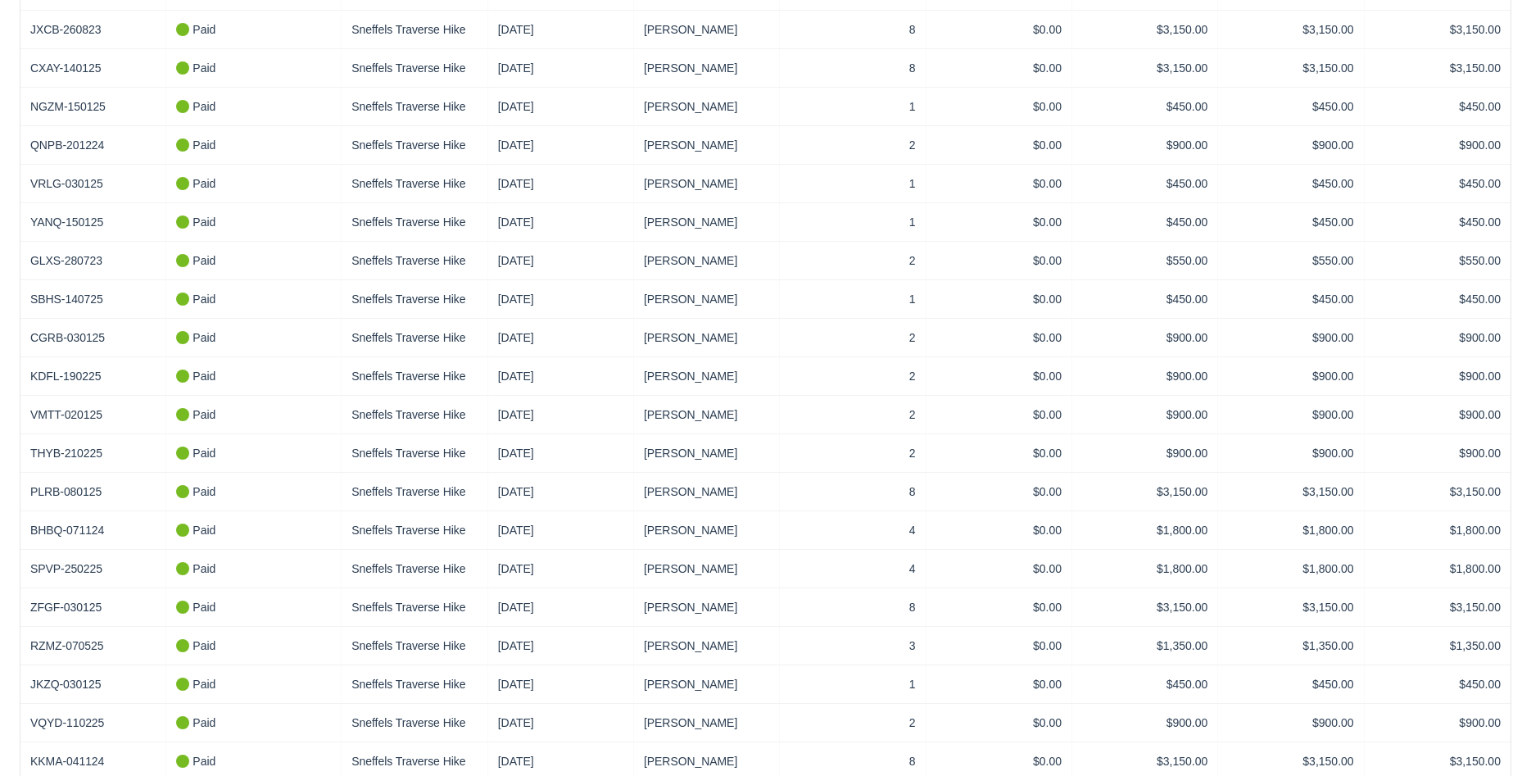
scroll to position [3402, 0]
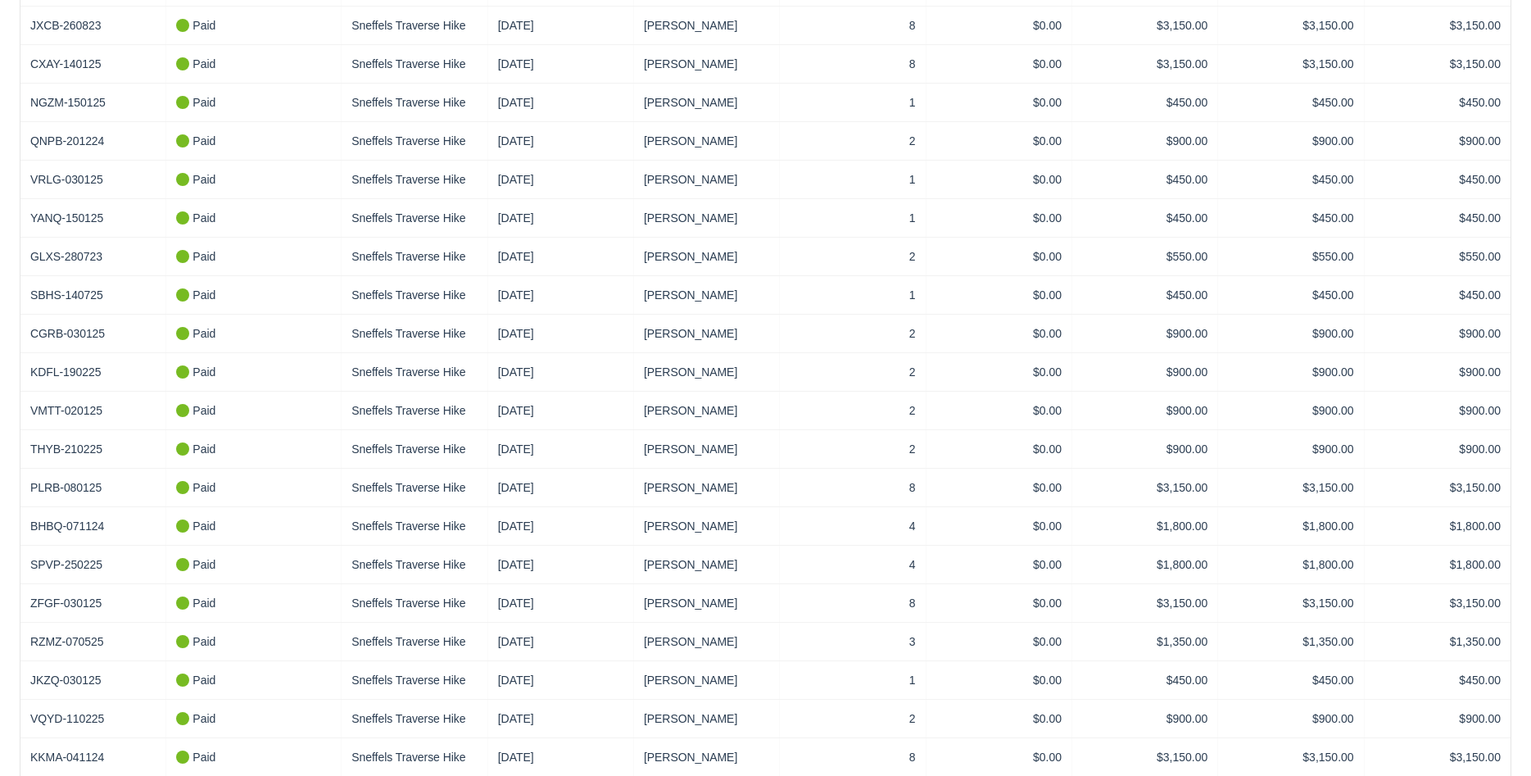
type input "3"
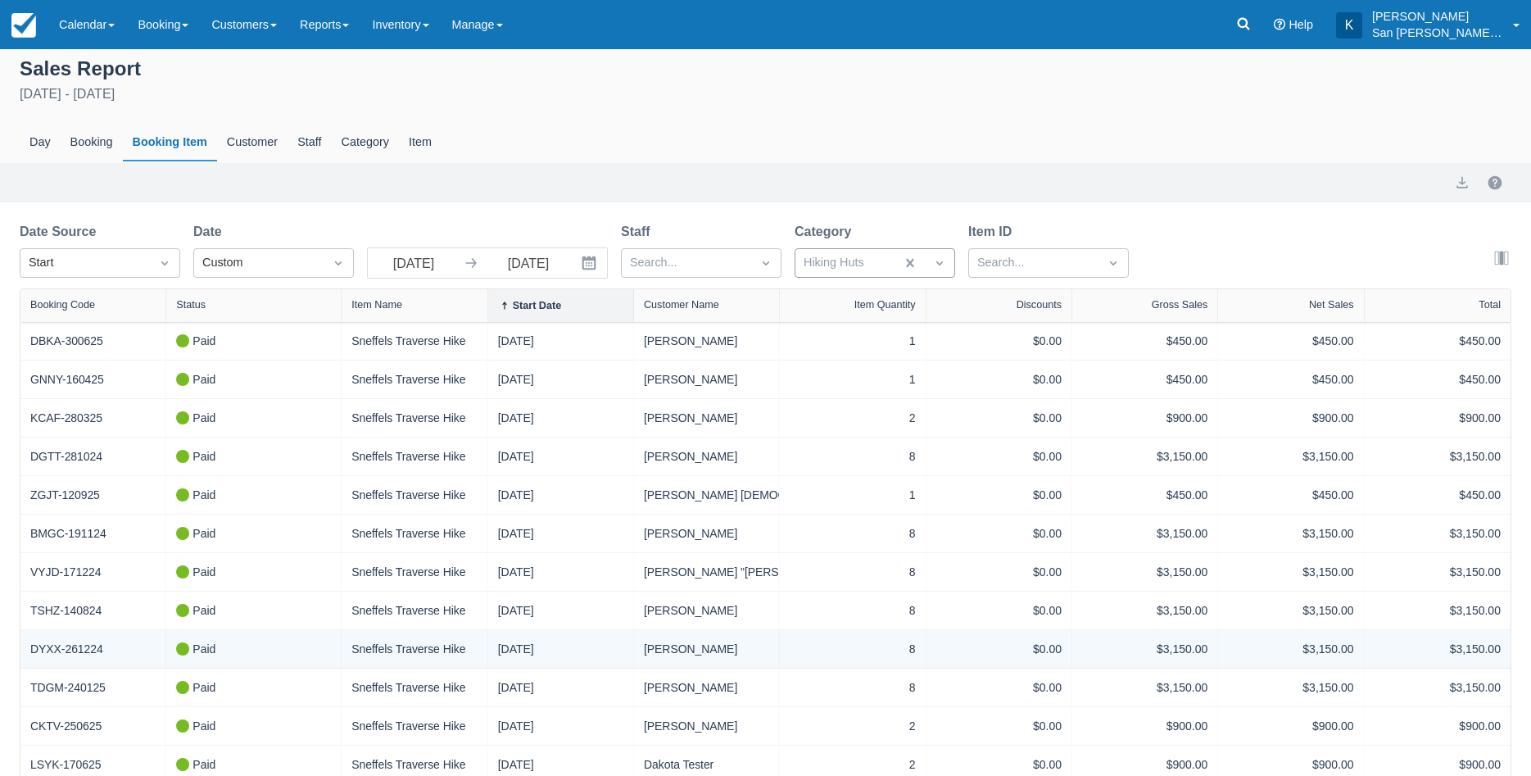
scroll to position [0, 0]
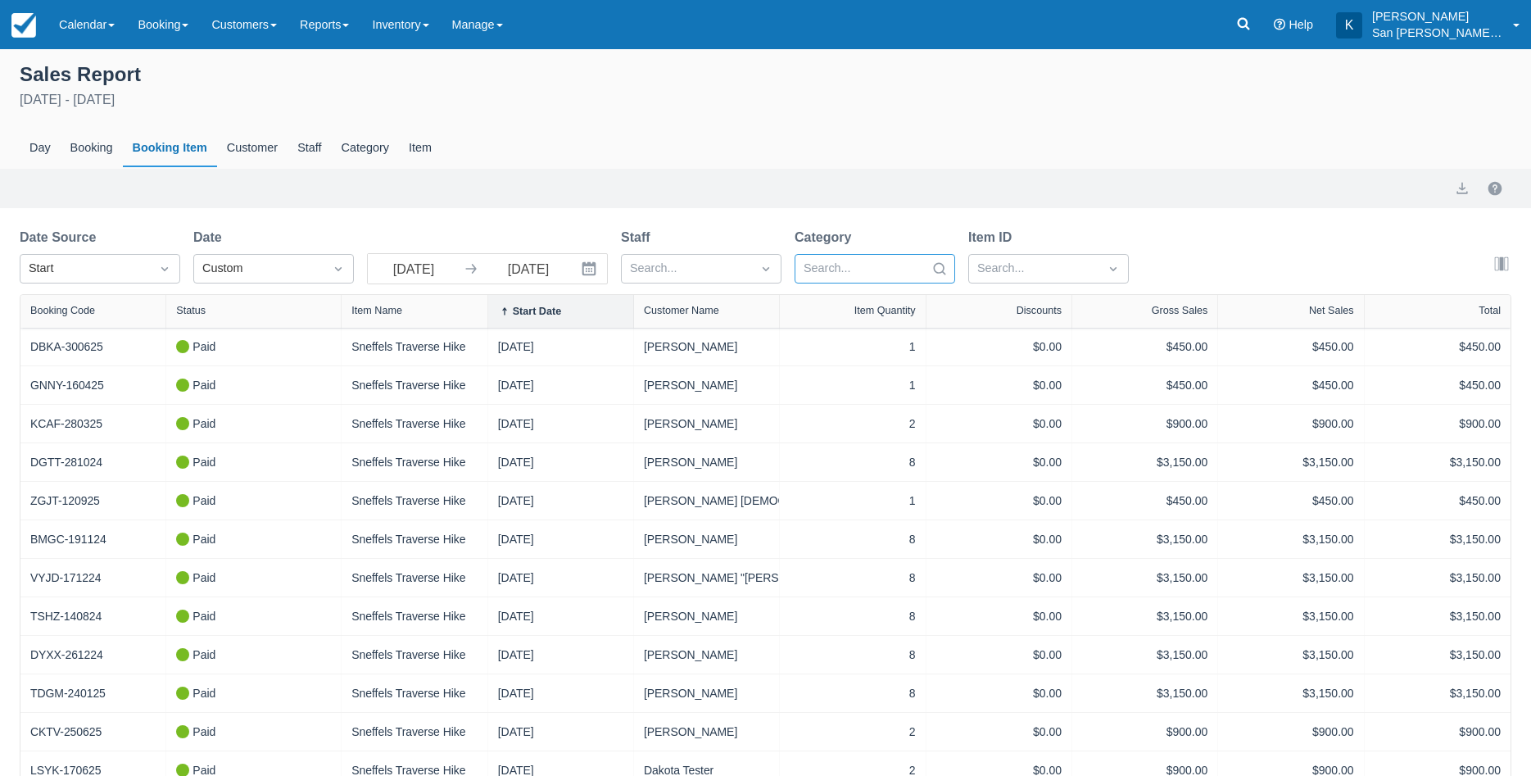
select select "100"
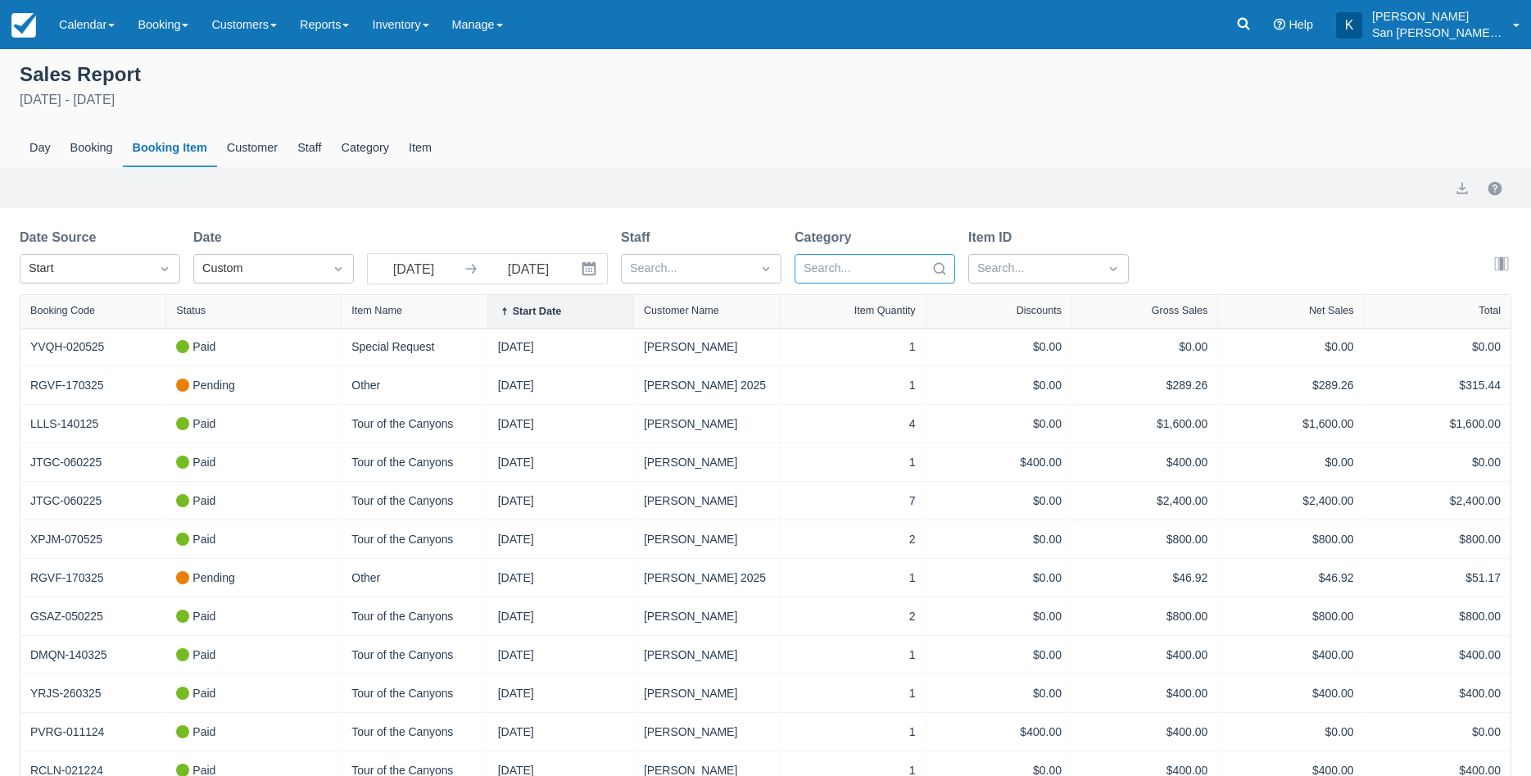
click at [896, 274] on div at bounding box center [860, 268] width 113 height 21
click at [813, 510] on div at bounding box center [875, 512] width 141 height 22
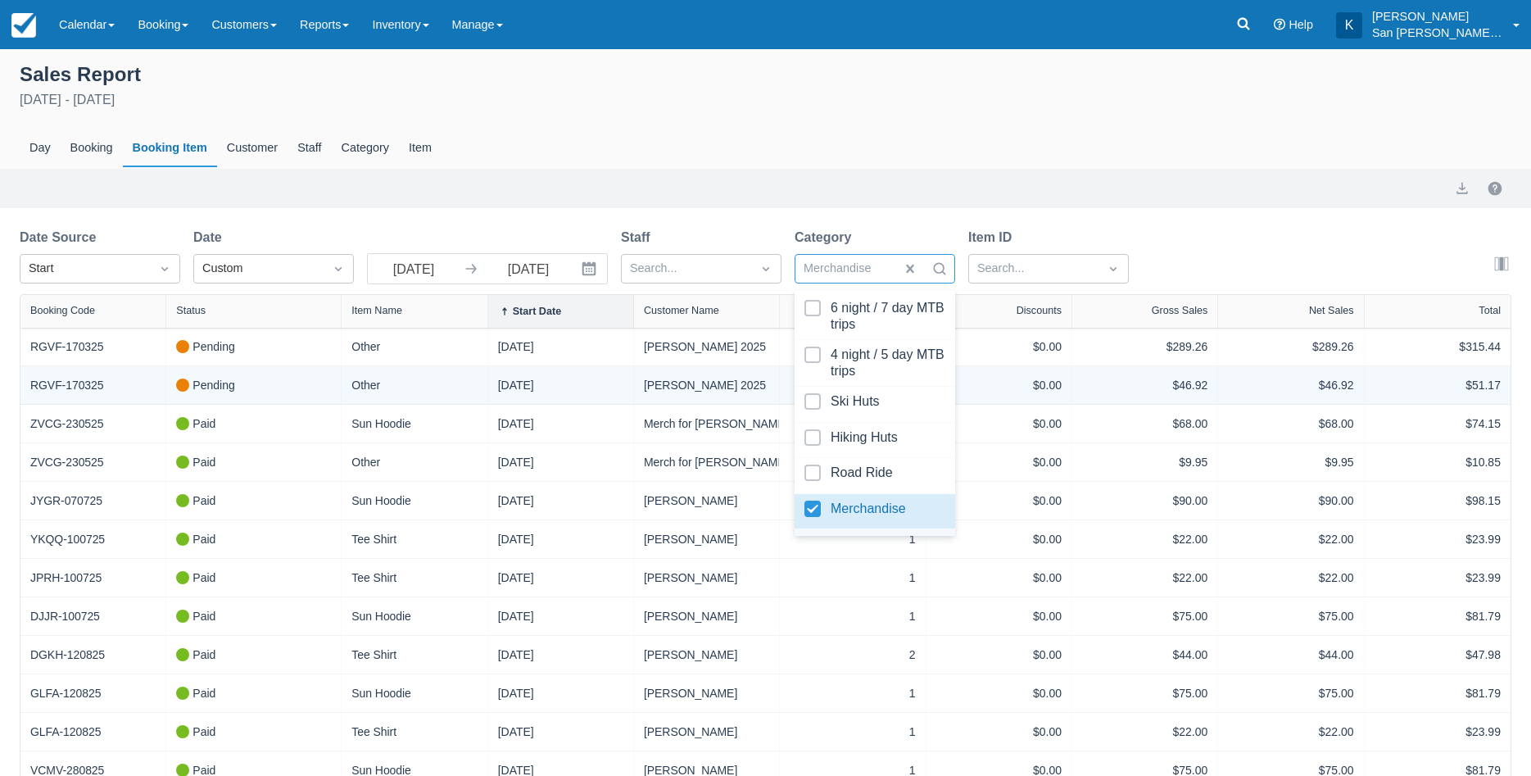
click at [265, 381] on div "Pending" at bounding box center [253, 385] width 155 height 18
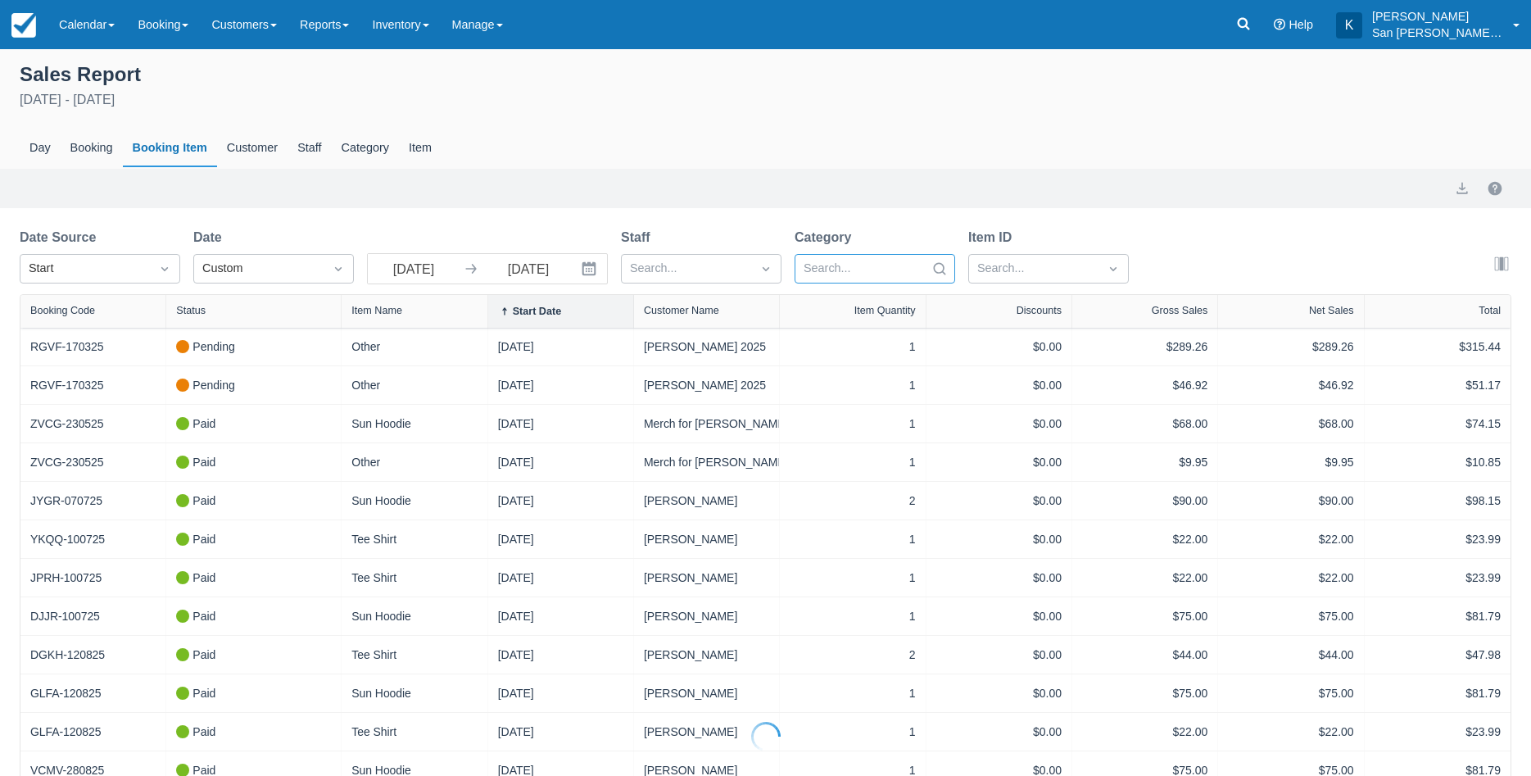
select select "100"
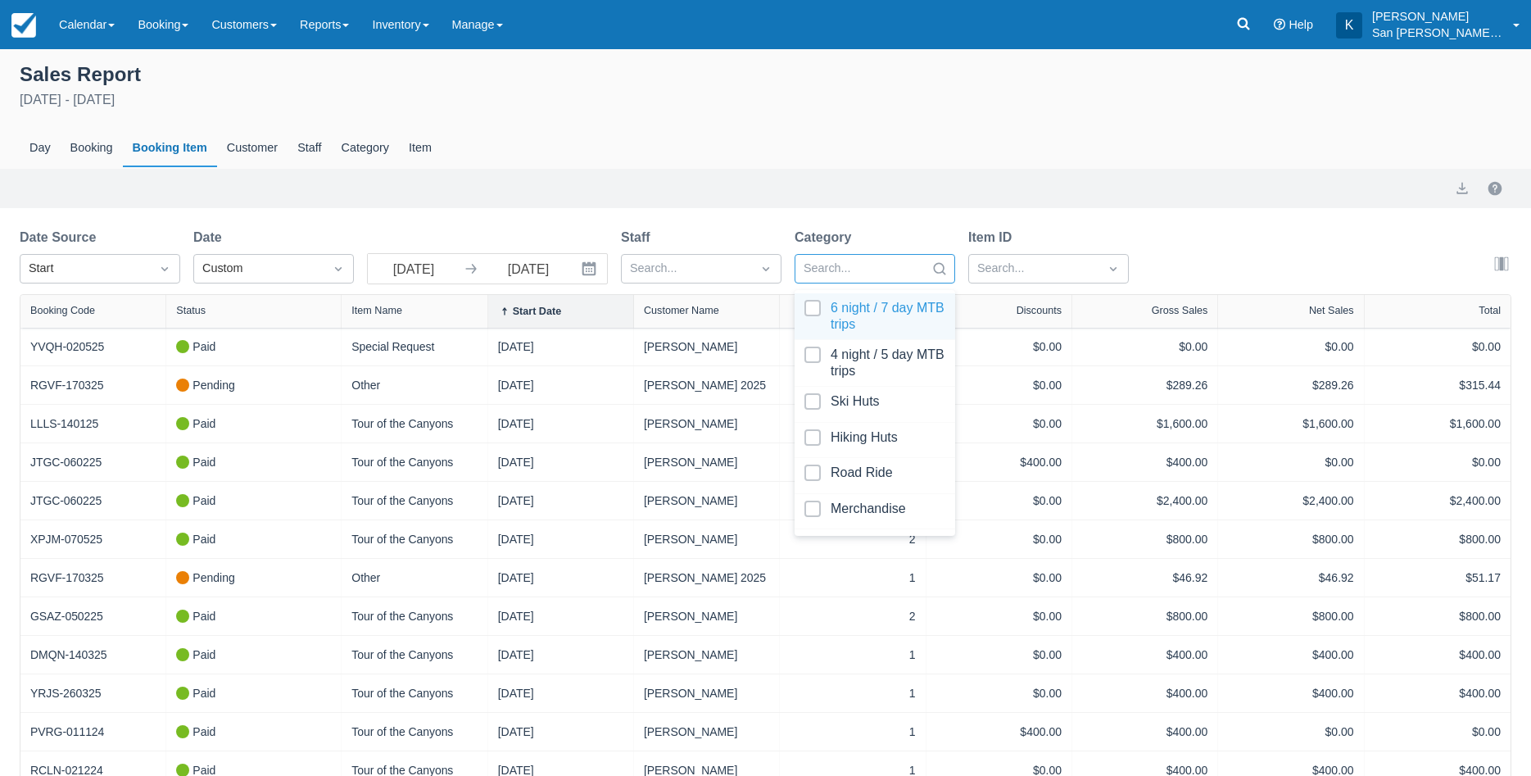
click at [913, 272] on div at bounding box center [860, 268] width 113 height 21
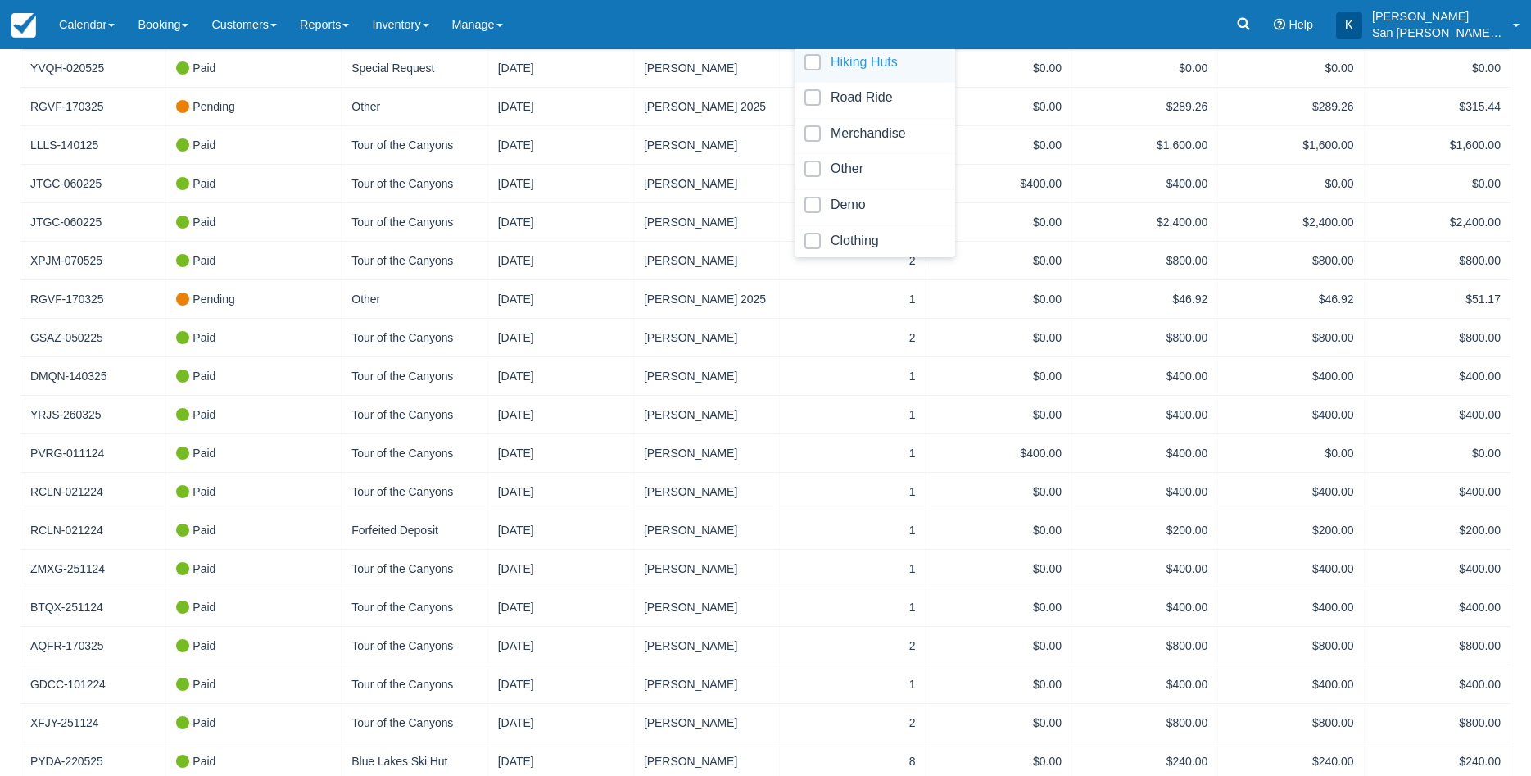
scroll to position [100, 0]
click at [813, 161] on div at bounding box center [875, 168] width 141 height 22
select select "100"
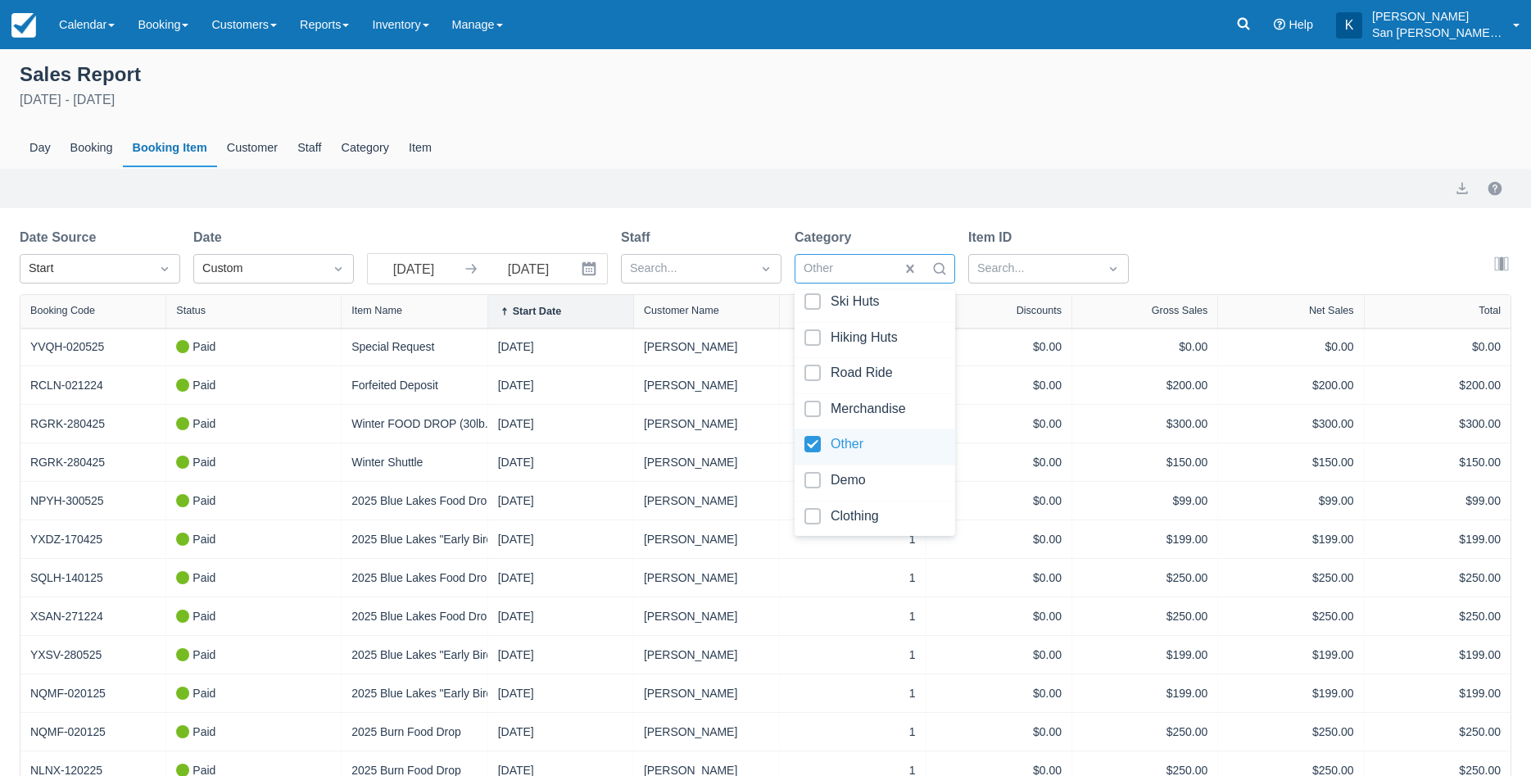
click at [812, 440] on div at bounding box center [875, 447] width 141 height 22
select select "100"
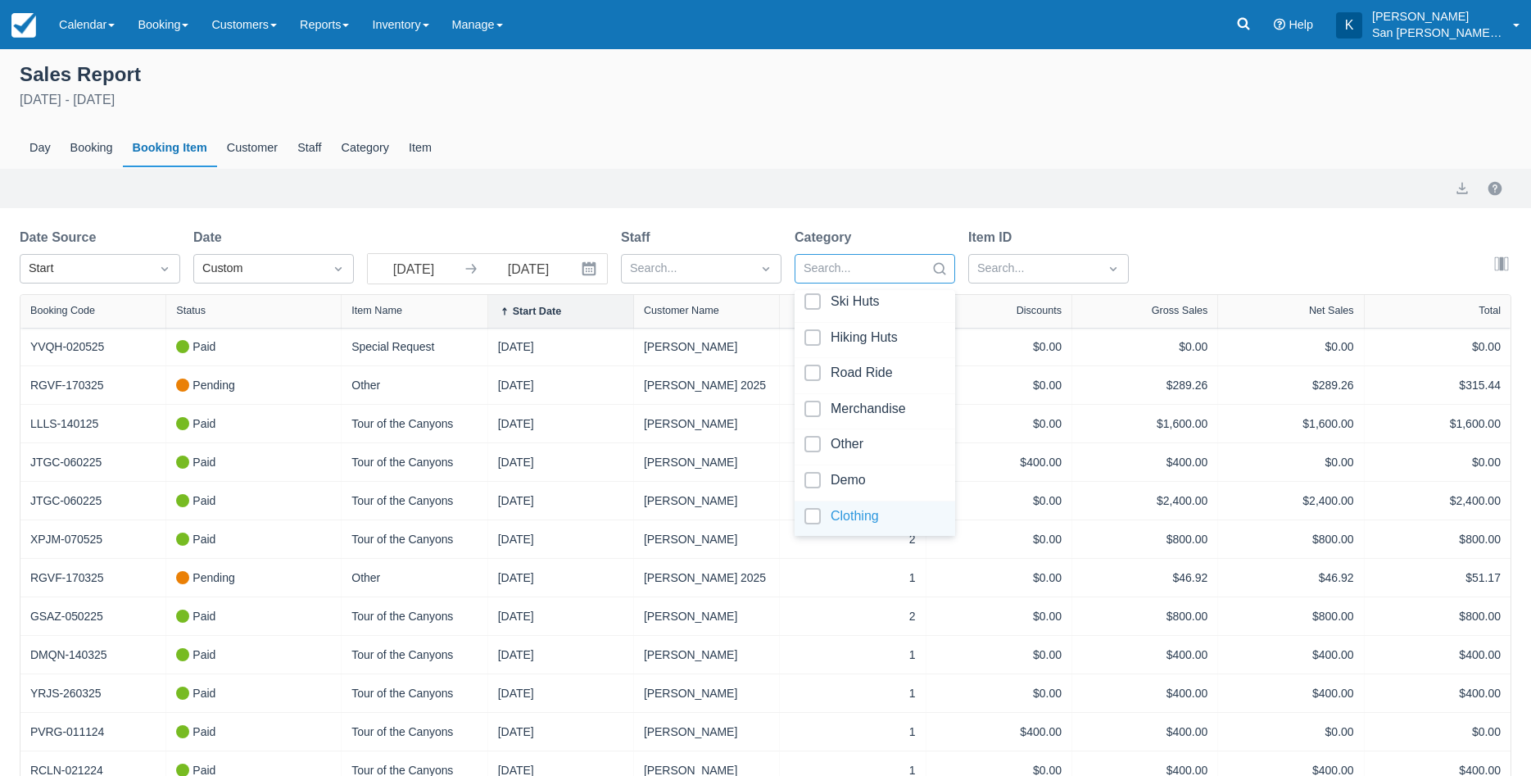
click at [813, 522] on div at bounding box center [875, 519] width 141 height 22
